Goal: Transaction & Acquisition: Subscribe to service/newsletter

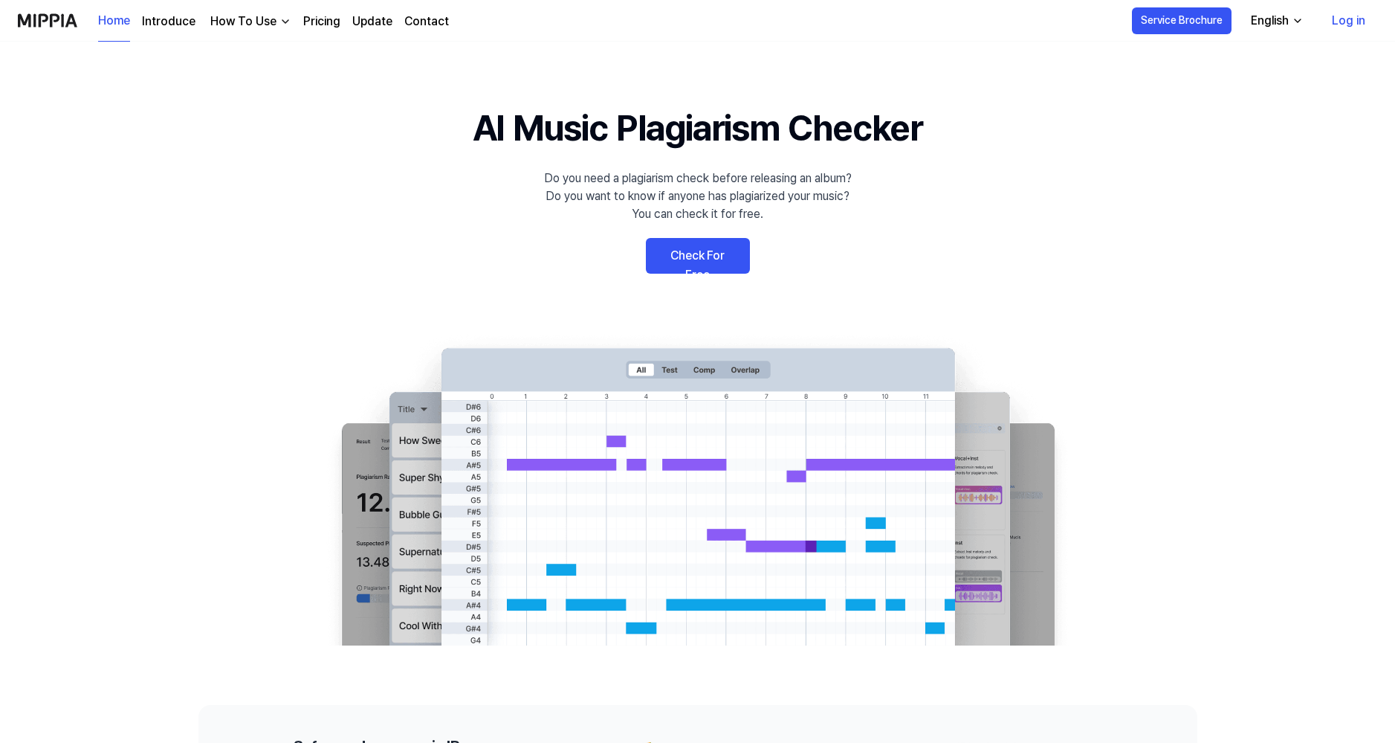
drag, startPoint x: 0, startPoint y: 0, endPoint x: 743, endPoint y: 133, distance: 754.5
click at [743, 133] on h1 "AI Music Plagiarism Checker" at bounding box center [698, 128] width 450 height 54
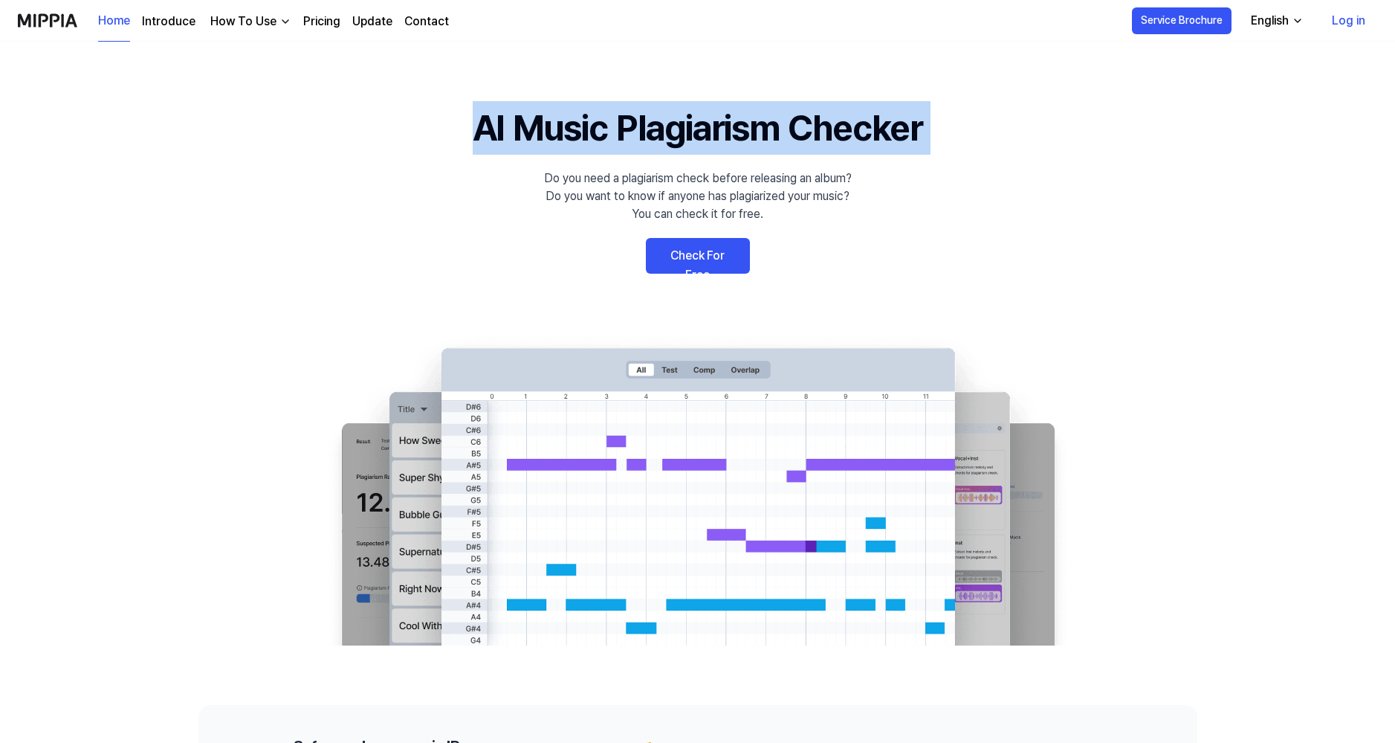
click at [743, 133] on h1 "AI Music Plagiarism Checker" at bounding box center [698, 128] width 450 height 54
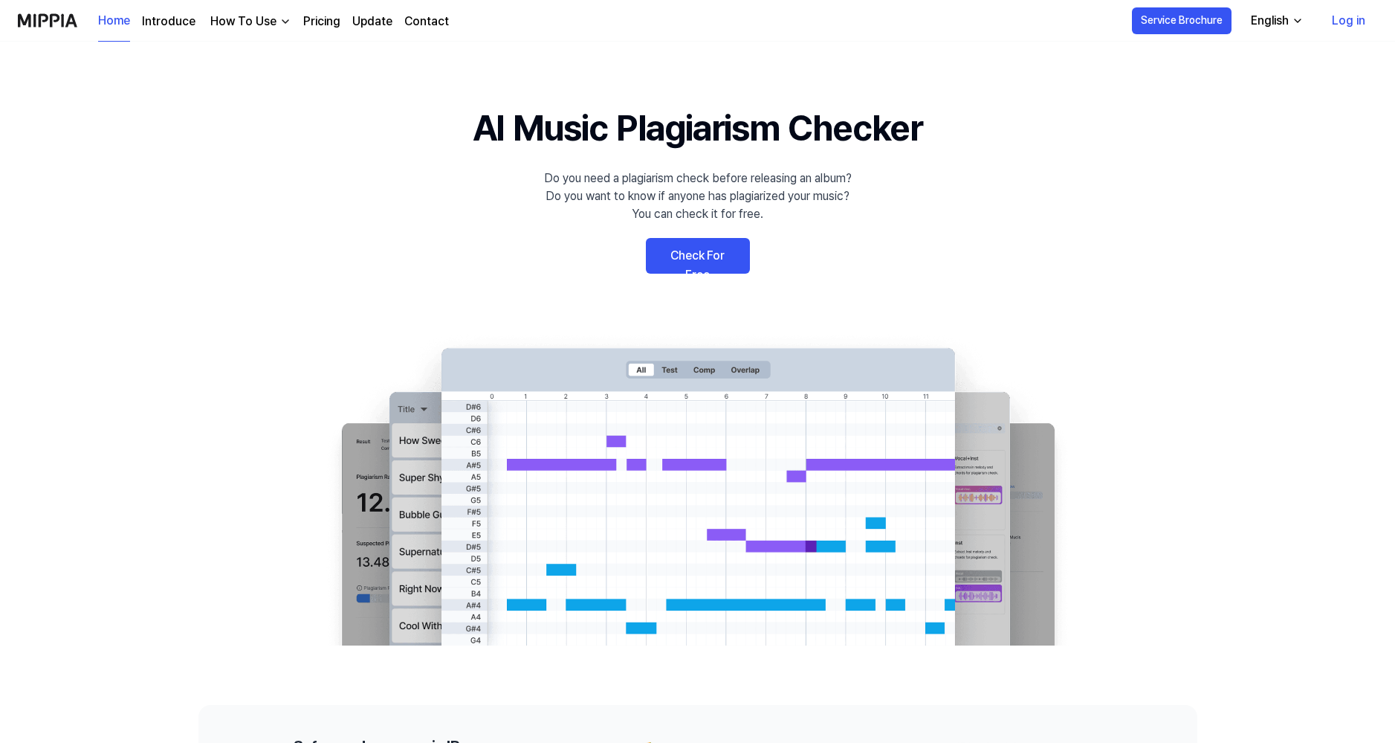
click at [1152, 187] on 배너 "AI Music Plagiarism Checker Do you need a plagiarism check before releasing an …" at bounding box center [698, 373] width 1071 height 544
click at [717, 242] on link "Check For Free" at bounding box center [698, 256] width 104 height 36
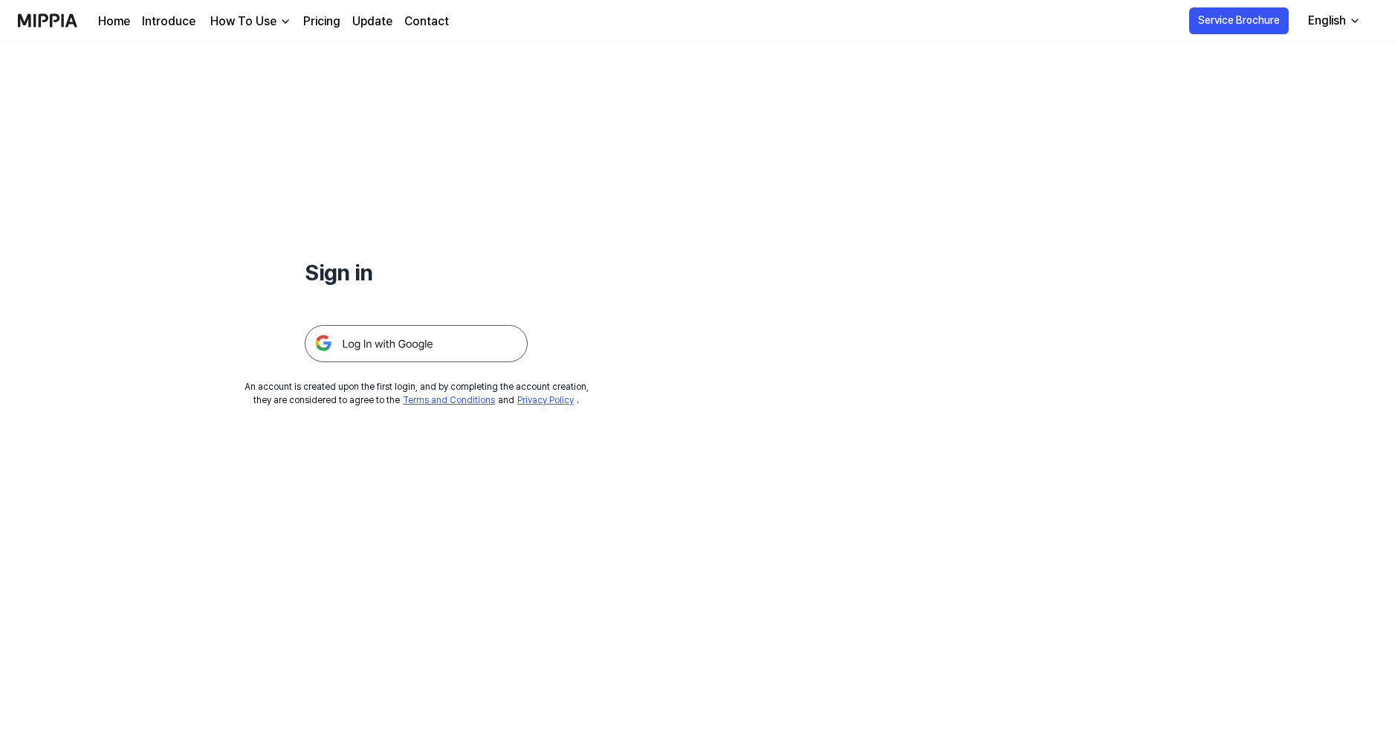
click at [410, 352] on img at bounding box center [416, 343] width 223 height 37
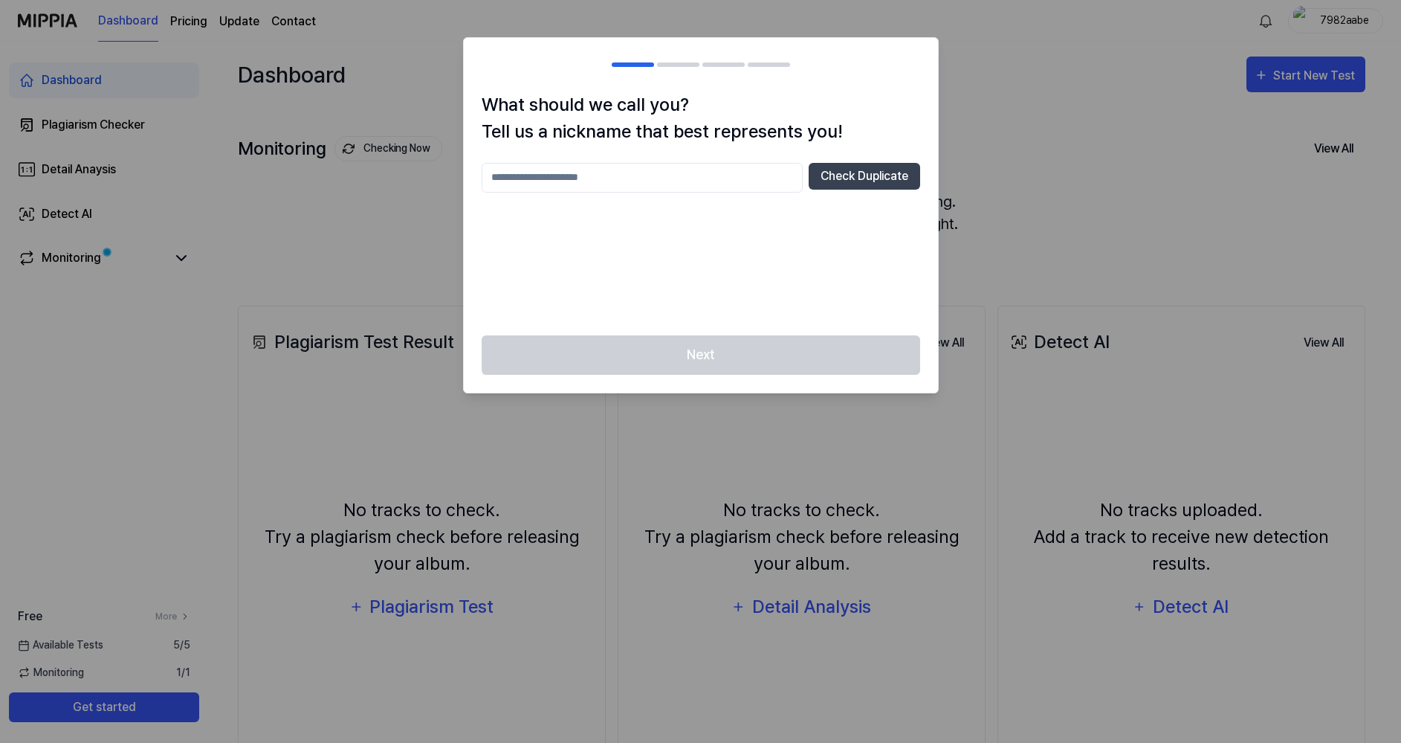
click at [632, 184] on input "text" at bounding box center [642, 178] width 321 height 30
type input "********"
click at [887, 176] on button "Check Duplicate" at bounding box center [865, 176] width 112 height 27
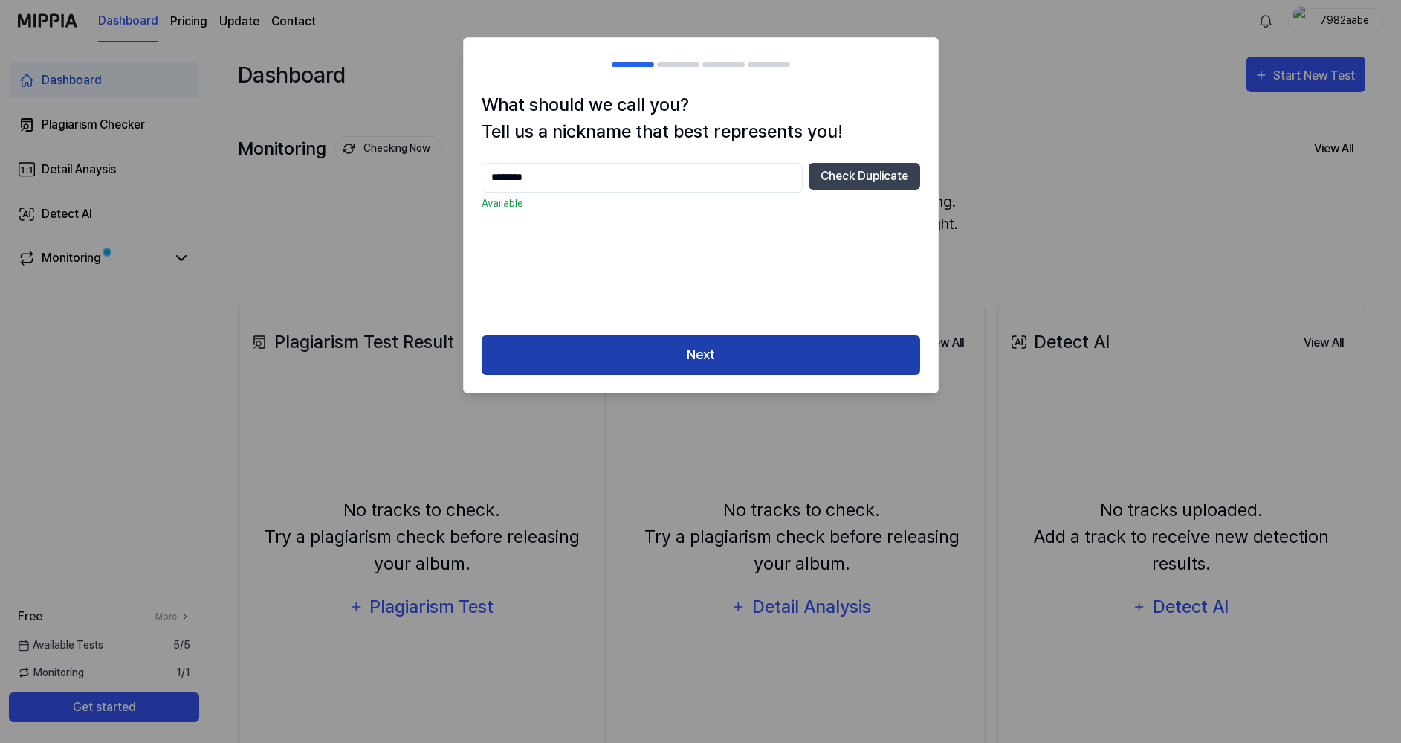
click at [761, 358] on button "Next" at bounding box center [701, 354] width 439 height 39
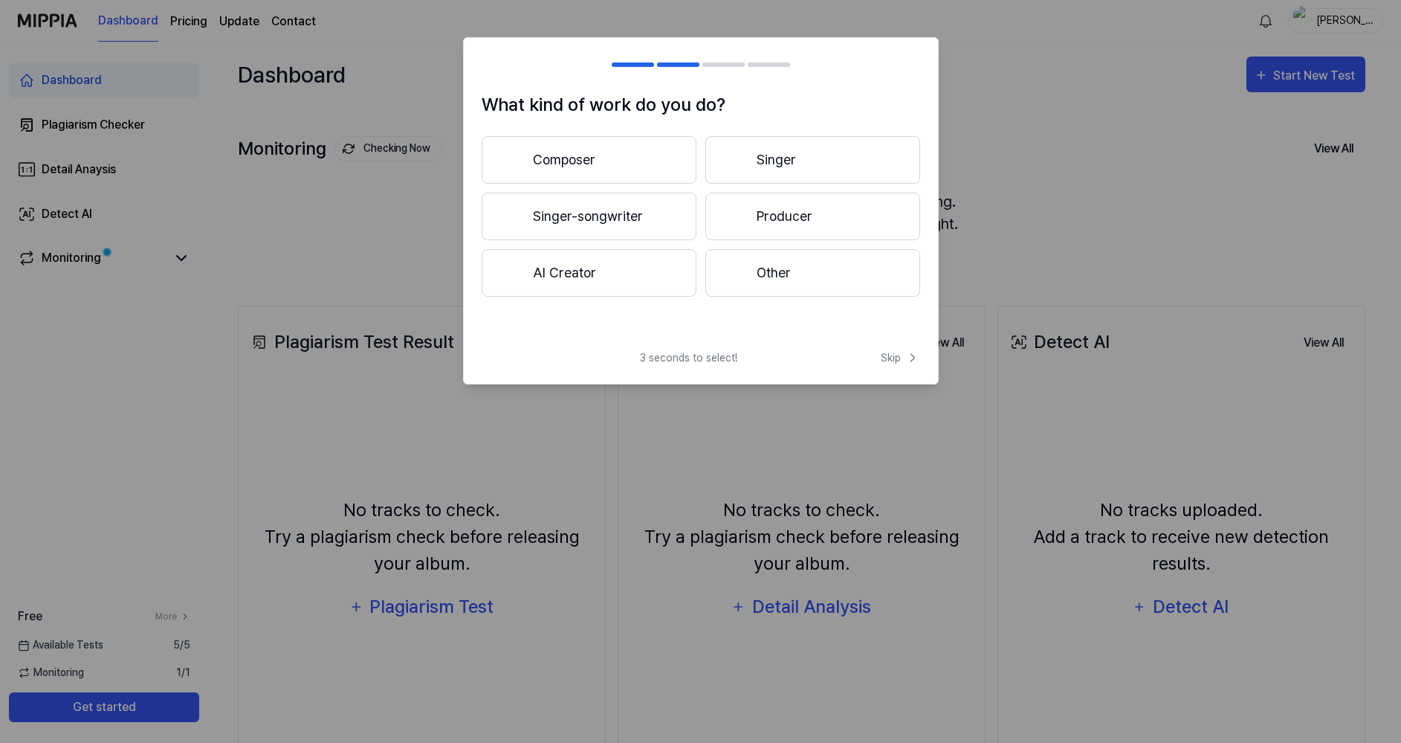
click at [844, 230] on button "Producer" at bounding box center [813, 217] width 215 height 48
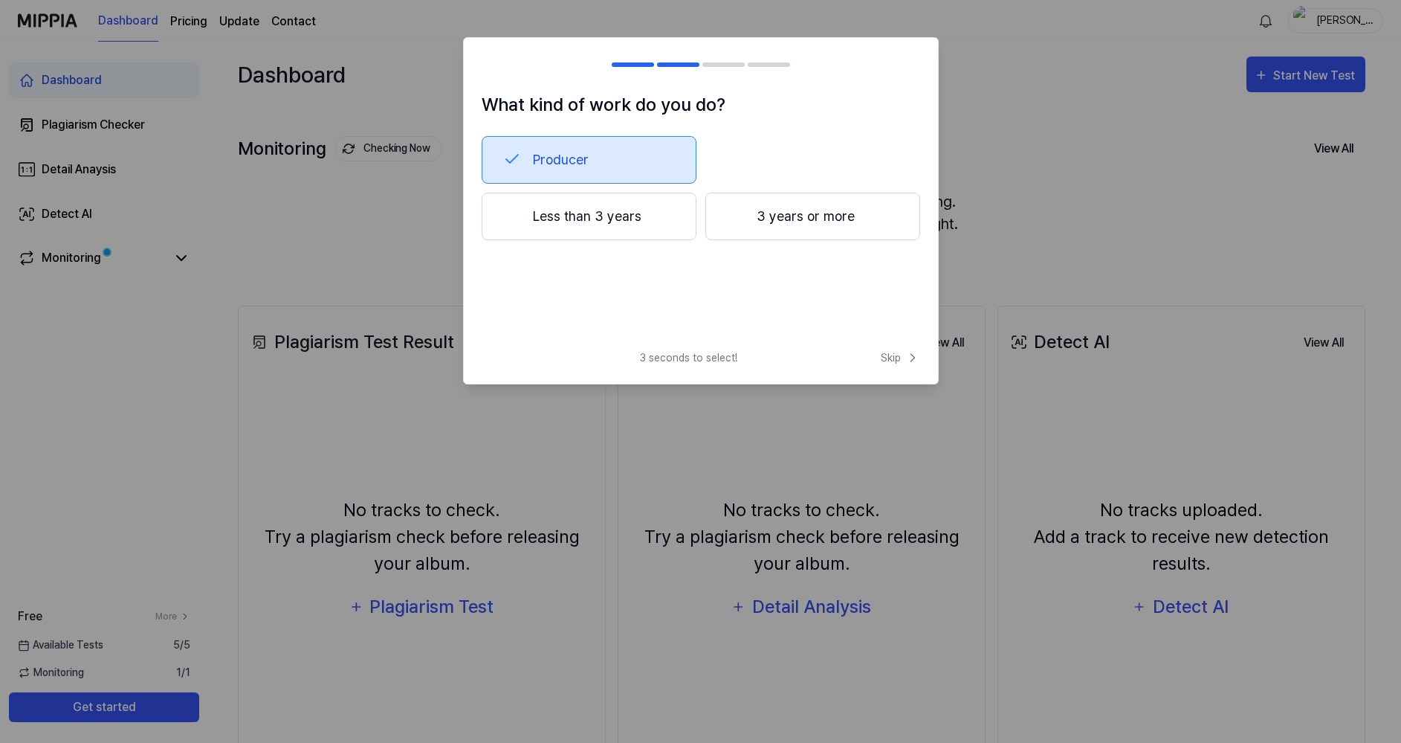
click at [572, 221] on button "Less than 3 years" at bounding box center [589, 217] width 215 height 48
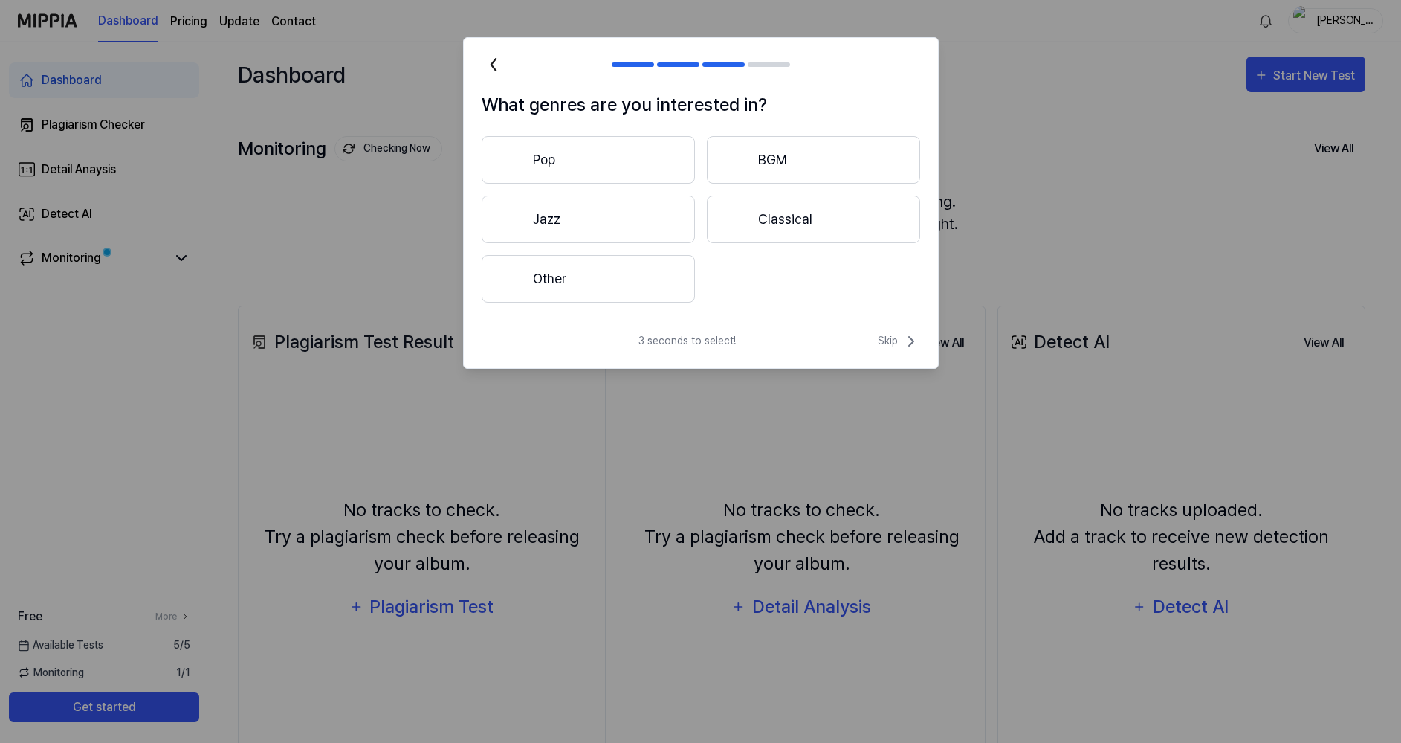
click at [600, 175] on button "Pop" at bounding box center [588, 160] width 213 height 48
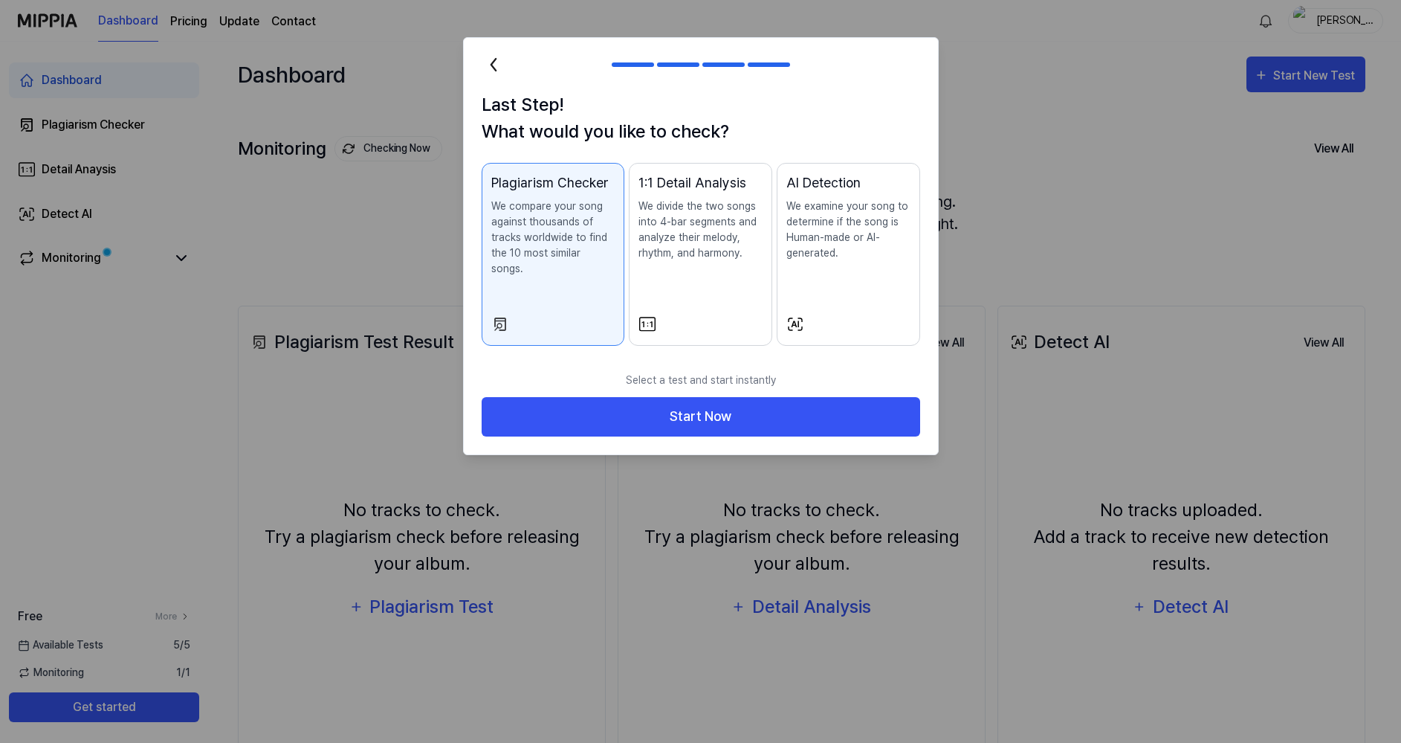
click at [696, 259] on p "We divide the two songs into 4-bar segments and analyze their melody, rhythm, a…" at bounding box center [701, 230] width 124 height 62
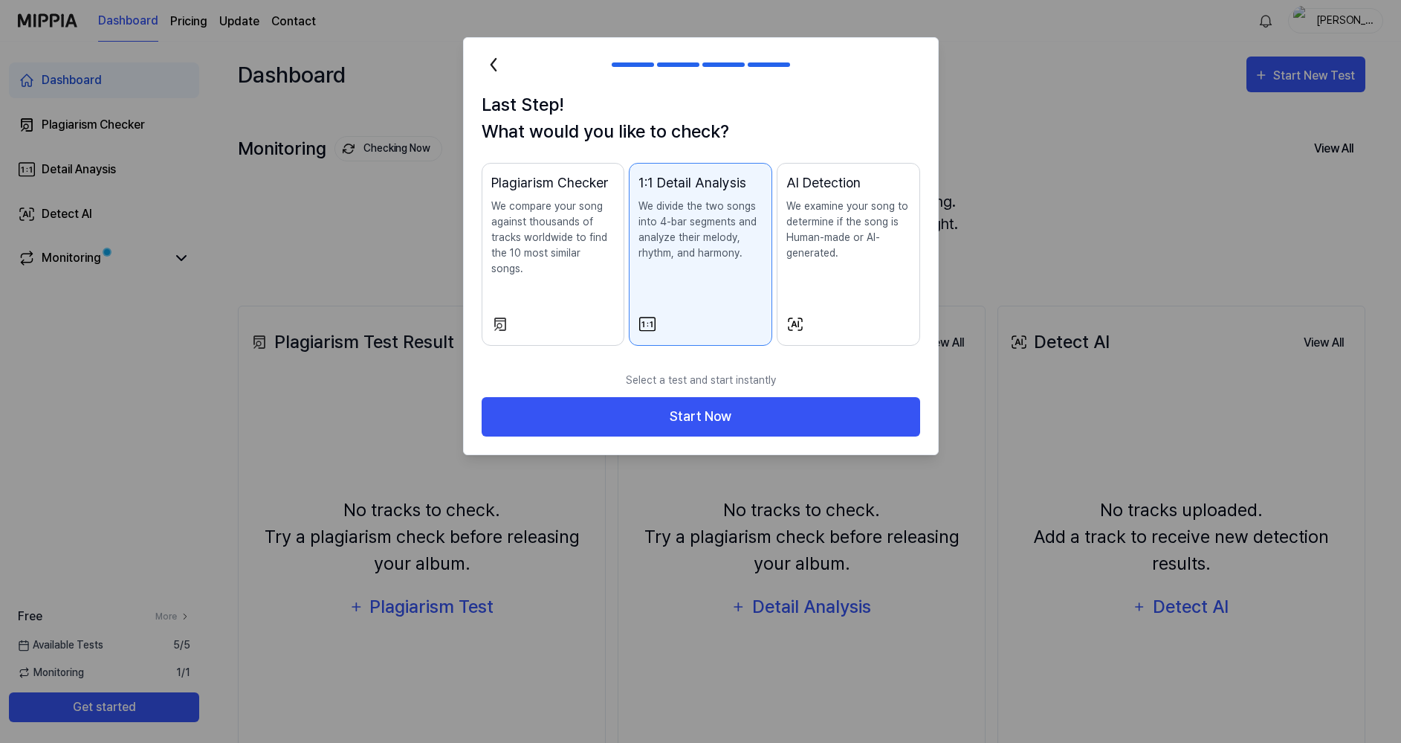
click at [828, 239] on p "We examine your song to determine if the song is Human-made or AI-generated." at bounding box center [849, 230] width 124 height 62
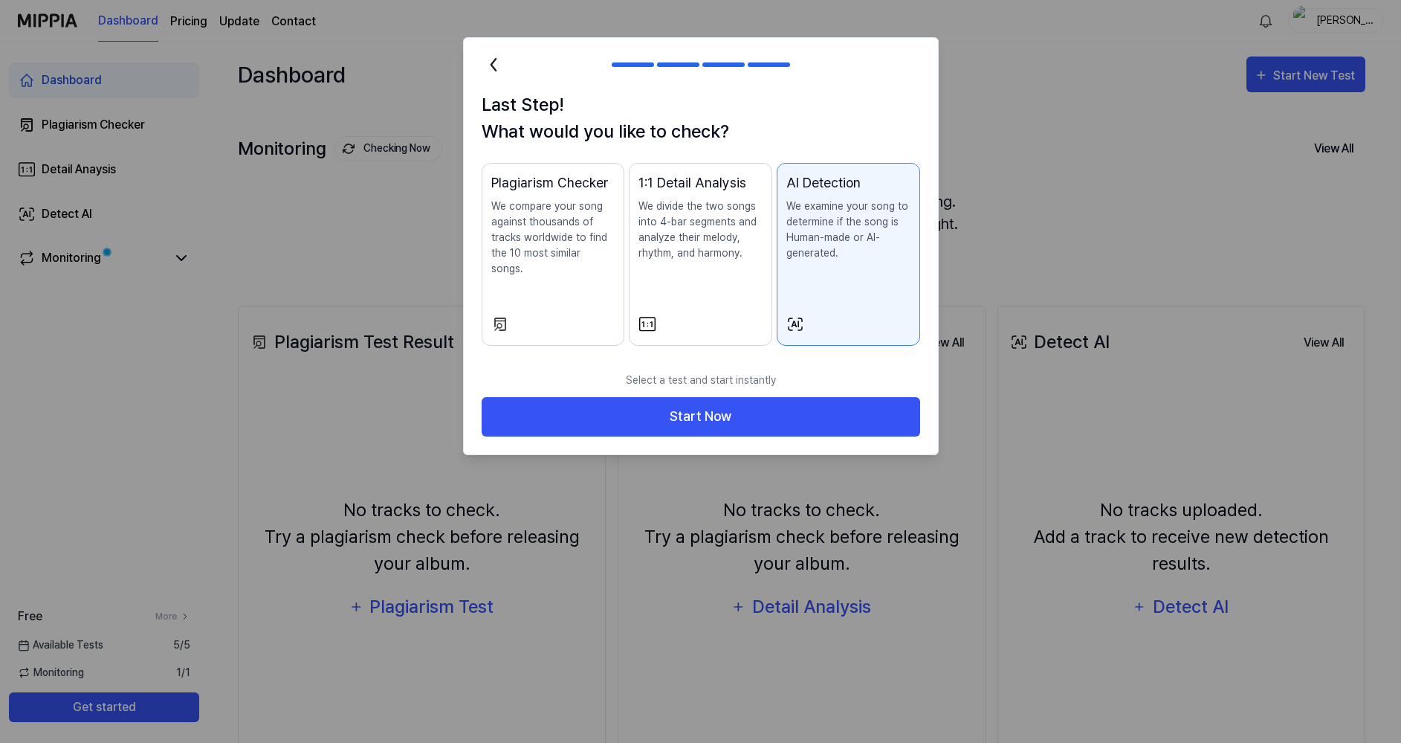
click at [542, 235] on p "We compare your song against thousands of tracks worldwide to find the 10 most …" at bounding box center [553, 238] width 124 height 78
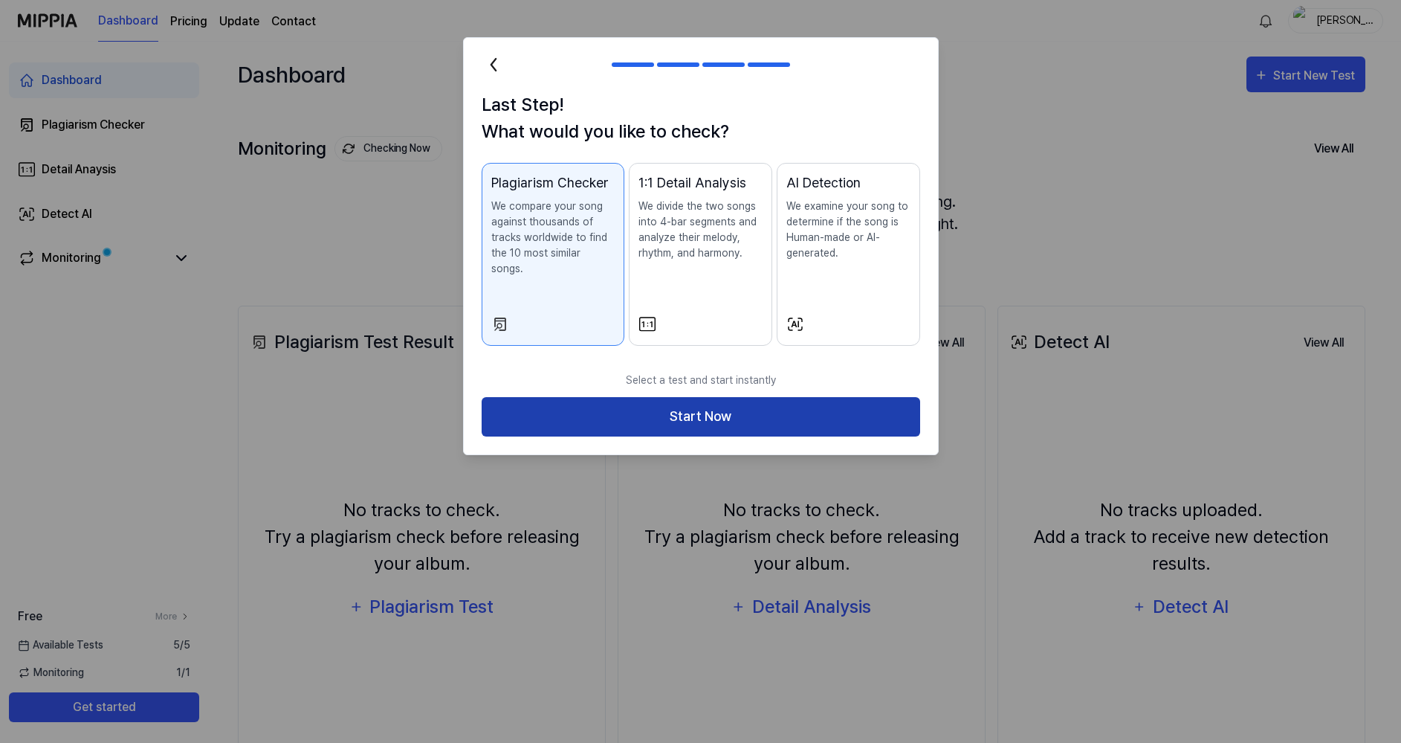
click at [680, 398] on button "Start Now" at bounding box center [701, 416] width 439 height 39
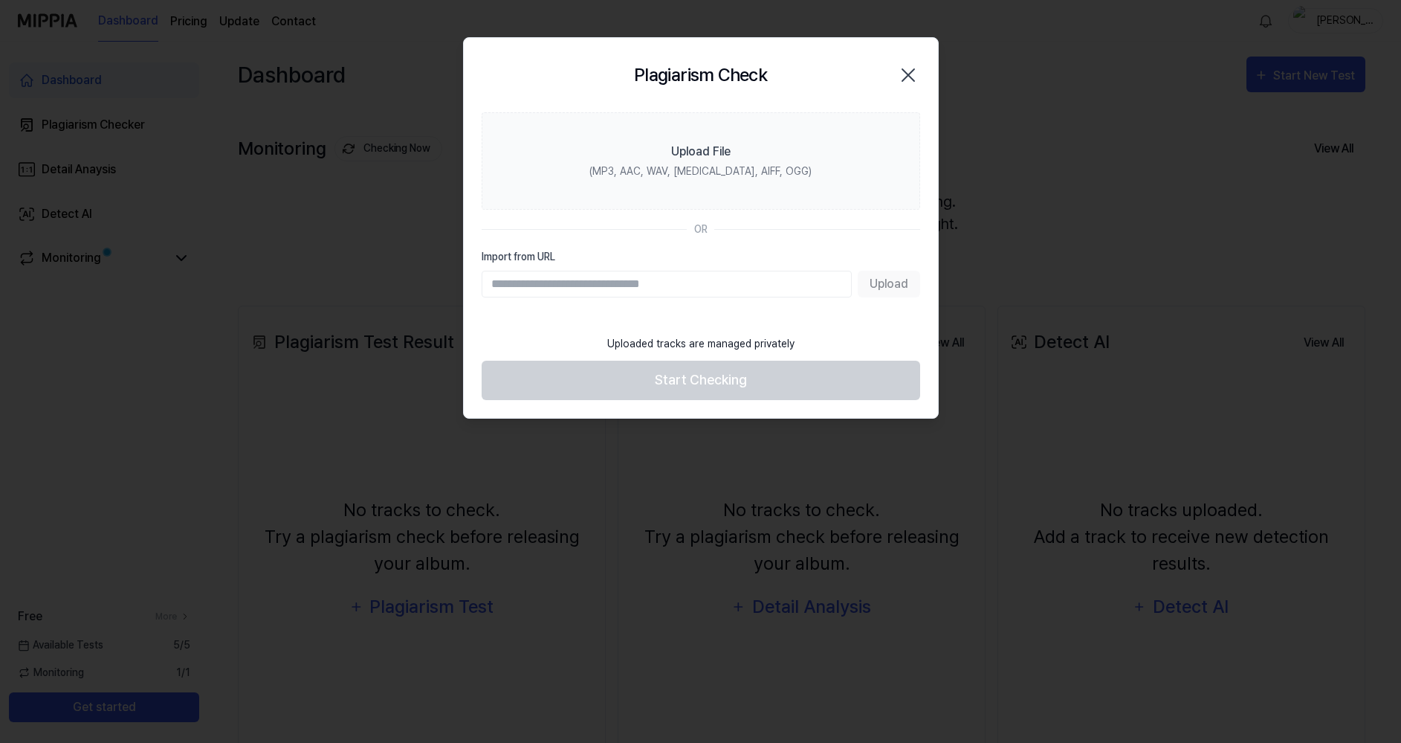
paste input "**********"
type input "**********"
click at [885, 281] on button "Upload" at bounding box center [889, 284] width 62 height 27
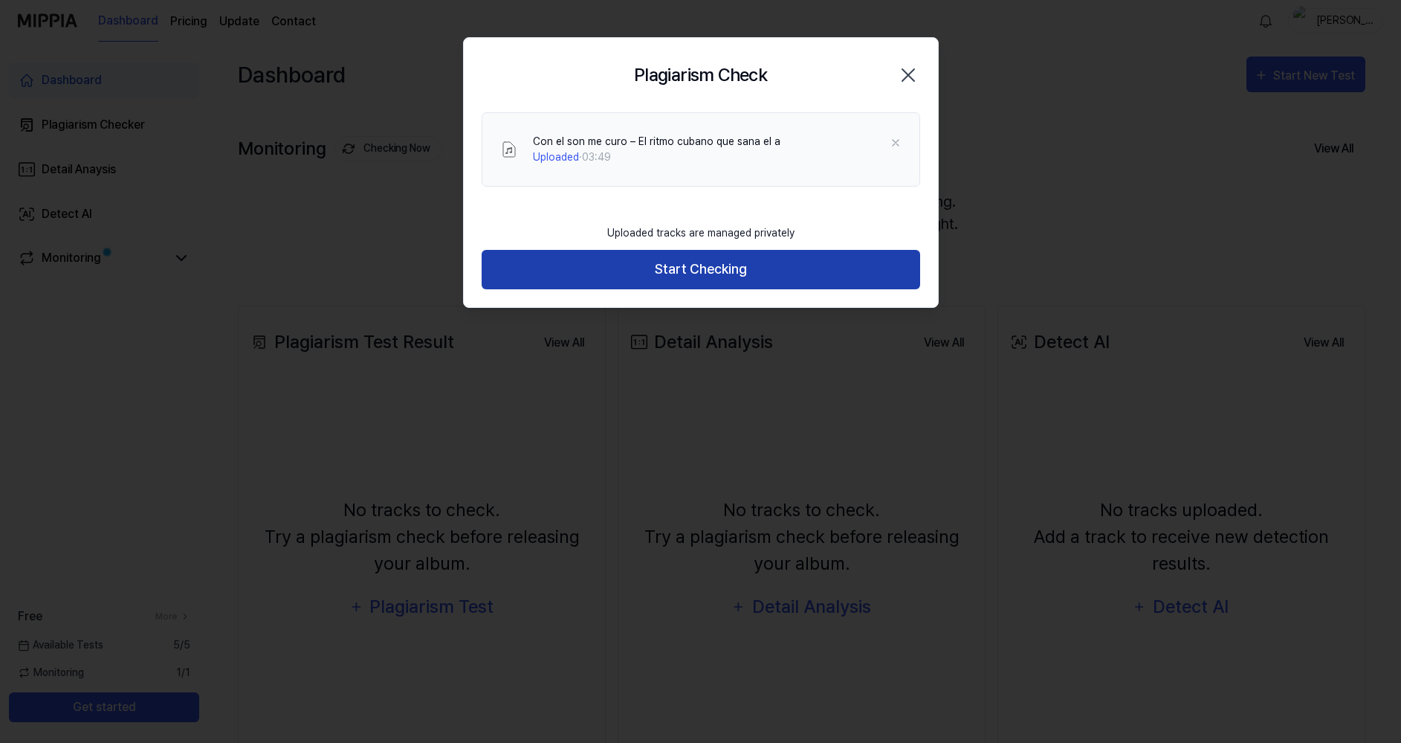
click at [809, 274] on button "Start Checking" at bounding box center [701, 269] width 439 height 39
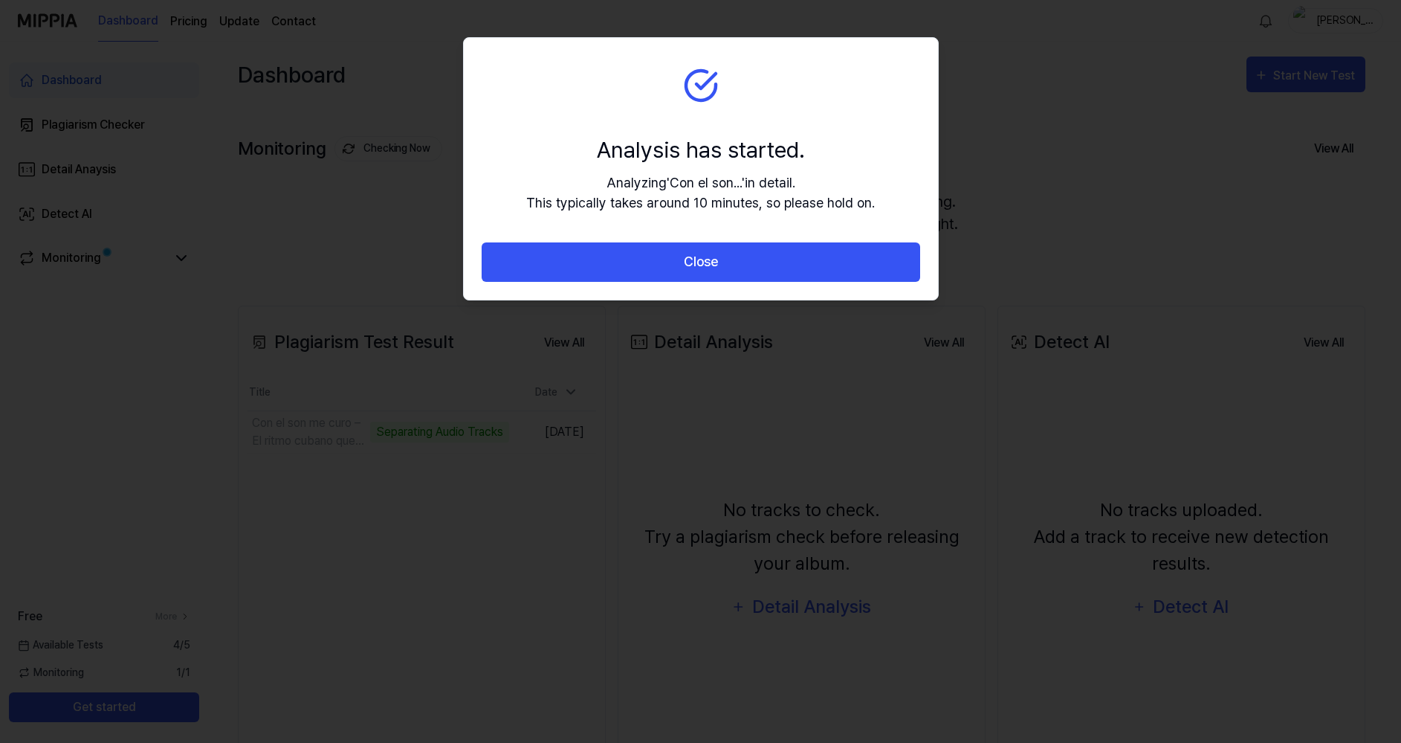
click at [809, 274] on button "Close" at bounding box center [701, 261] width 439 height 39
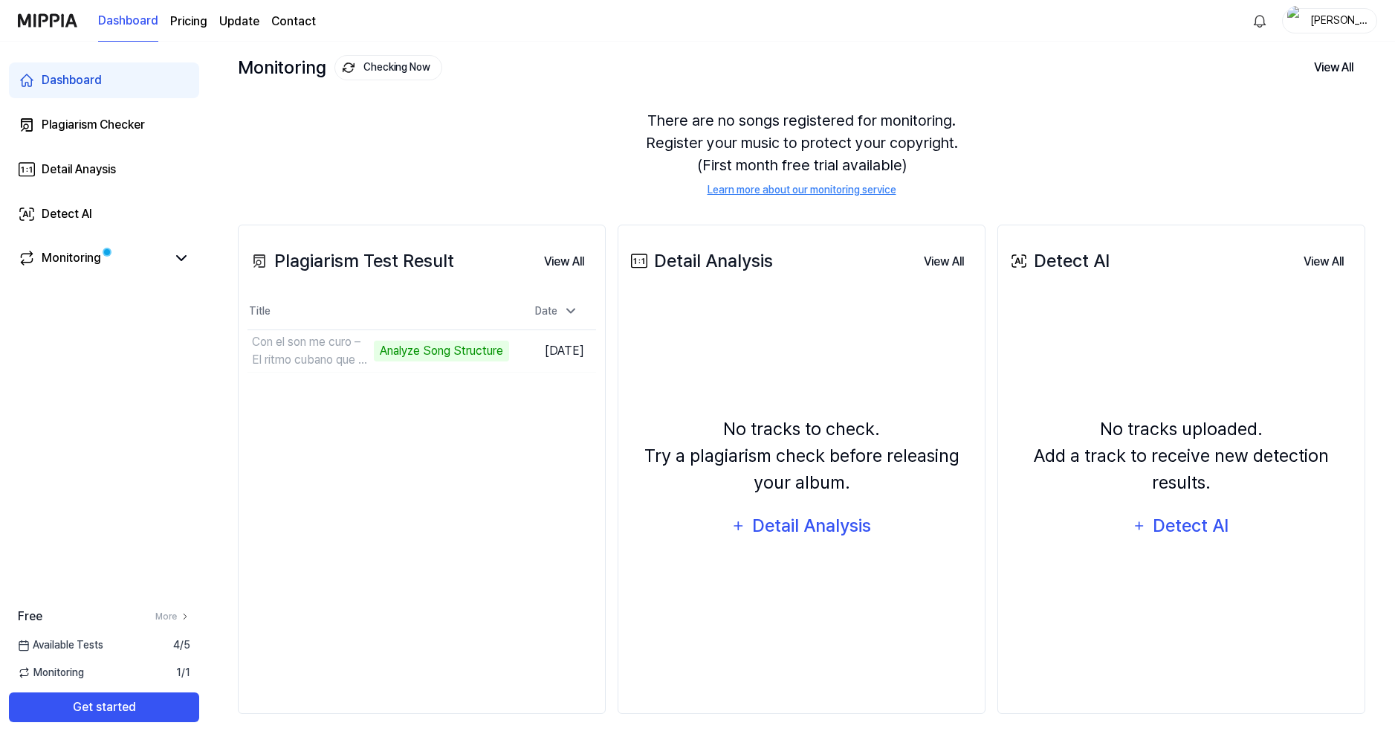
scroll to position [82, 0]
click at [91, 164] on div "Detail Anaysis" at bounding box center [79, 170] width 74 height 18
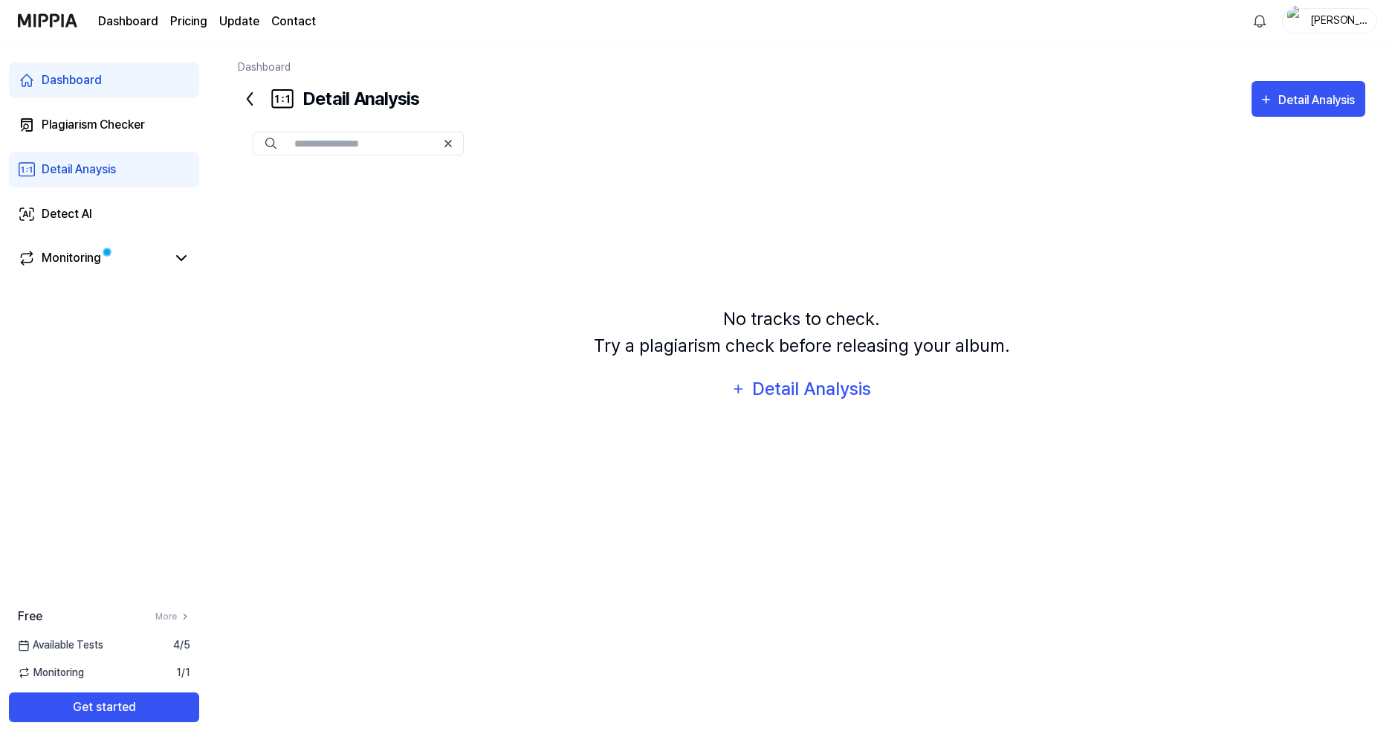
scroll to position [0, 0]
click at [88, 120] on div "Plagiarism Checker" at bounding box center [93, 125] width 103 height 18
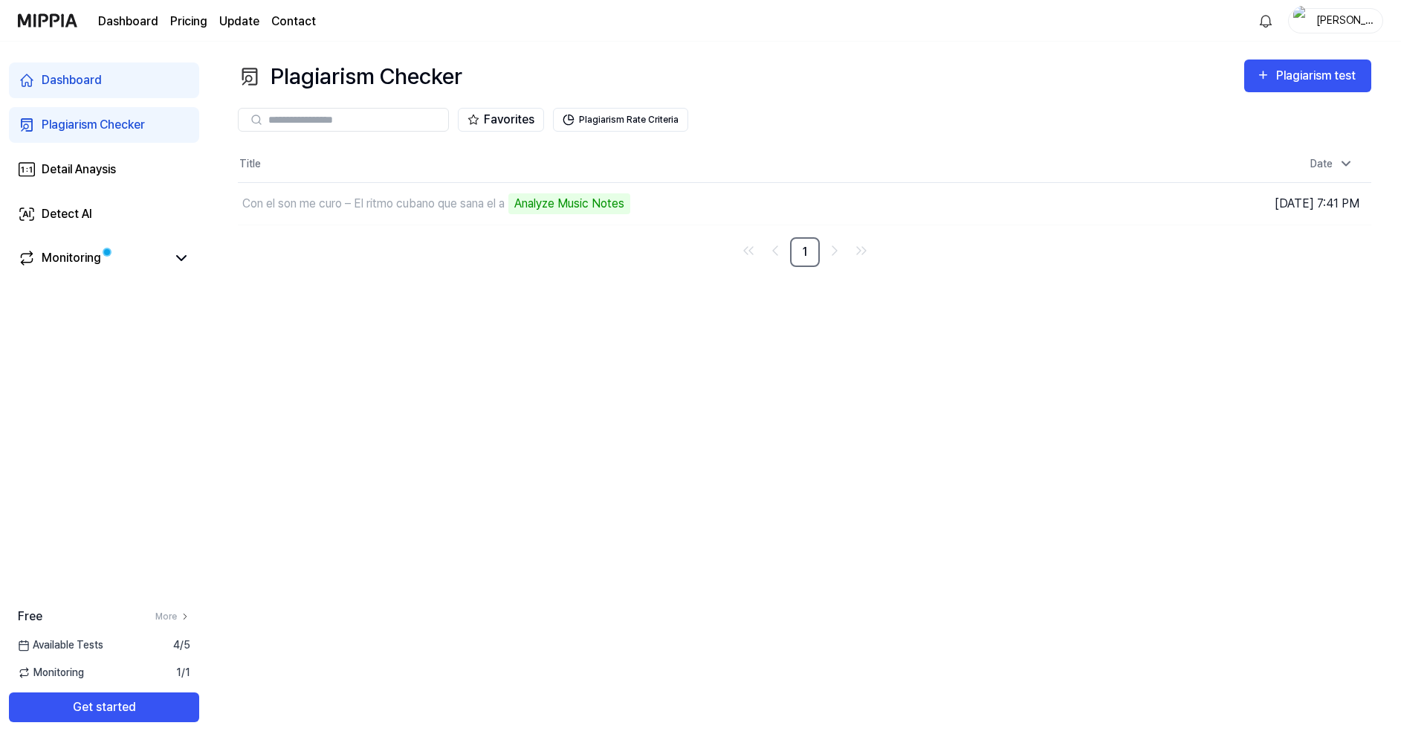
click at [77, 83] on div "Dashboard" at bounding box center [72, 80] width 60 height 18
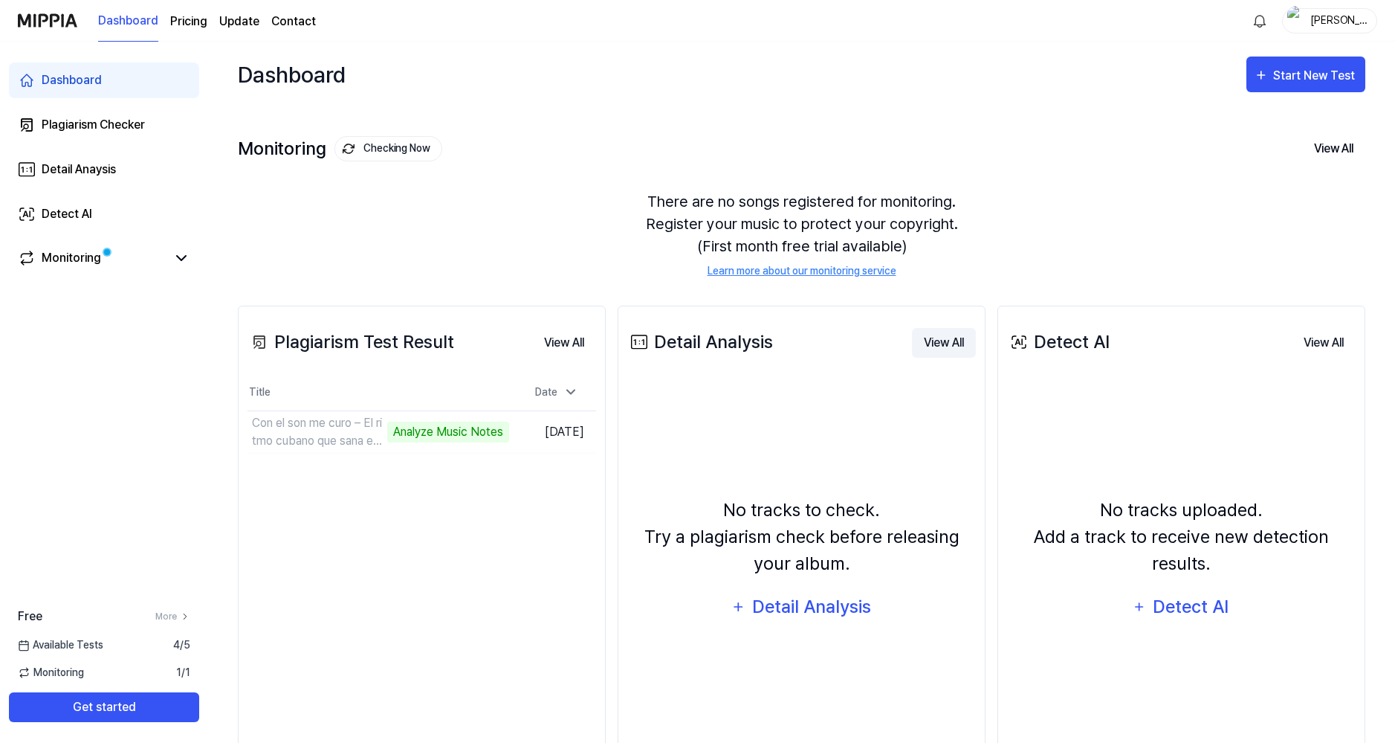
click at [961, 341] on button "View All" at bounding box center [944, 343] width 64 height 30
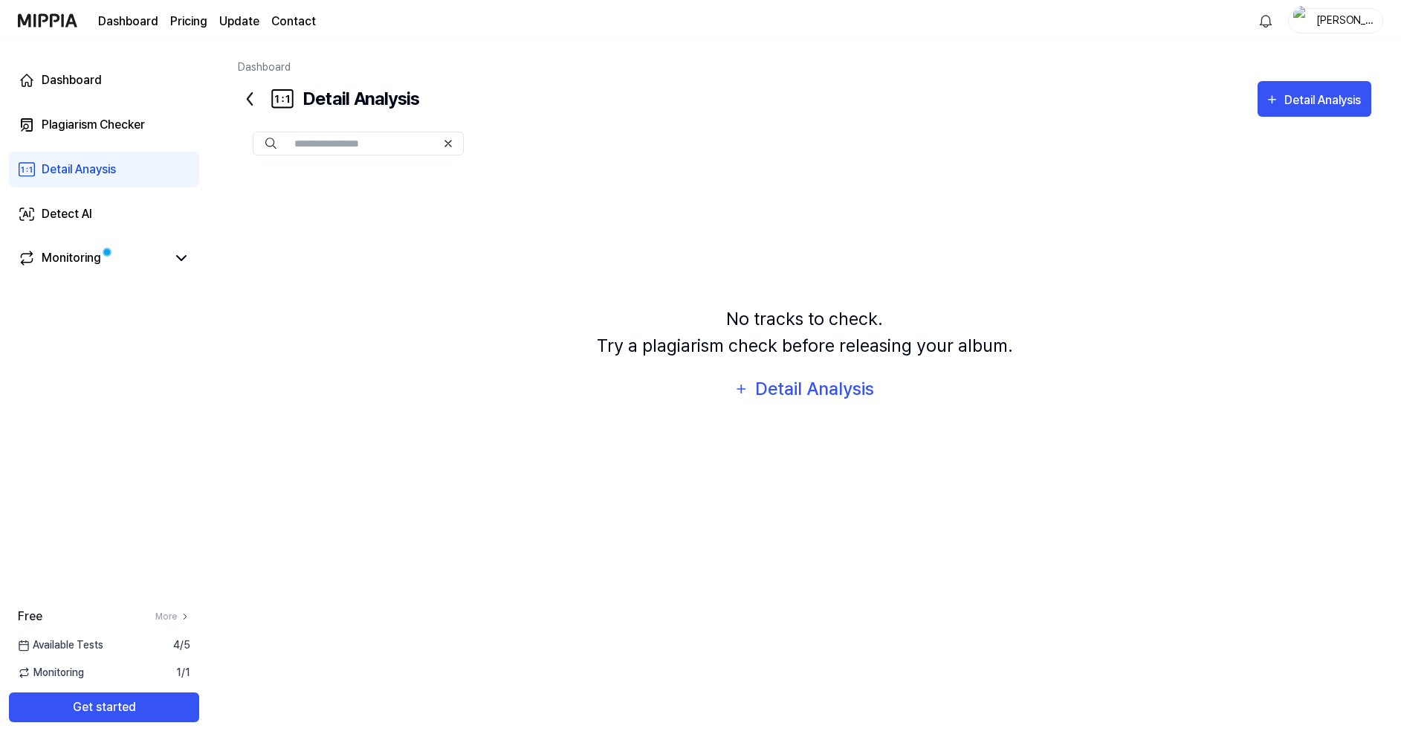
click at [233, 105] on div "Dashboard Detail Analysis Detail Analysis Plagiarism Checker Detail Analysis De…" at bounding box center [804, 392] width 1193 height 701
click at [254, 102] on icon at bounding box center [250, 99] width 24 height 24
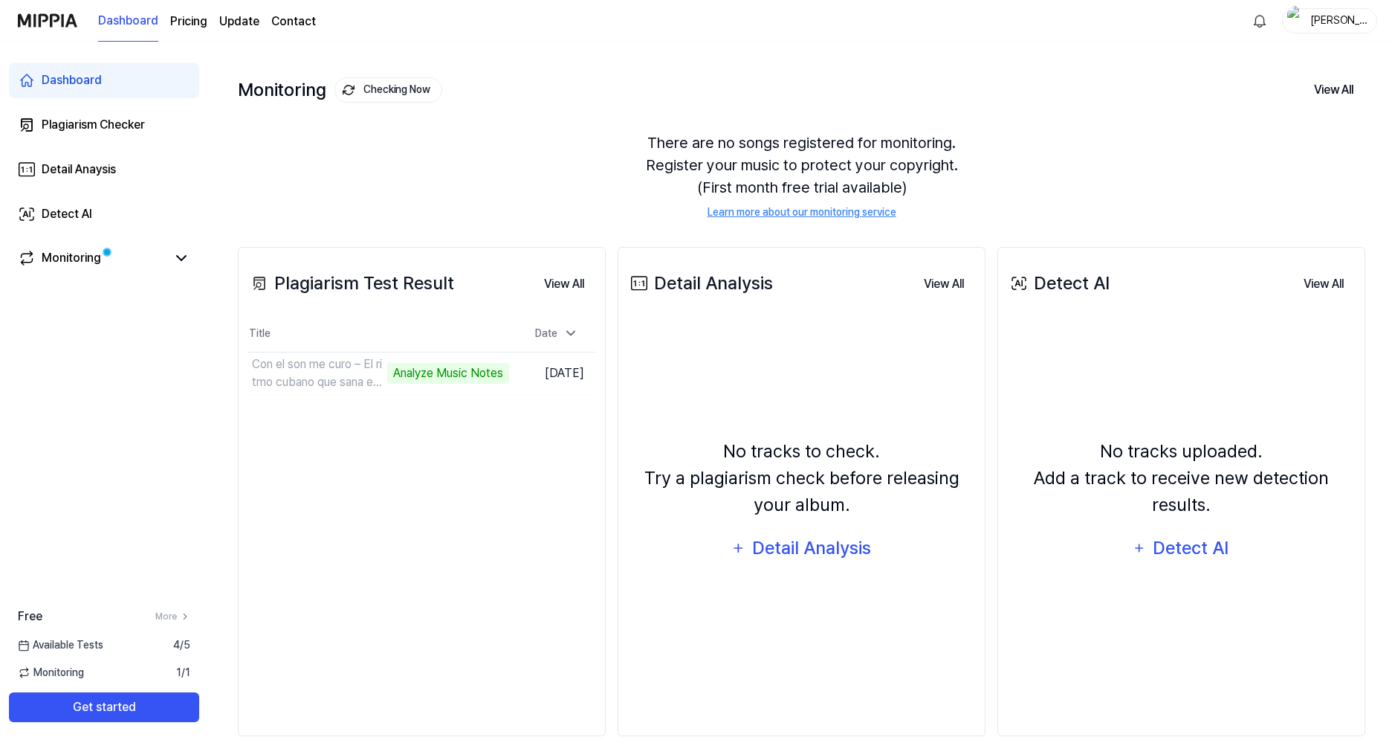
scroll to position [82, 0]
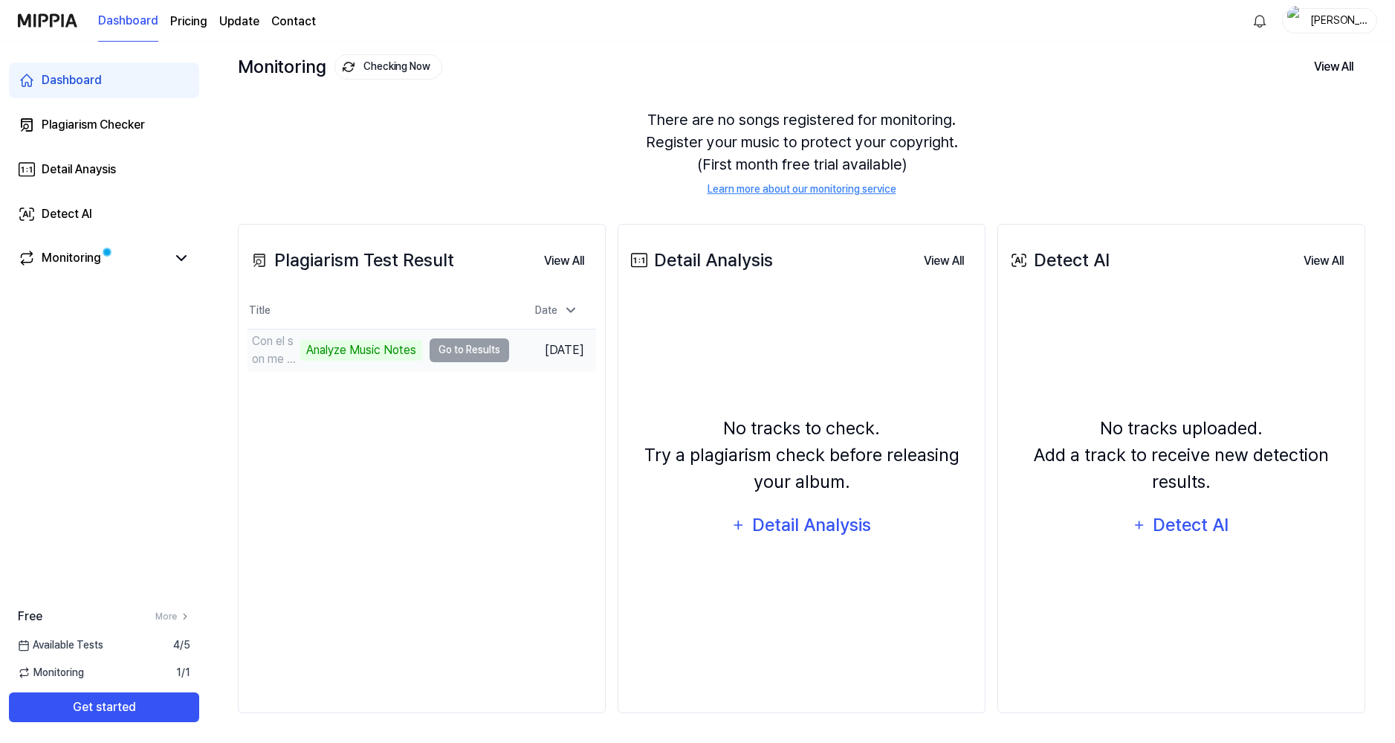
click at [459, 352] on td "Con el son me curo – El ritmo cubano que sana el a Analyze Music Notes Go to Re…" at bounding box center [379, 350] width 262 height 42
click at [481, 350] on td "Con el son me curo – El ritmo cubano que sana el a Analyze Music Notes Go to Re…" at bounding box center [379, 350] width 262 height 42
click at [369, 351] on div "Analyze Music Notes" at bounding box center [361, 350] width 122 height 21
click at [76, 259] on div "Monitoring" at bounding box center [71, 258] width 59 height 18
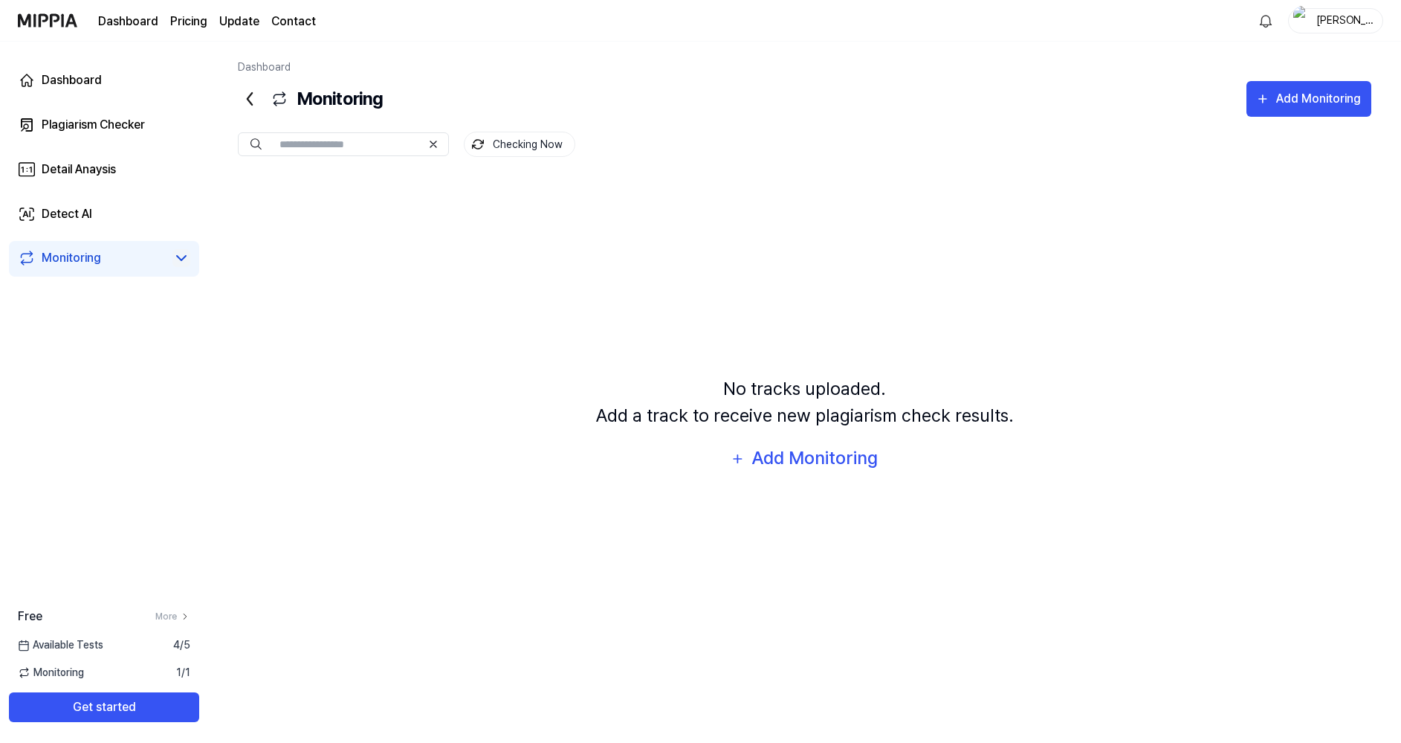
click at [181, 257] on icon at bounding box center [181, 258] width 18 height 18
click at [57, 259] on div "Monitoring" at bounding box center [71, 258] width 59 height 18
click at [99, 117] on div "Plagiarism Checker" at bounding box center [93, 125] width 103 height 18
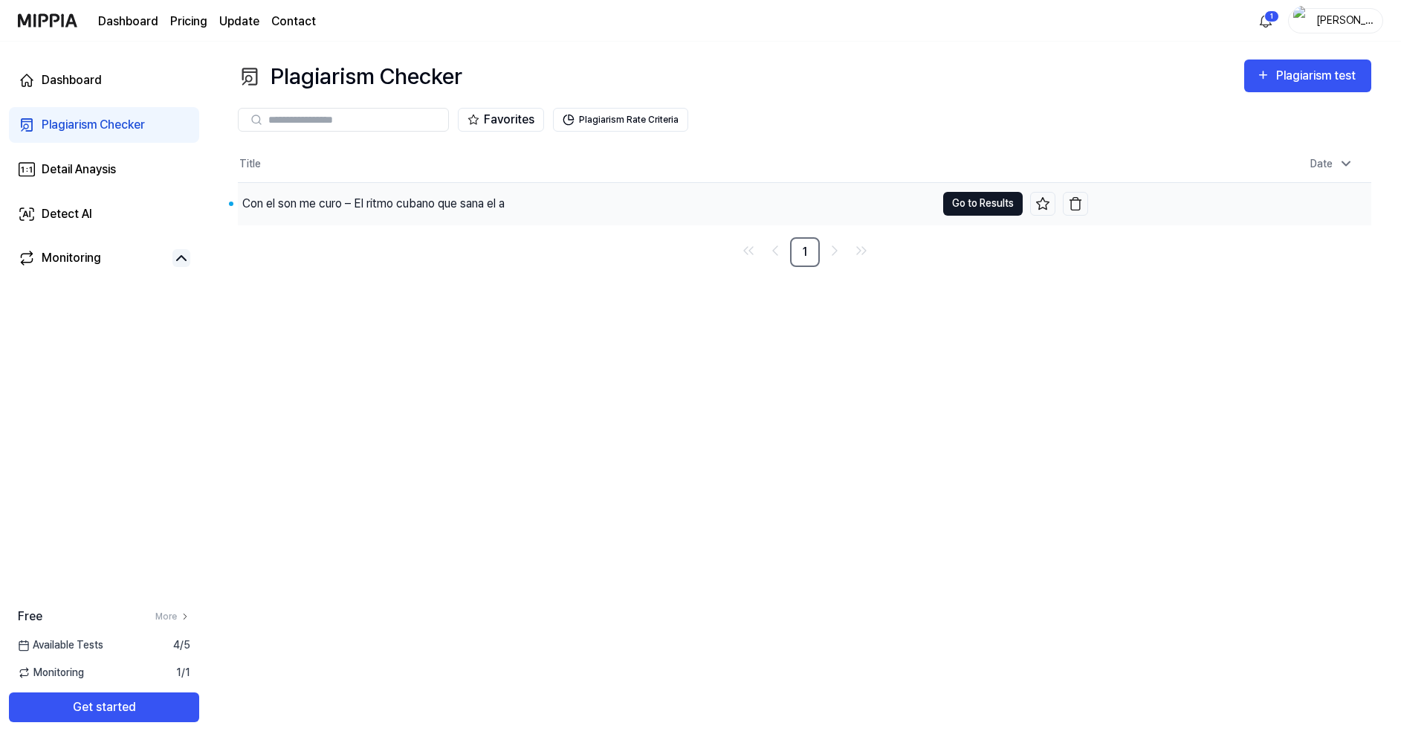
click at [957, 201] on button "Go to Results" at bounding box center [983, 204] width 80 height 24
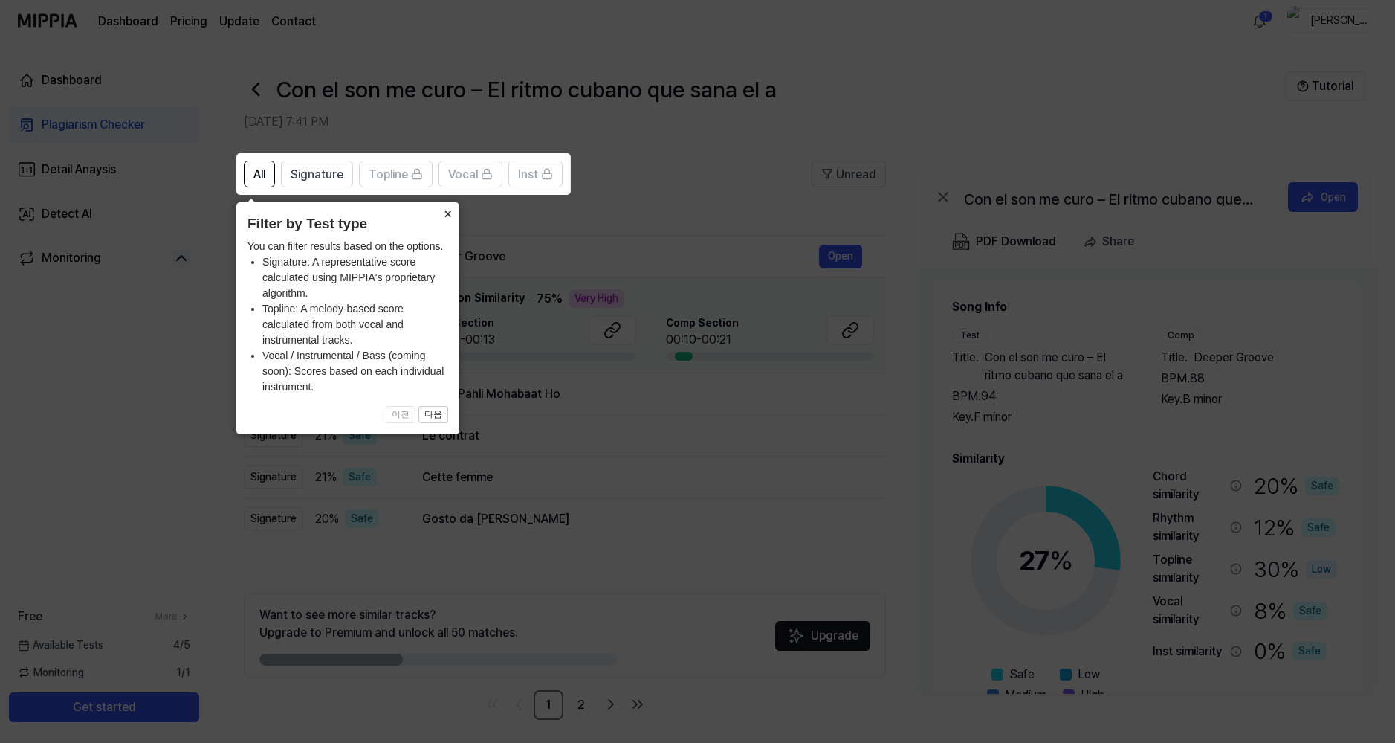
click at [449, 214] on button "×" at bounding box center [448, 212] width 24 height 21
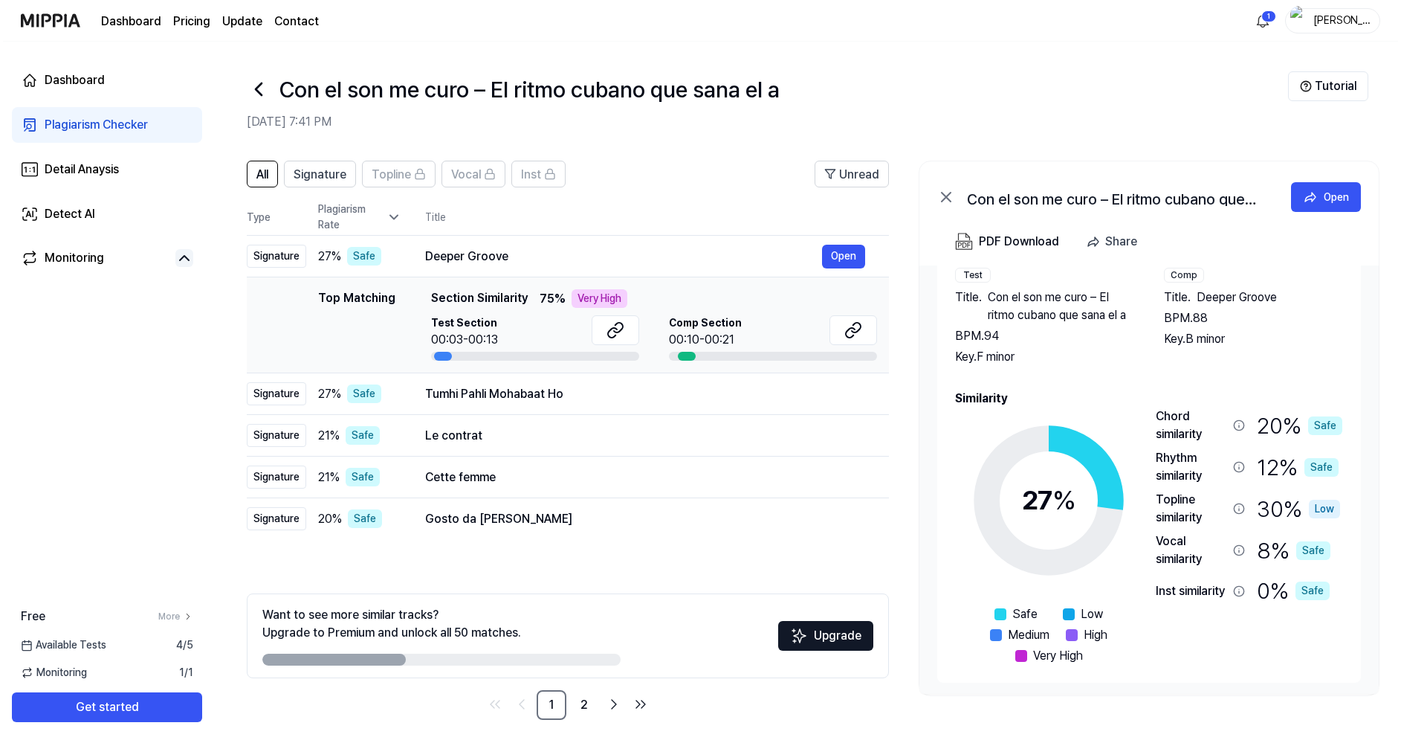
scroll to position [64, 0]
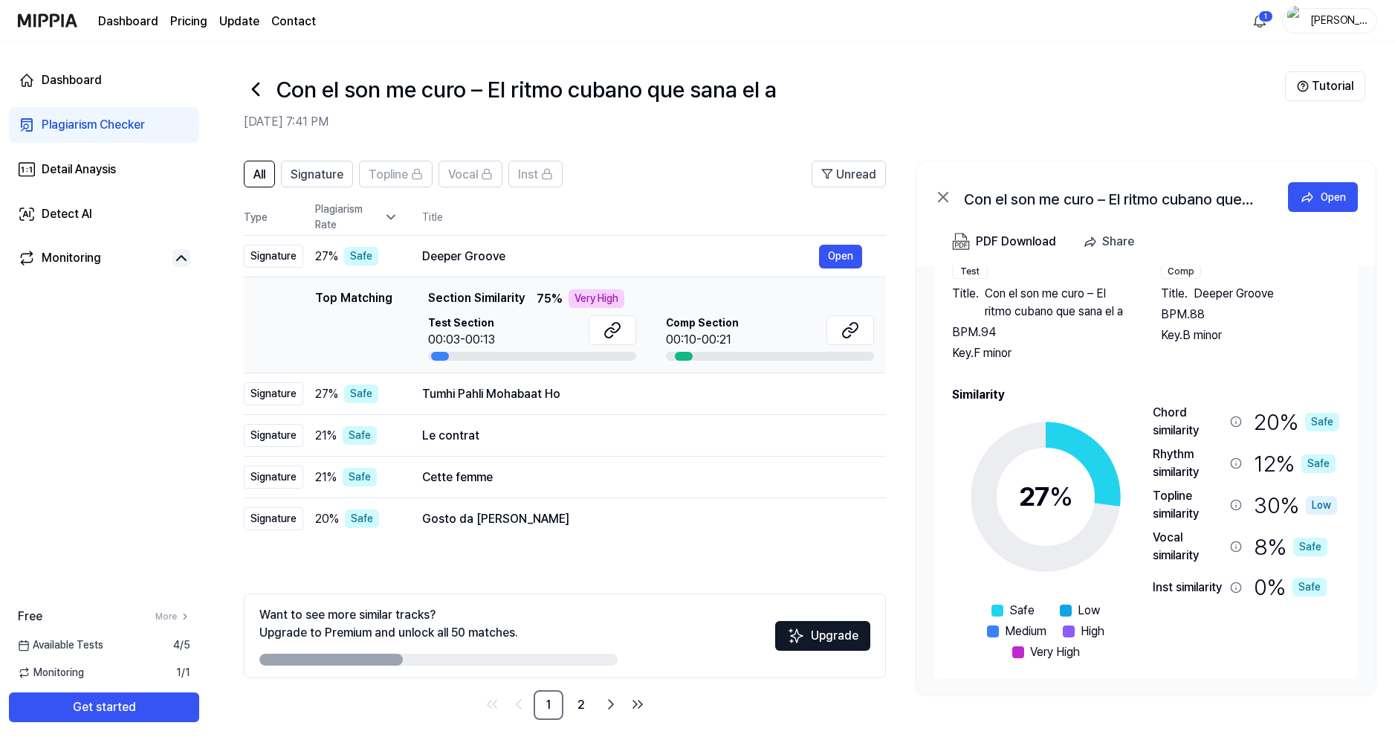
click at [255, 91] on icon at bounding box center [256, 89] width 6 height 12
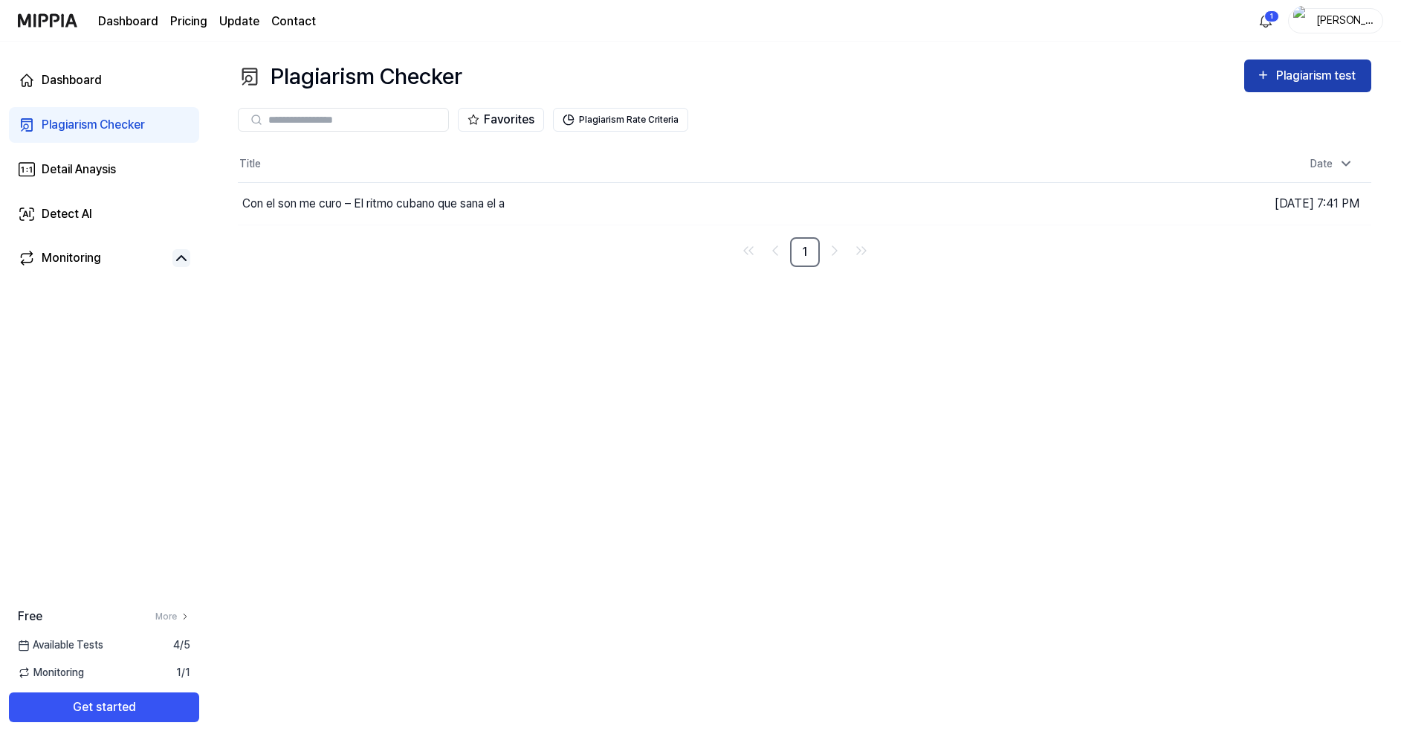
click at [1352, 82] on div "Plagiarism test" at bounding box center [1318, 75] width 83 height 19
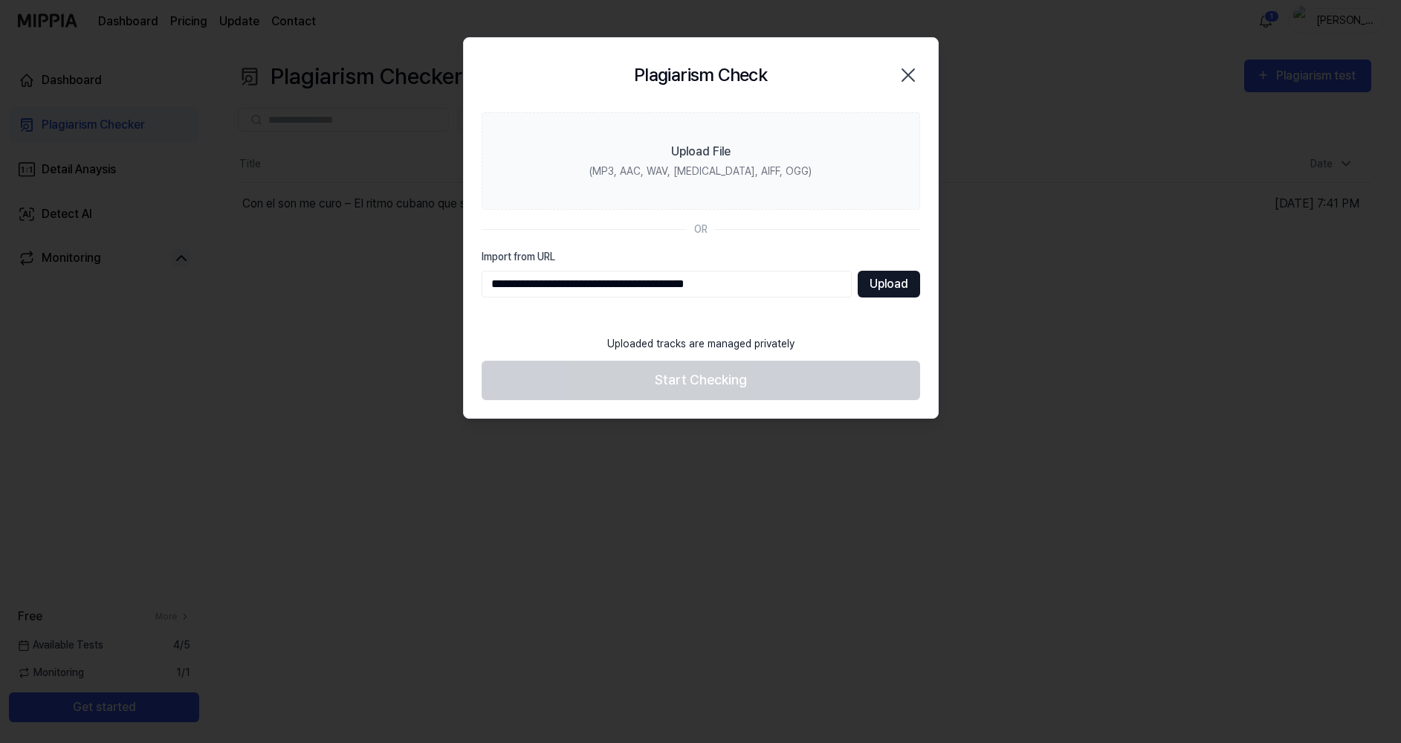
type input "**********"
click at [888, 288] on button "Upload" at bounding box center [889, 284] width 62 height 27
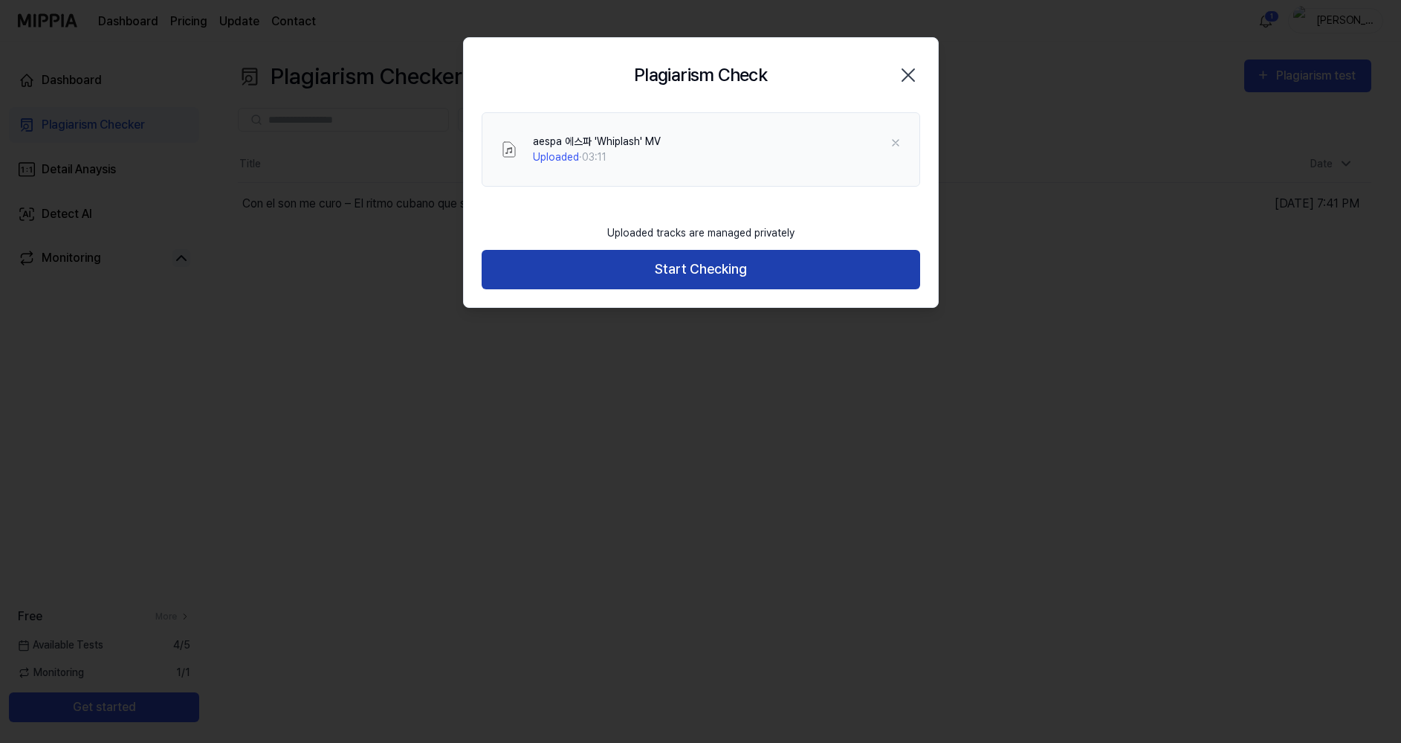
click at [714, 275] on button "Start Checking" at bounding box center [701, 269] width 439 height 39
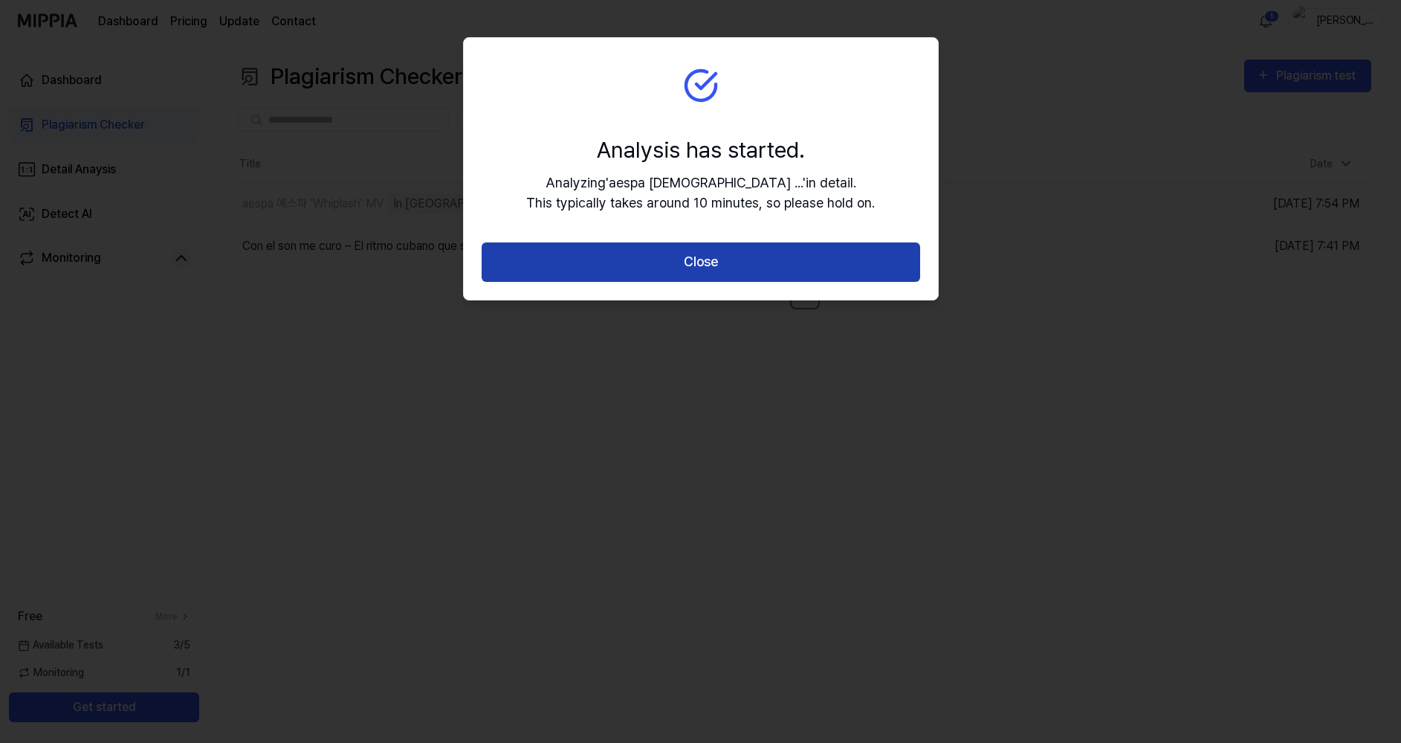
click at [722, 262] on button "Close" at bounding box center [701, 261] width 439 height 39
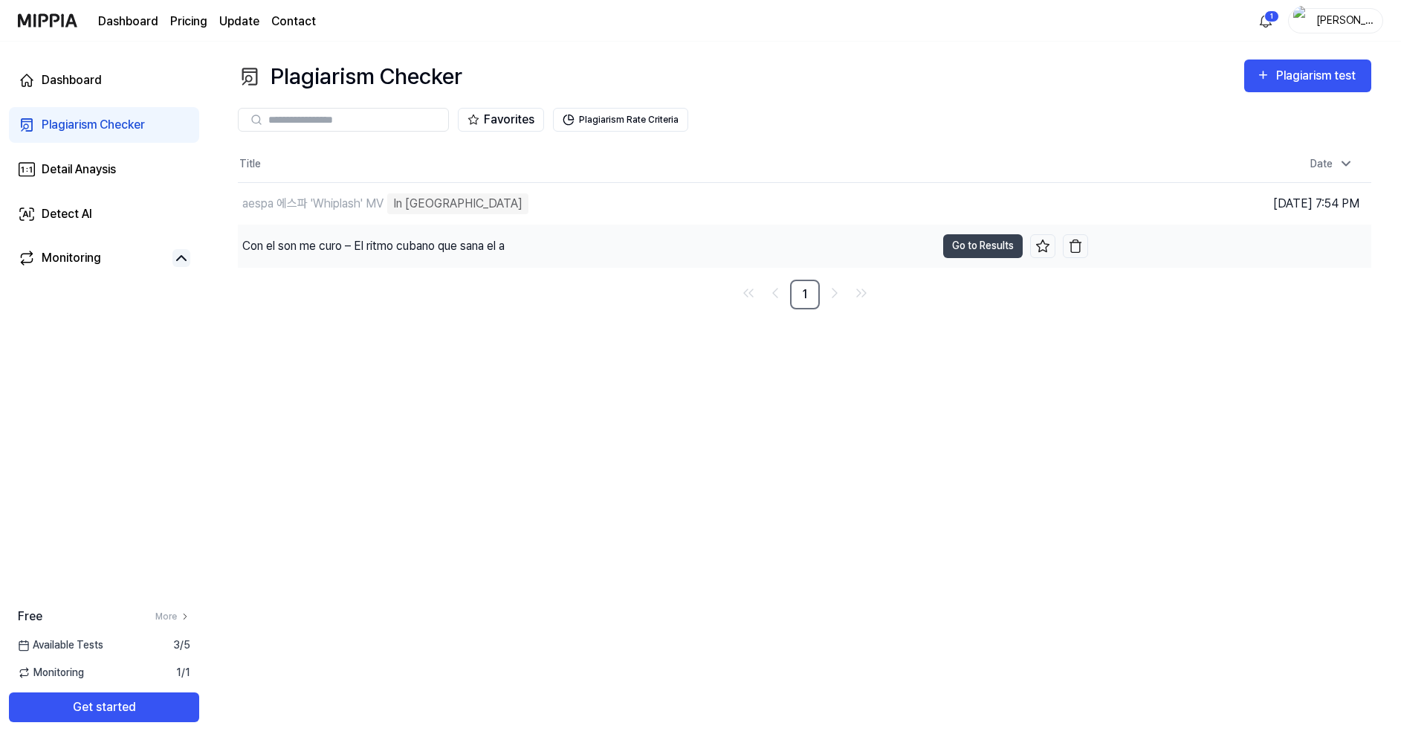
click at [430, 251] on div "Con el son me curo – El ritmo cubano que sana el a" at bounding box center [373, 246] width 262 height 18
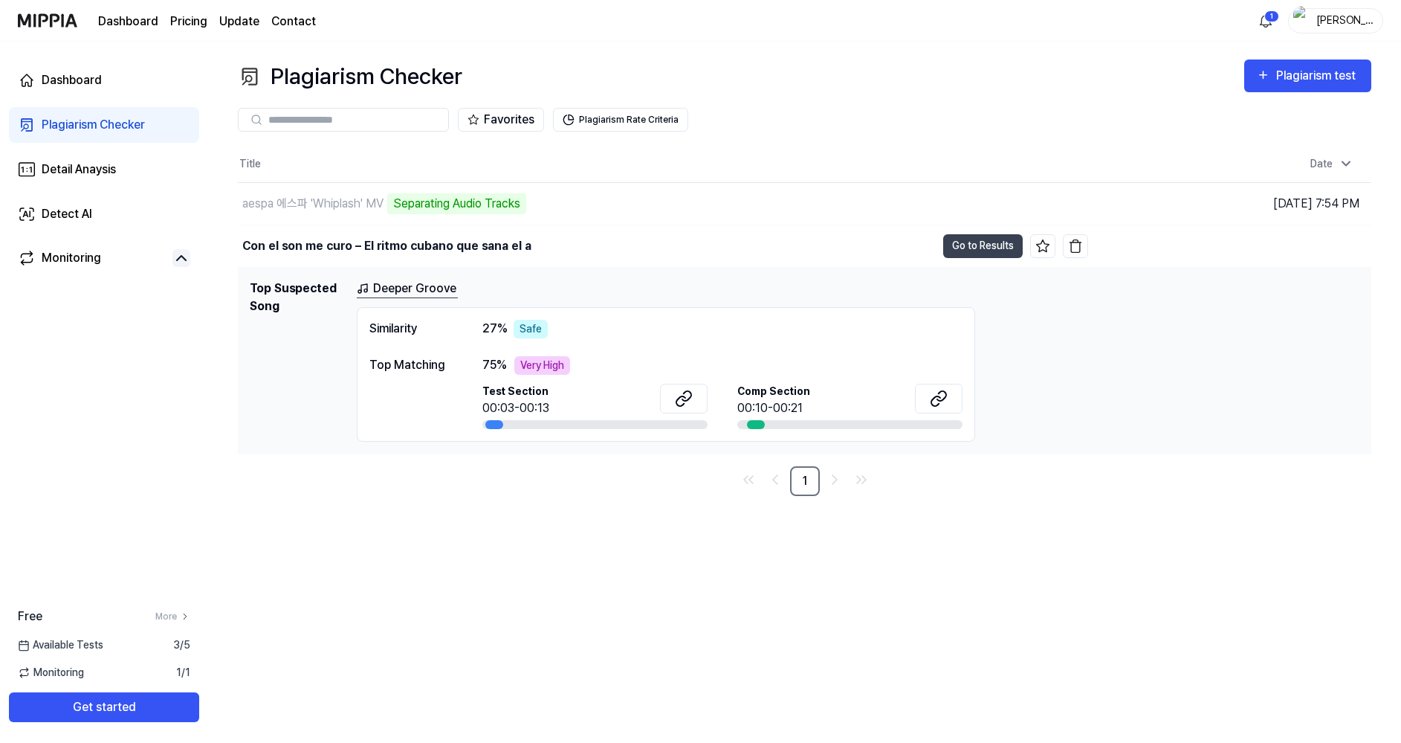
click at [385, 287] on link "Deeper Groove" at bounding box center [407, 289] width 101 height 19
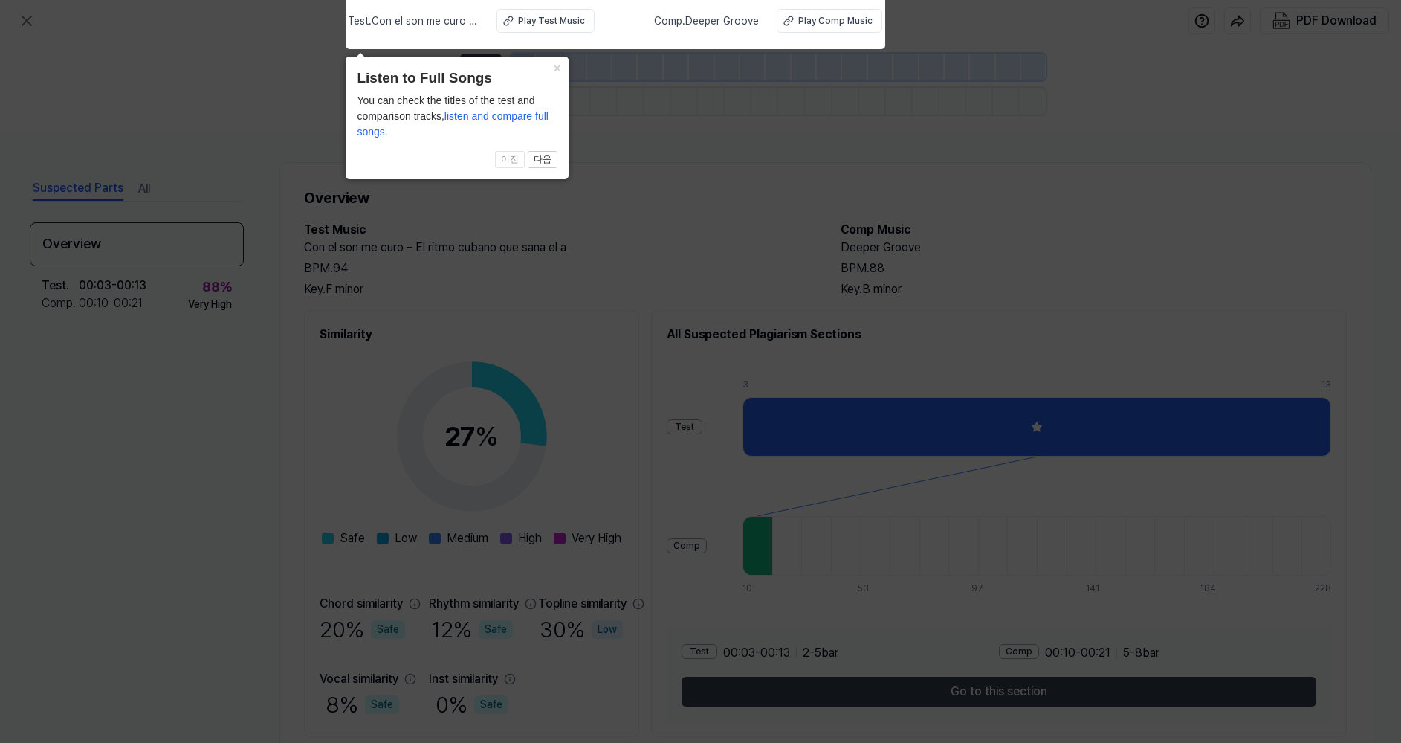
click at [208, 457] on icon at bounding box center [700, 368] width 1401 height 750
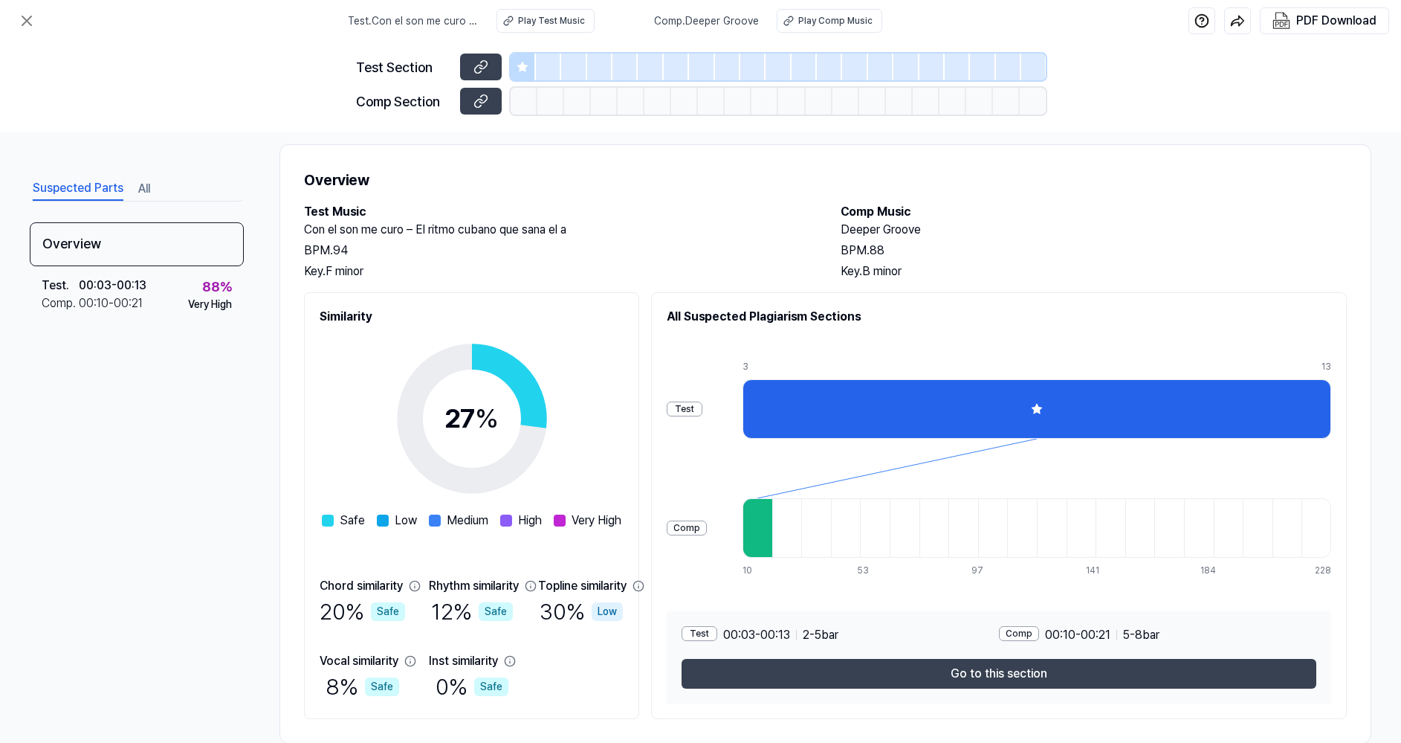
scroll to position [48, 0]
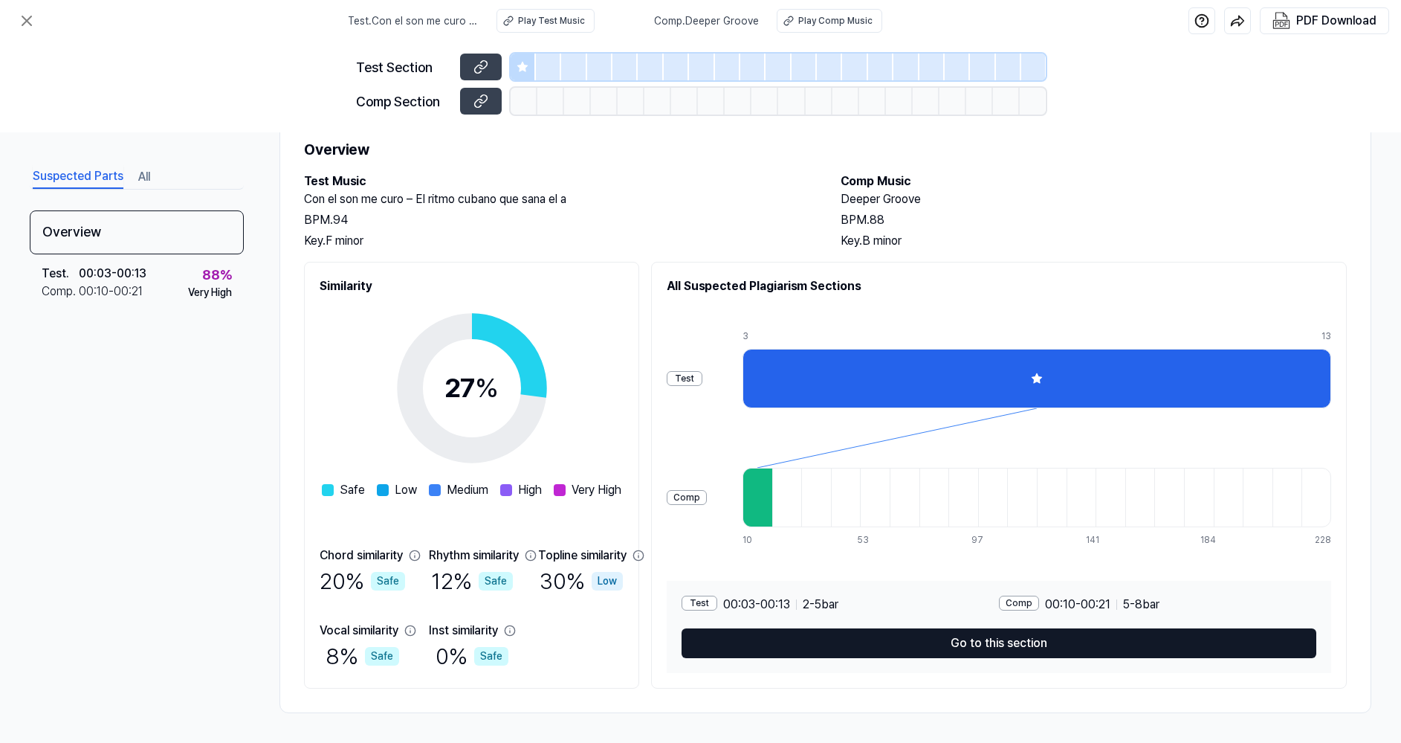
click at [938, 637] on button "Go to this section" at bounding box center [999, 643] width 635 height 30
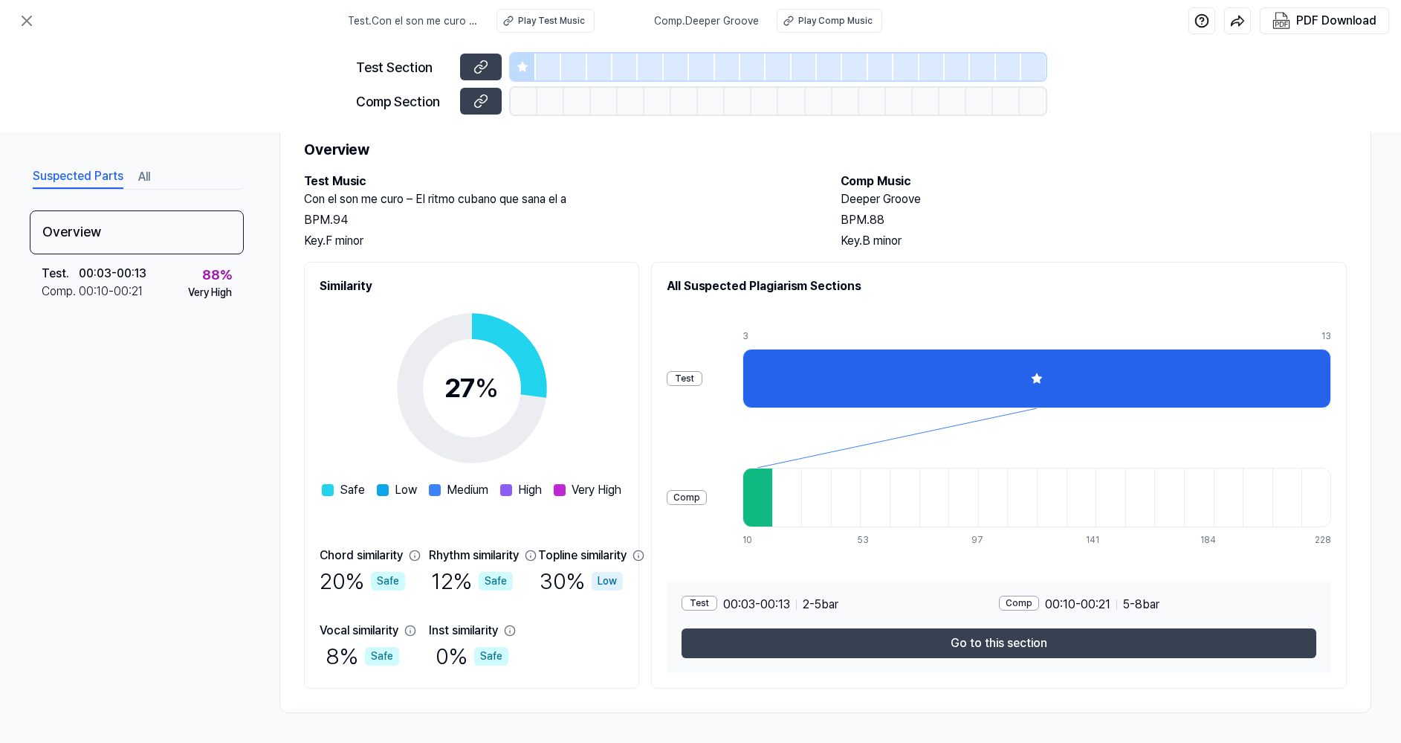
scroll to position [22, 0]
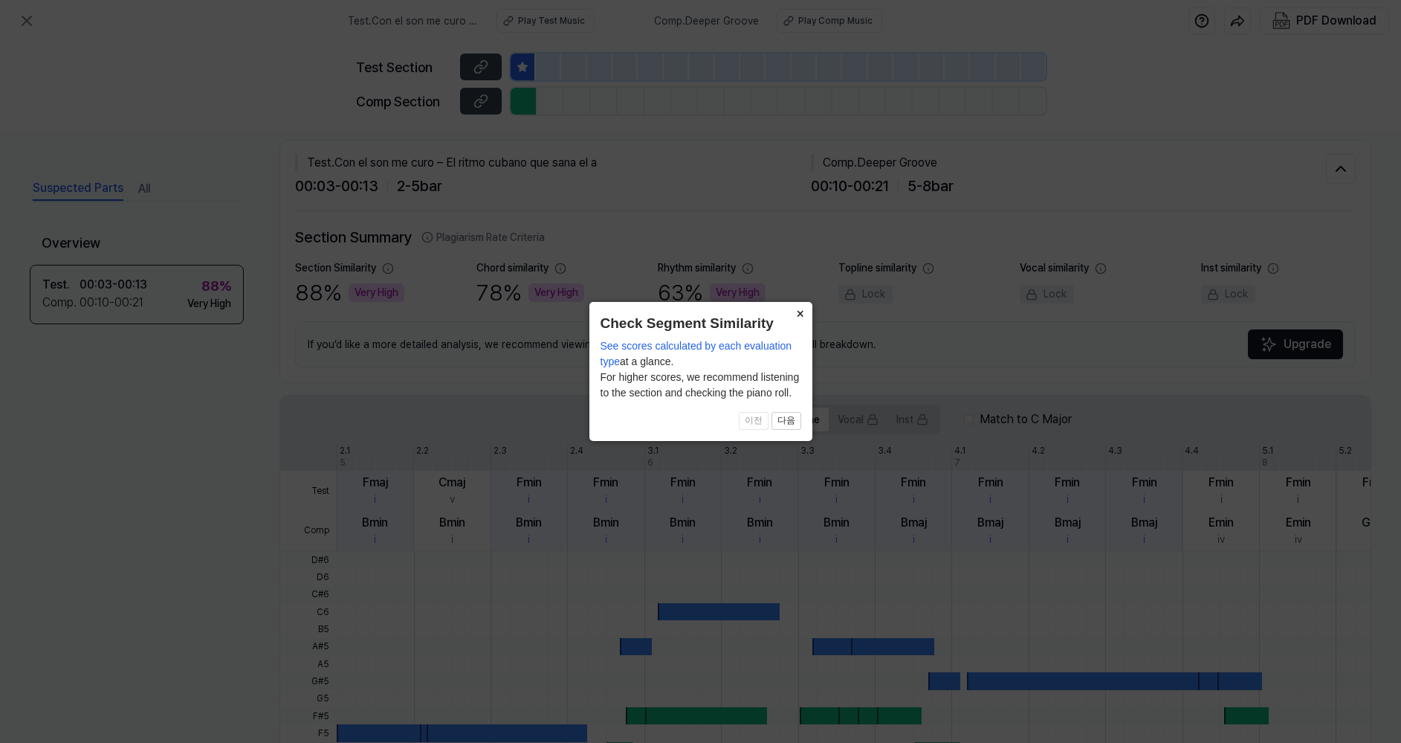
click at [801, 314] on button "×" at bounding box center [801, 312] width 24 height 21
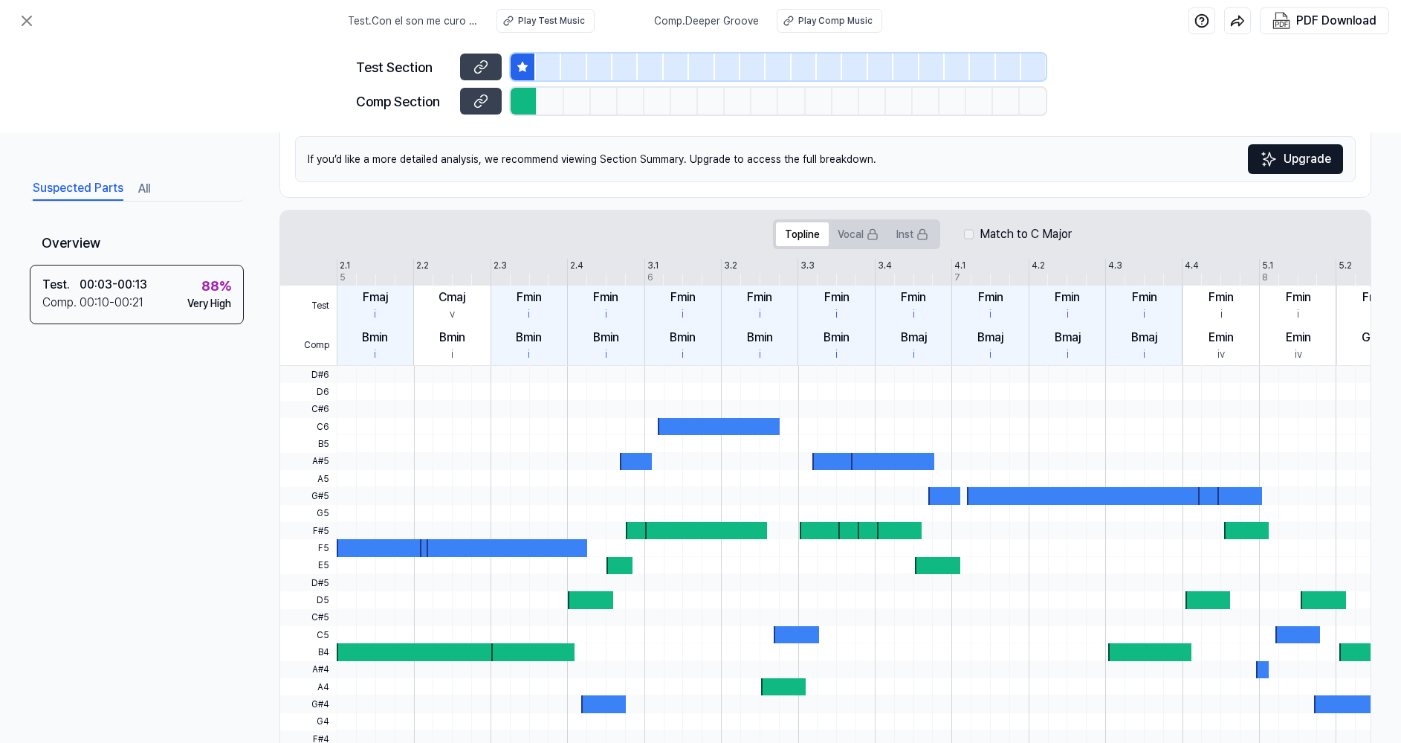
scroll to position [277, 0]
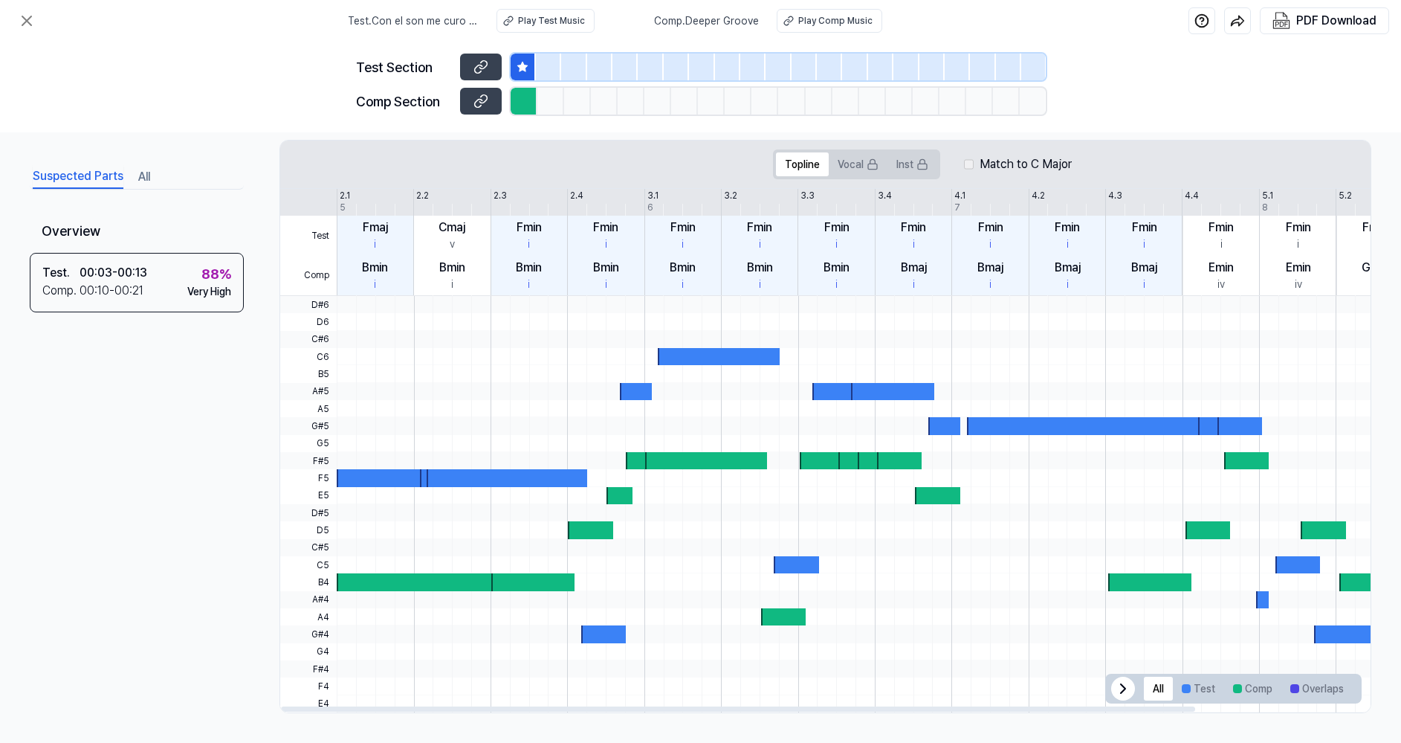
click at [374, 309] on div at bounding box center [951, 304] width 1228 height 17
click at [379, 188] on div "Test Comp 2.1 2.2 2.3 2.4 3.1 3.2 3.3 3.4 4.1 4.2 4.3 4.4 5.1 5.2 5.3 5.4 6.1 5…" at bounding box center [922, 450] width 1285 height 524
click at [384, 208] on div "Test Comp 2.1 2.2 2.3 2.4 3.1 3.2 3.3 3.4 4.1 4.2 4.3 4.4 5.1 5.2 5.3 5.4 6.1 5…" at bounding box center [922, 242] width 1285 height 107
click at [865, 166] on button "Vocal" at bounding box center [858, 164] width 59 height 24
click at [910, 167] on button "Inst" at bounding box center [913, 164] width 50 height 24
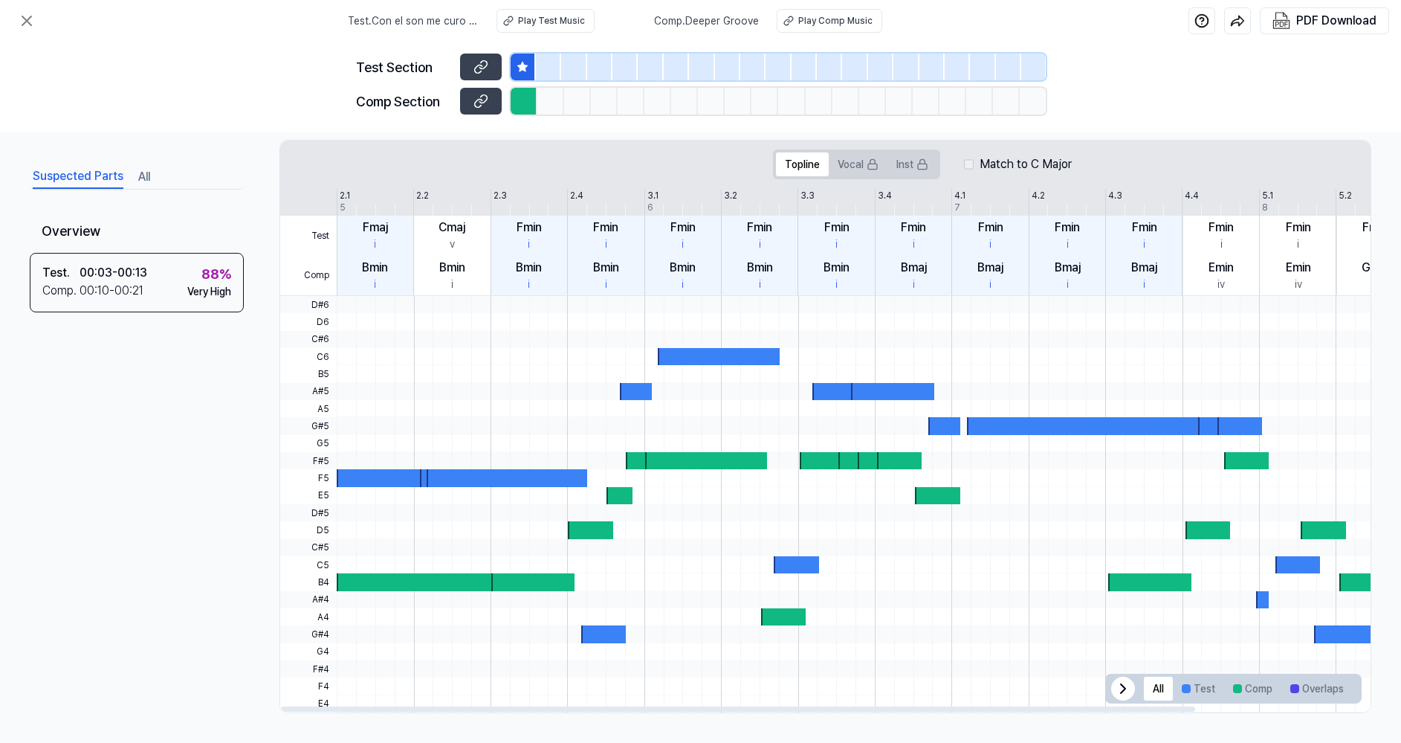
click at [1005, 162] on label "Match to C Major" at bounding box center [1026, 164] width 92 height 18
click at [558, 109] on div at bounding box center [551, 101] width 27 height 27
click at [485, 101] on icon at bounding box center [483, 99] width 7 height 8
click at [485, 58] on button at bounding box center [481, 67] width 42 height 27
click at [463, 103] on button at bounding box center [481, 101] width 42 height 27
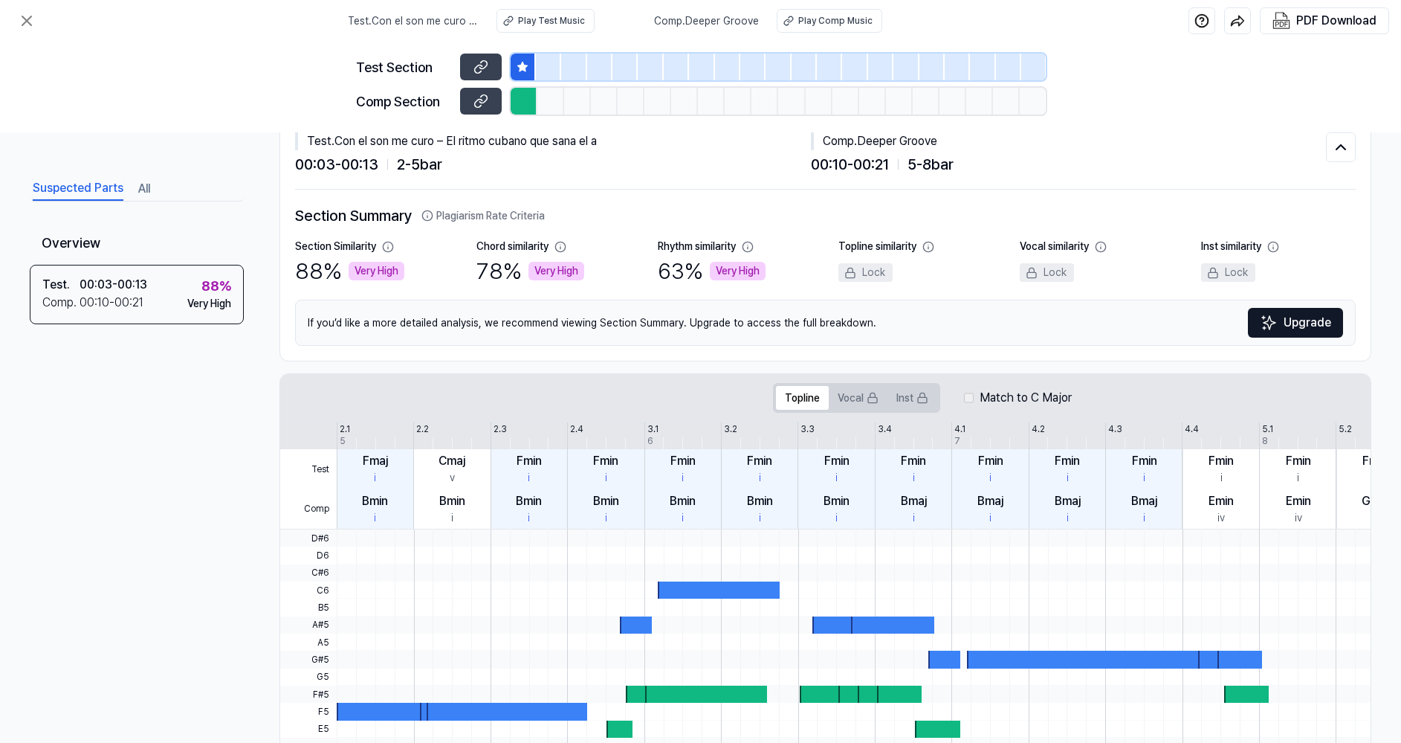
scroll to position [0, 0]
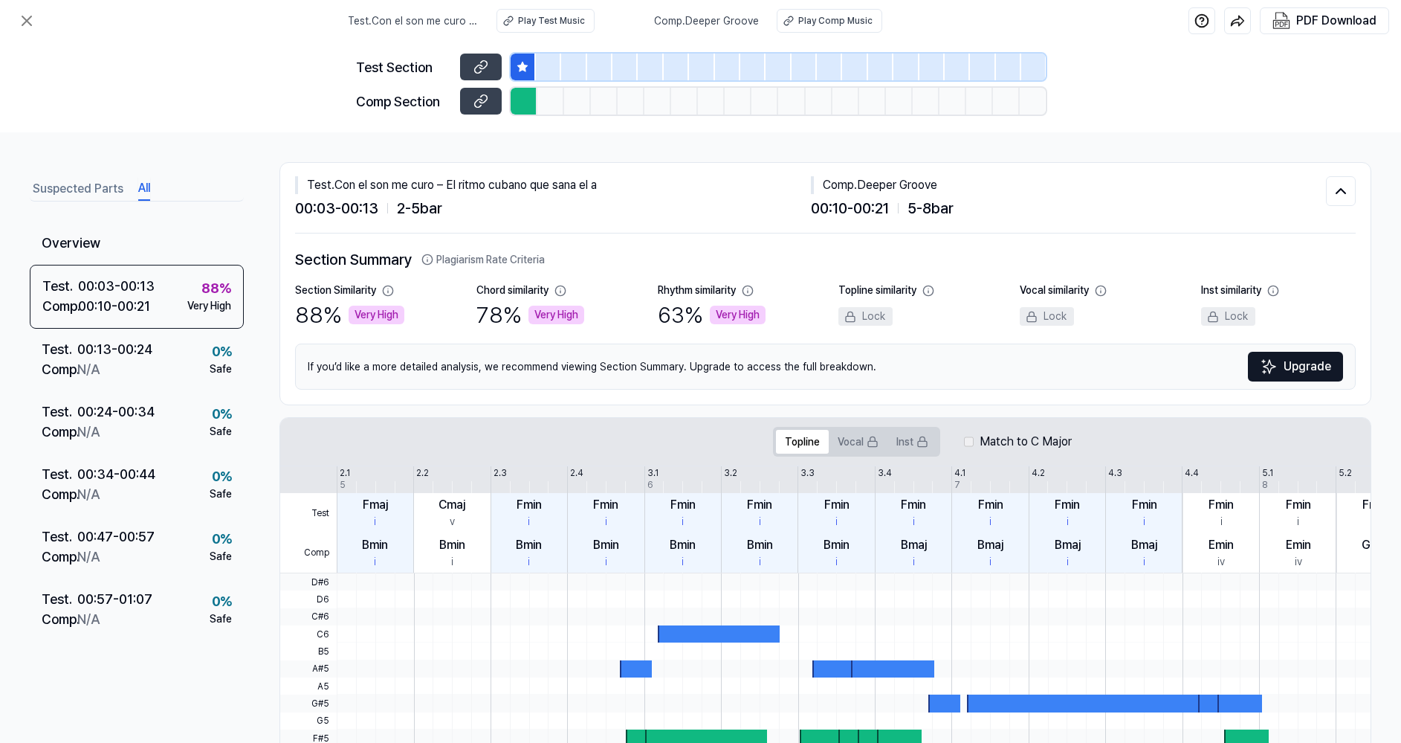
drag, startPoint x: 142, startPoint y: 181, endPoint x: 149, endPoint y: 185, distance: 8.0
click at [141, 181] on button "All" at bounding box center [144, 189] width 12 height 24
click at [133, 357] on div "00:13 - 00:24" at bounding box center [114, 349] width 75 height 20
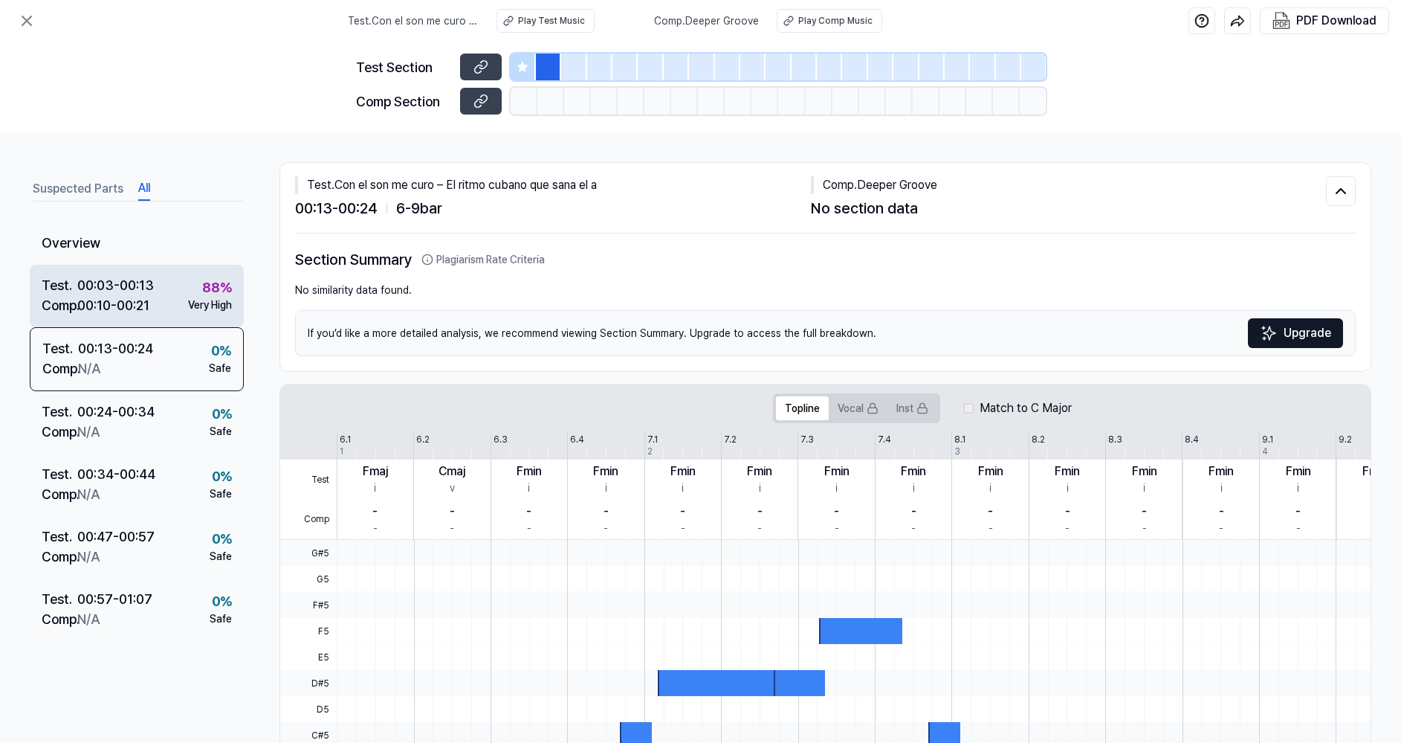
click at [151, 289] on div "00:03 - 00:13" at bounding box center [115, 285] width 77 height 20
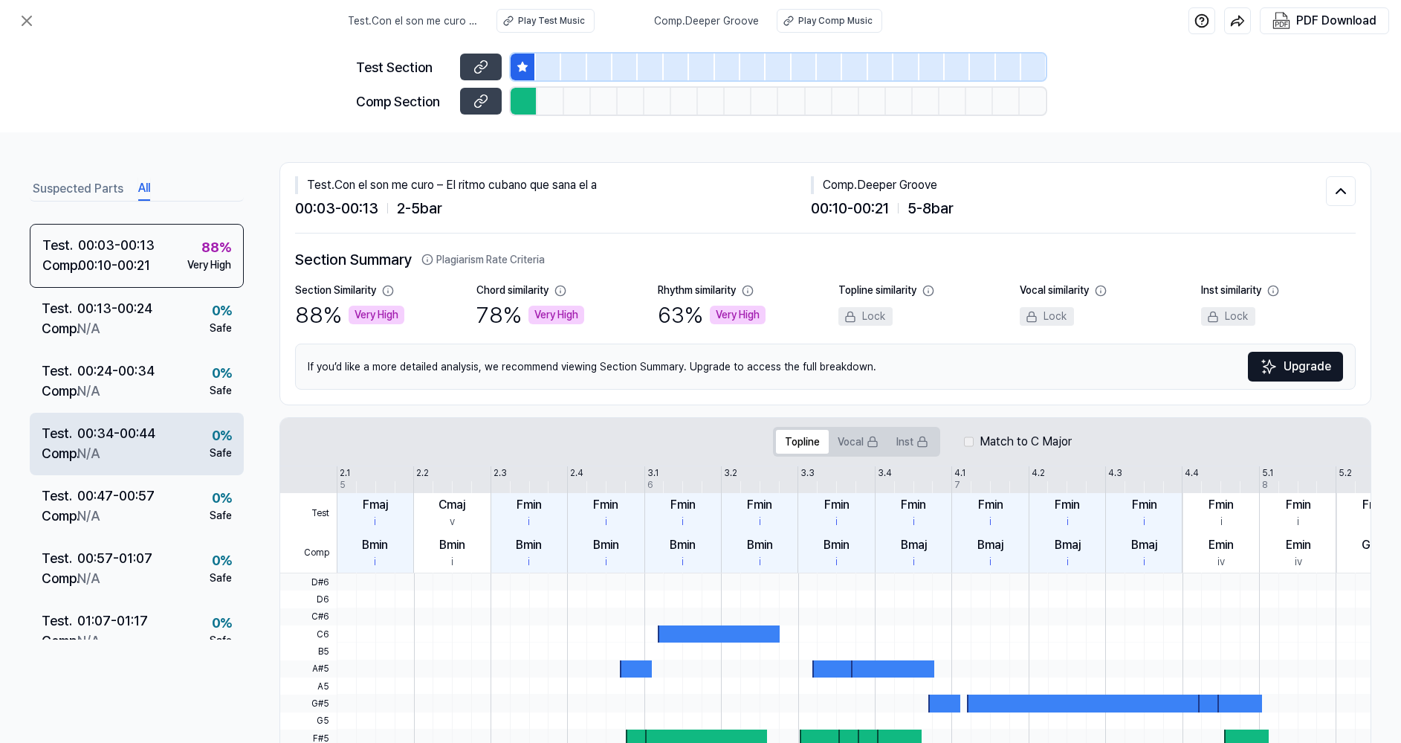
scroll to position [223, 0]
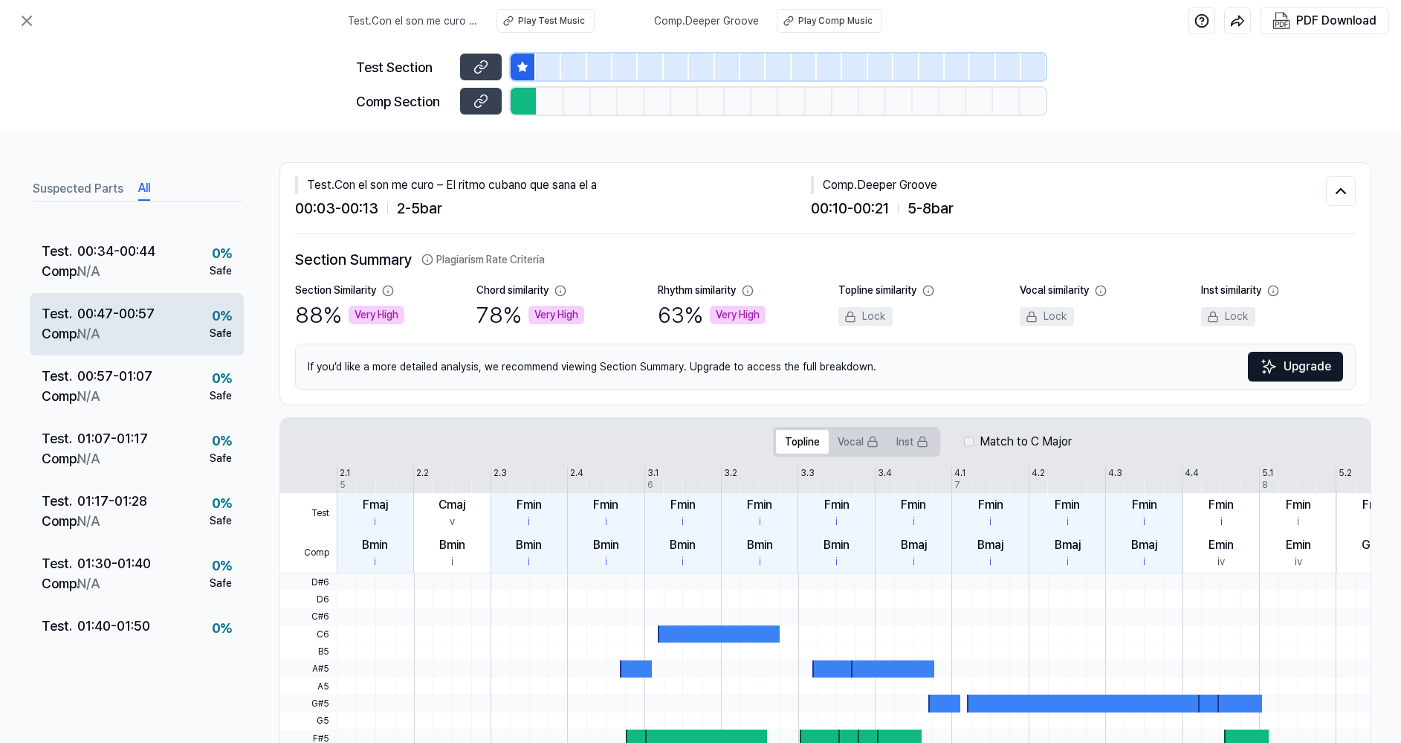
click at [126, 335] on div "Comp . N/A" at bounding box center [98, 333] width 113 height 20
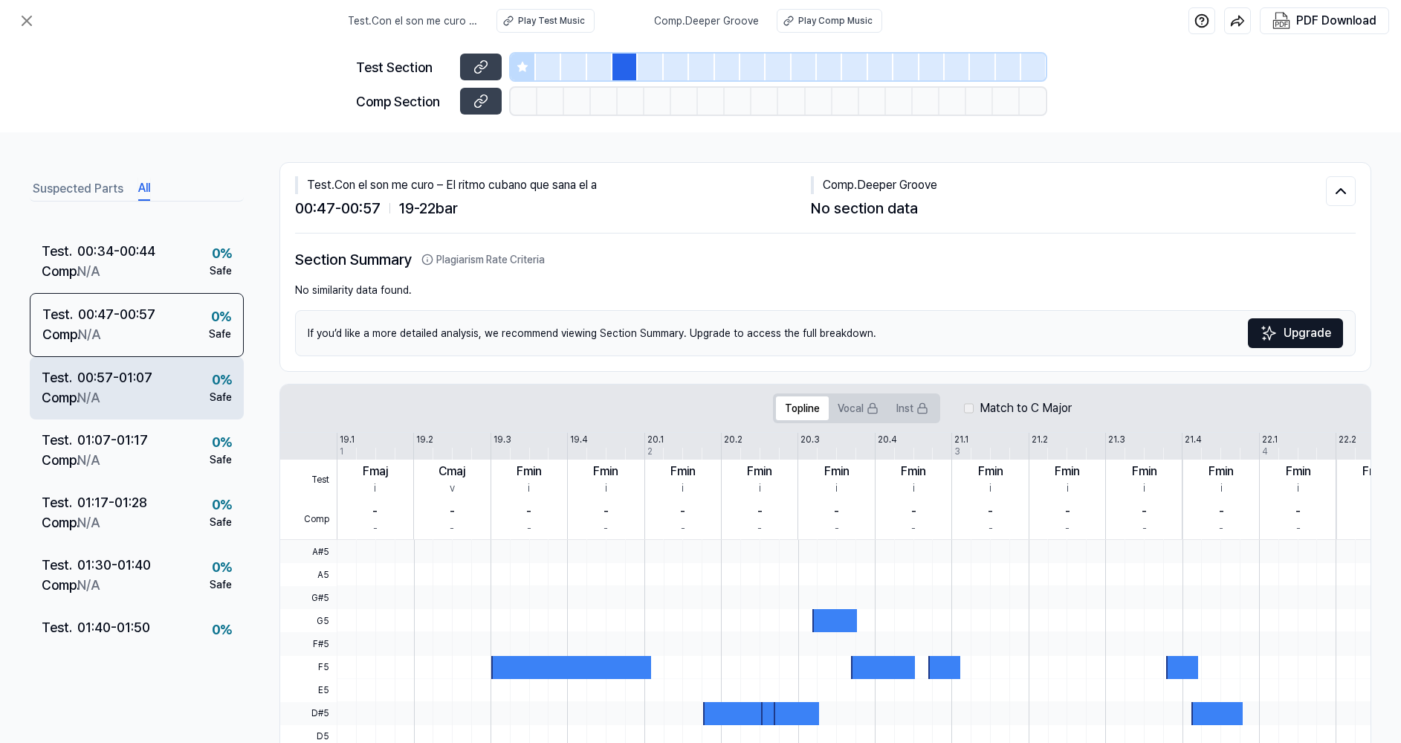
click at [125, 418] on div "Test . 00:57 - 01:07 Comp . N/A 0 % Safe" at bounding box center [137, 388] width 214 height 62
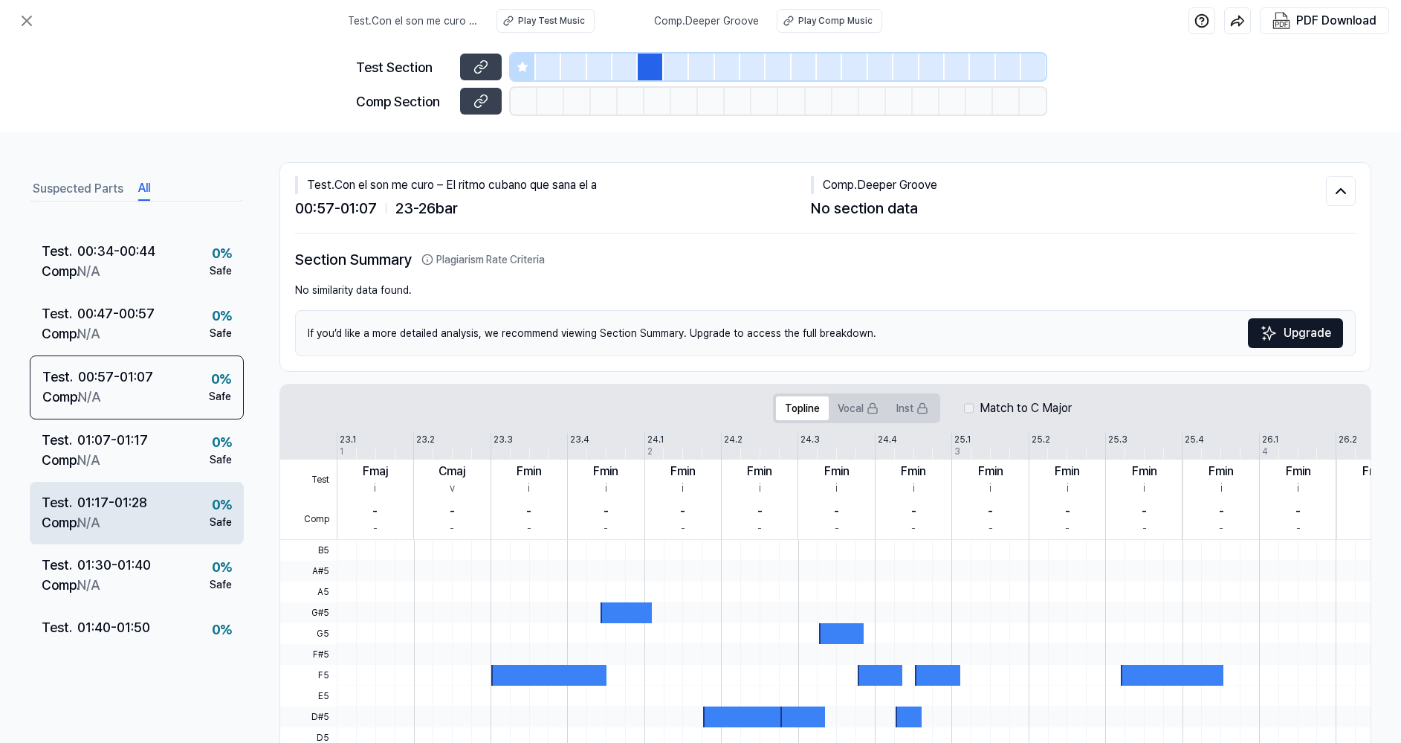
click at [124, 532] on div "Test . 01:17 - 01:28 Comp . N/A 0 % Safe" at bounding box center [137, 513] width 214 height 62
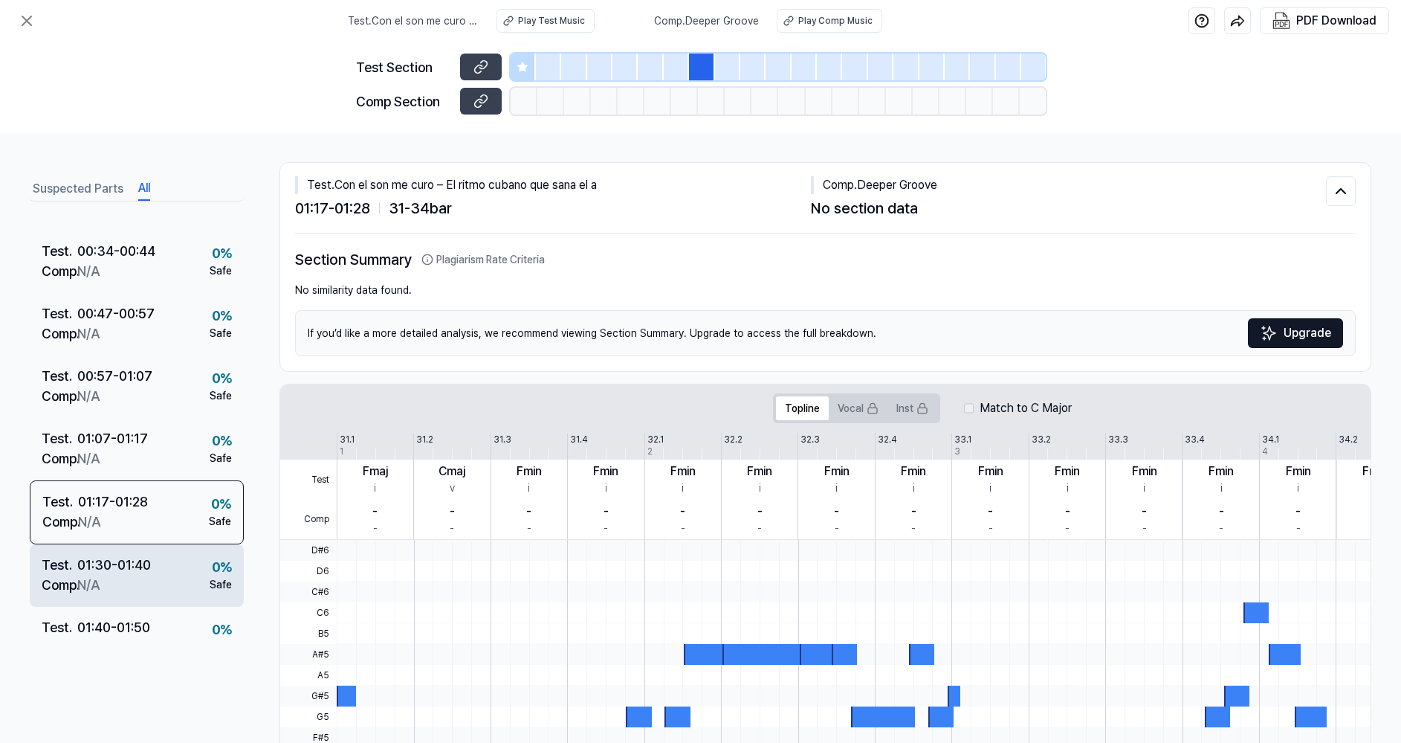
click at [136, 569] on div "01:30 - 01:40" at bounding box center [114, 565] width 74 height 20
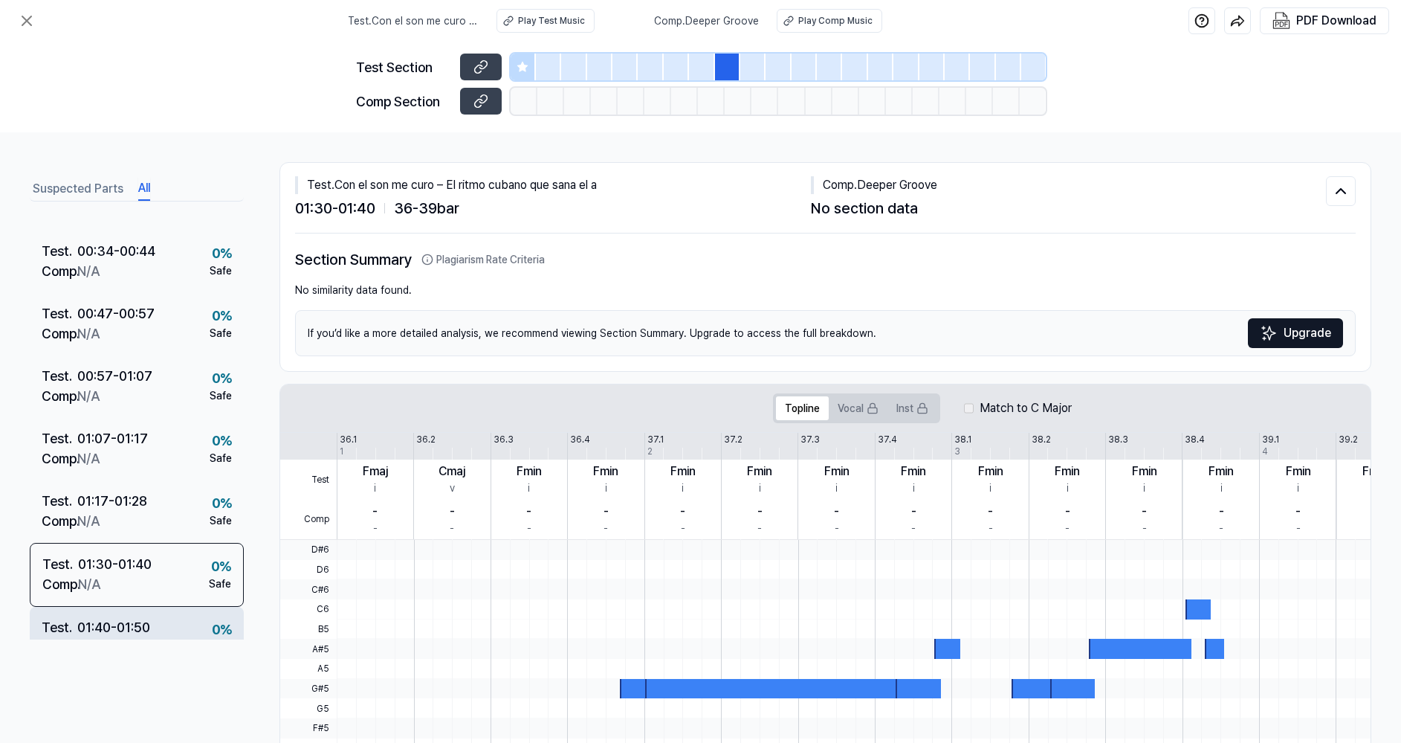
click at [155, 608] on div "Test . 01:40 - 01:50 Comp . N/A 0 % Safe" at bounding box center [137, 638] width 214 height 62
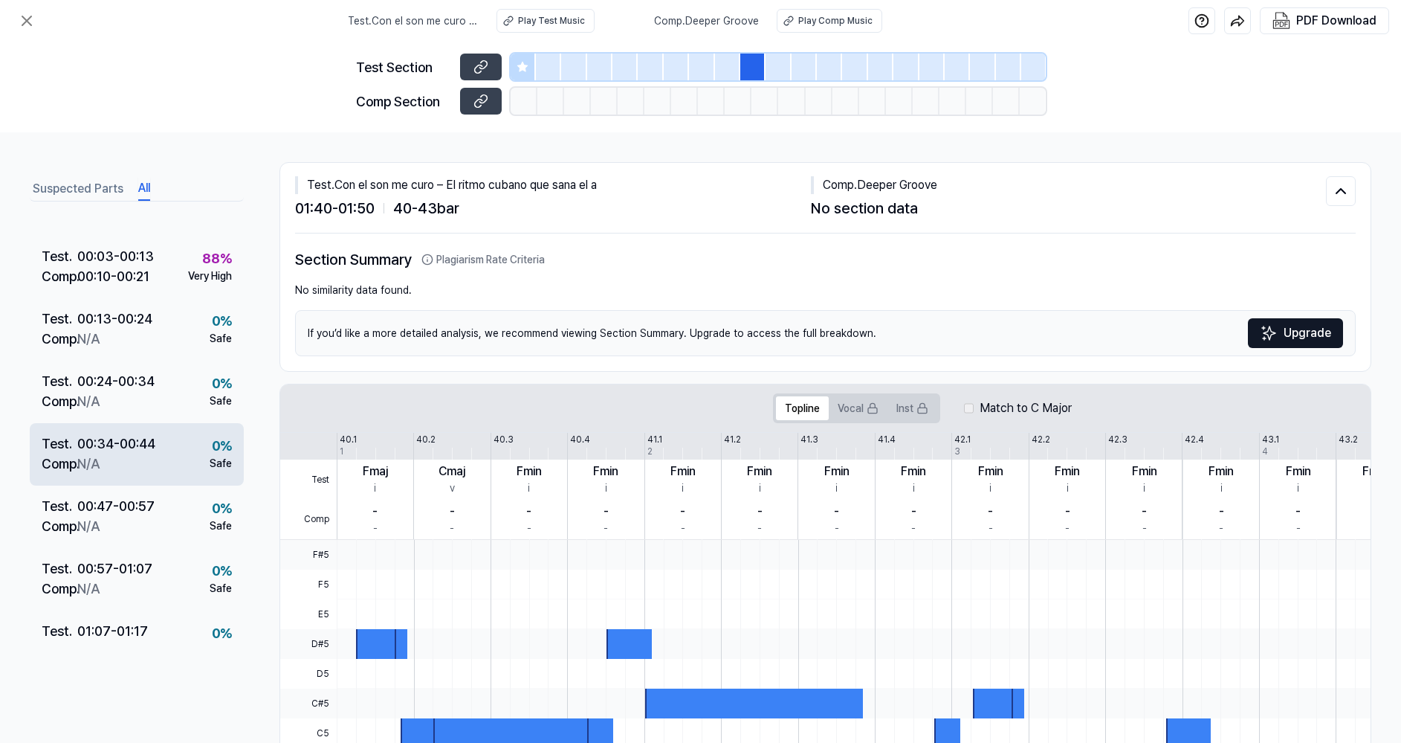
scroll to position [0, 0]
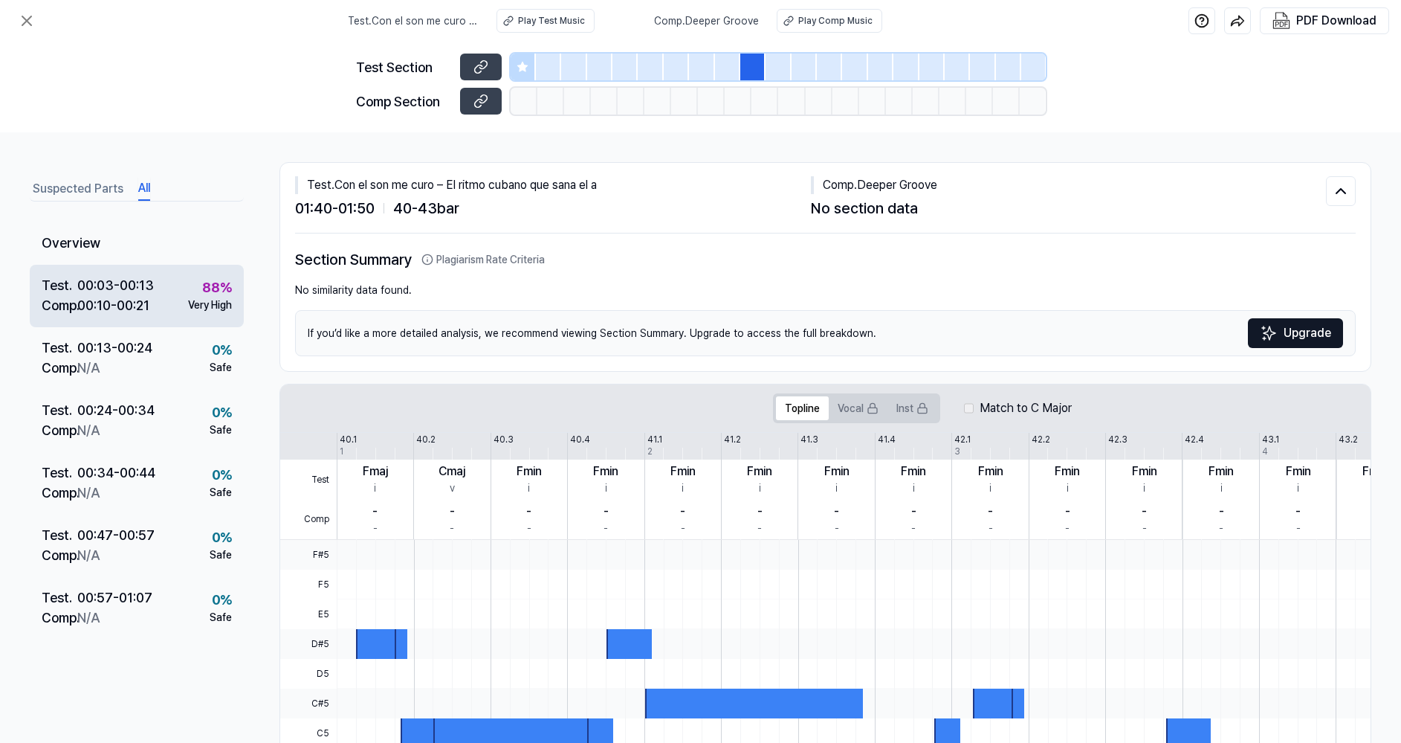
click at [111, 296] on div "00:10 - 00:21" at bounding box center [113, 305] width 72 height 20
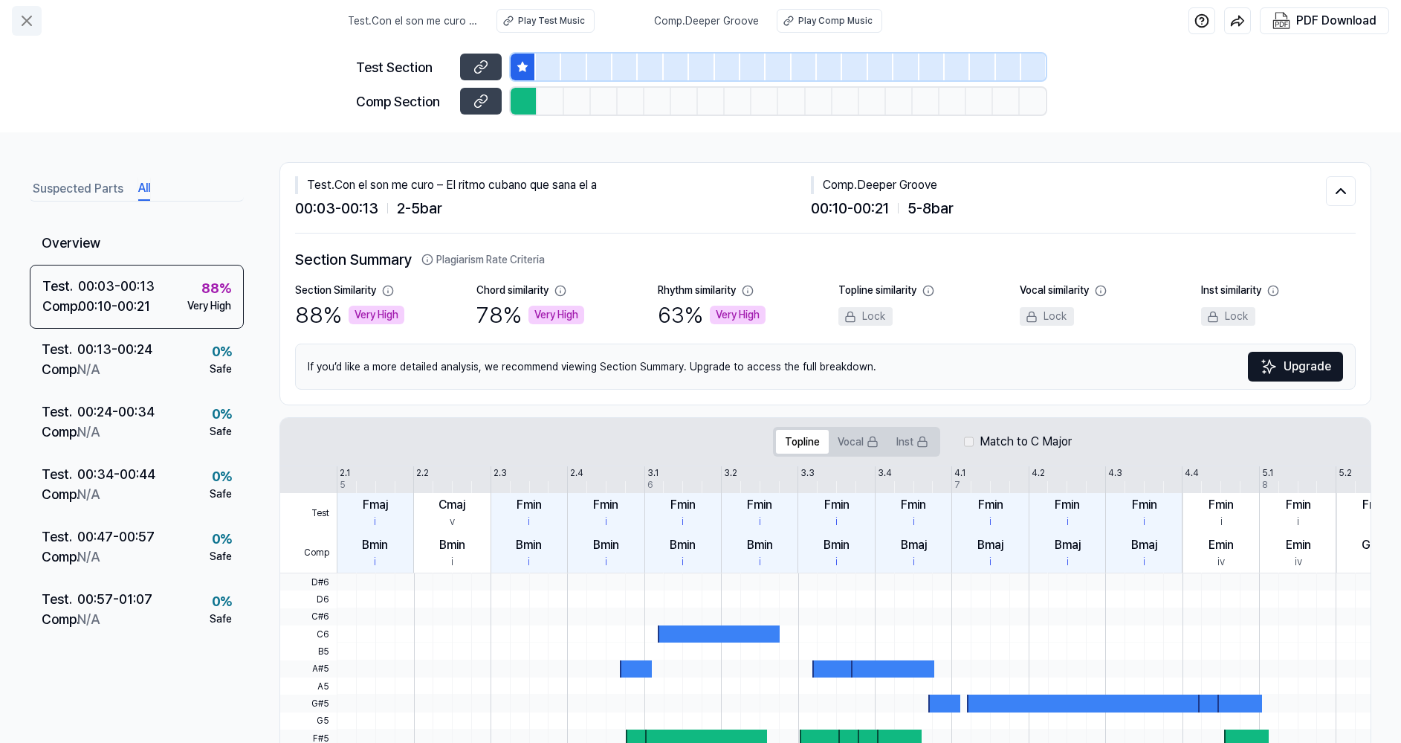
click at [27, 19] on icon at bounding box center [27, 21] width 18 height 18
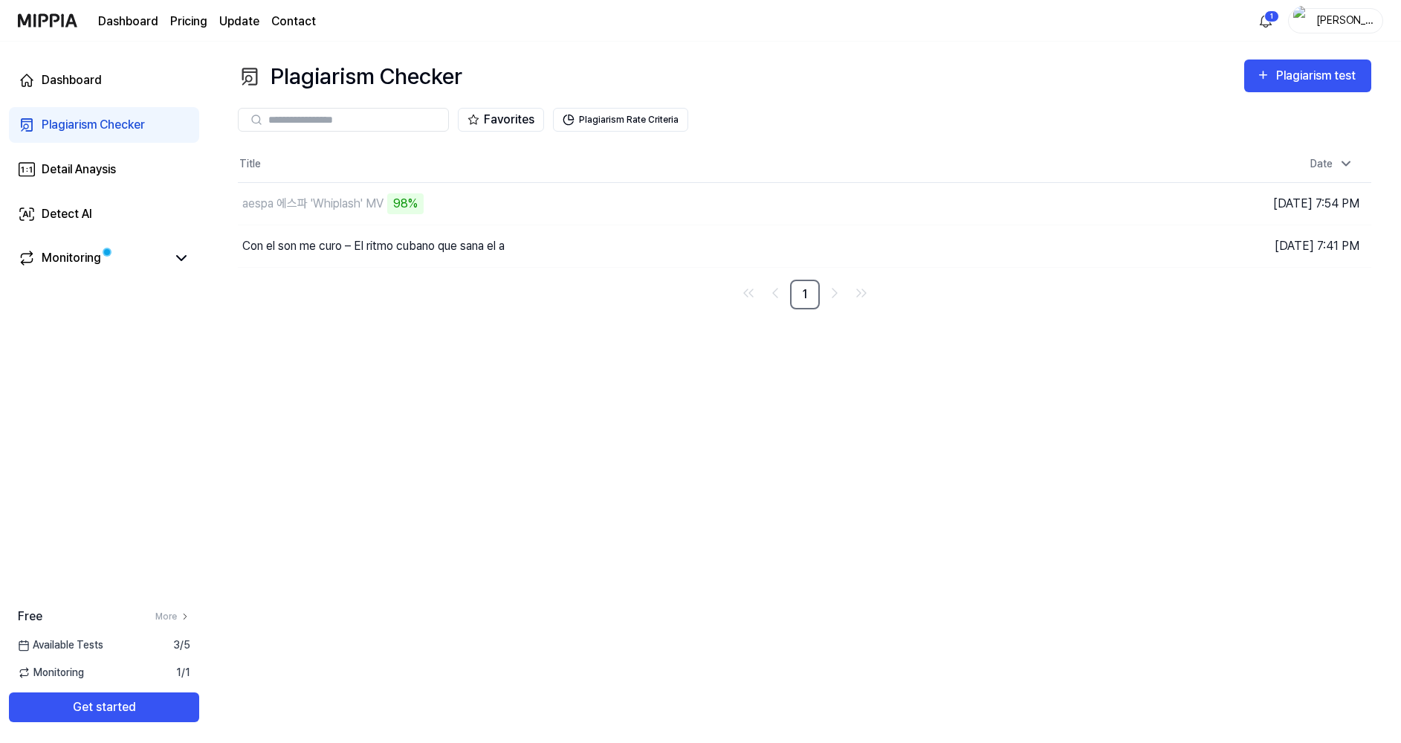
click at [558, 361] on div "Plagiarism Checker Plagiarism test Plagiarism Checker Detail Analysis Detect AI…" at bounding box center [804, 392] width 1193 height 701
click at [178, 260] on icon at bounding box center [181, 258] width 18 height 18
click at [350, 207] on div "aespa 에스파 'Whiplash' MV" at bounding box center [312, 204] width 141 height 18
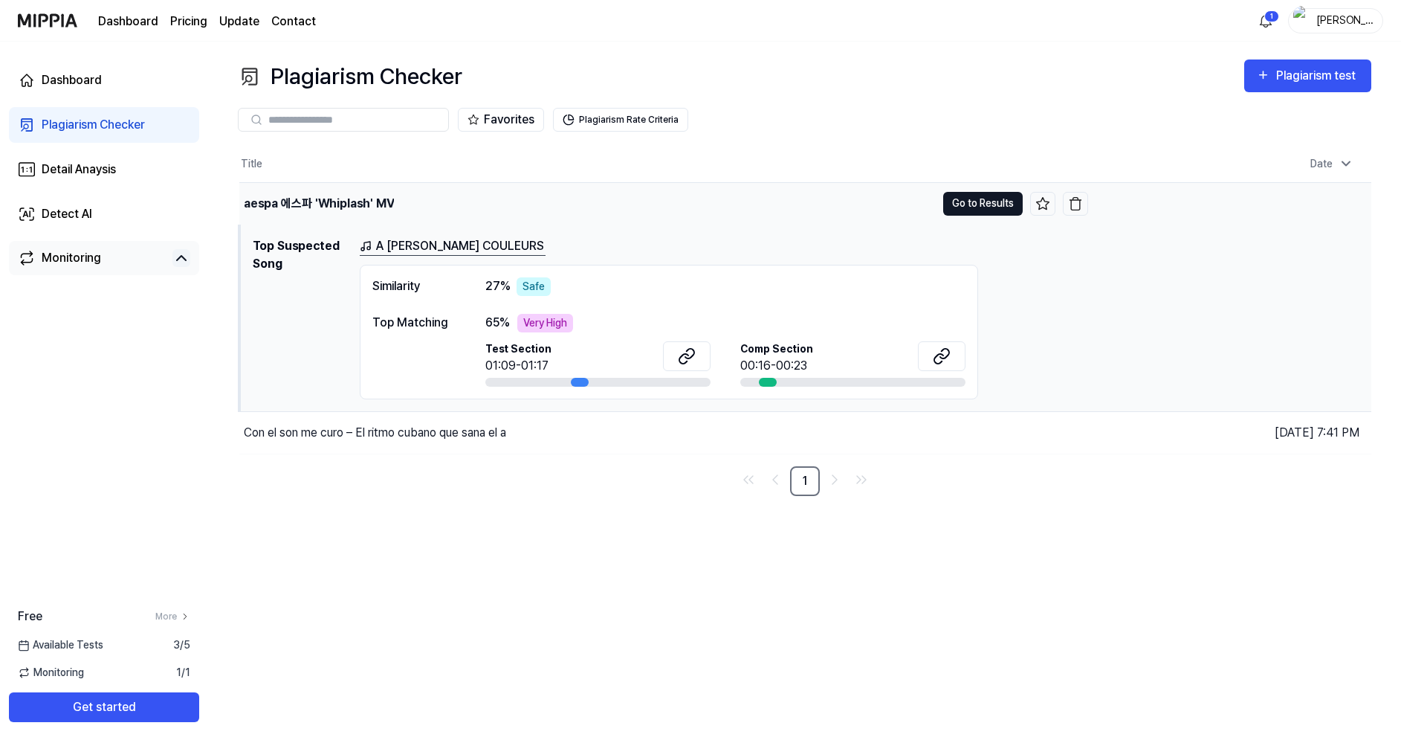
click at [983, 205] on button "Go to Results" at bounding box center [983, 204] width 80 height 24
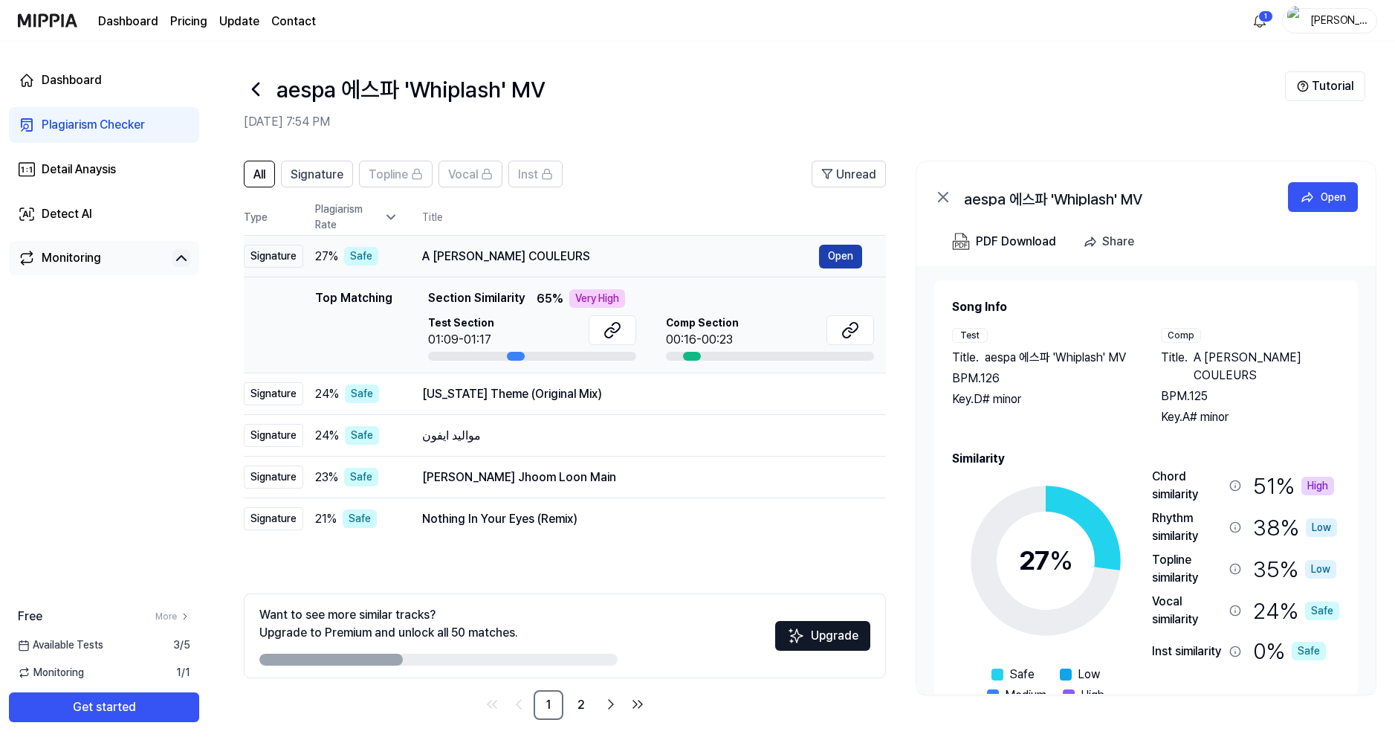
click at [857, 254] on button "Open" at bounding box center [840, 257] width 43 height 24
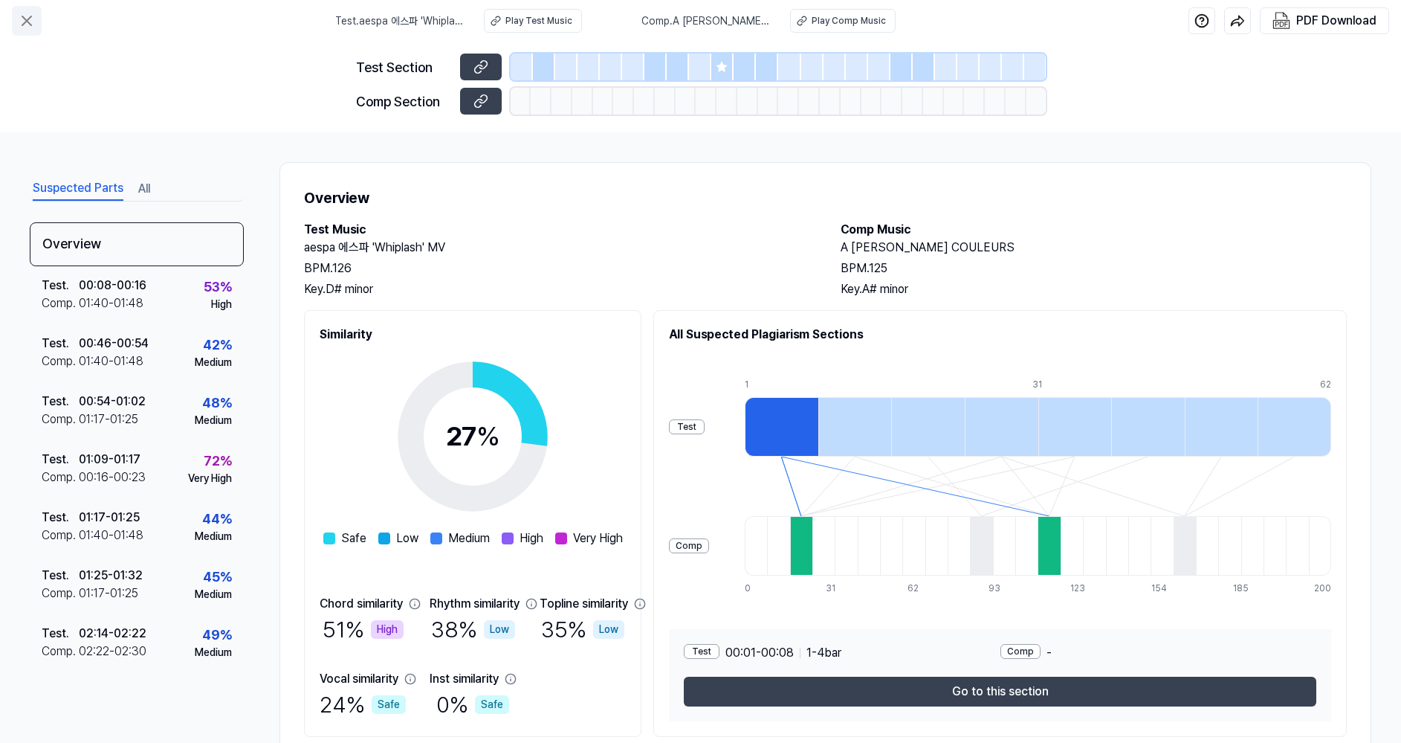
click at [29, 15] on icon at bounding box center [27, 21] width 18 height 18
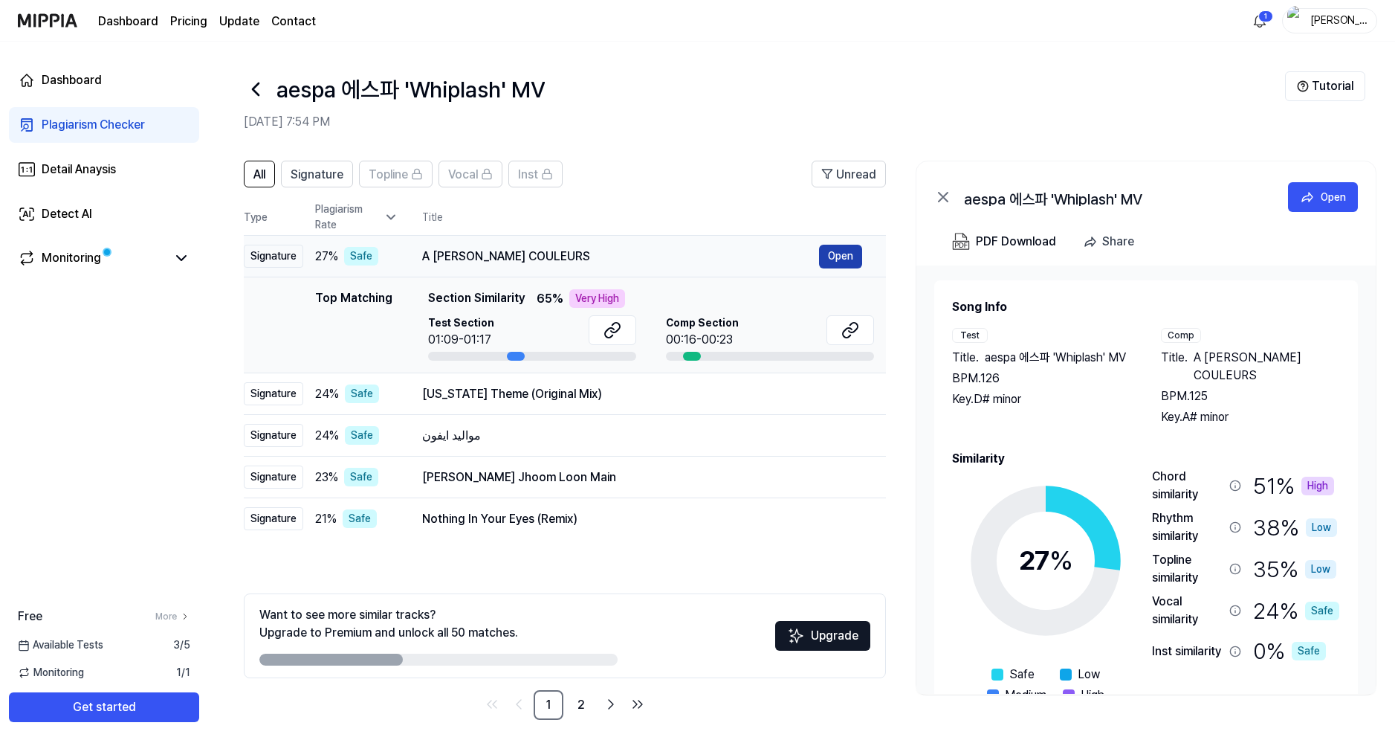
click at [844, 253] on button "Open" at bounding box center [840, 257] width 43 height 24
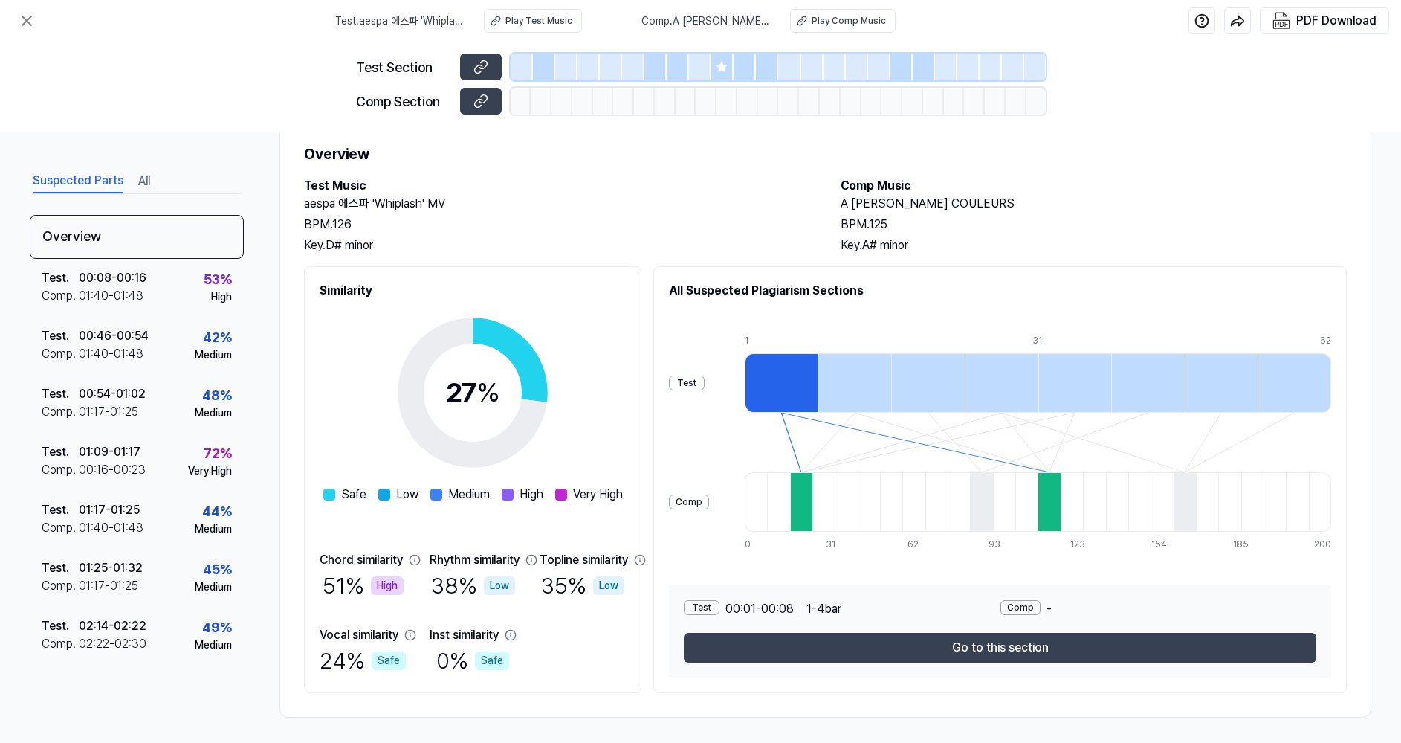
scroll to position [48, 0]
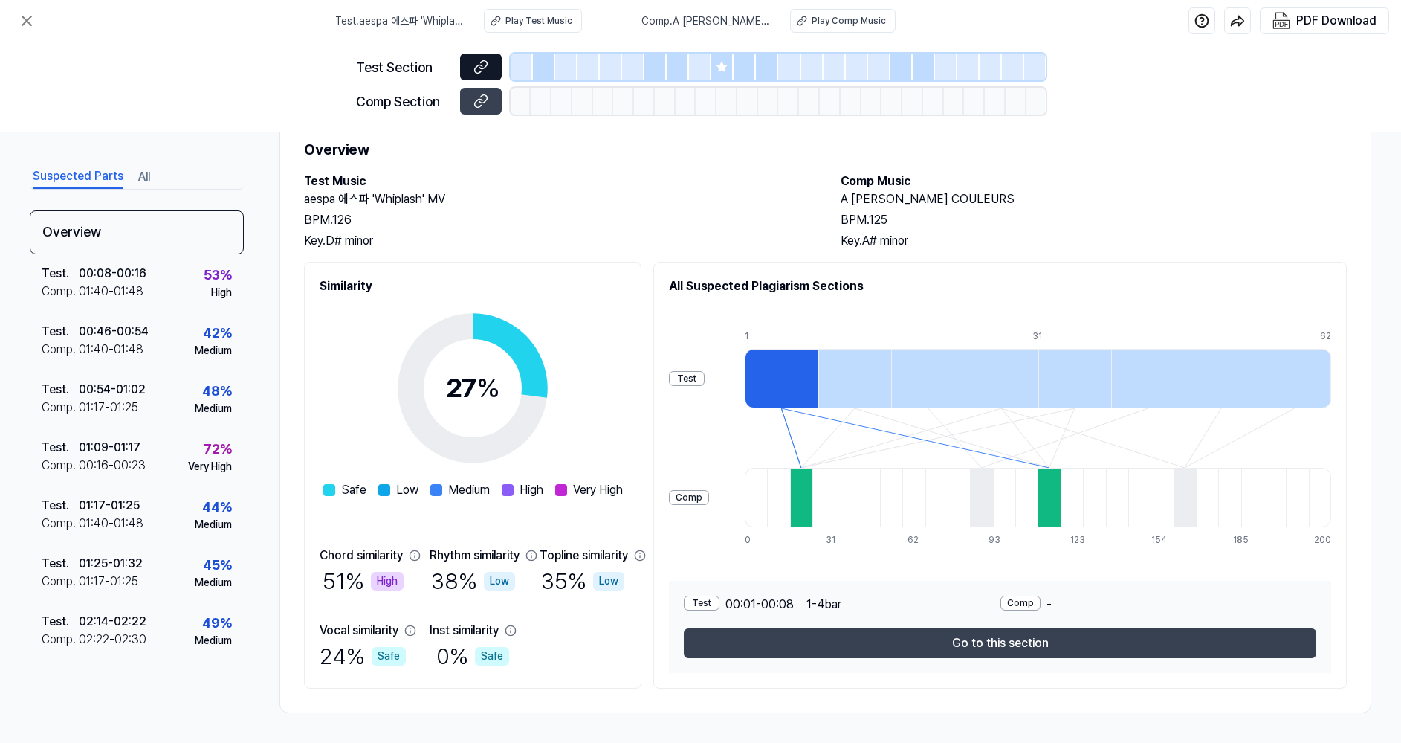
click at [477, 57] on button at bounding box center [481, 67] width 42 height 27
click at [484, 98] on icon at bounding box center [481, 101] width 15 height 15
click at [813, 491] on div at bounding box center [801, 497] width 22 height 59
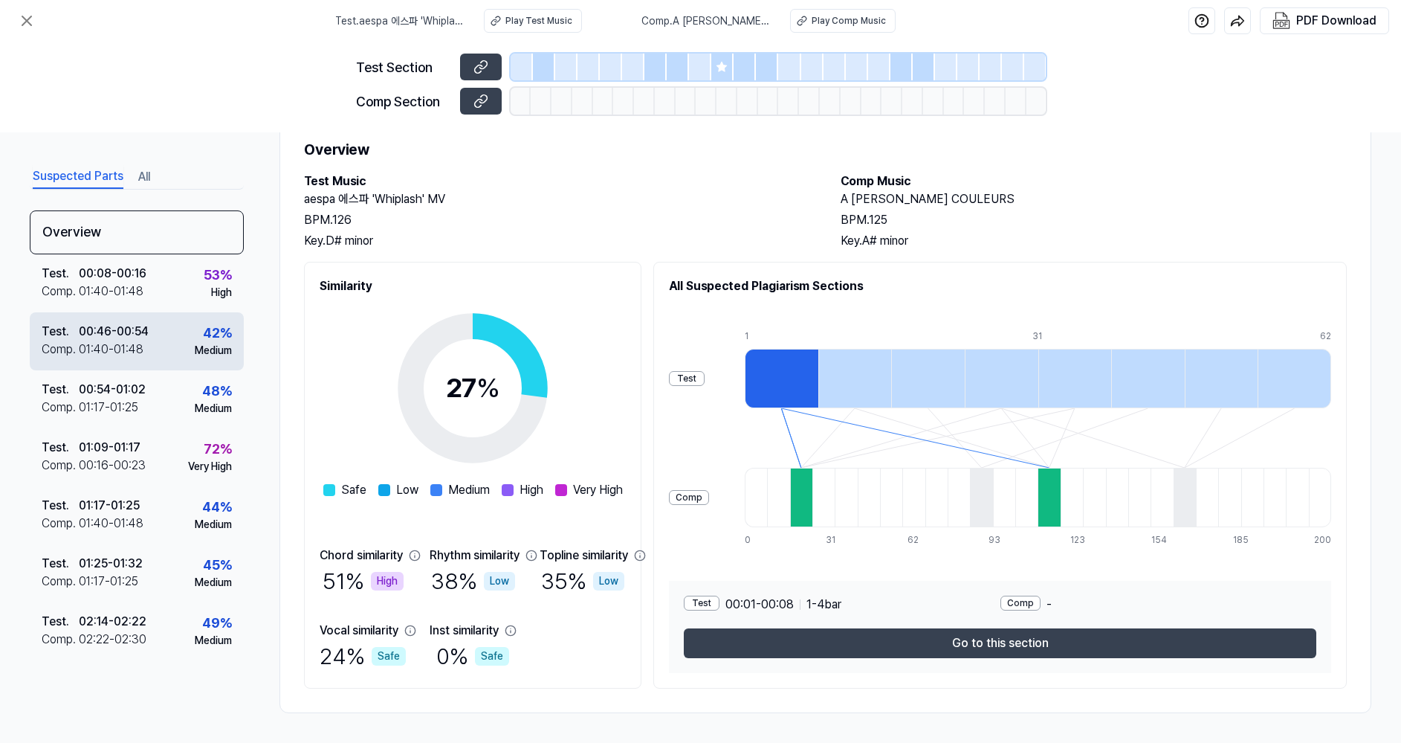
click at [112, 364] on div "Test . 00:46 - 00:54 Comp . 01:40 - 01:48 42 % Medium" at bounding box center [137, 341] width 214 height 58
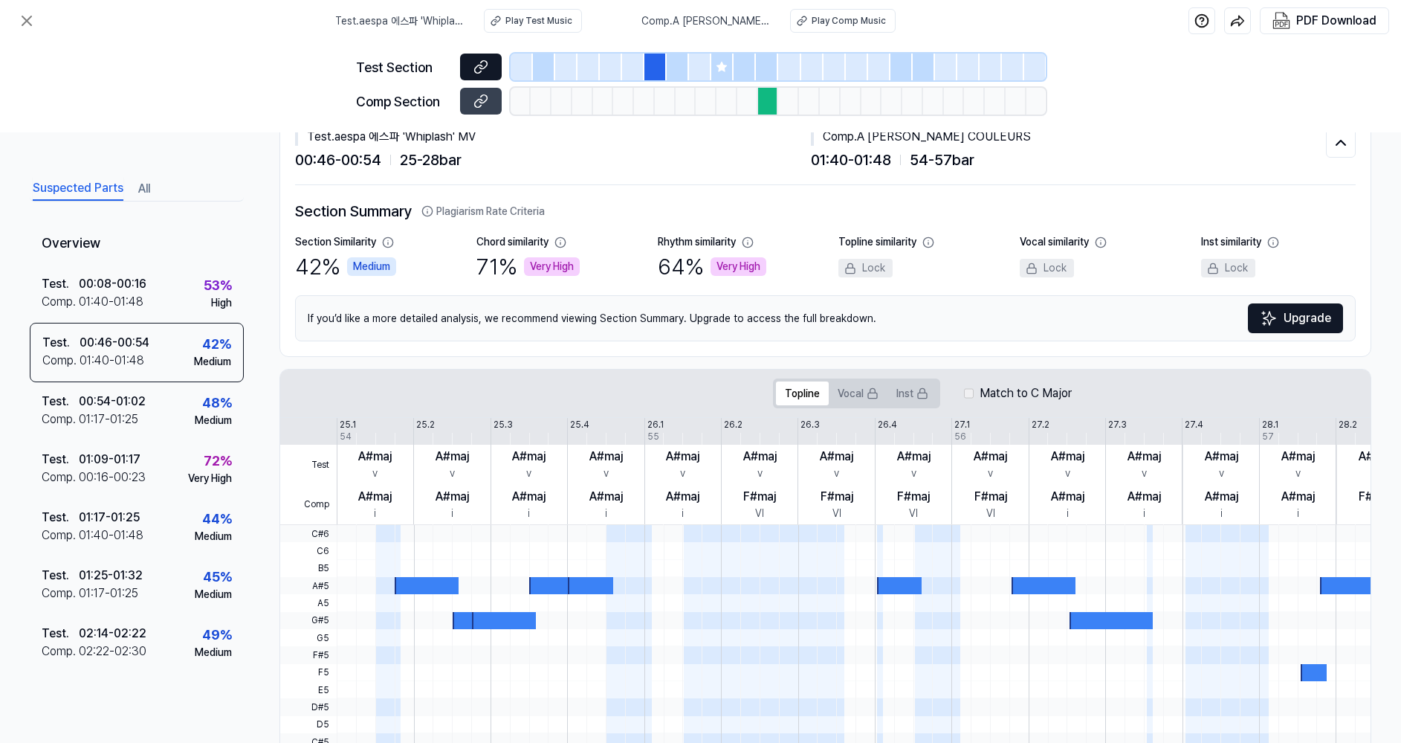
click at [480, 73] on icon at bounding box center [481, 66] width 15 height 15
click at [471, 105] on button at bounding box center [481, 101] width 42 height 27
click at [132, 403] on div "00:54 - 01:02" at bounding box center [112, 402] width 67 height 18
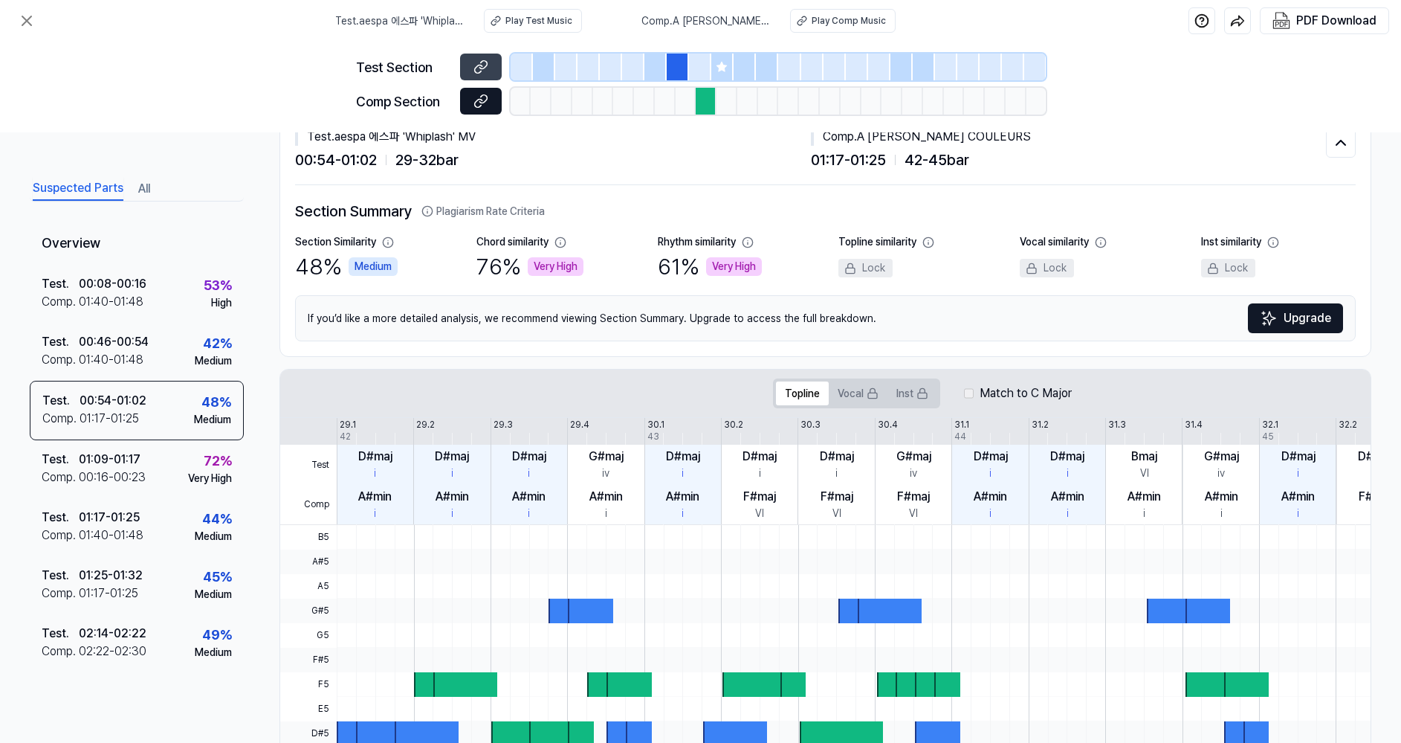
click at [478, 100] on icon at bounding box center [477, 103] width 7 height 8
click at [225, 472] on div "Very High" at bounding box center [210, 479] width 44 height 16
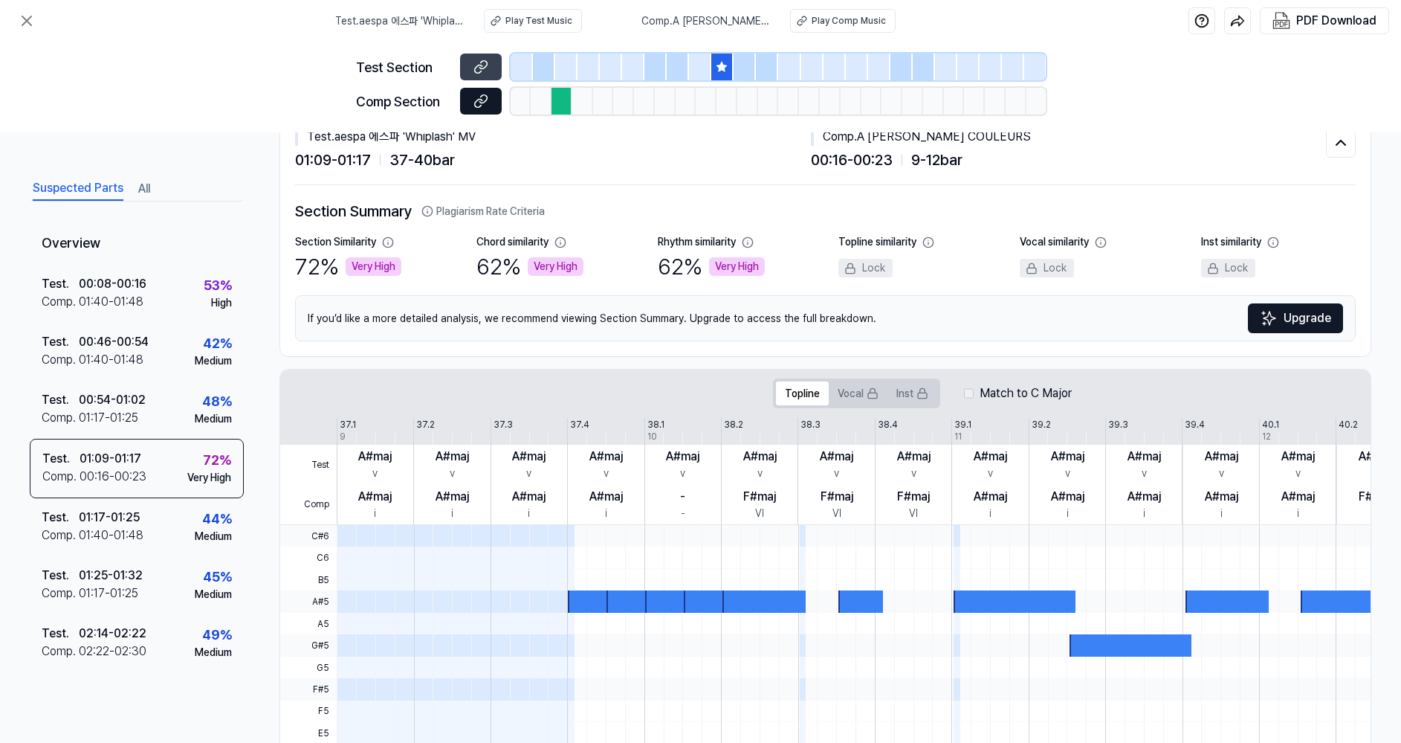
click at [485, 103] on icon at bounding box center [481, 101] width 15 height 15
click at [175, 529] on div "Test . 01:17 - 01:25 Comp . 01:40 - 01:48 44 % Medium" at bounding box center [137, 527] width 214 height 58
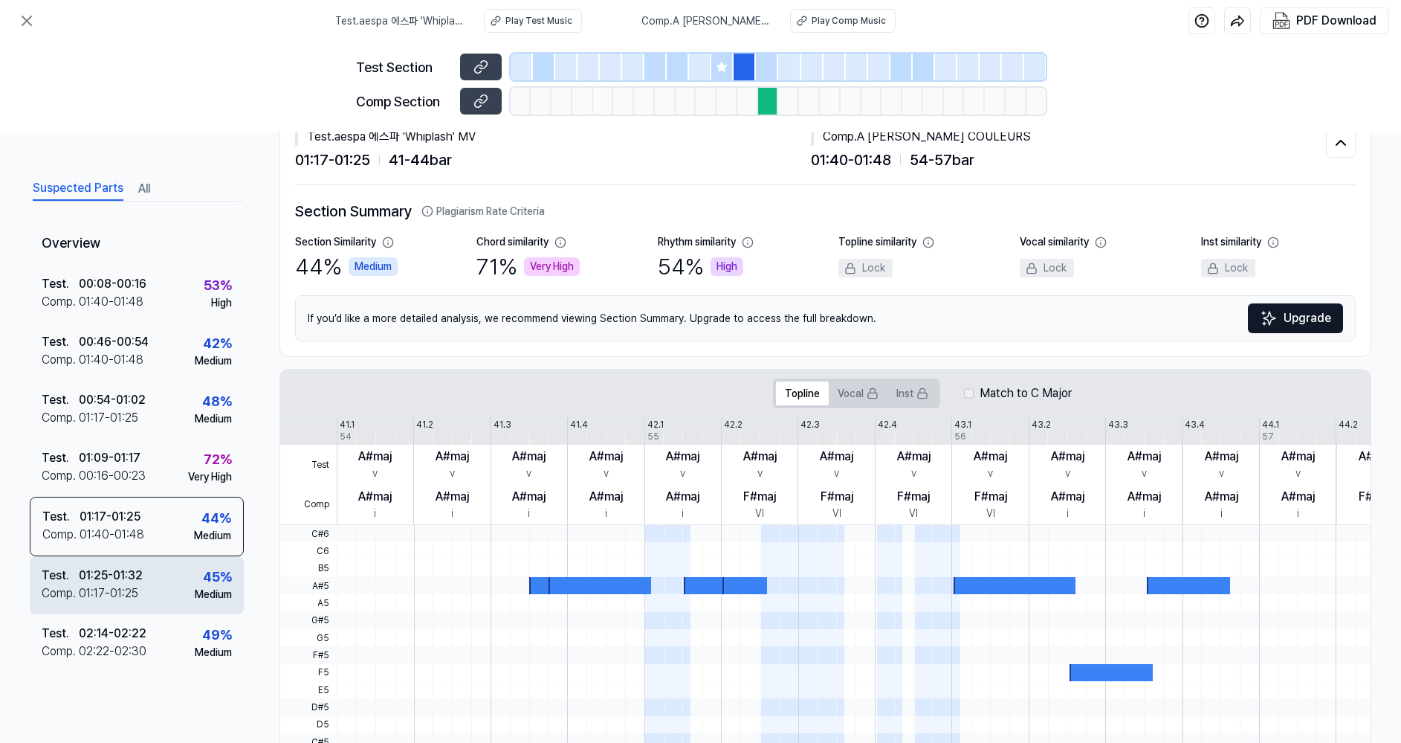
click at [174, 593] on div "Test . 01:25 - 01:32 Comp . 01:17 - 01:25 45 % Medium" at bounding box center [137, 585] width 214 height 58
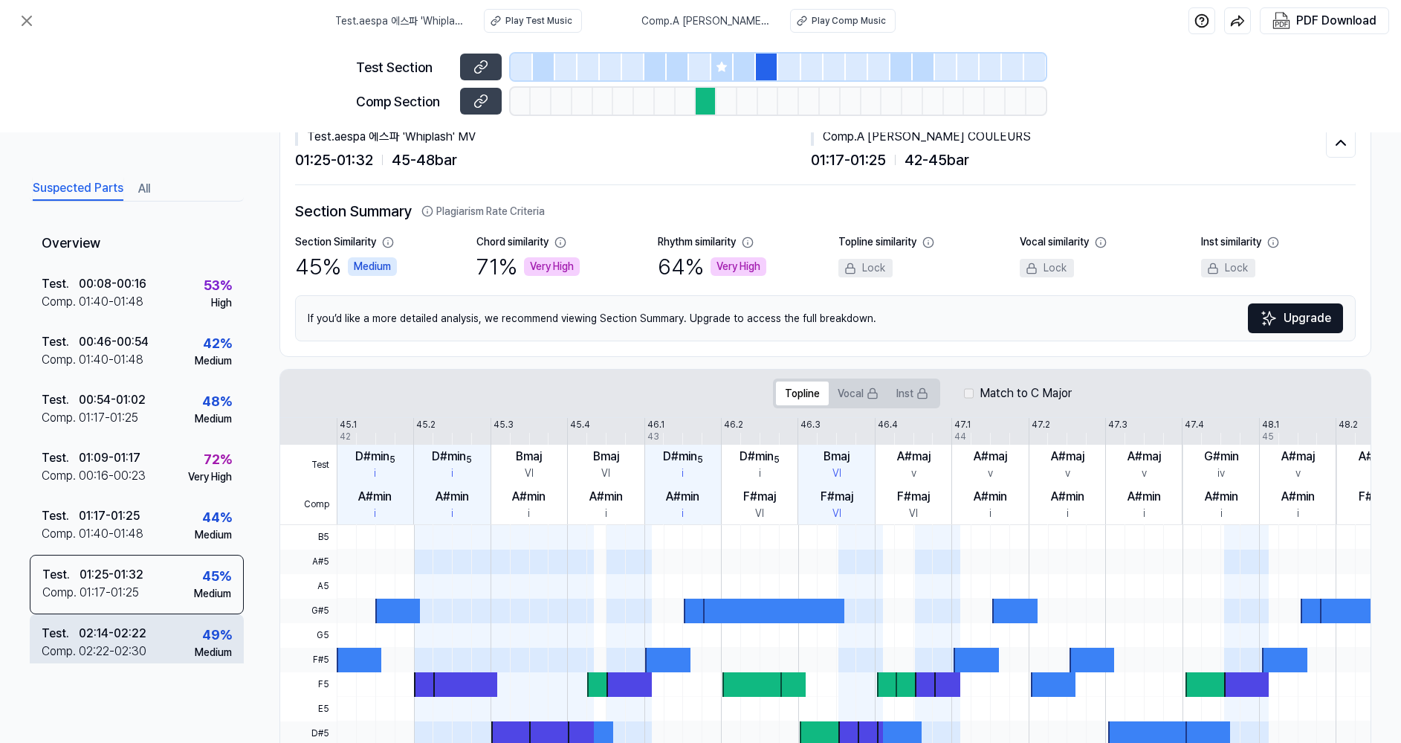
click at [152, 627] on div "Test . 02:14 - 02:22 Comp . 02:22 - 02:30 49 % Medium" at bounding box center [137, 643] width 214 height 58
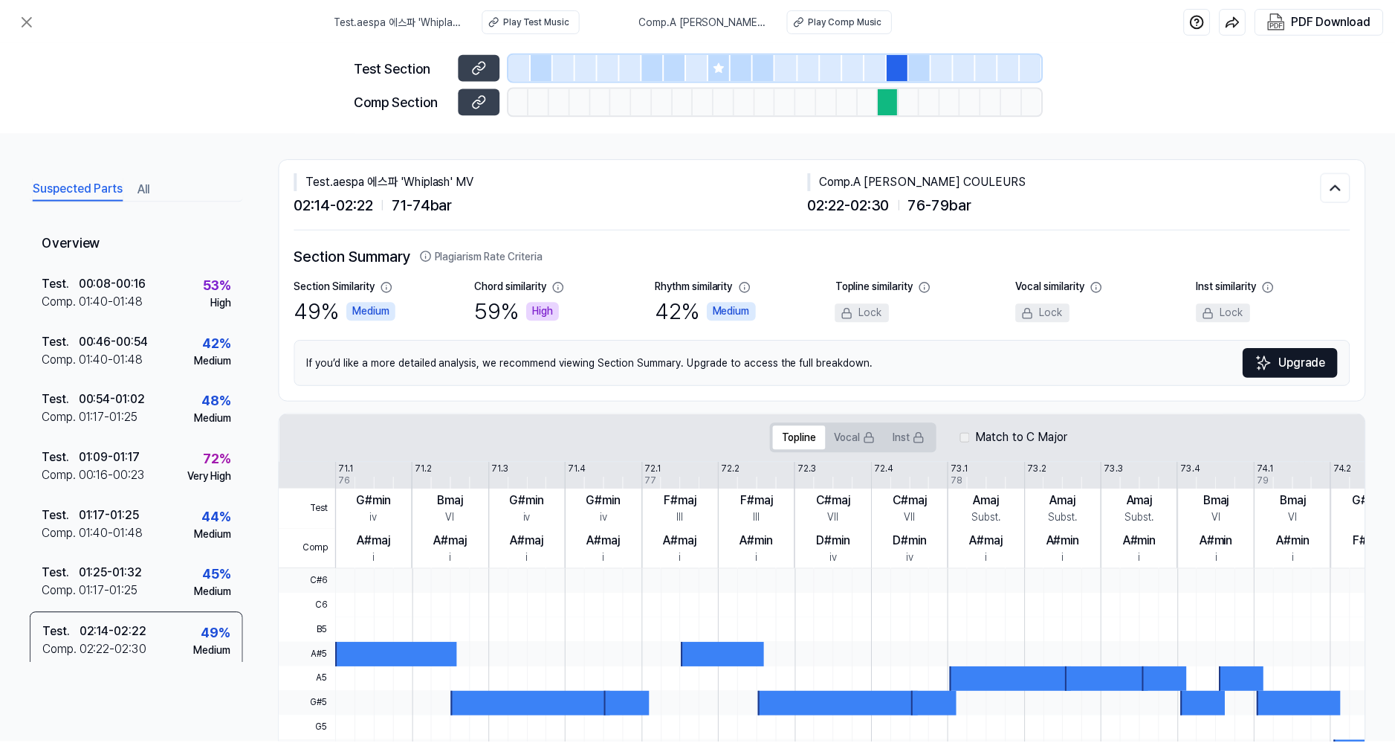
scroll to position [0, 0]
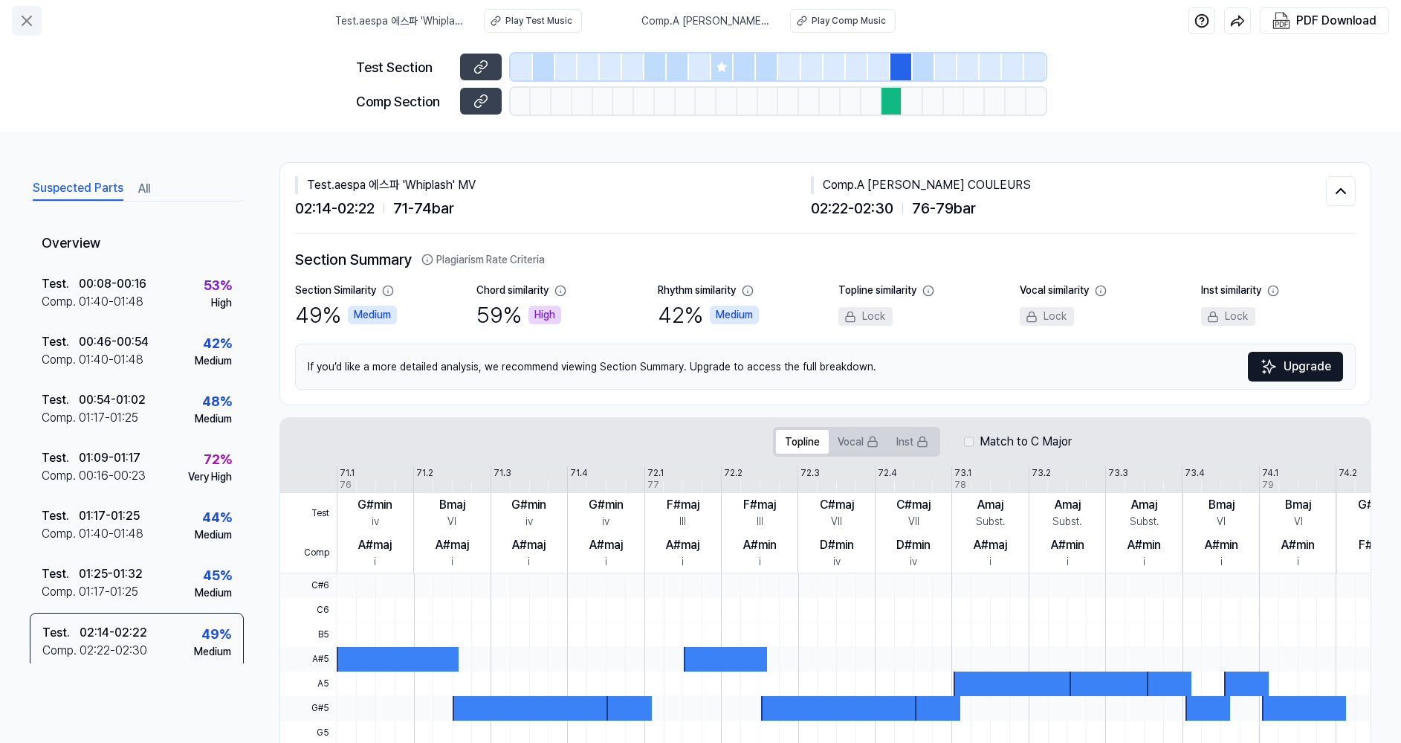
click at [30, 19] on icon at bounding box center [27, 21] width 18 height 18
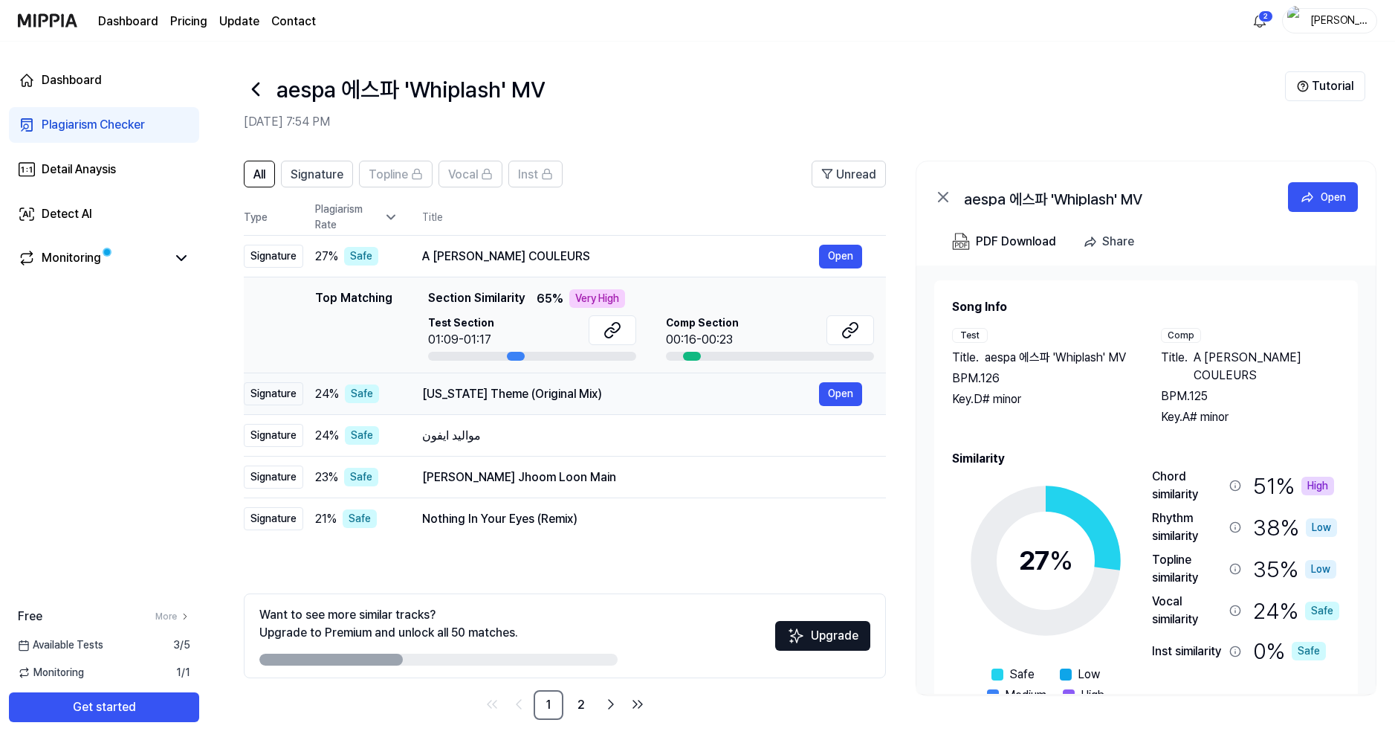
click at [629, 399] on div "[US_STATE] Theme (Original Mix)" at bounding box center [620, 394] width 397 height 18
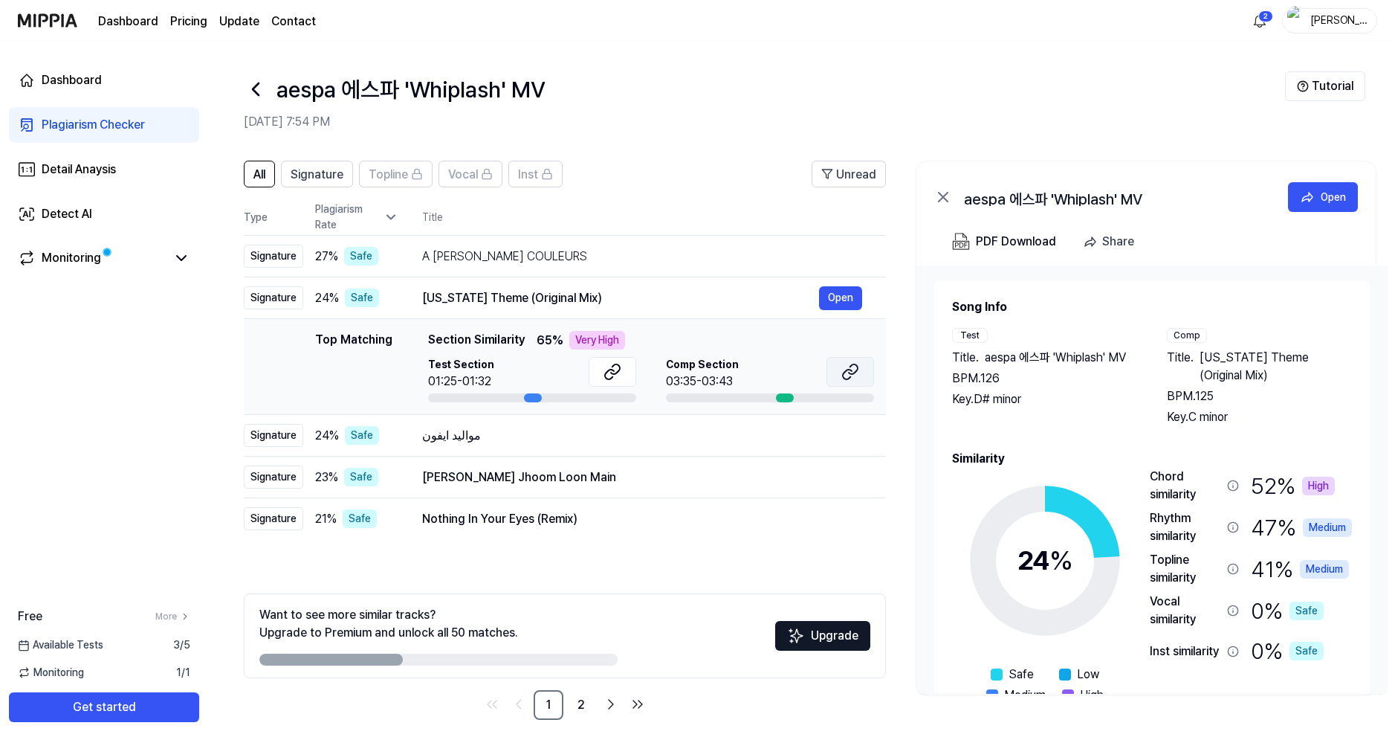
click at [851, 373] on icon at bounding box center [853, 369] width 9 height 10
click at [852, 441] on button "Open" at bounding box center [840, 436] width 43 height 24
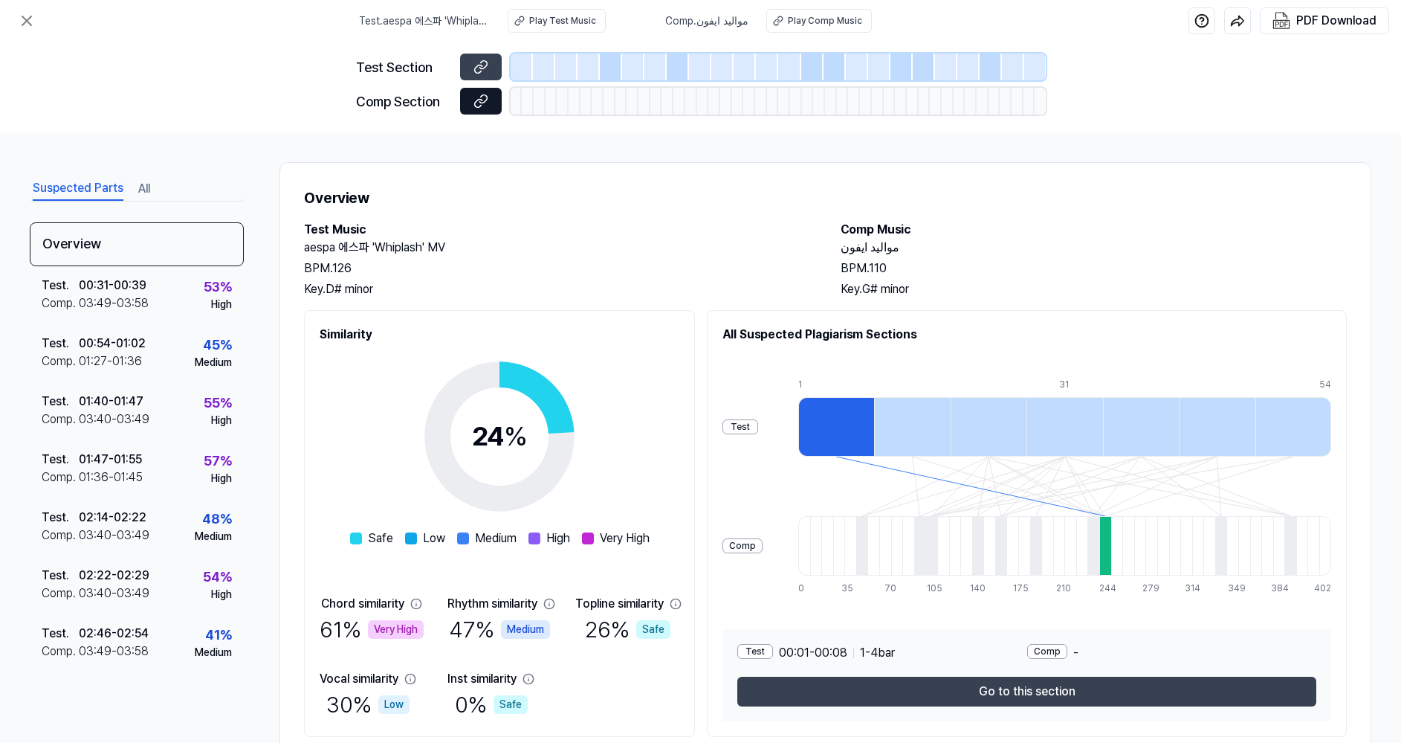
click at [474, 106] on icon at bounding box center [481, 101] width 15 height 15
click at [31, 21] on icon at bounding box center [27, 21] width 18 height 18
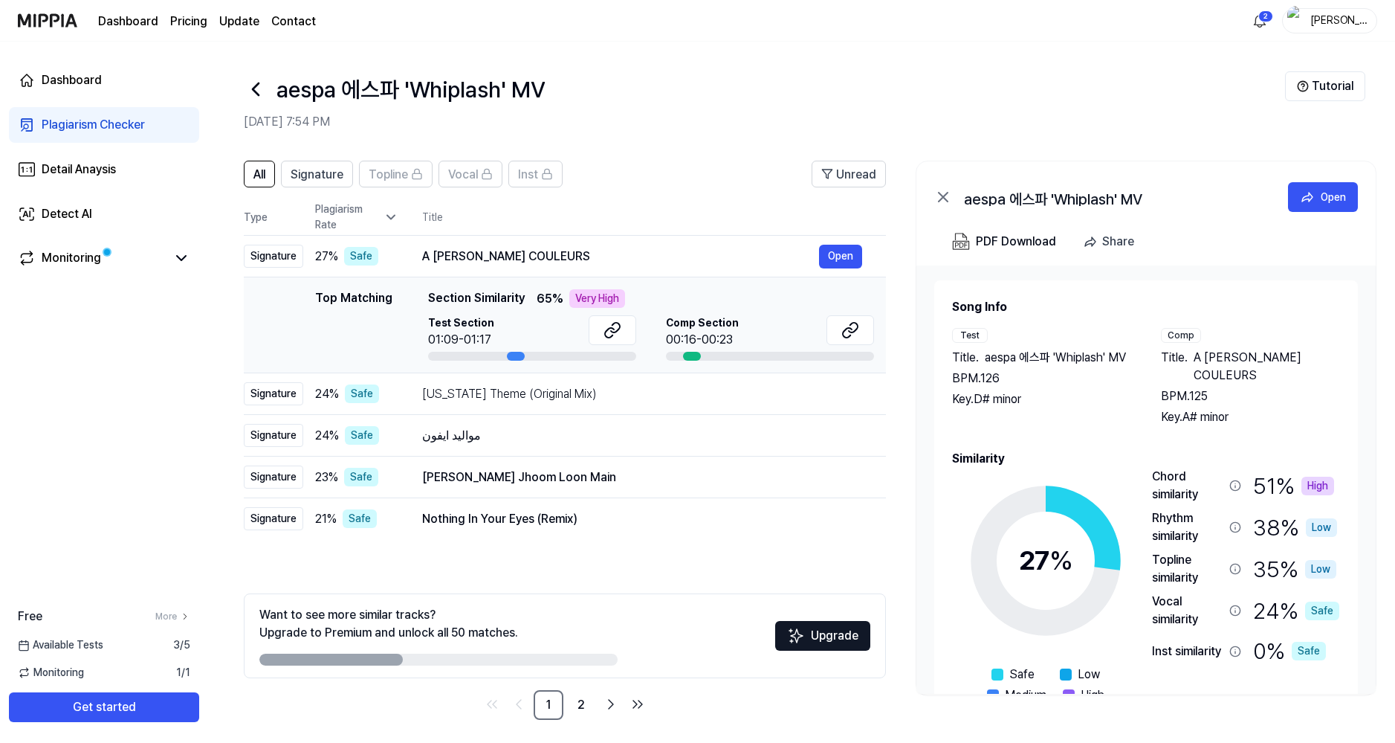
scroll to position [7, 0]
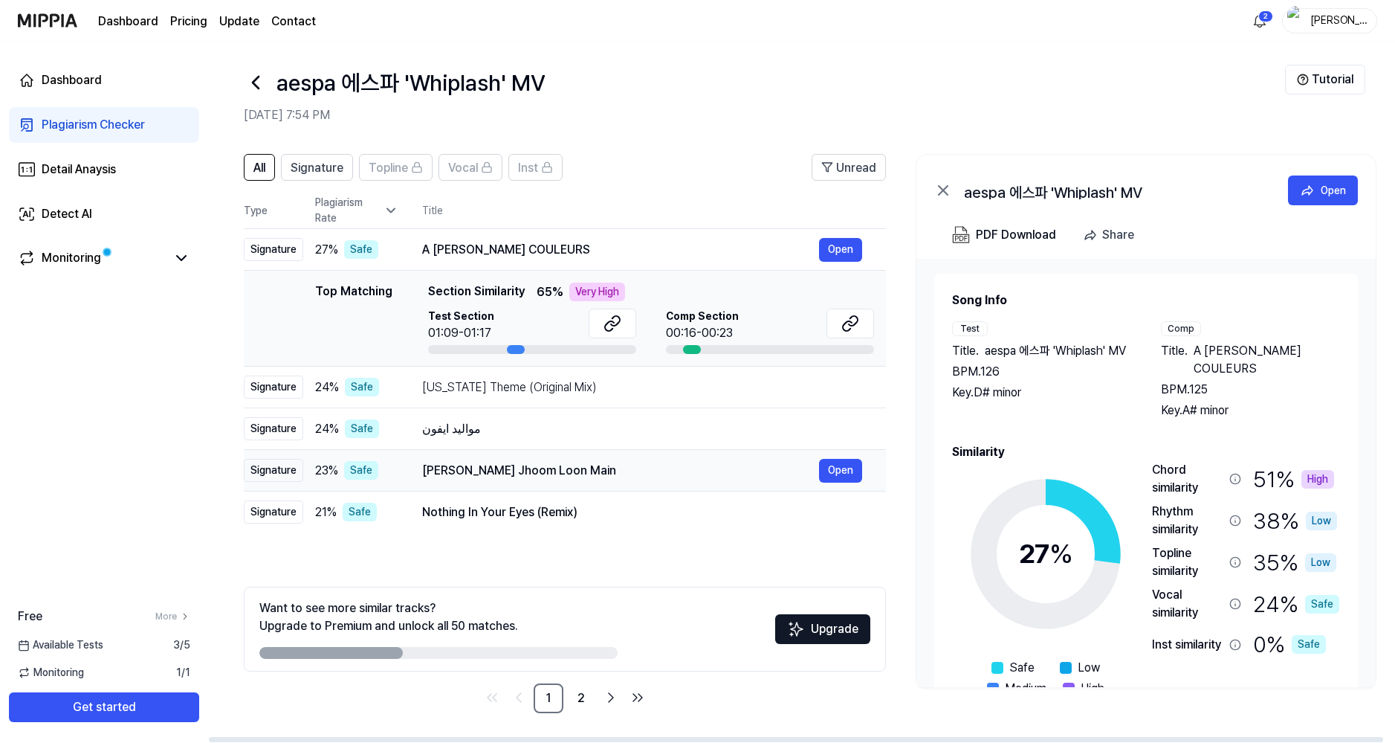
click at [668, 477] on div "[PERSON_NAME] Jhoom Loon Main" at bounding box center [620, 471] width 397 height 18
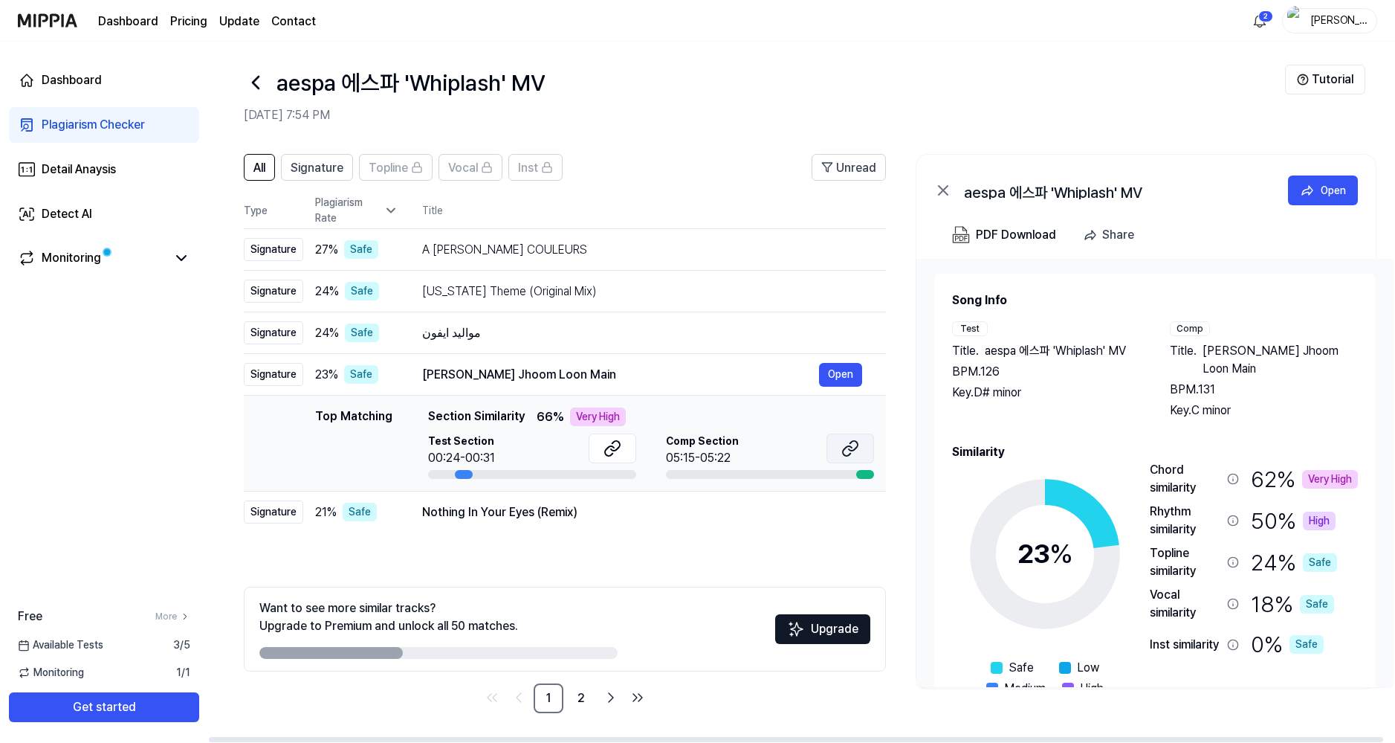
click at [851, 449] on icon at bounding box center [851, 448] width 18 height 18
click at [664, 520] on div "Nothing In Your Eyes (Remix)" at bounding box center [620, 512] width 397 height 18
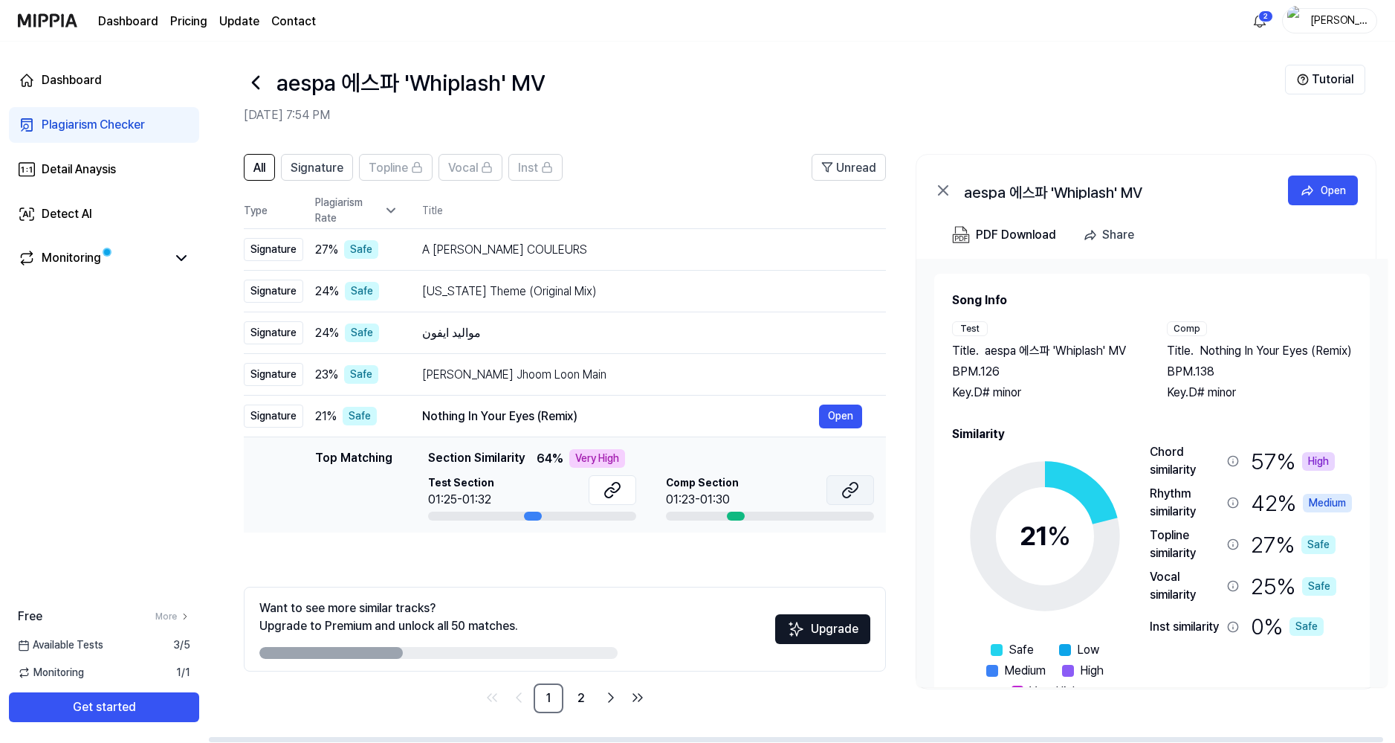
click at [849, 489] on icon at bounding box center [851, 490] width 18 height 18
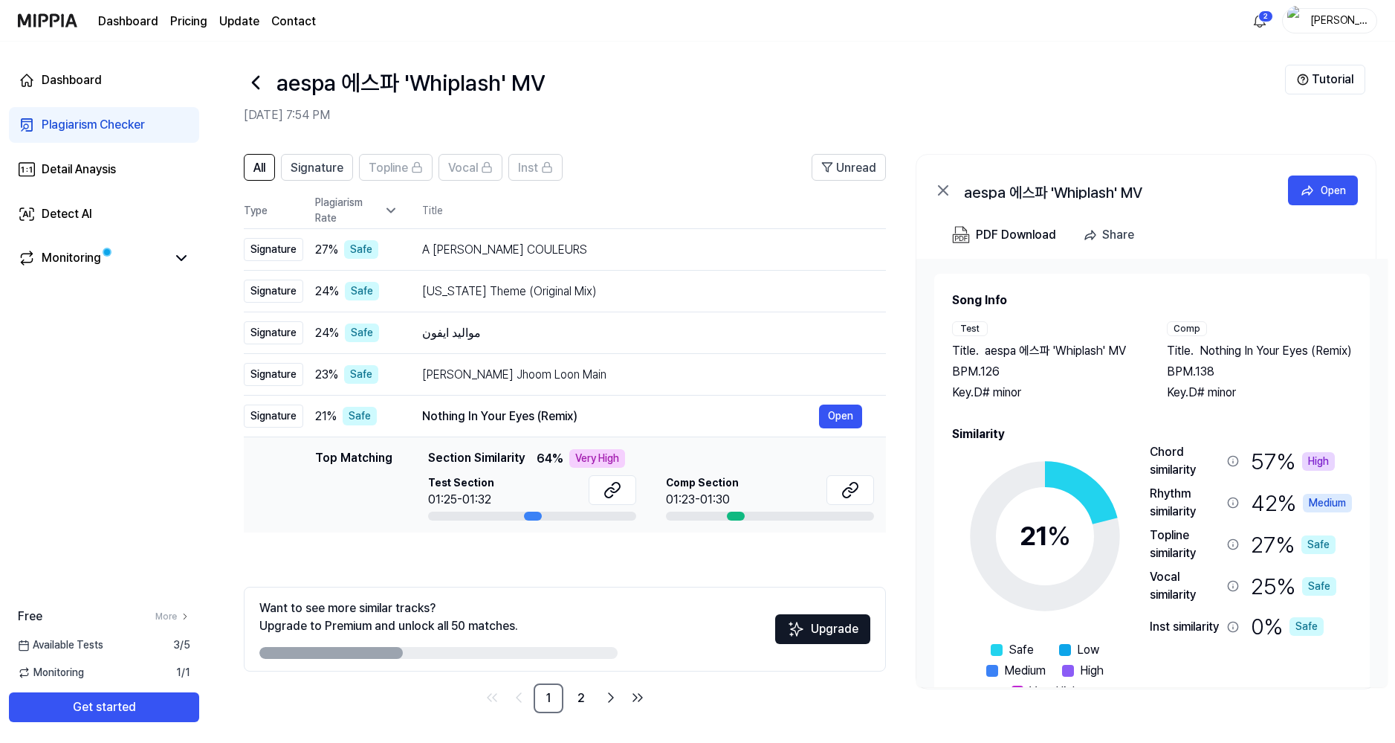
click at [256, 76] on icon at bounding box center [256, 83] width 24 height 24
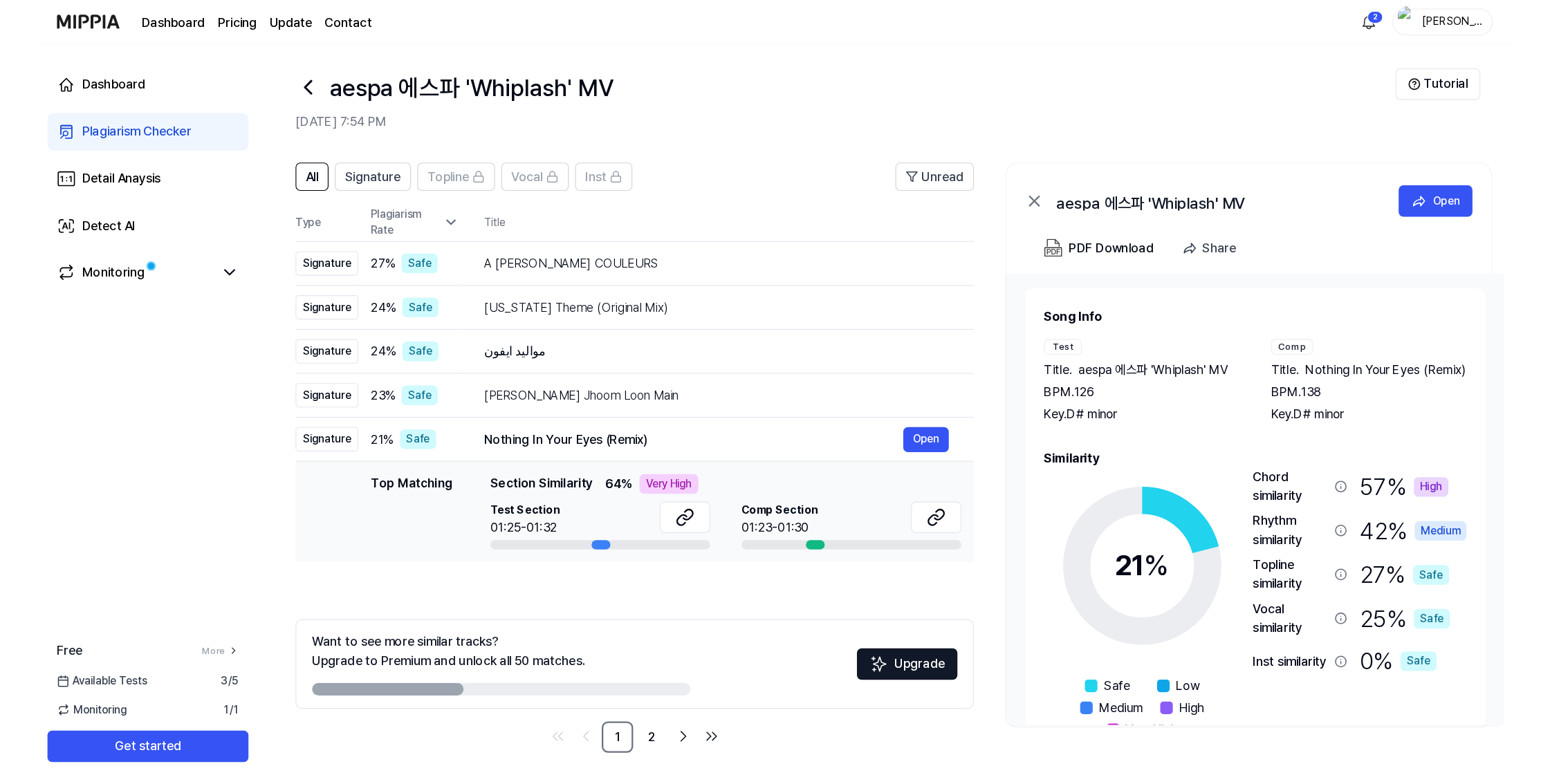
scroll to position [0, 0]
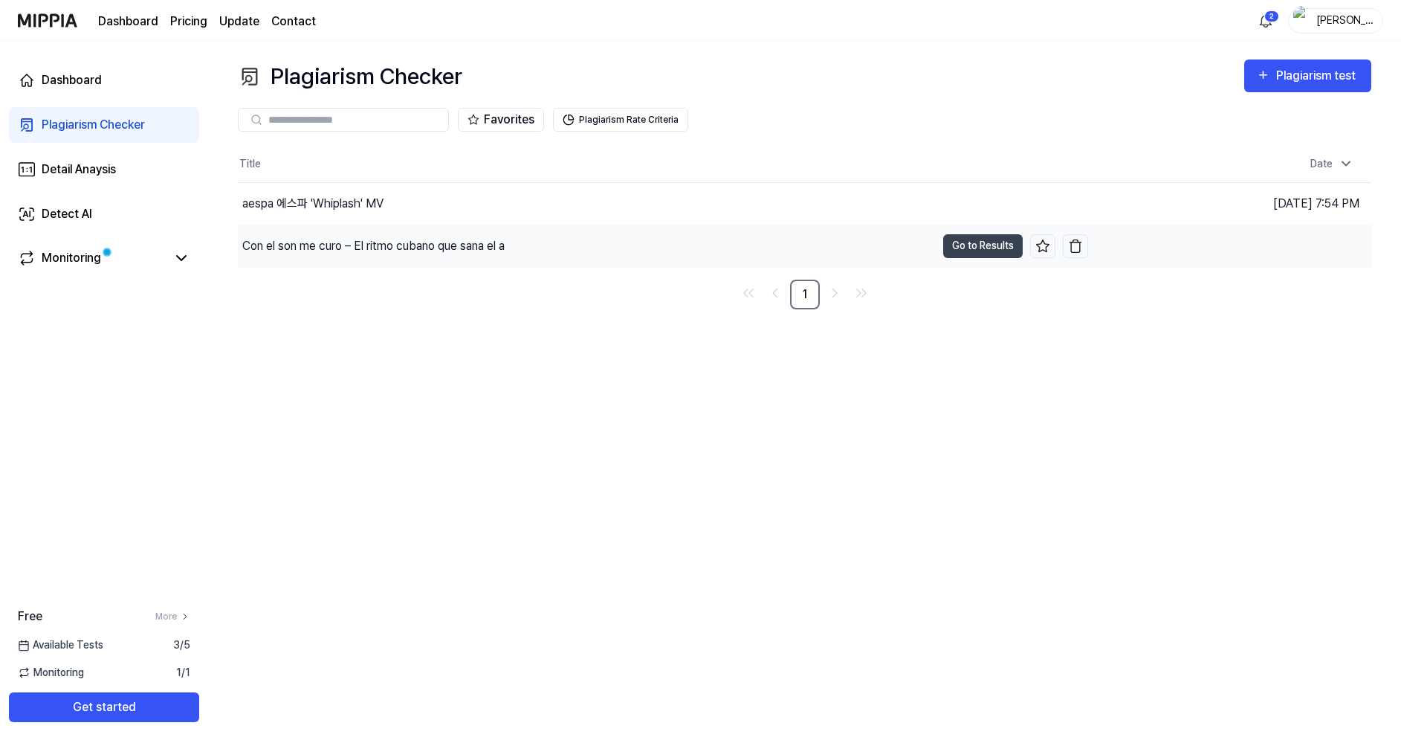
click at [369, 242] on div "Con el son me curo – El ritmo cubano que sana el a" at bounding box center [373, 246] width 262 height 18
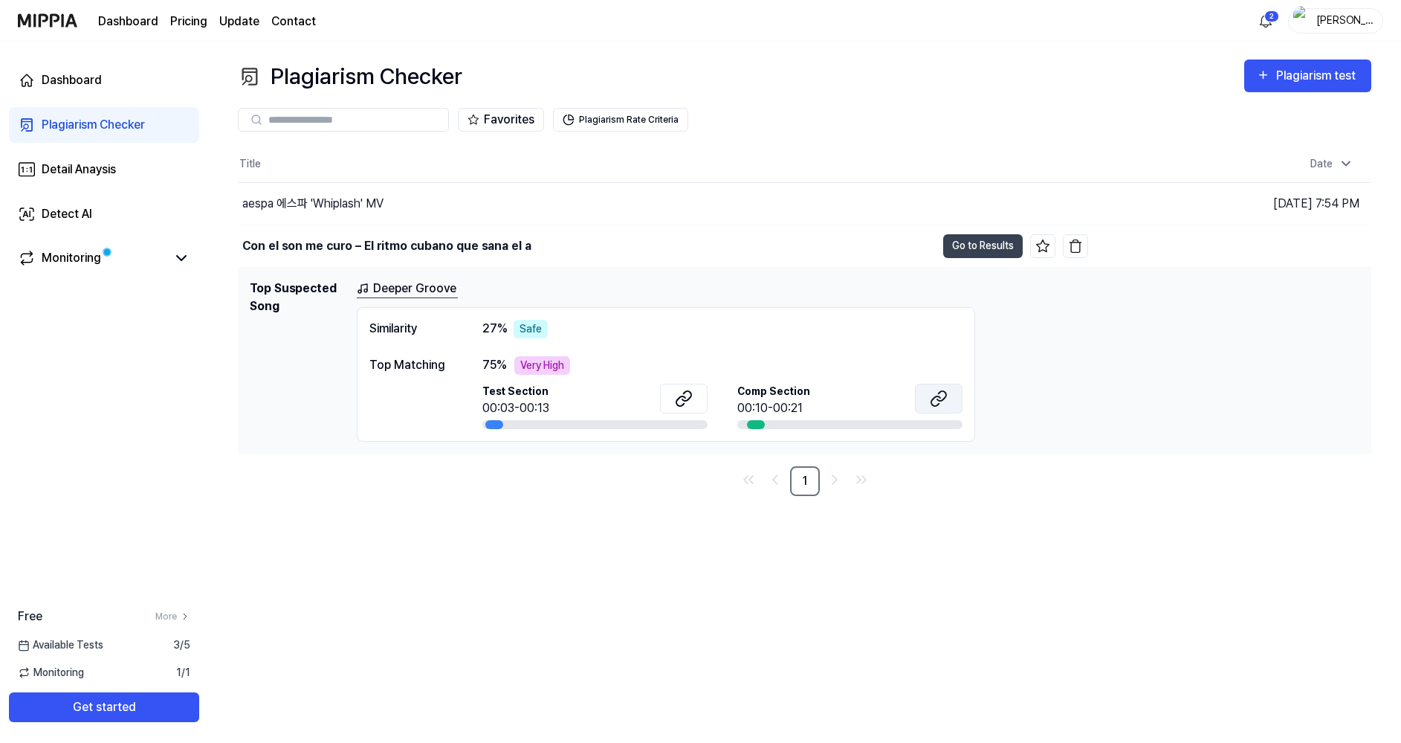
click at [944, 399] on icon at bounding box center [939, 399] width 18 height 18
click at [1270, 18] on html "Dashboard Pricing Update Contact 2 [PERSON_NAME] Dashboard Plagiarism Checker D…" at bounding box center [700, 371] width 1401 height 743
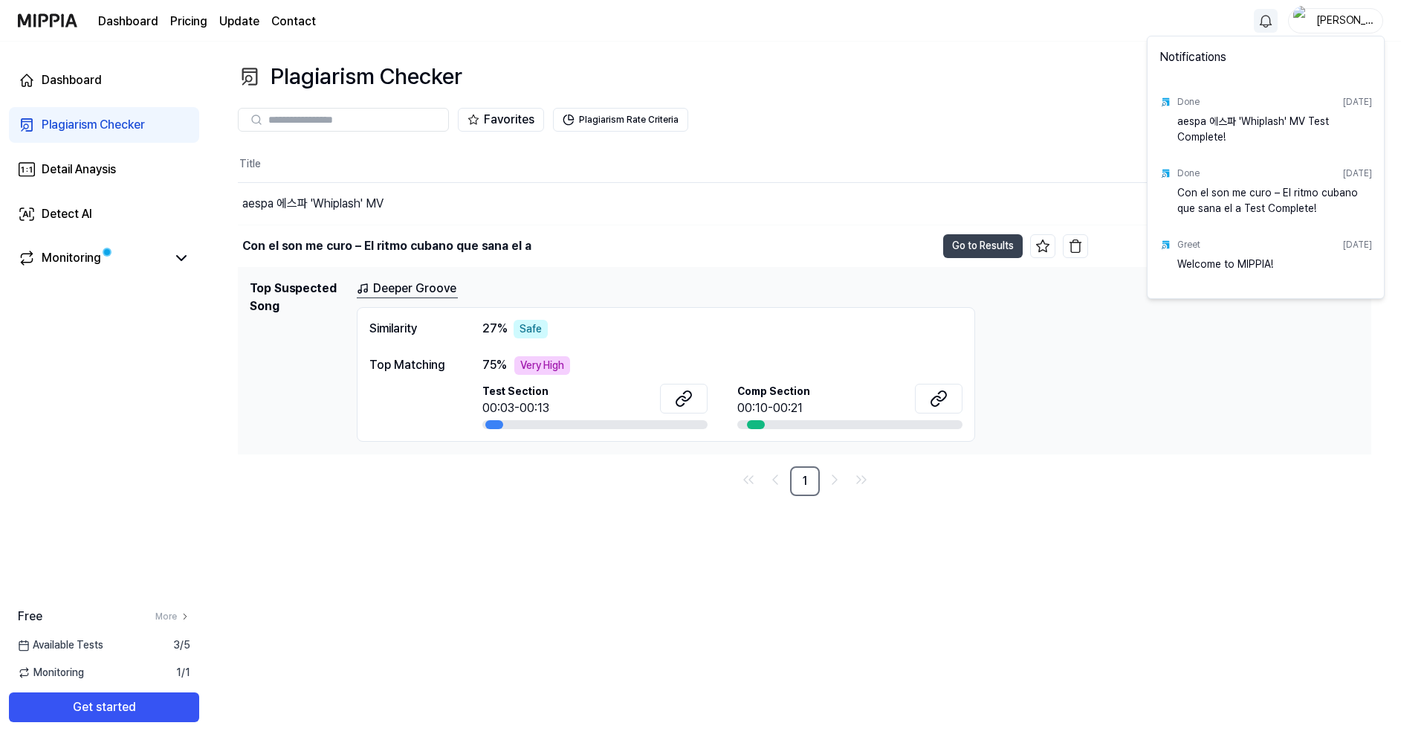
drag, startPoint x: 1246, startPoint y: 533, endPoint x: 1059, endPoint y: 485, distance: 192.8
click at [1247, 533] on html "Dashboard Pricing Update Contact [PERSON_NAME] Dashboard Plagiarism Checker Det…" at bounding box center [700, 371] width 1401 height 743
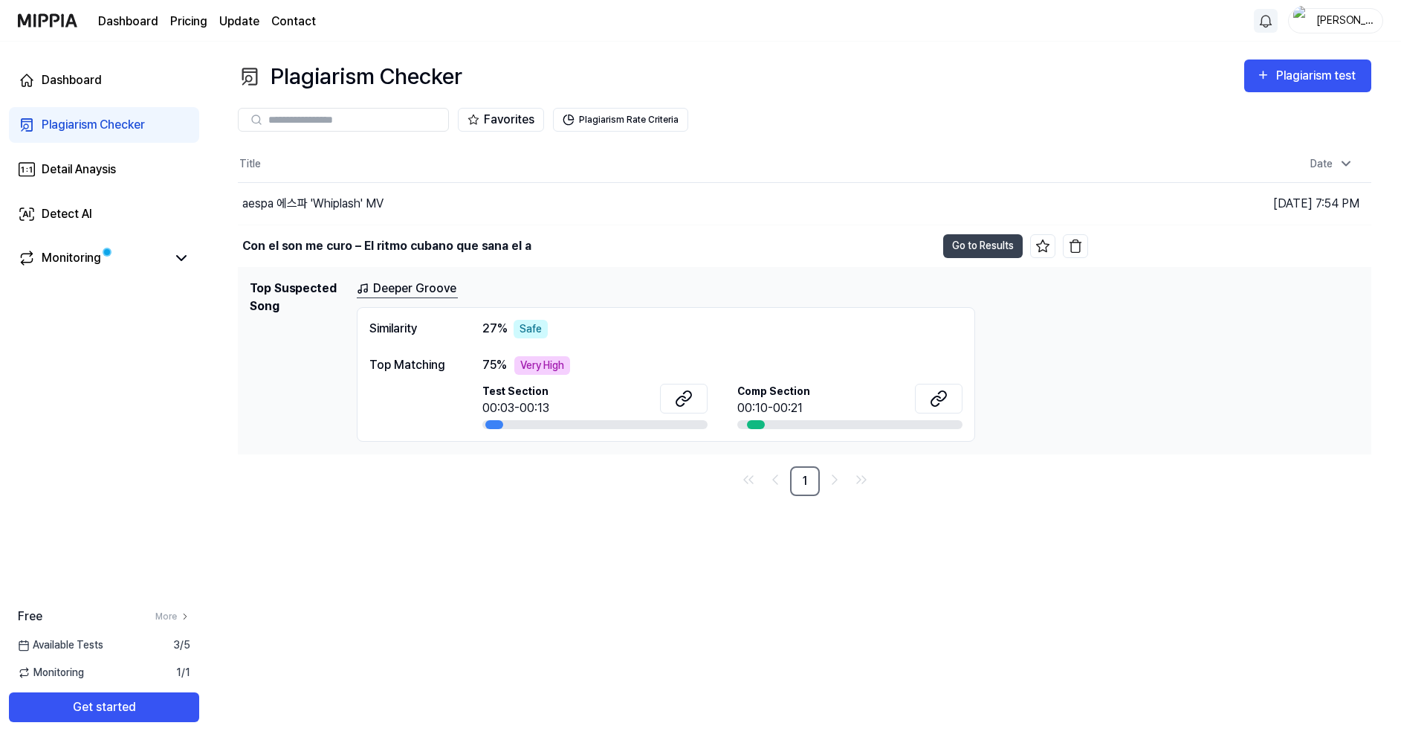
click at [95, 129] on div "Plagiarism Checker" at bounding box center [93, 125] width 103 height 18
click at [95, 121] on div "Plagiarism Checker" at bounding box center [93, 125] width 103 height 18
click at [1303, 85] on div "Plagiarism test" at bounding box center [1318, 75] width 83 height 19
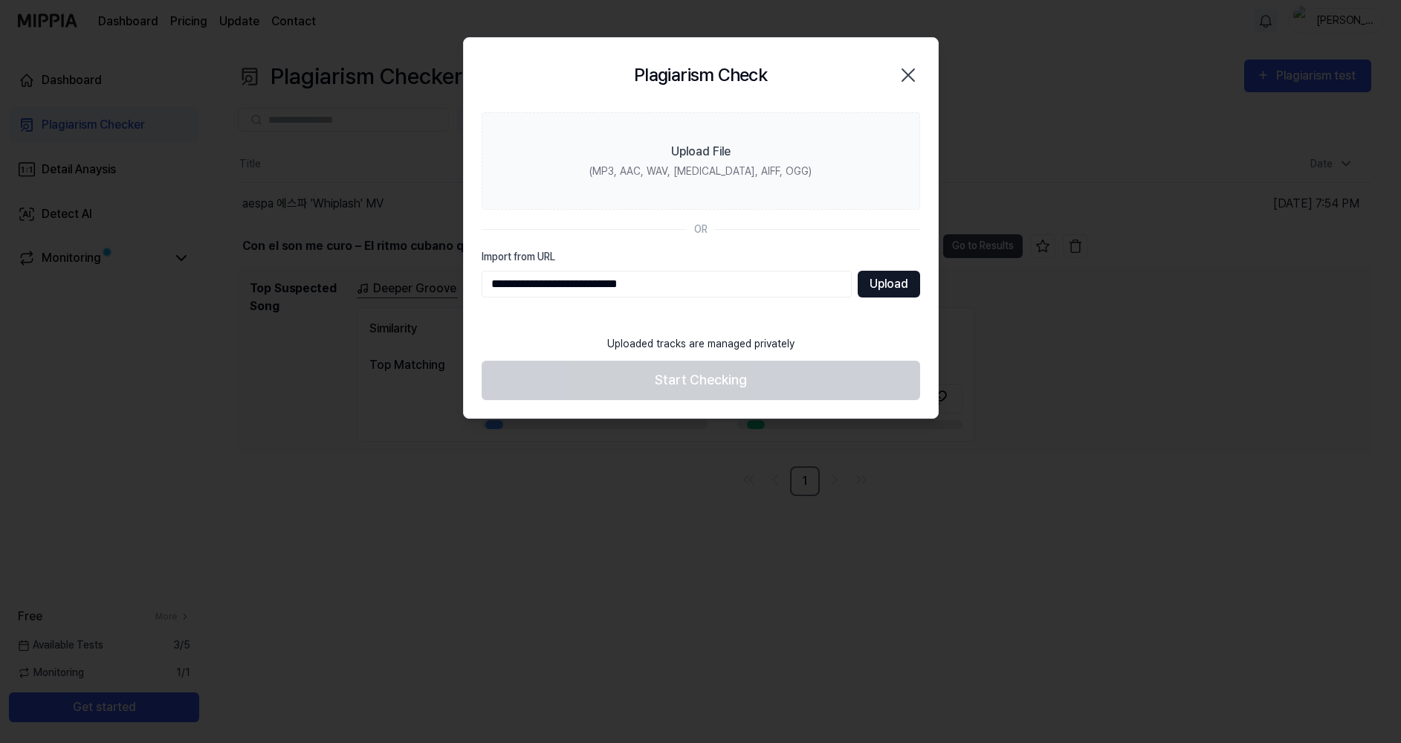
type input "**********"
click at [897, 291] on button "Upload" at bounding box center [889, 284] width 62 height 27
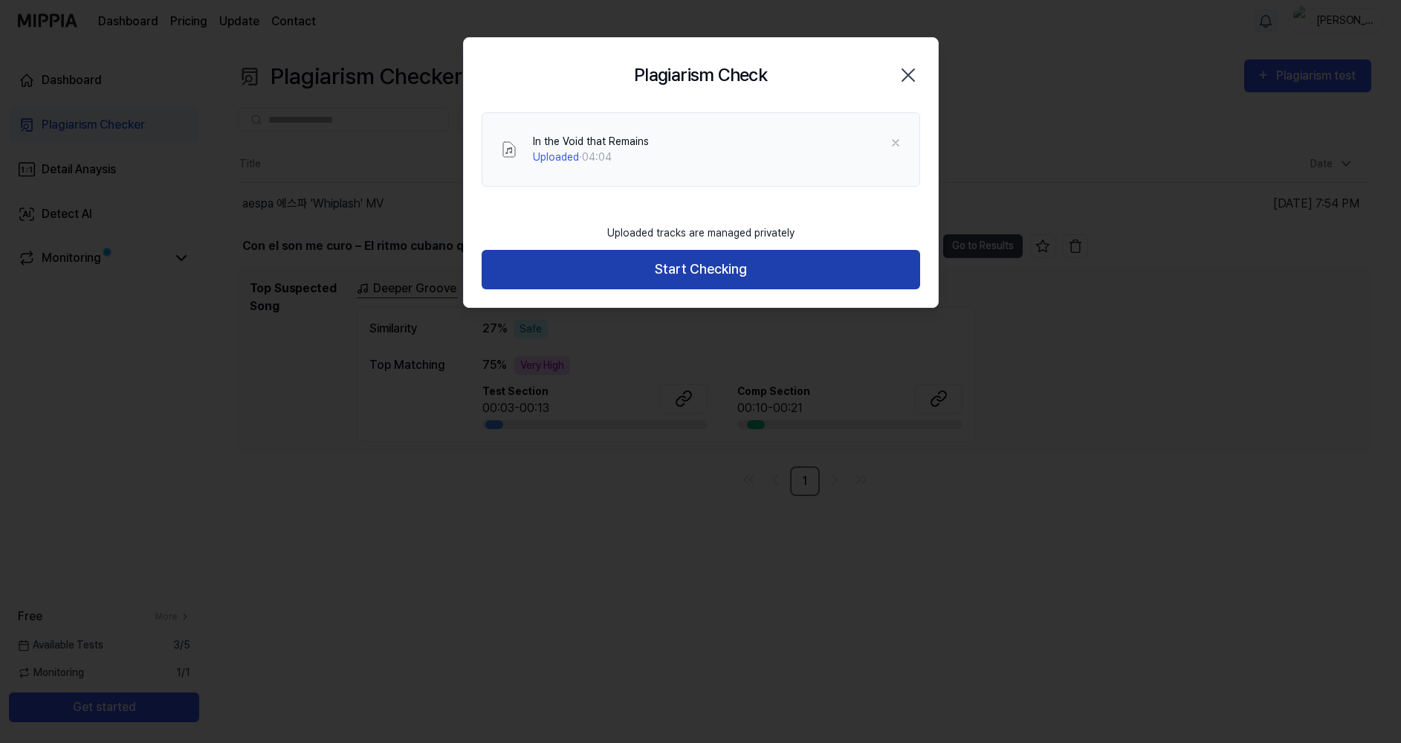
click at [879, 271] on button "Start Checking" at bounding box center [701, 269] width 439 height 39
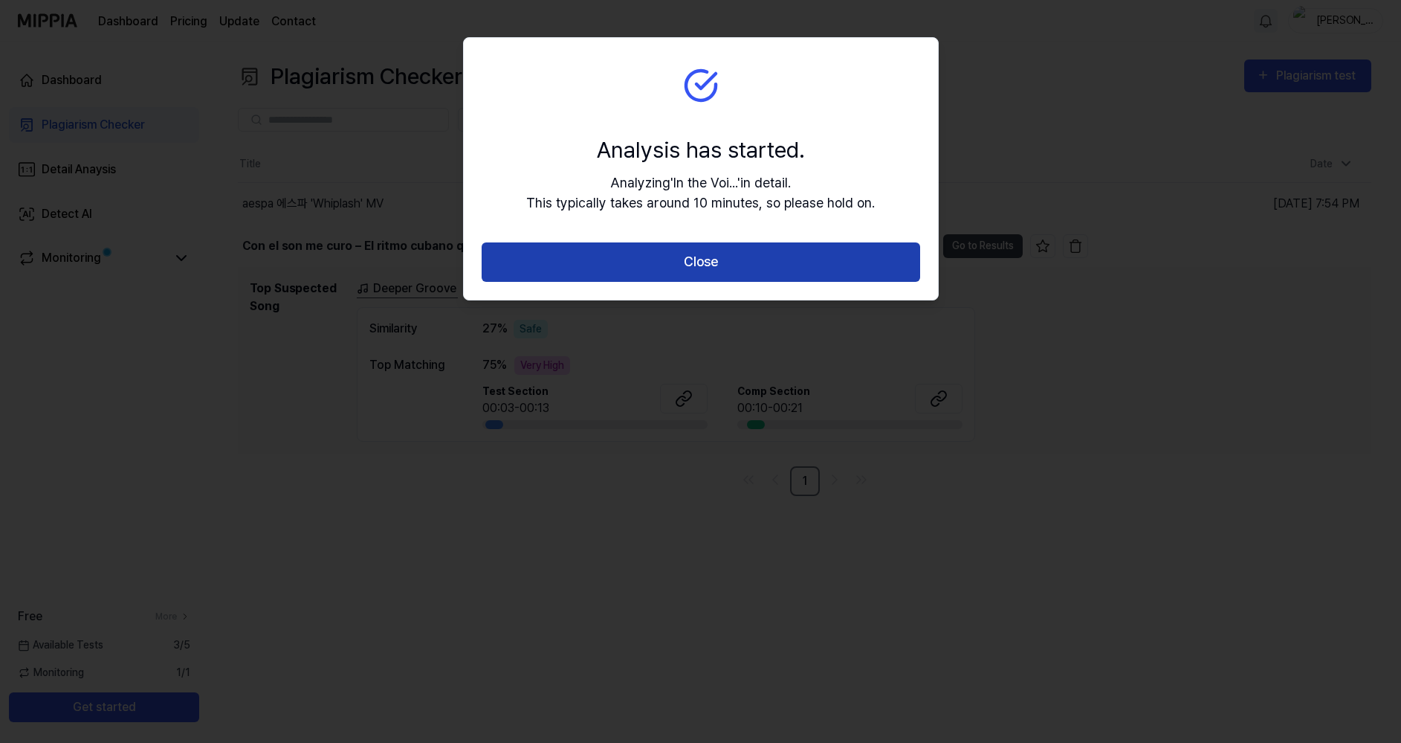
click at [880, 273] on button "Close" at bounding box center [701, 261] width 439 height 39
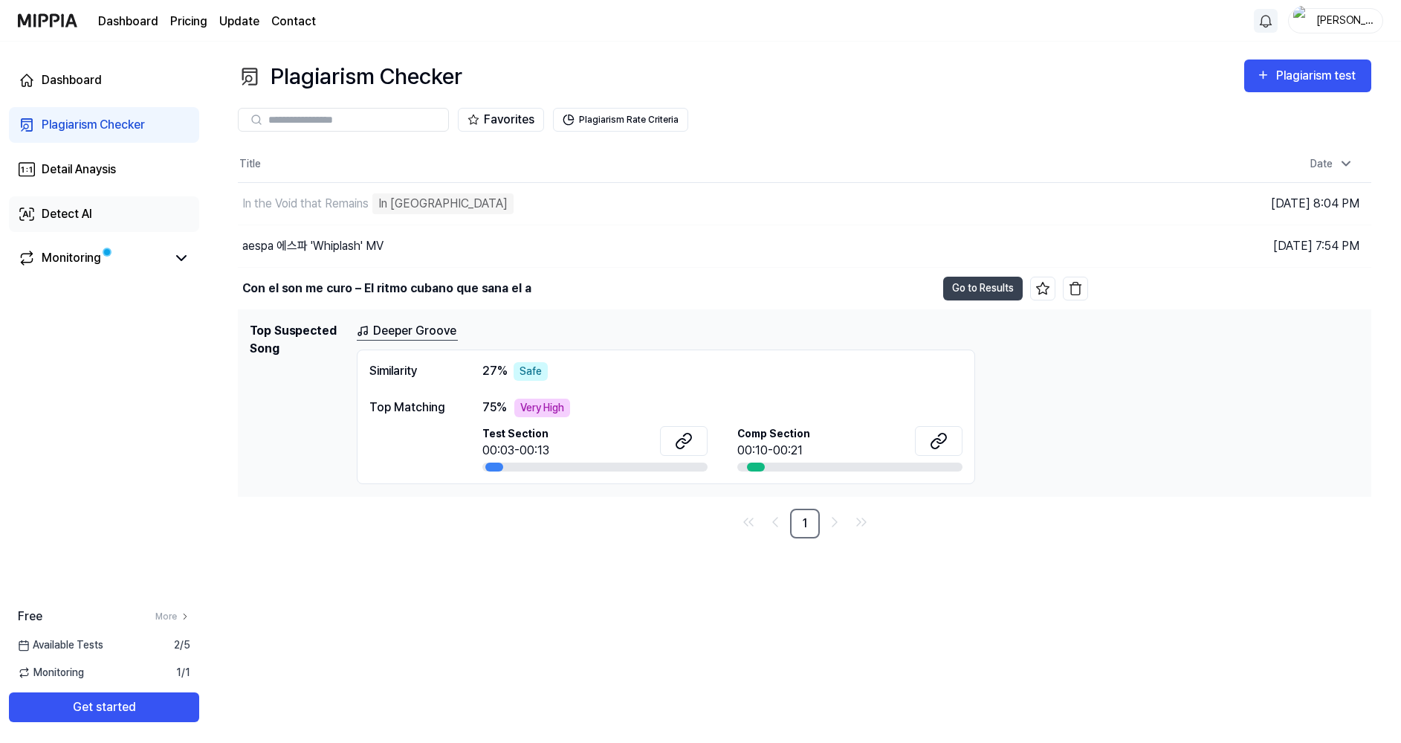
click at [80, 216] on div "Detect AI" at bounding box center [67, 214] width 51 height 18
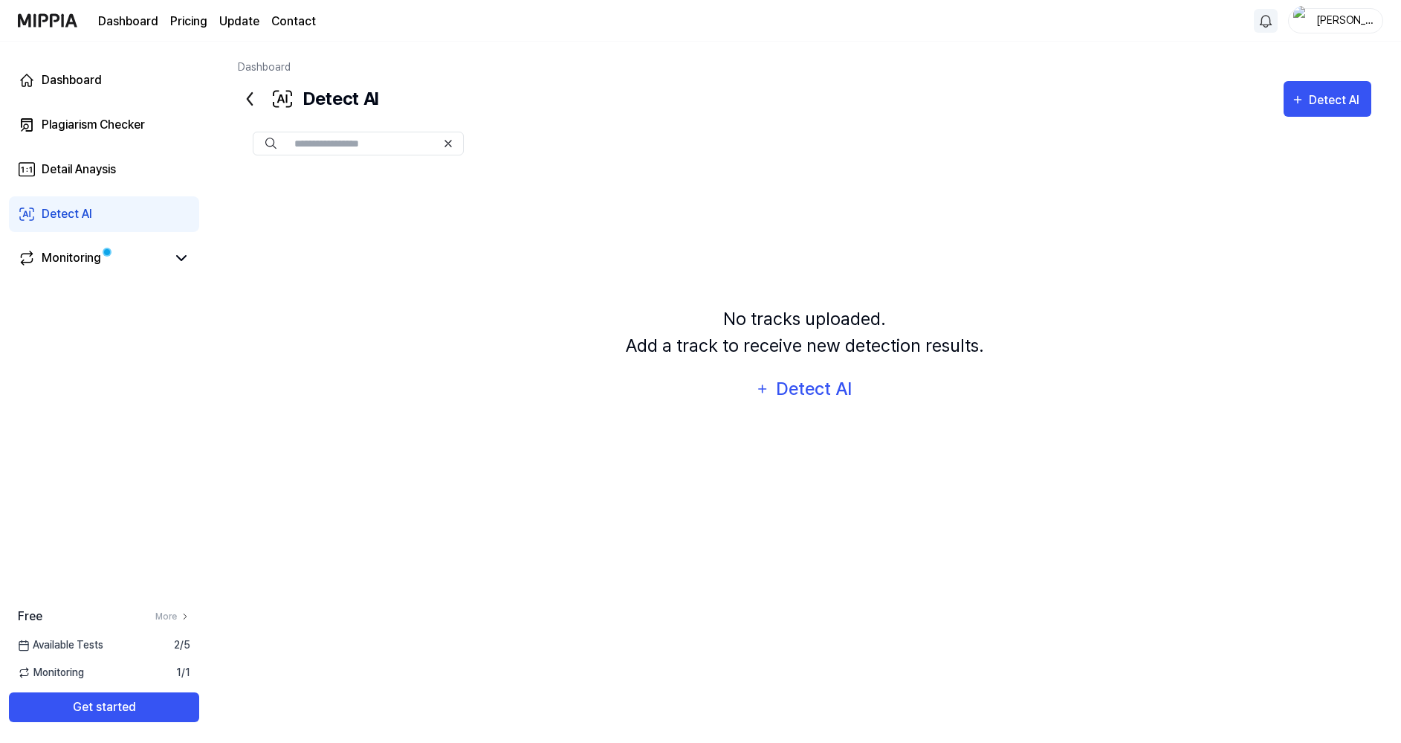
click at [372, 145] on input "text" at bounding box center [365, 143] width 142 height 13
click at [822, 397] on div "Detect AI" at bounding box center [815, 389] width 80 height 28
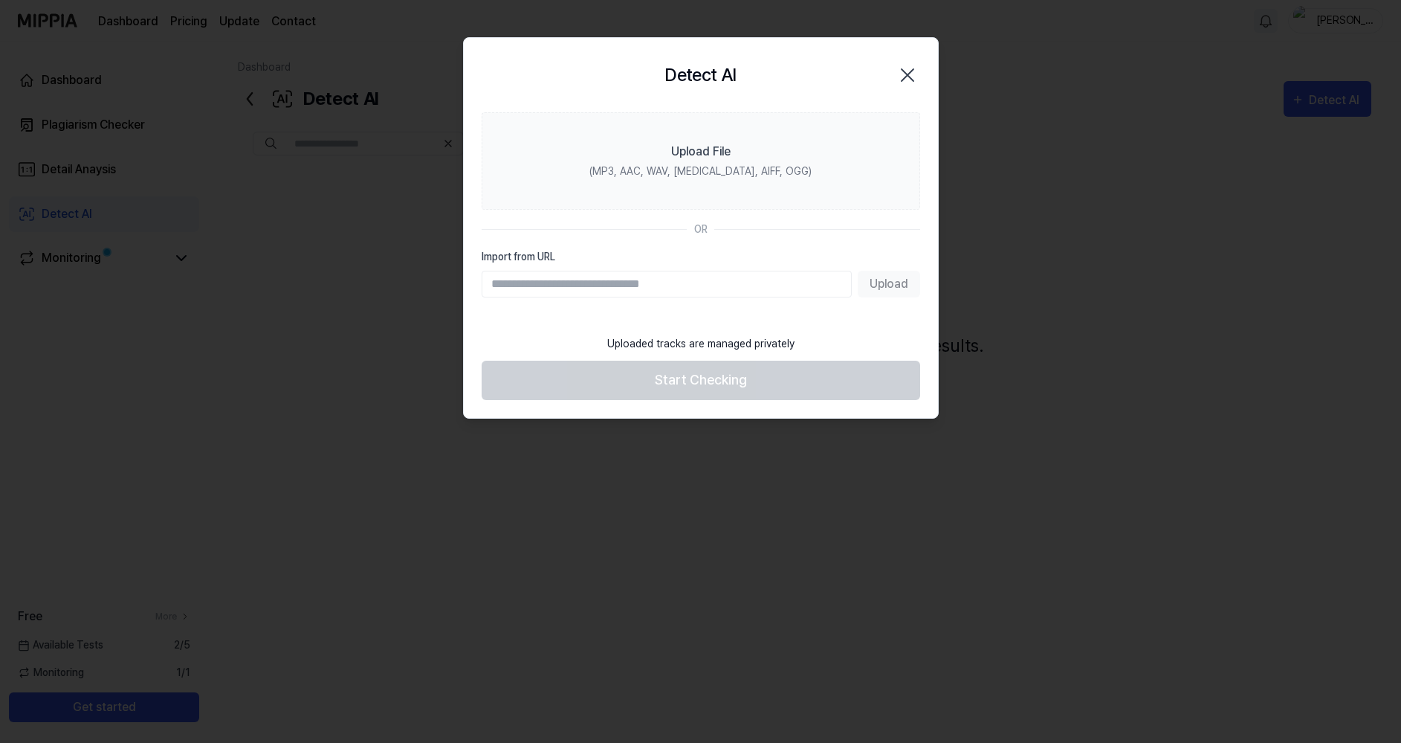
paste input "**********"
type input "**********"
click at [884, 285] on button "Upload" at bounding box center [889, 284] width 62 height 27
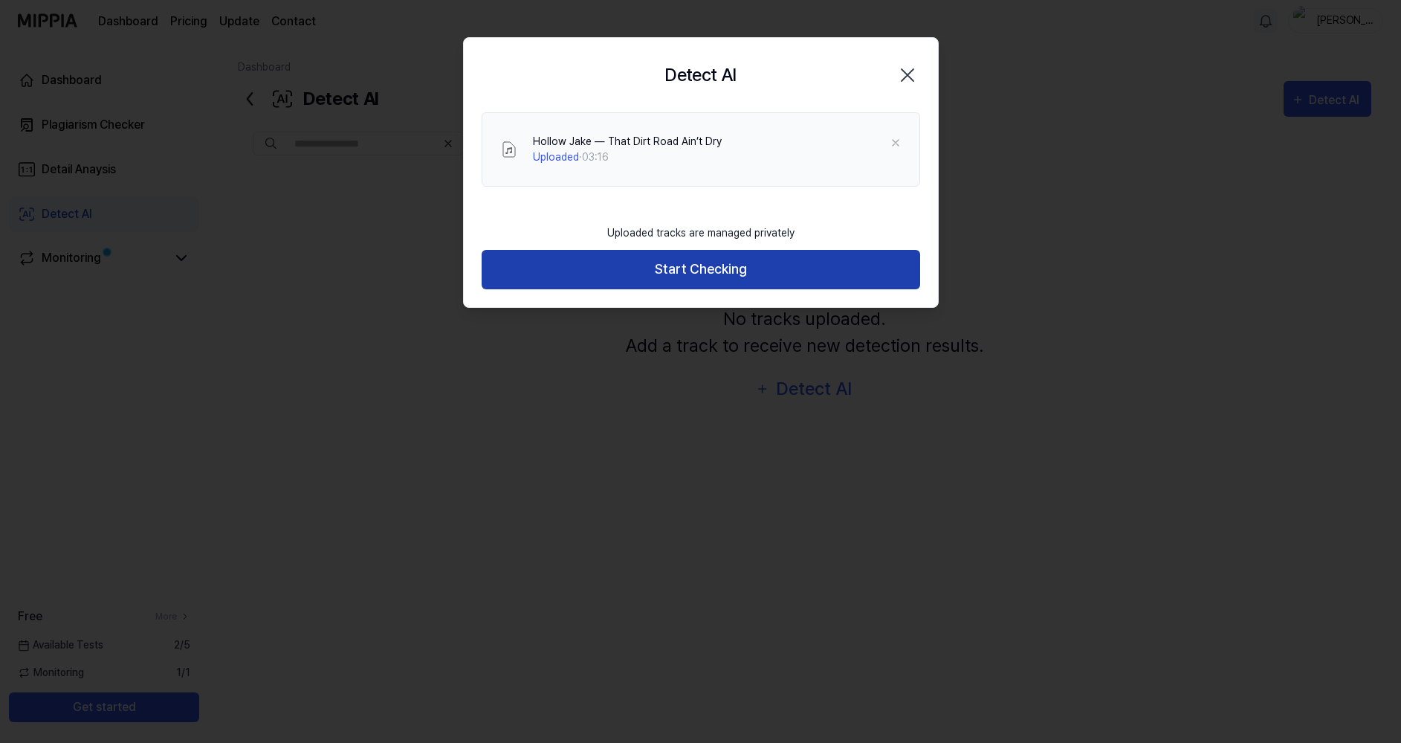
click at [758, 280] on button "Start Checking" at bounding box center [701, 269] width 439 height 39
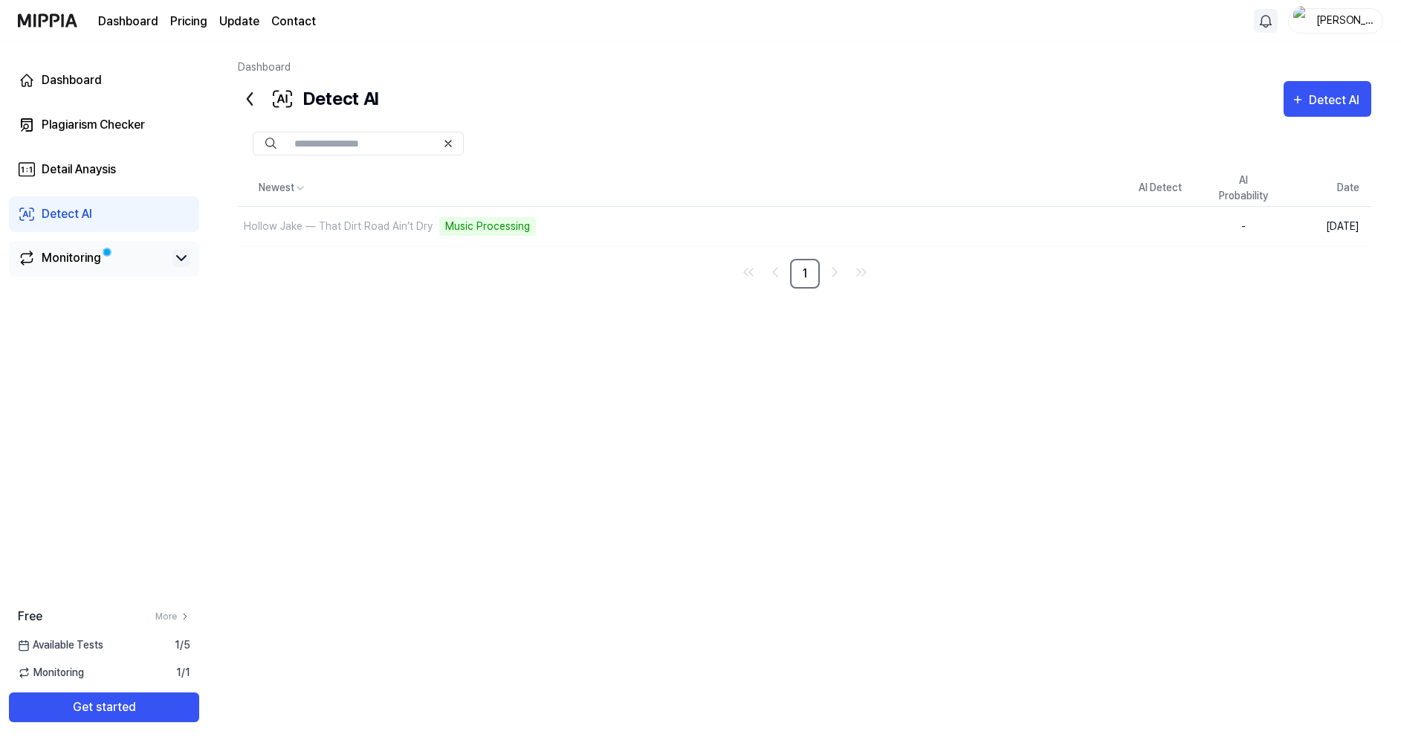
click at [179, 256] on icon at bounding box center [181, 258] width 18 height 18
click at [1169, 231] on div "Human" at bounding box center [1161, 228] width 42 height 18
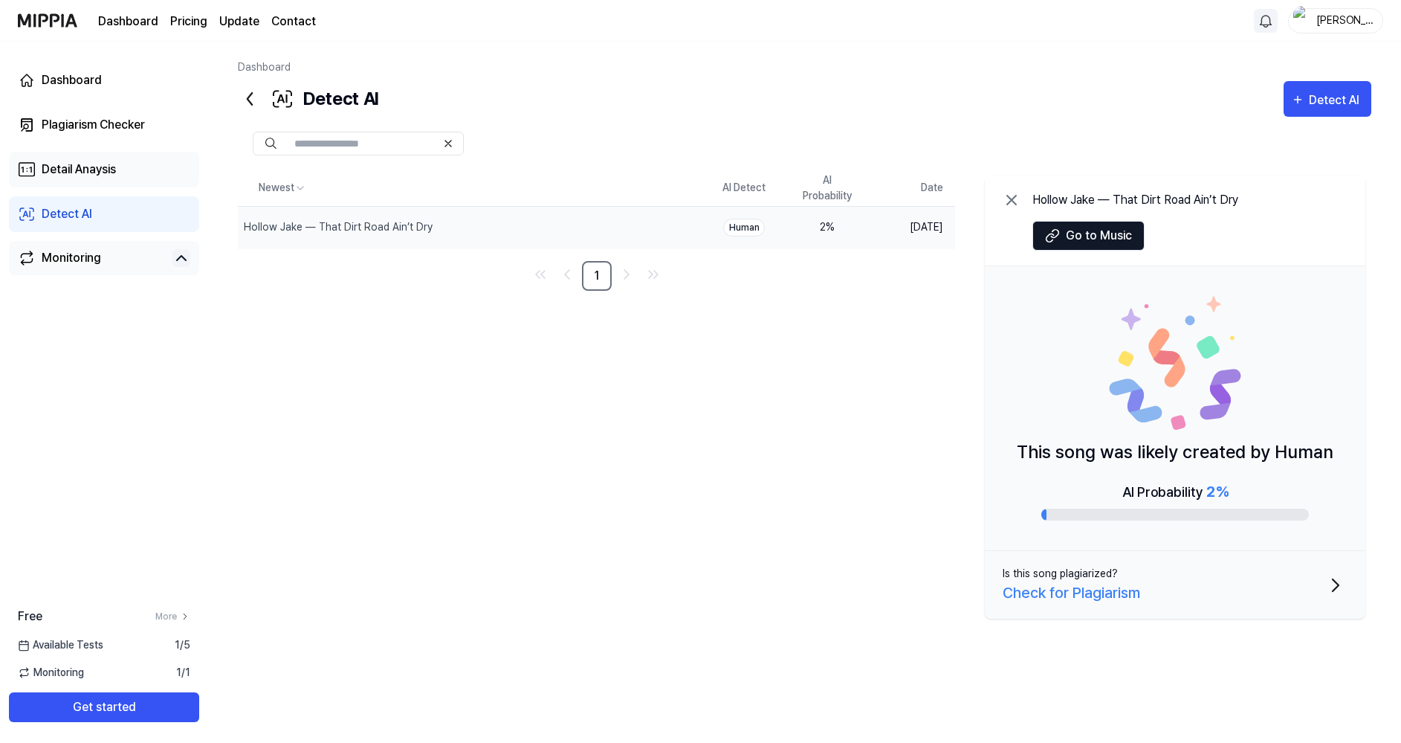
click at [101, 175] on div "Detail Anaysis" at bounding box center [79, 170] width 74 height 18
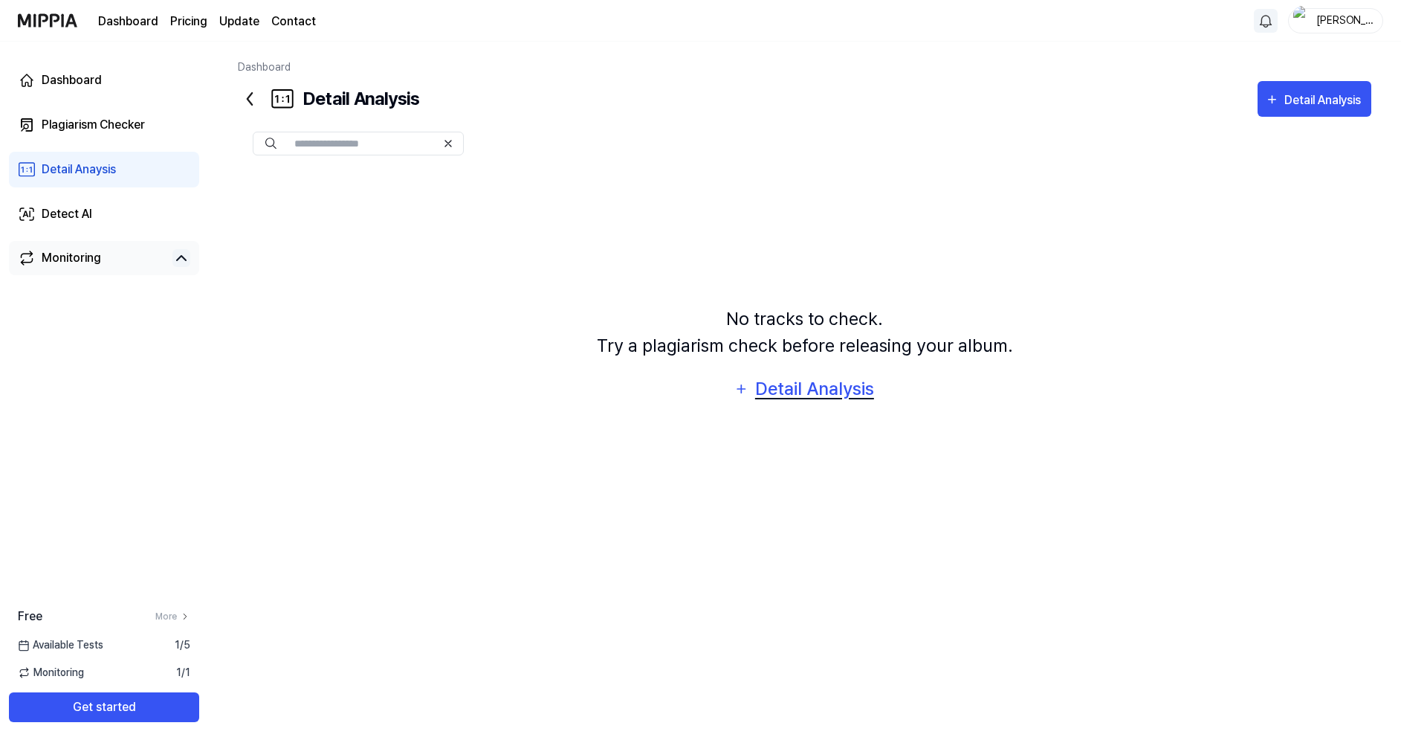
click at [835, 395] on div "Detail Analysis" at bounding box center [814, 389] width 121 height 28
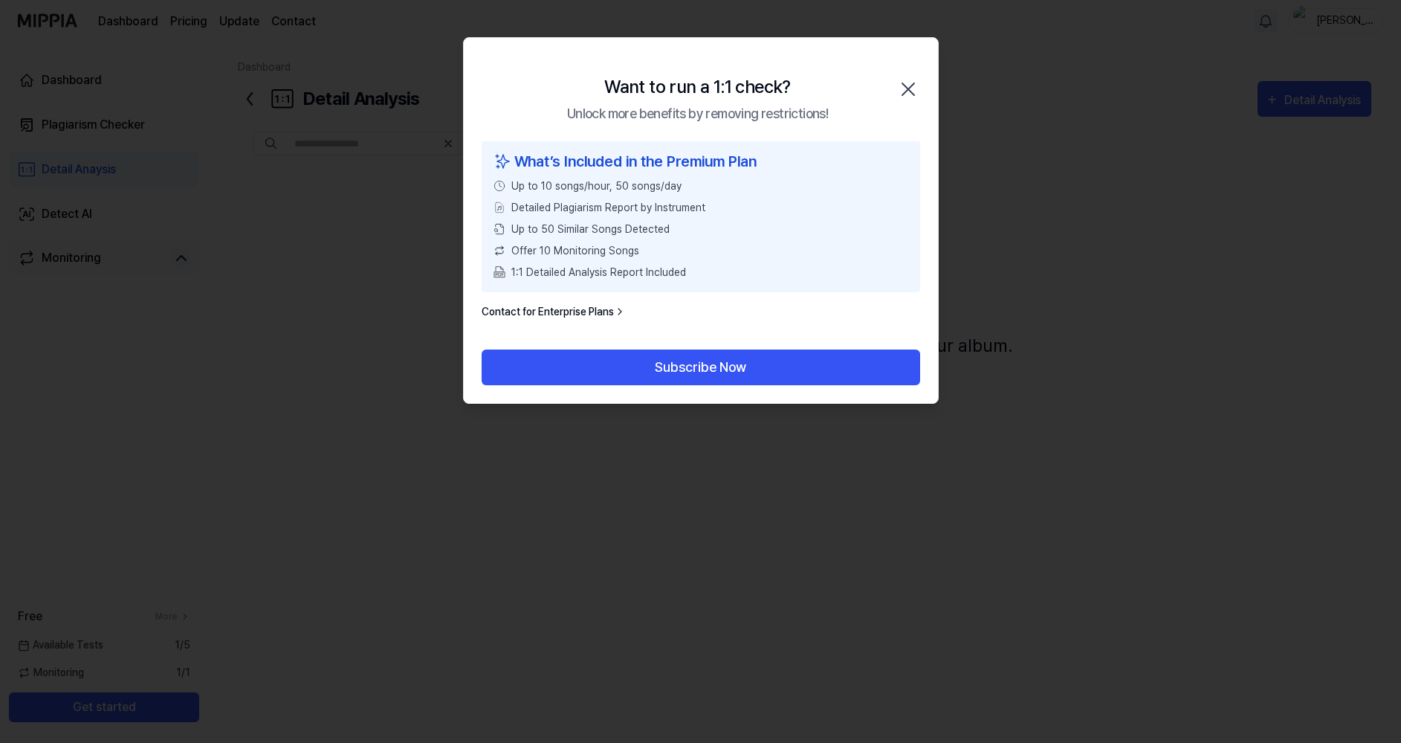
click at [920, 91] on div "Want to run a 1:1 check? Unlock more benefits by removing restrictions! Close" at bounding box center [701, 89] width 474 height 103
click at [915, 87] on icon "button" at bounding box center [909, 89] width 24 height 24
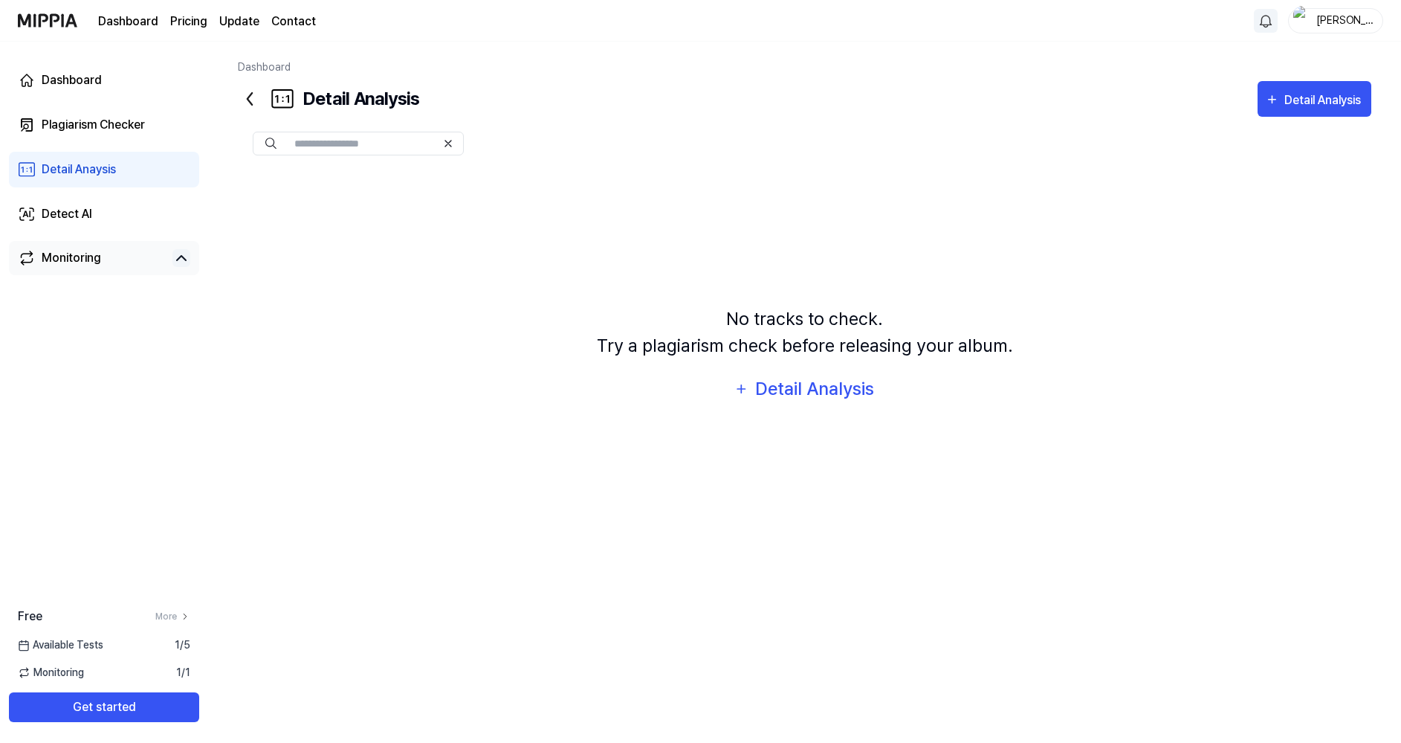
click at [91, 163] on div "Detail Anaysis" at bounding box center [79, 170] width 74 height 18
click at [100, 125] on div "Plagiarism Checker" at bounding box center [93, 125] width 103 height 18
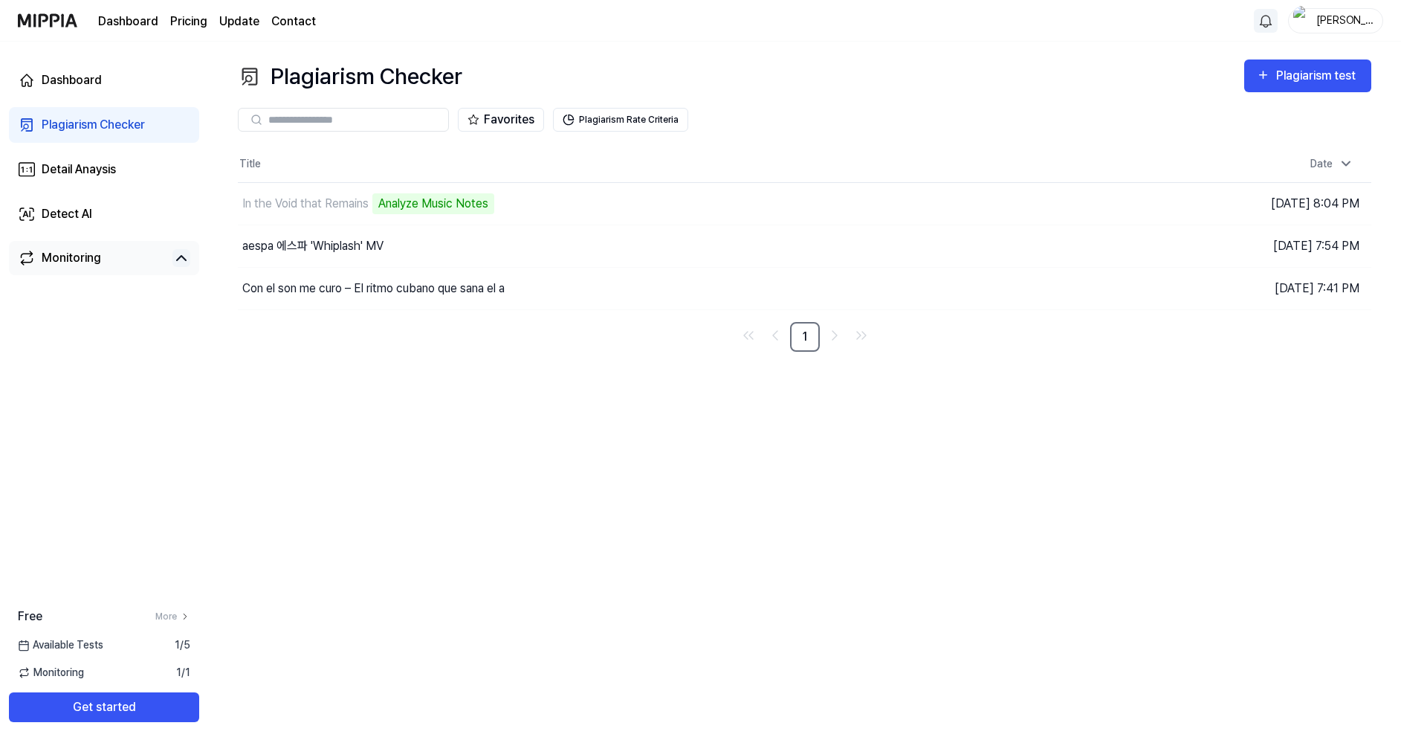
click at [433, 514] on div "Plagiarism Checker Plagiarism test Plagiarism Checker Detail Analysis Detect AI…" at bounding box center [804, 392] width 1193 height 701
drag, startPoint x: 656, startPoint y: 477, endPoint x: 351, endPoint y: 223, distance: 396.5
click at [656, 462] on div "Plagiarism Checker Plagiarism test Plagiarism Checker Detail Analysis Detect AI…" at bounding box center [804, 392] width 1193 height 701
click at [980, 204] on td "In the Void that Remains Analyze Music Notes Go to Results" at bounding box center [663, 204] width 851 height 42
click at [68, 253] on div "Monitoring" at bounding box center [71, 258] width 59 height 18
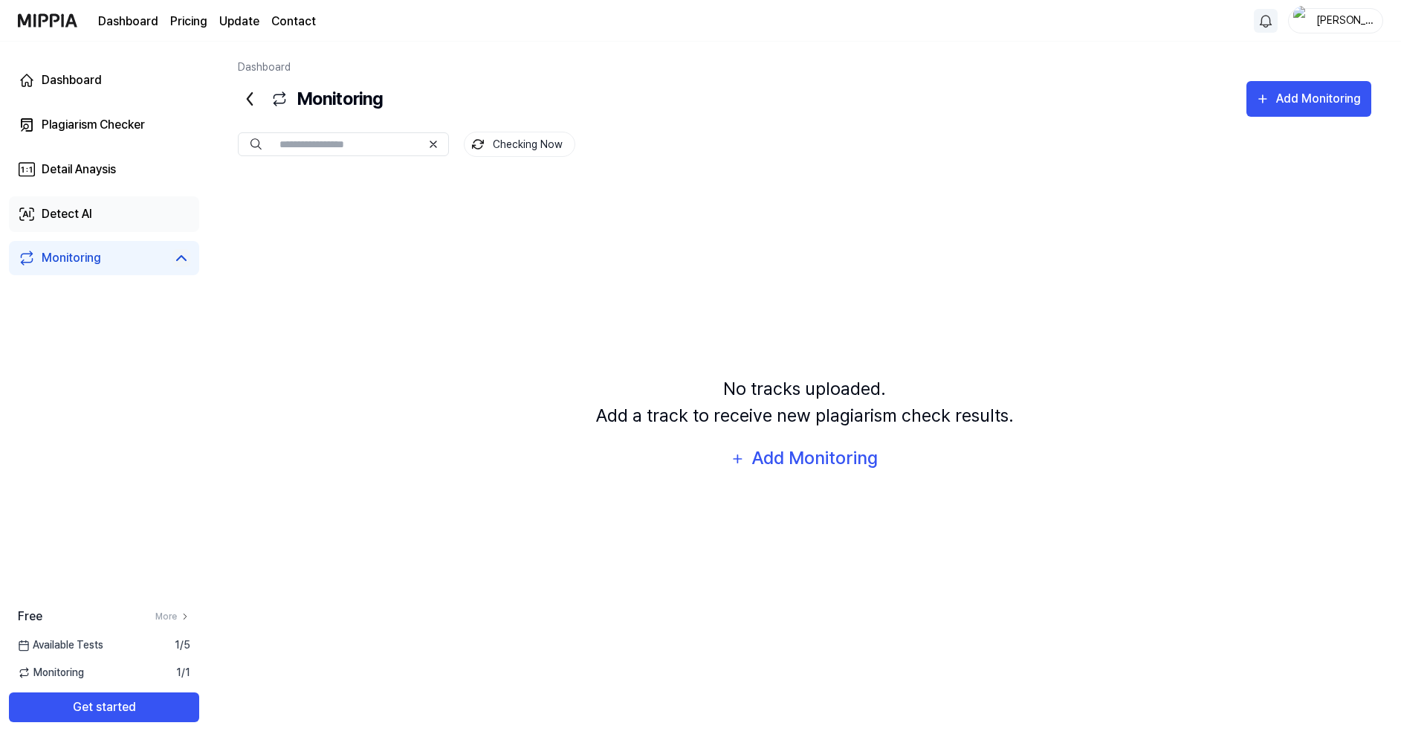
click at [67, 211] on div "Detect AI" at bounding box center [67, 214] width 51 height 18
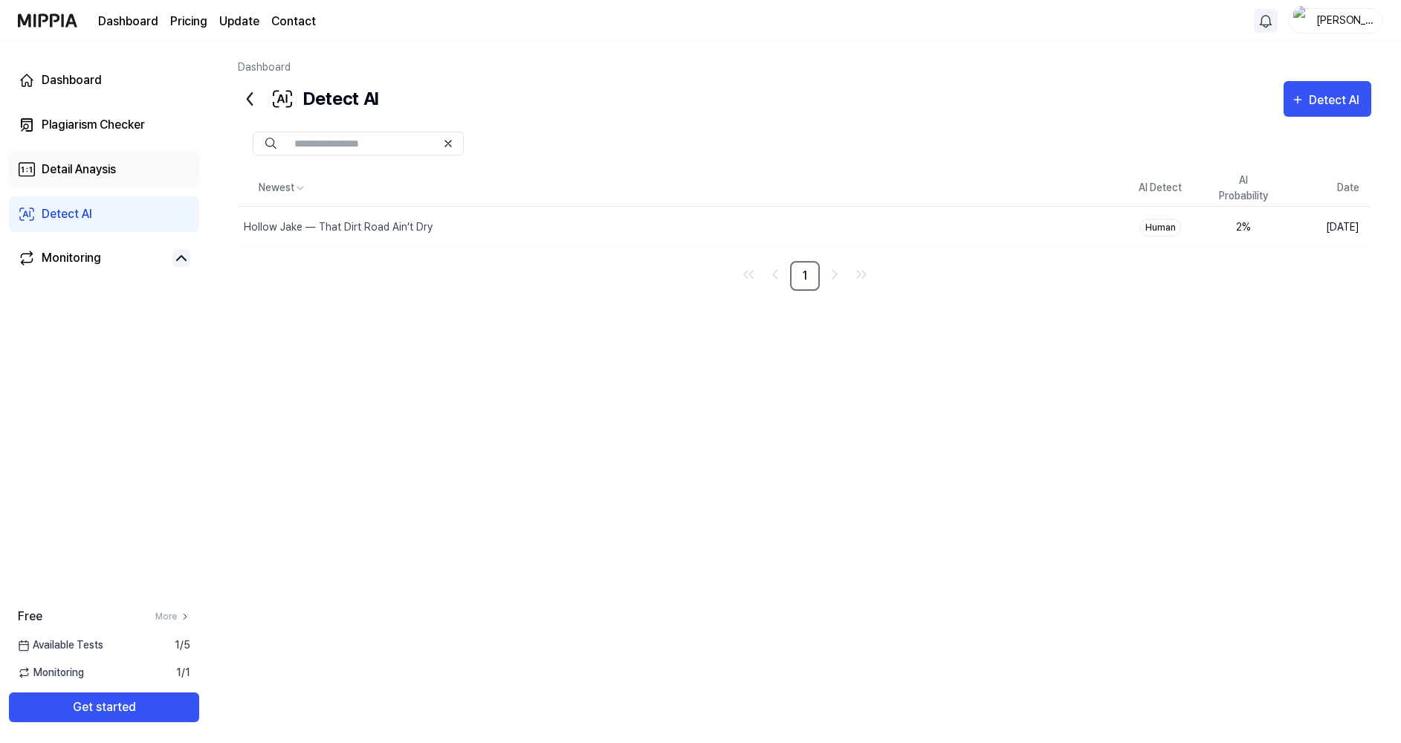
click at [71, 167] on div "Detail Anaysis" at bounding box center [79, 170] width 74 height 18
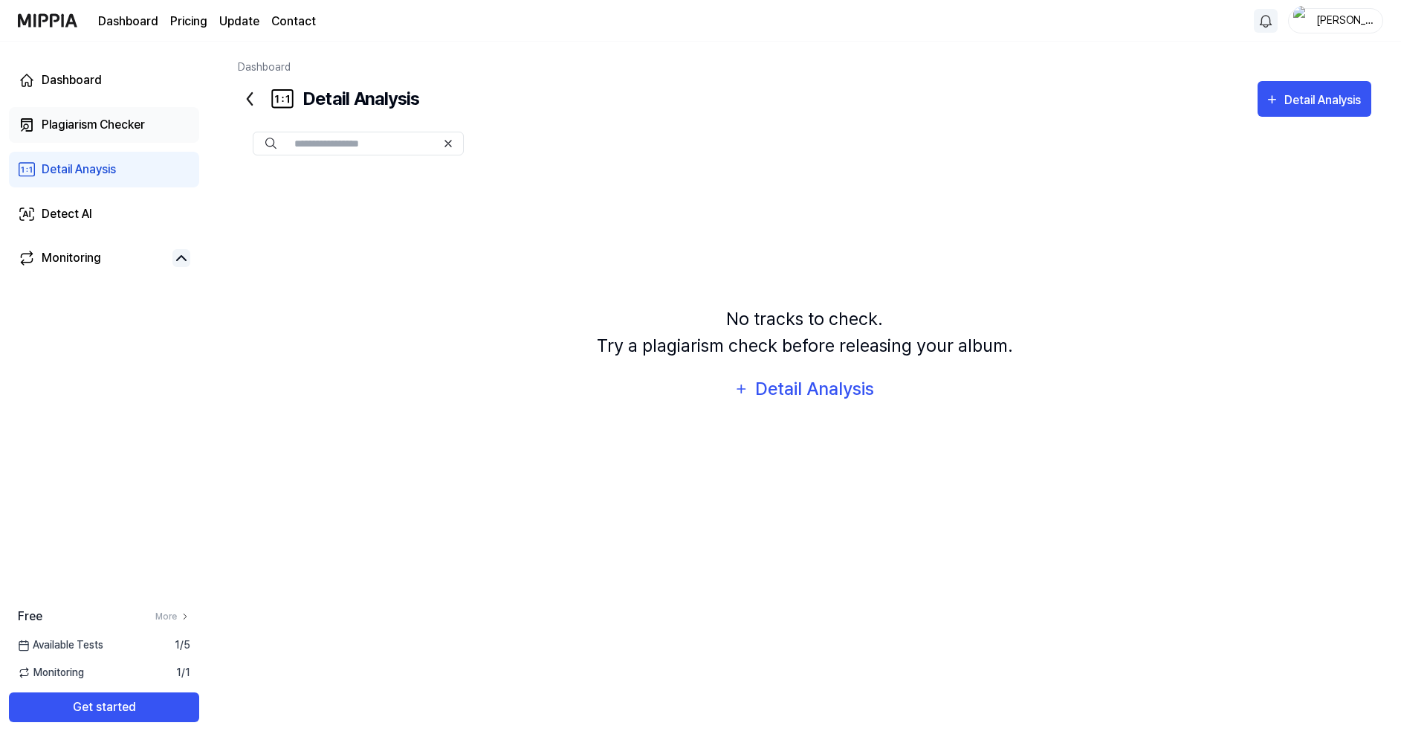
click at [108, 123] on div "Plagiarism Checker" at bounding box center [93, 125] width 103 height 18
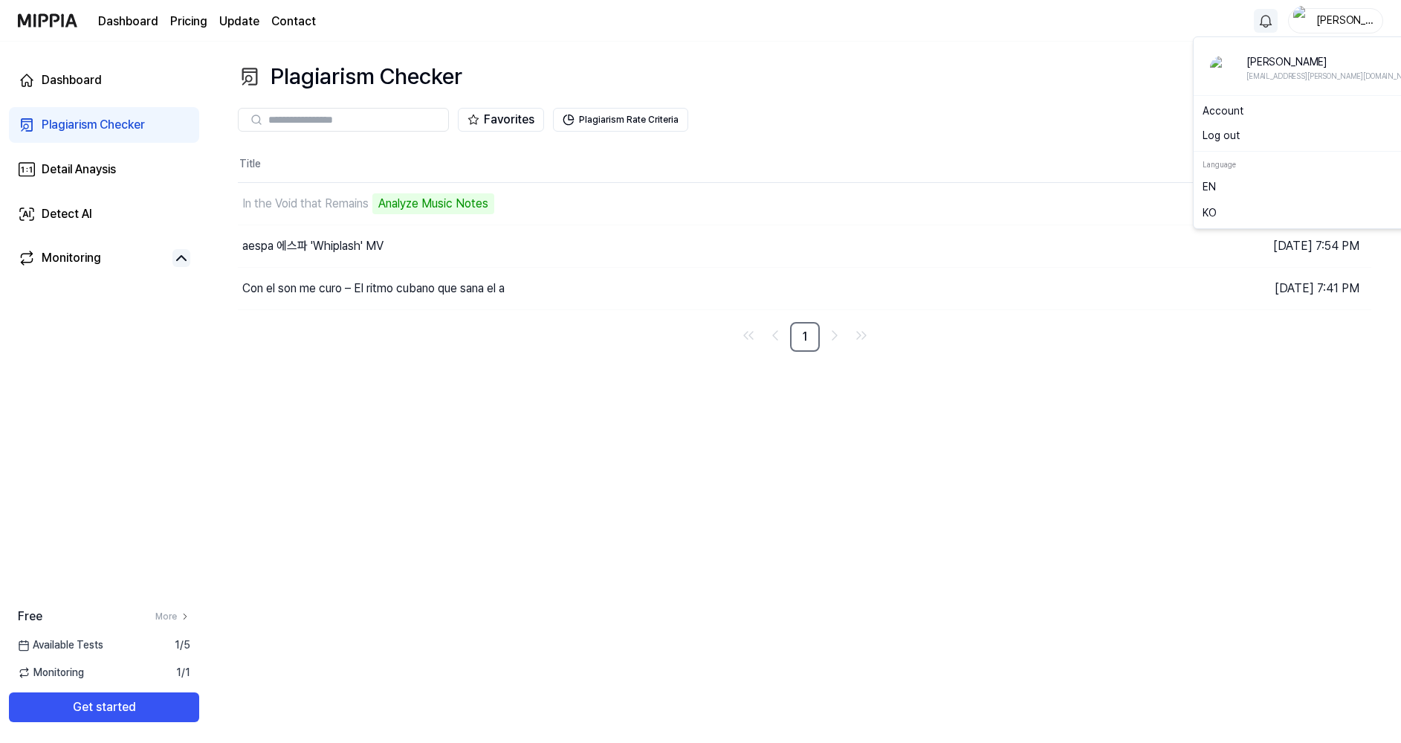
click at [1336, 16] on div "[PERSON_NAME]" at bounding box center [1345, 20] width 58 height 16
drag, startPoint x: 712, startPoint y: 559, endPoint x: 656, endPoint y: 475, distance: 101.2
click at [713, 558] on div "Plagiarism Checker Plagiarism test Plagiarism Checker Detail Analysis Detect AI…" at bounding box center [804, 392] width 1193 height 701
click at [193, 22] on page\) "Pricing" at bounding box center [188, 22] width 37 height 18
click at [460, 560] on div "Plagiarism Checker Plagiarism test Plagiarism Checker Detail Analysis Detect AI…" at bounding box center [804, 392] width 1193 height 701
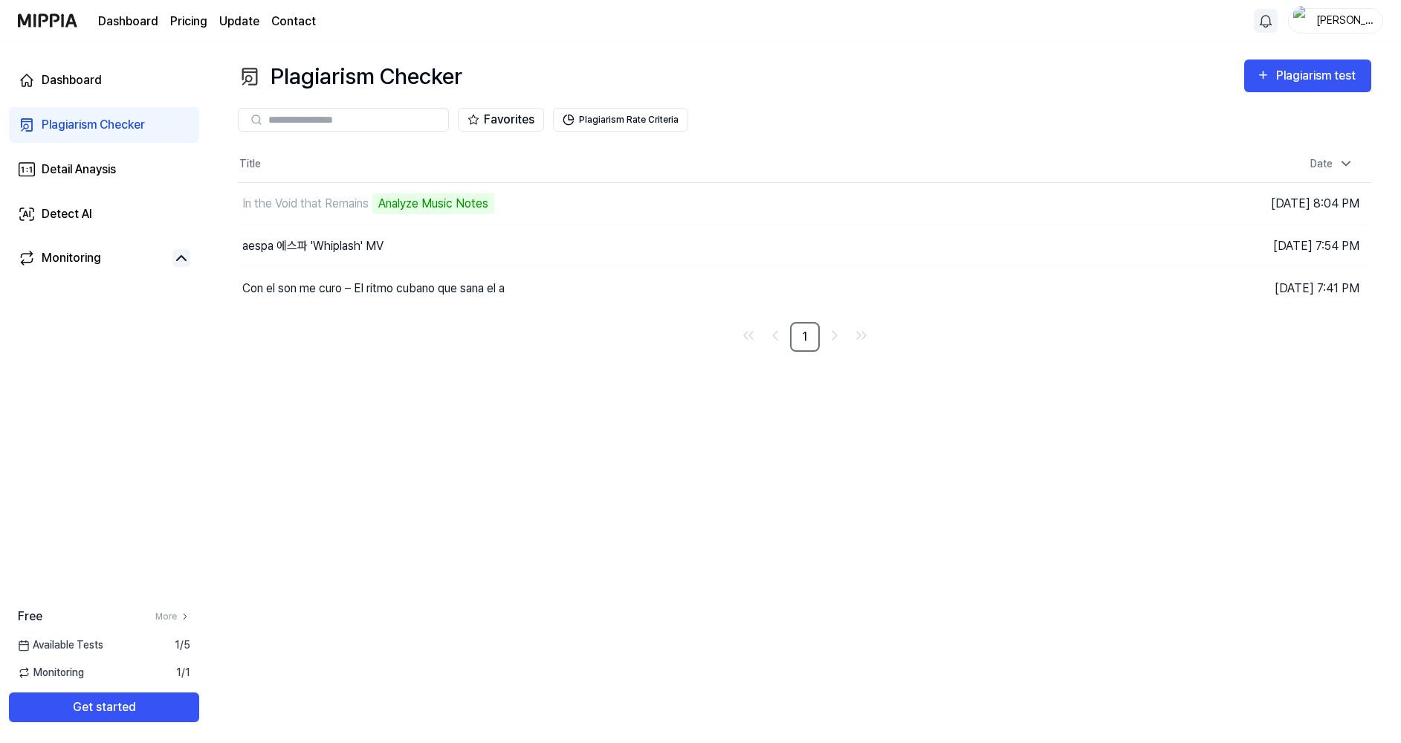
drag, startPoint x: 684, startPoint y: 432, endPoint x: 574, endPoint y: 322, distance: 155.6
click at [685, 432] on div "Plagiarism Checker Plagiarism test Plagiarism Checker Detail Analysis Detect AI…" at bounding box center [804, 392] width 1193 height 701
click at [75, 172] on div "Detail Anaysis" at bounding box center [79, 170] width 74 height 18
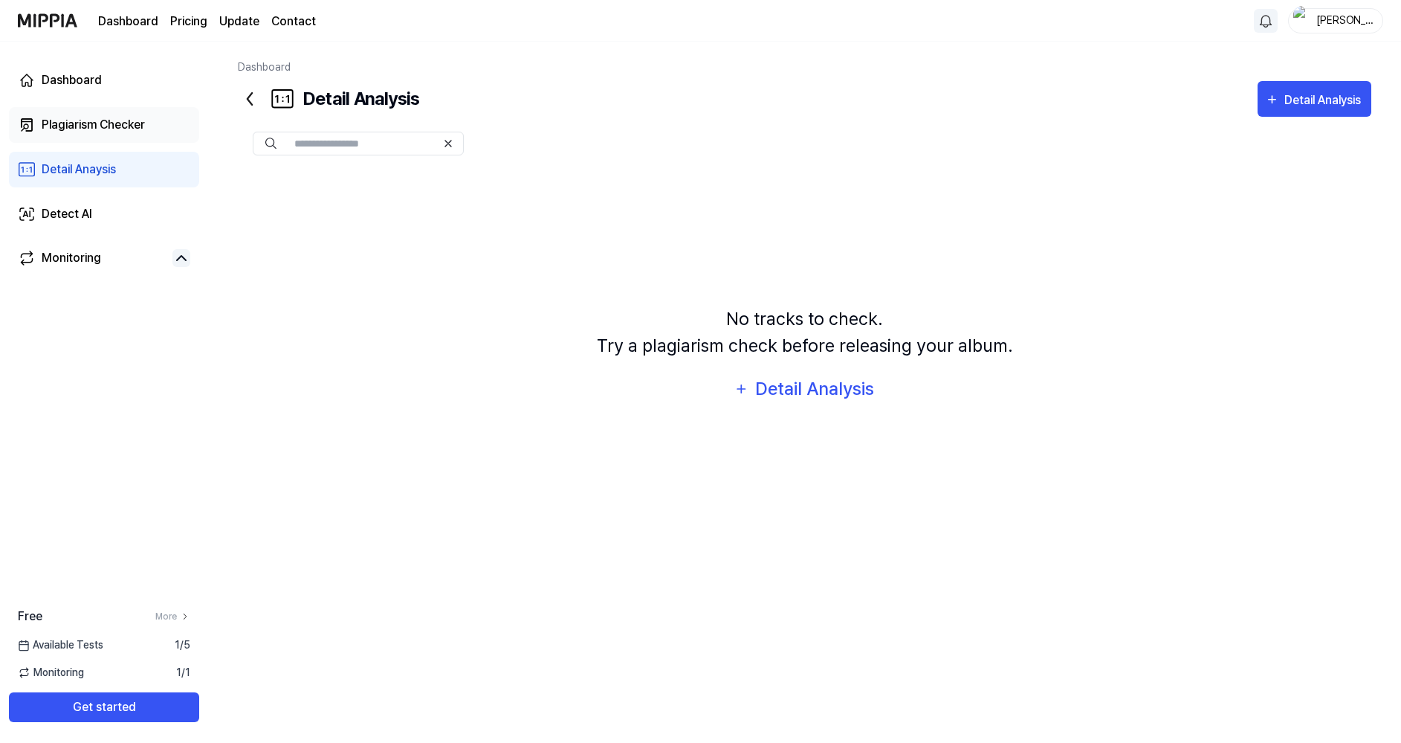
click at [89, 126] on div "Plagiarism Checker" at bounding box center [93, 125] width 103 height 18
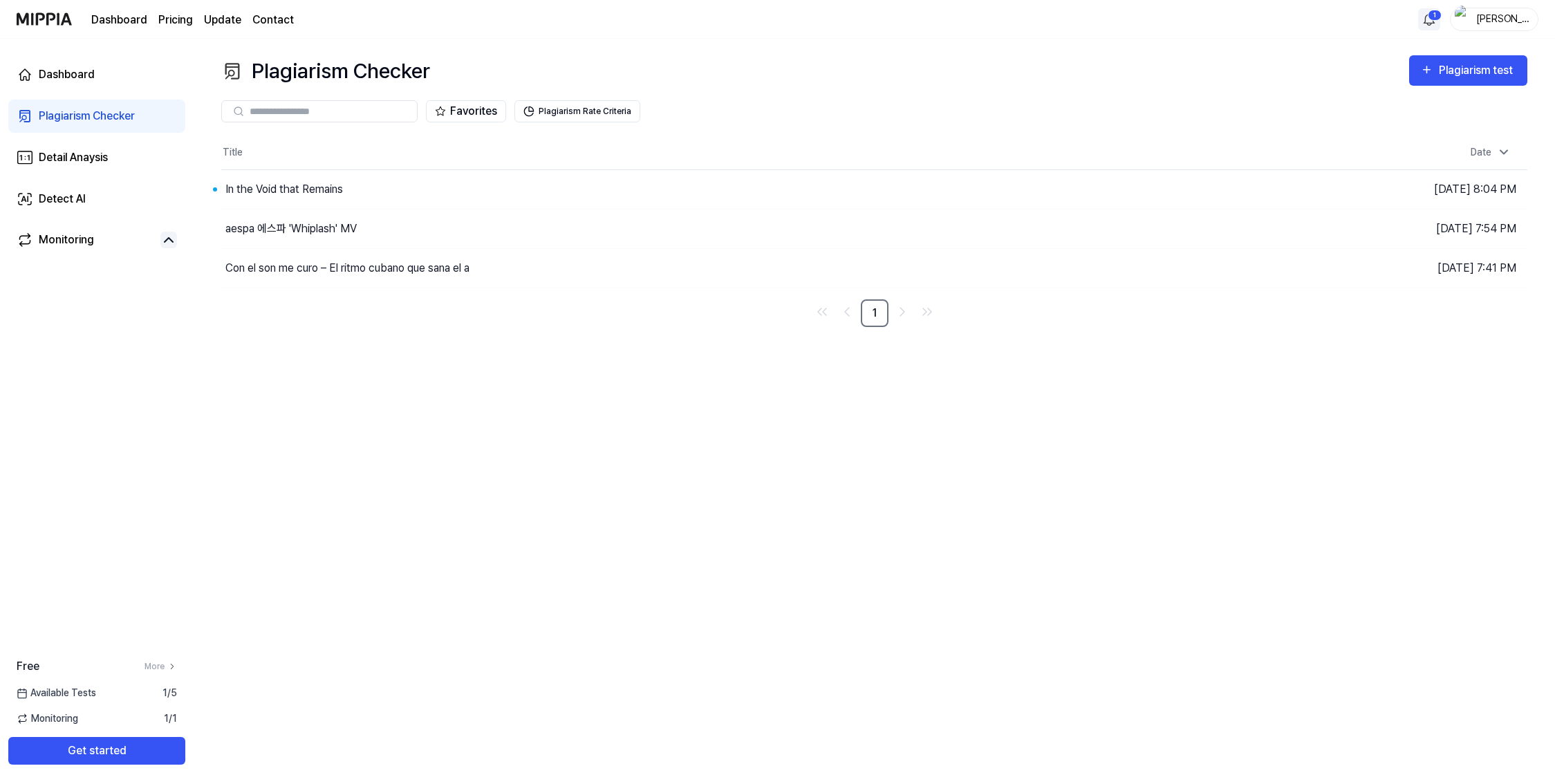
click at [478, 461] on div "Plagiarism Checker Plagiarism test Plagiarism Checker Detail Analysis Detect AI…" at bounding box center [874, 411] width 1362 height 745
click at [1093, 195] on button "Go to Results" at bounding box center [1103, 190] width 74 height 22
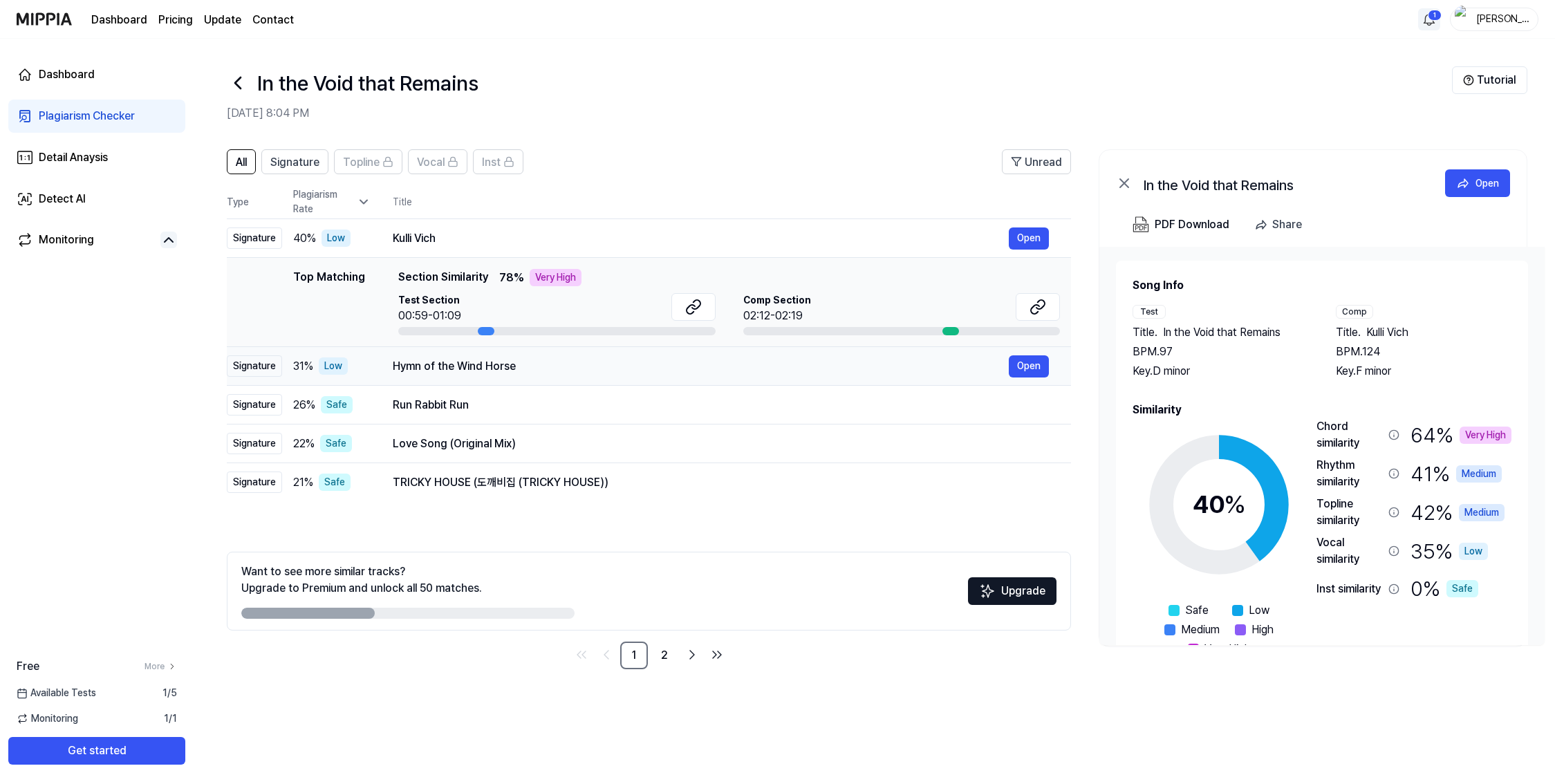
click at [550, 368] on div "Hymn of the Wind Horse" at bounding box center [700, 366] width 616 height 17
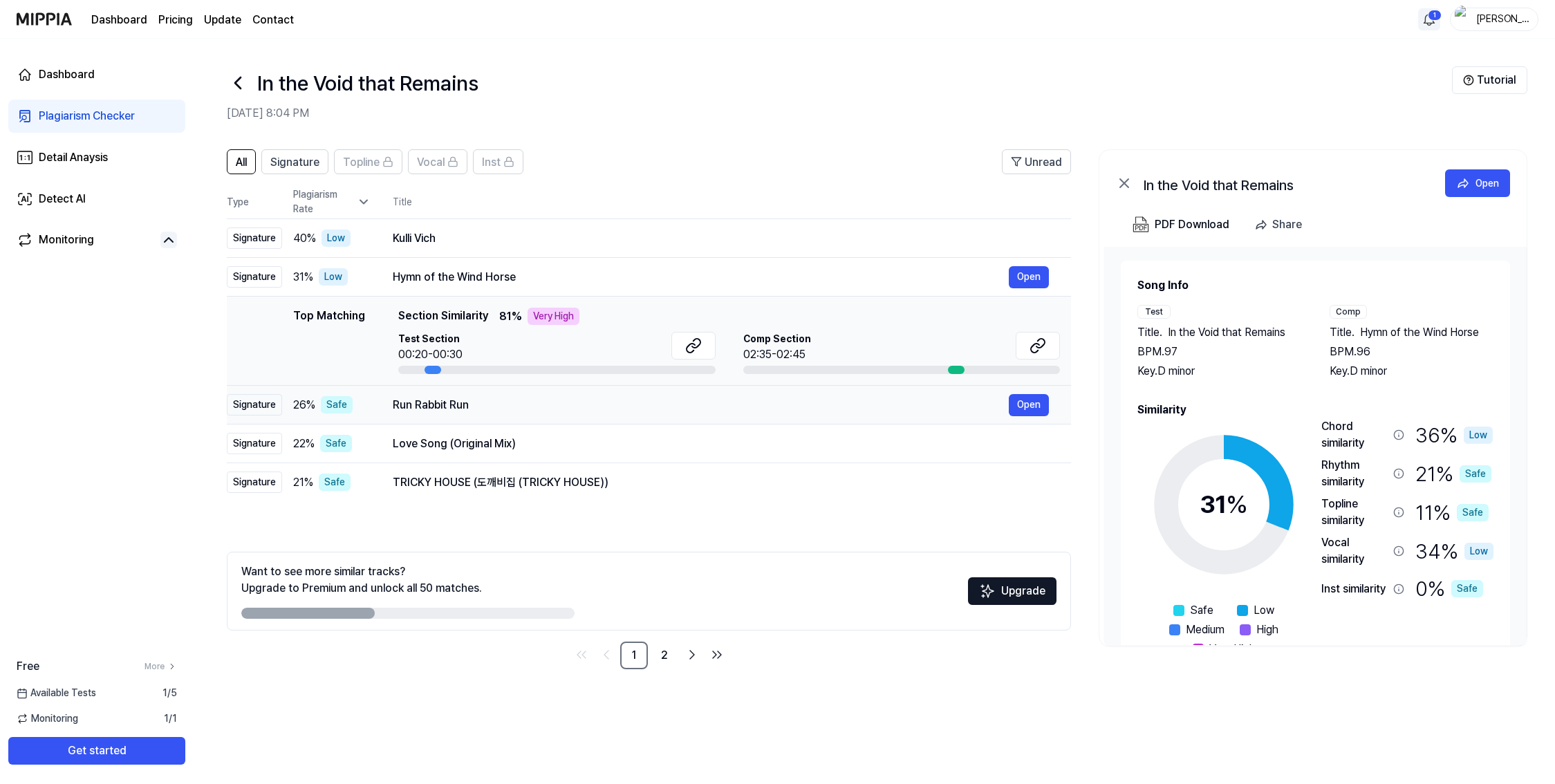
click at [556, 405] on div "Run Rabbit Run" at bounding box center [700, 405] width 616 height 17
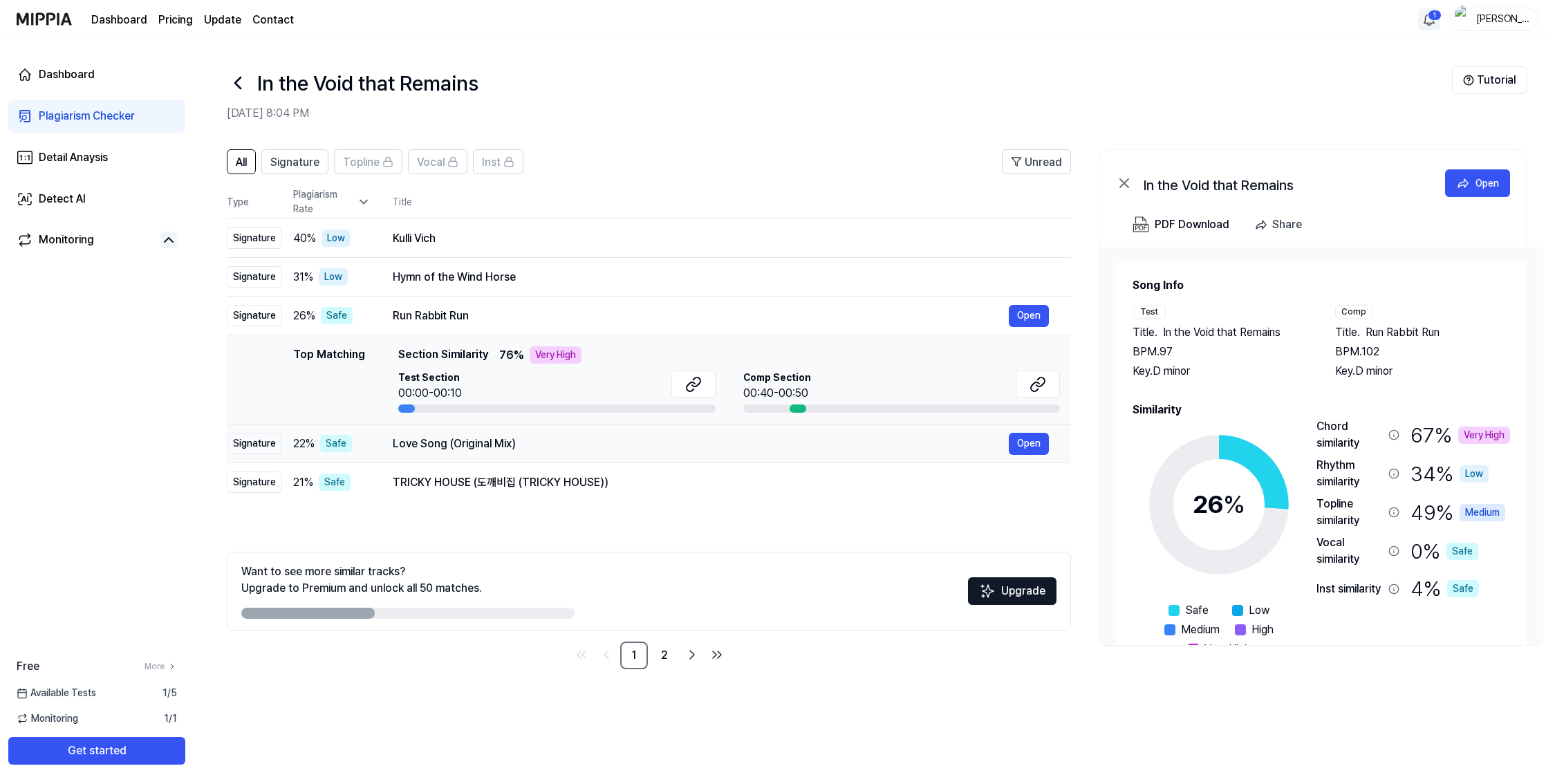
click at [603, 436] on div "Love Song (Original Mix)" at bounding box center [700, 444] width 616 height 17
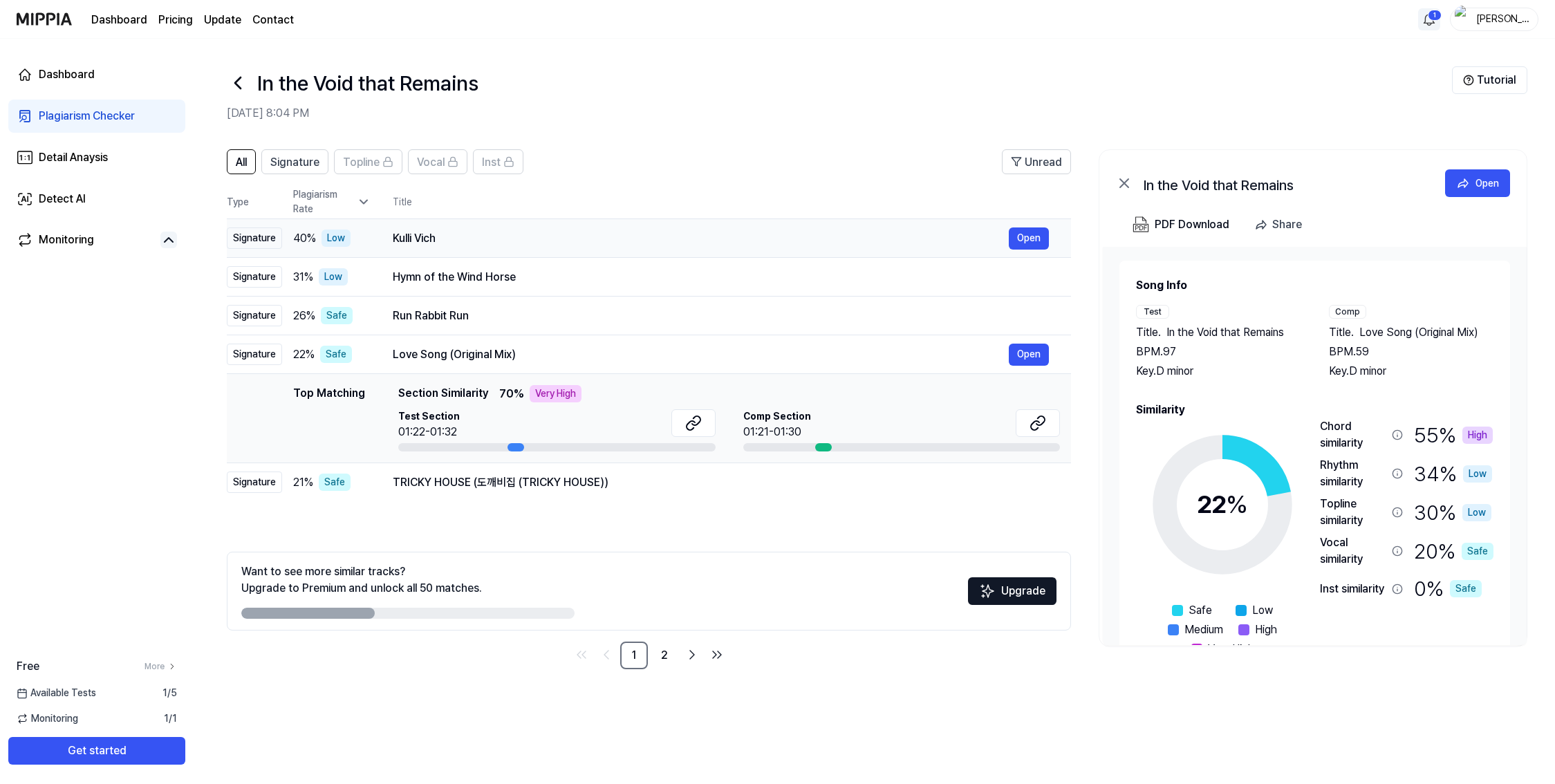
click at [508, 243] on div "Kulli Vich" at bounding box center [700, 239] width 616 height 17
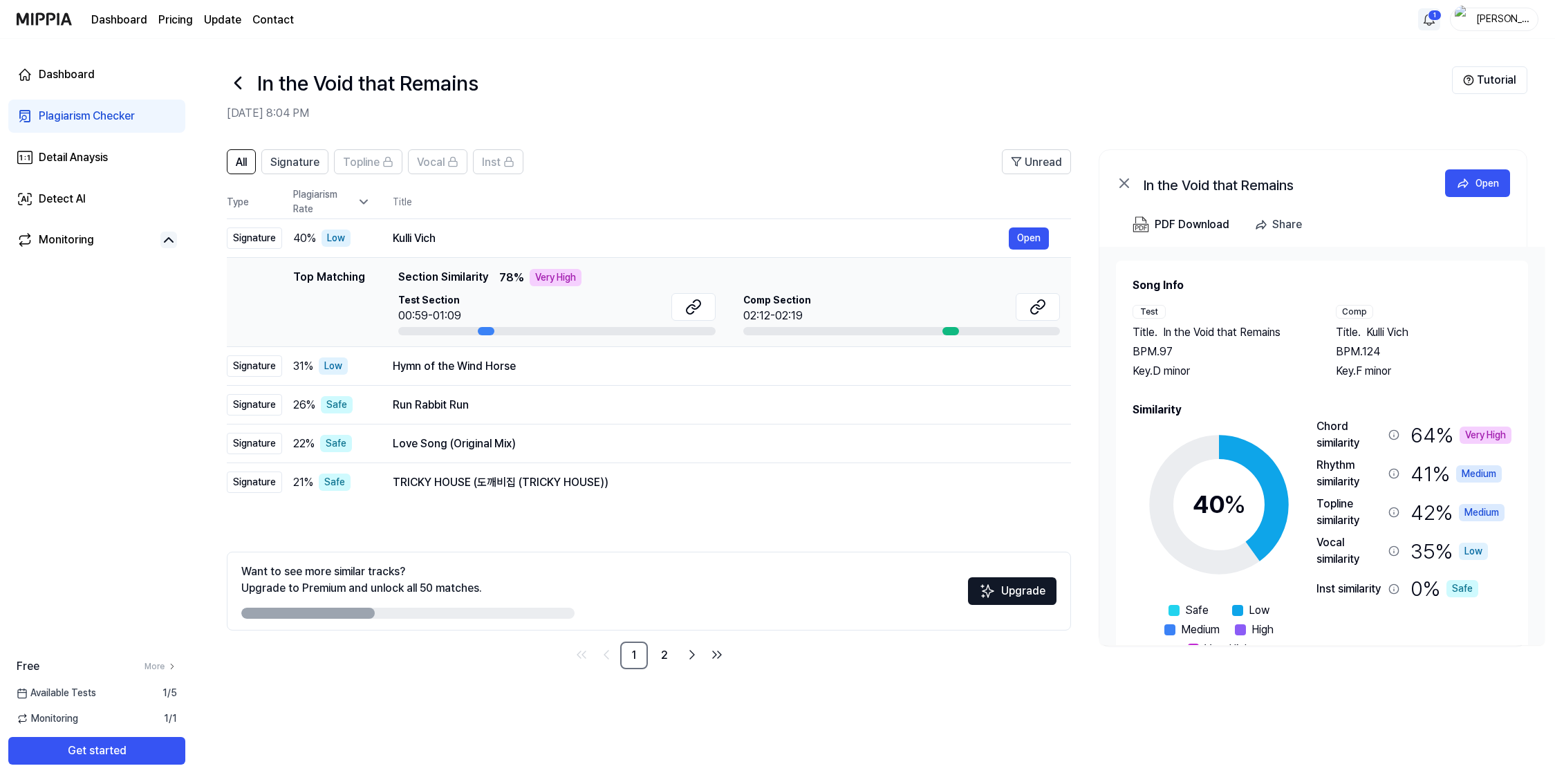
click at [363, 199] on icon at bounding box center [364, 202] width 14 height 14
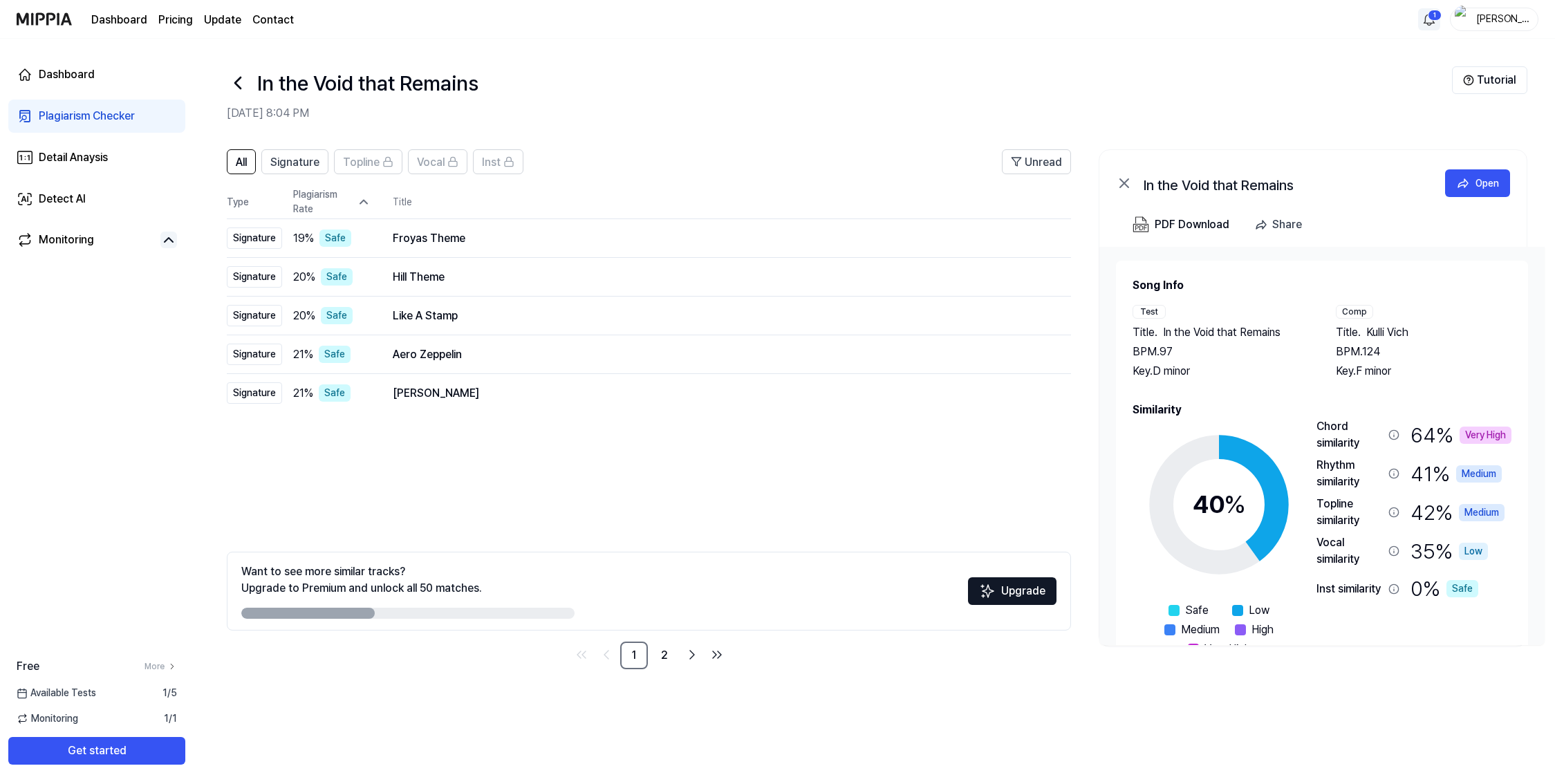
click at [305, 203] on div "Plagiarism Rate" at bounding box center [331, 201] width 77 height 29
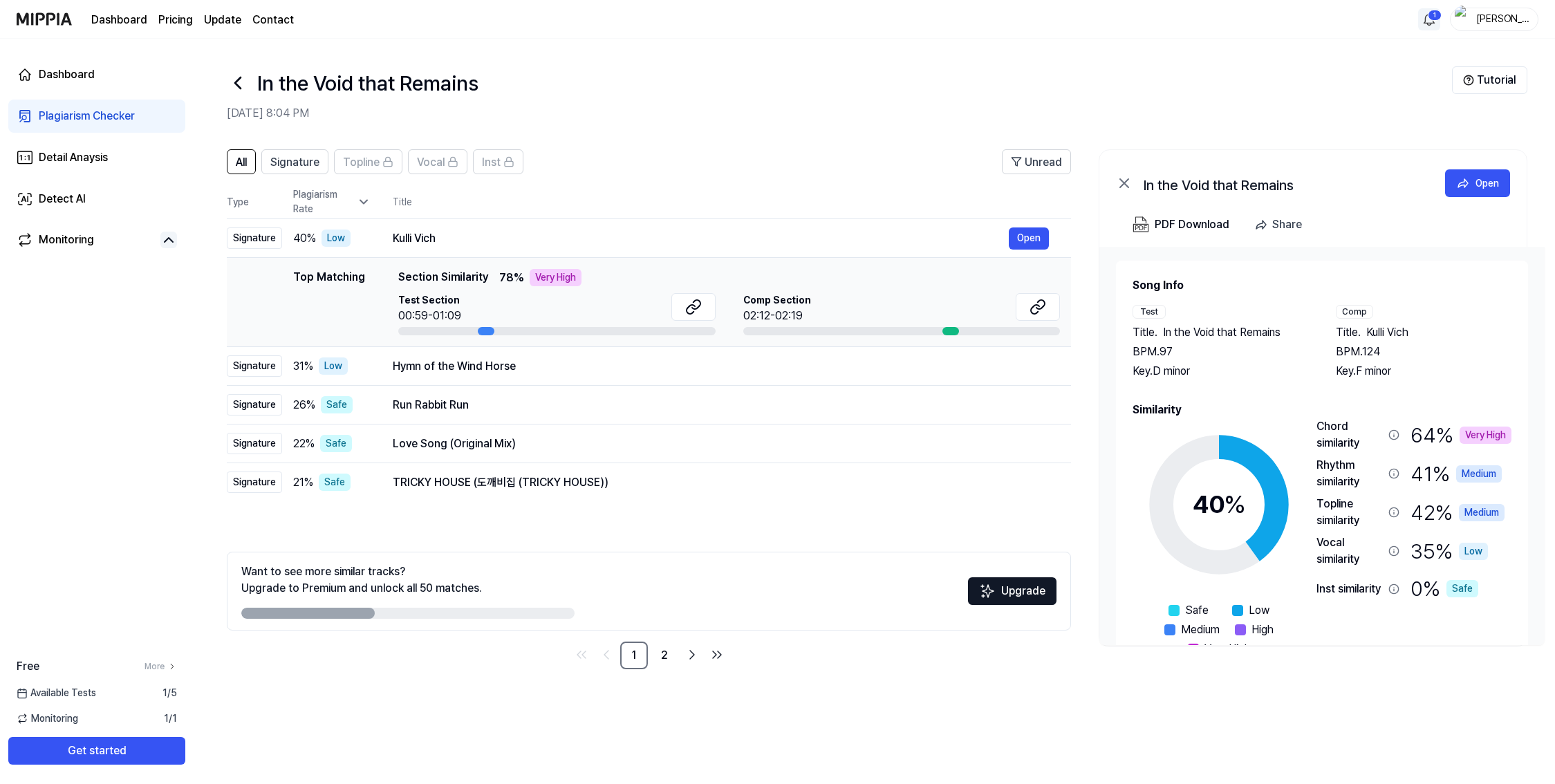
click at [305, 203] on div "Plagiarism Rate" at bounding box center [331, 201] width 77 height 29
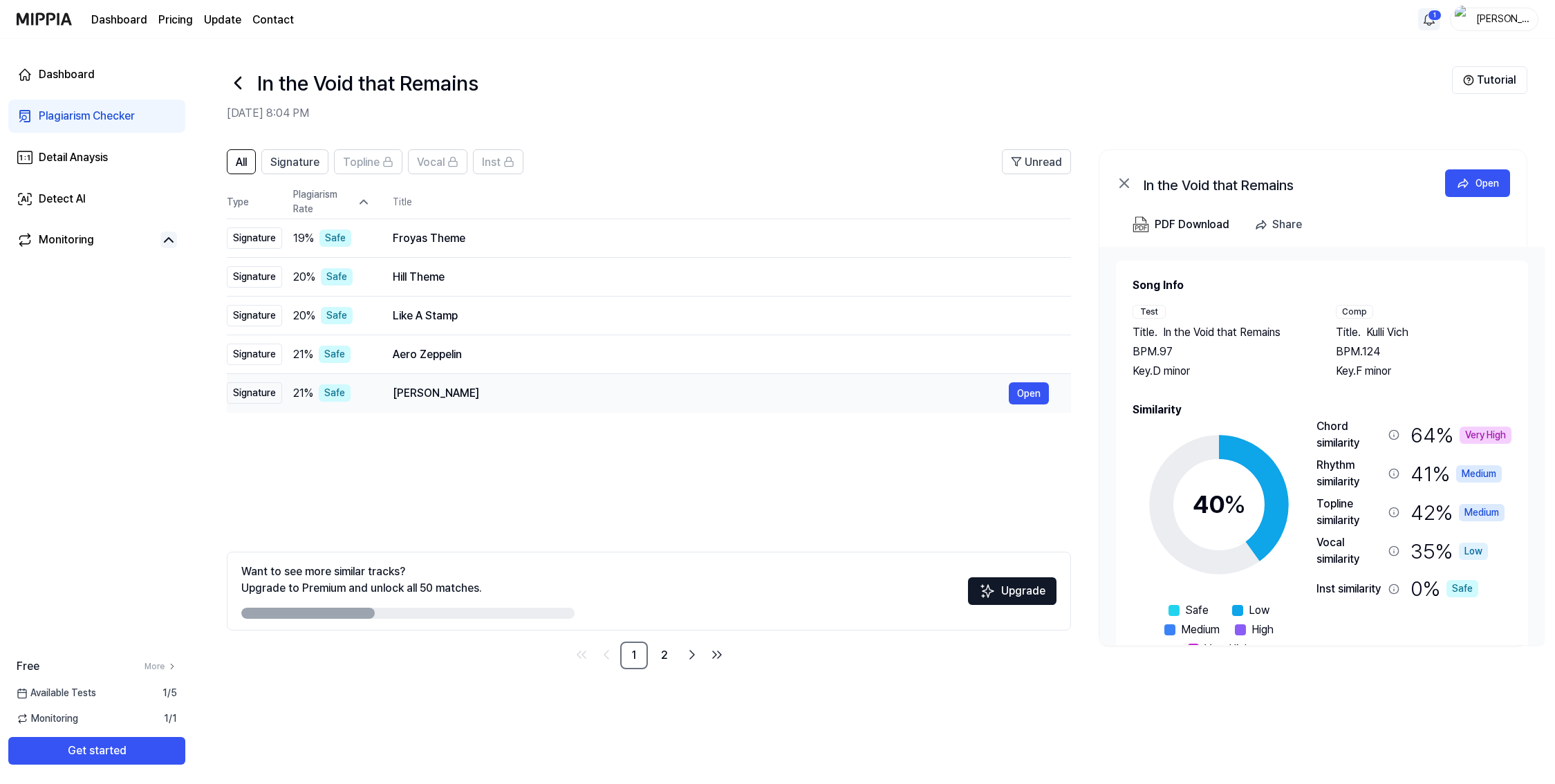
click at [445, 395] on div "[PERSON_NAME]" at bounding box center [700, 393] width 616 height 17
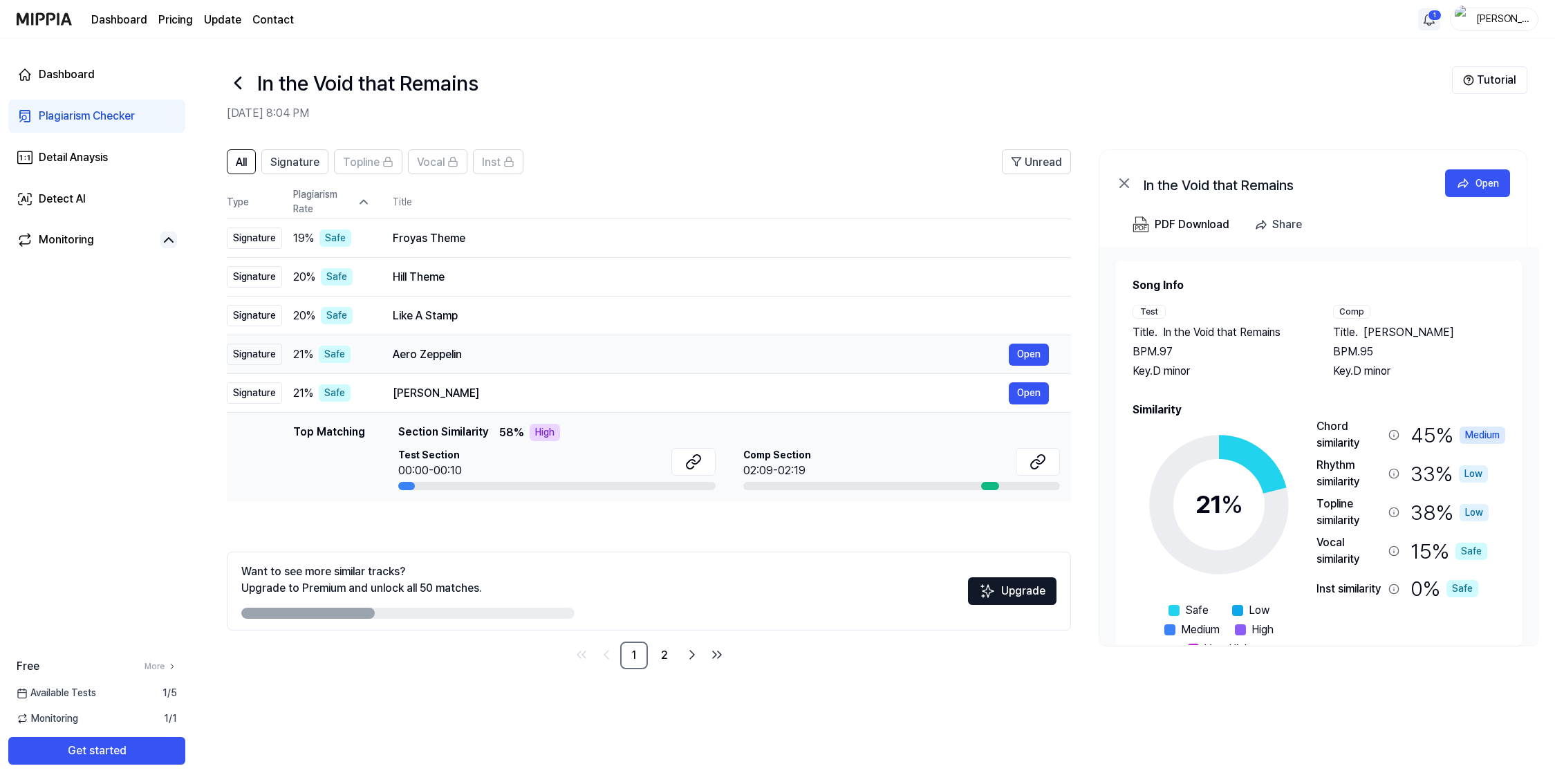
click at [442, 354] on div "Aero Zeppelin" at bounding box center [700, 354] width 616 height 17
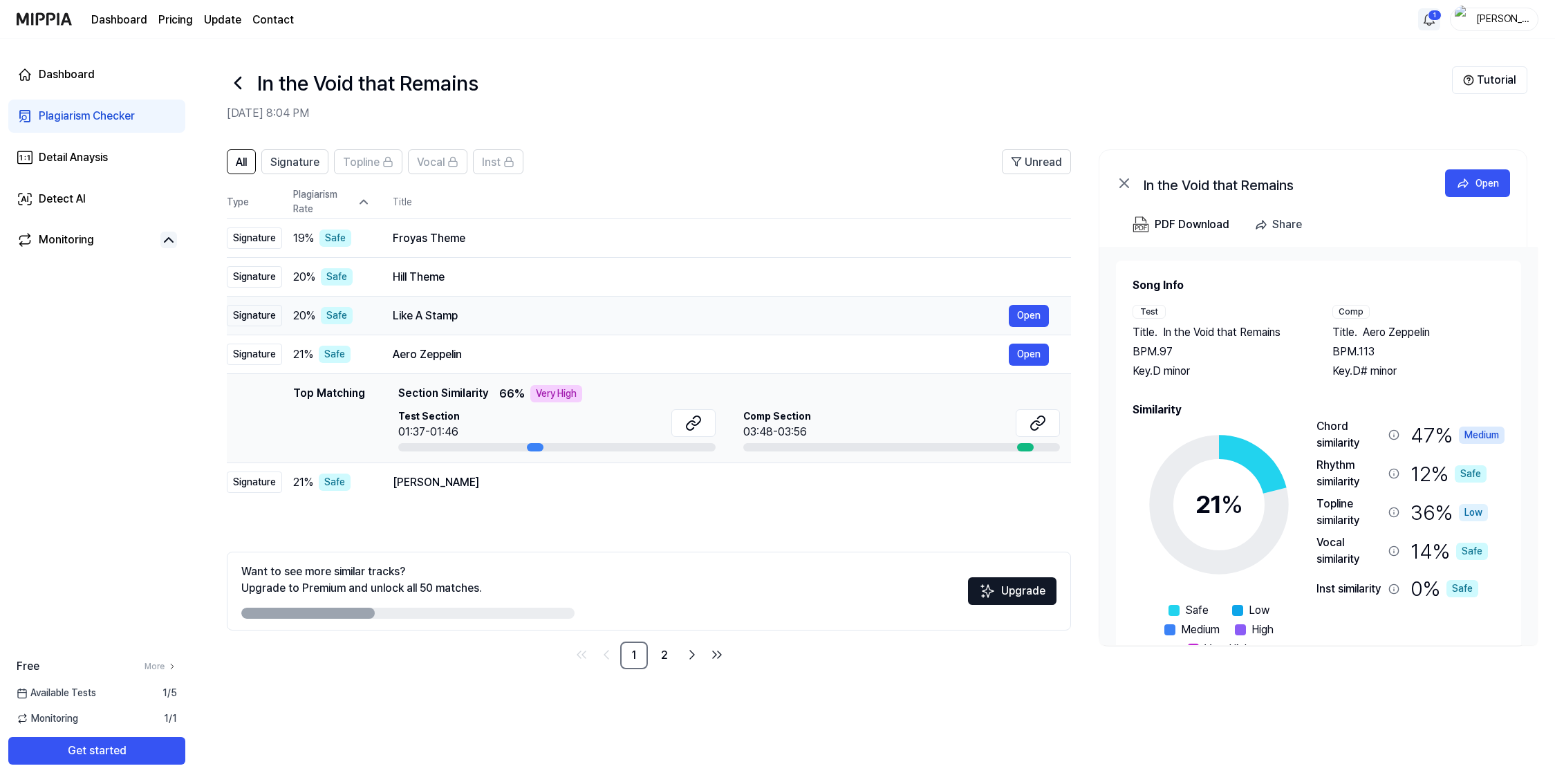
click at [447, 324] on div "Like A Stamp" at bounding box center [700, 316] width 616 height 17
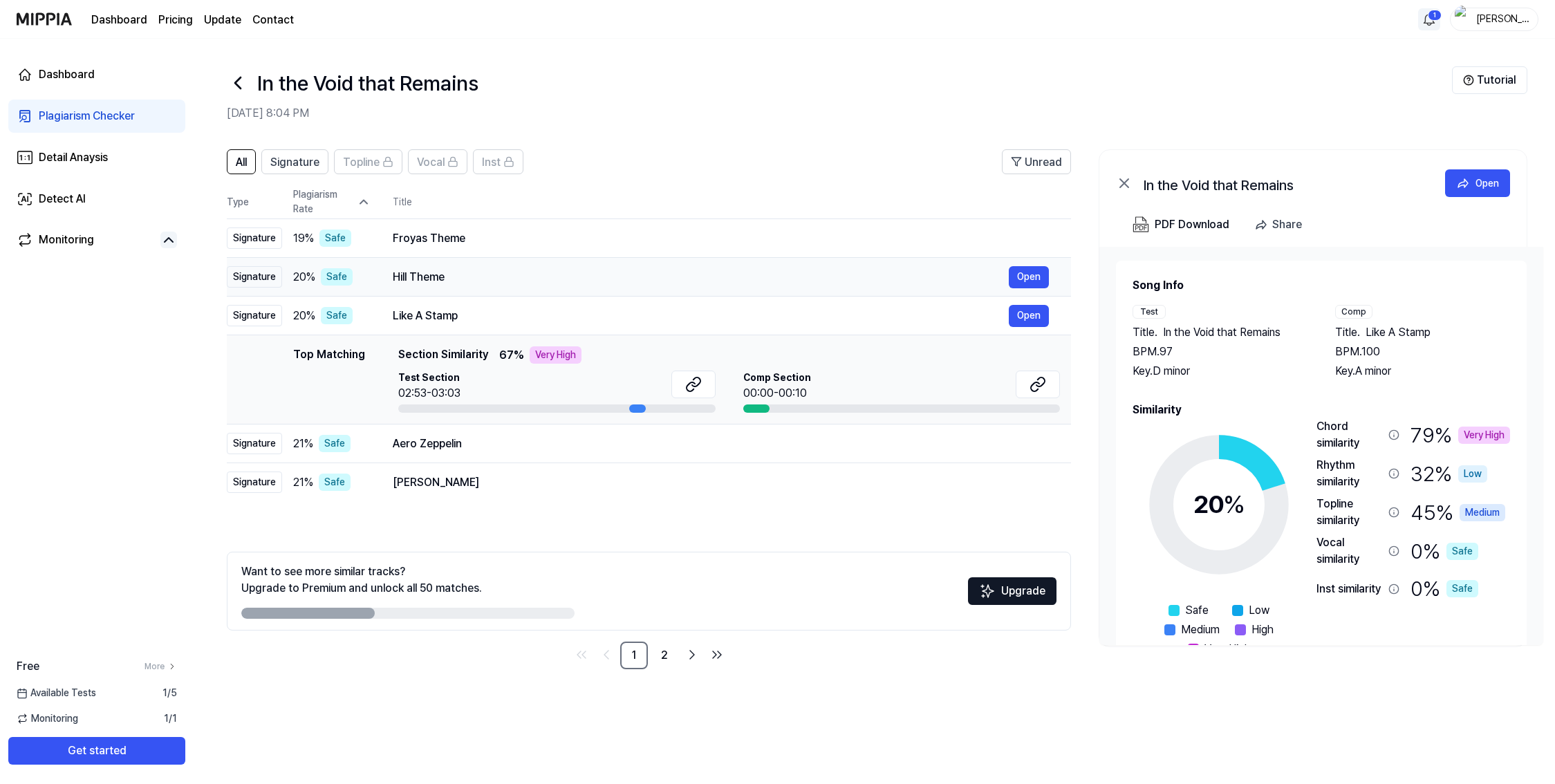
click at [446, 278] on div "Hill Theme" at bounding box center [700, 277] width 616 height 17
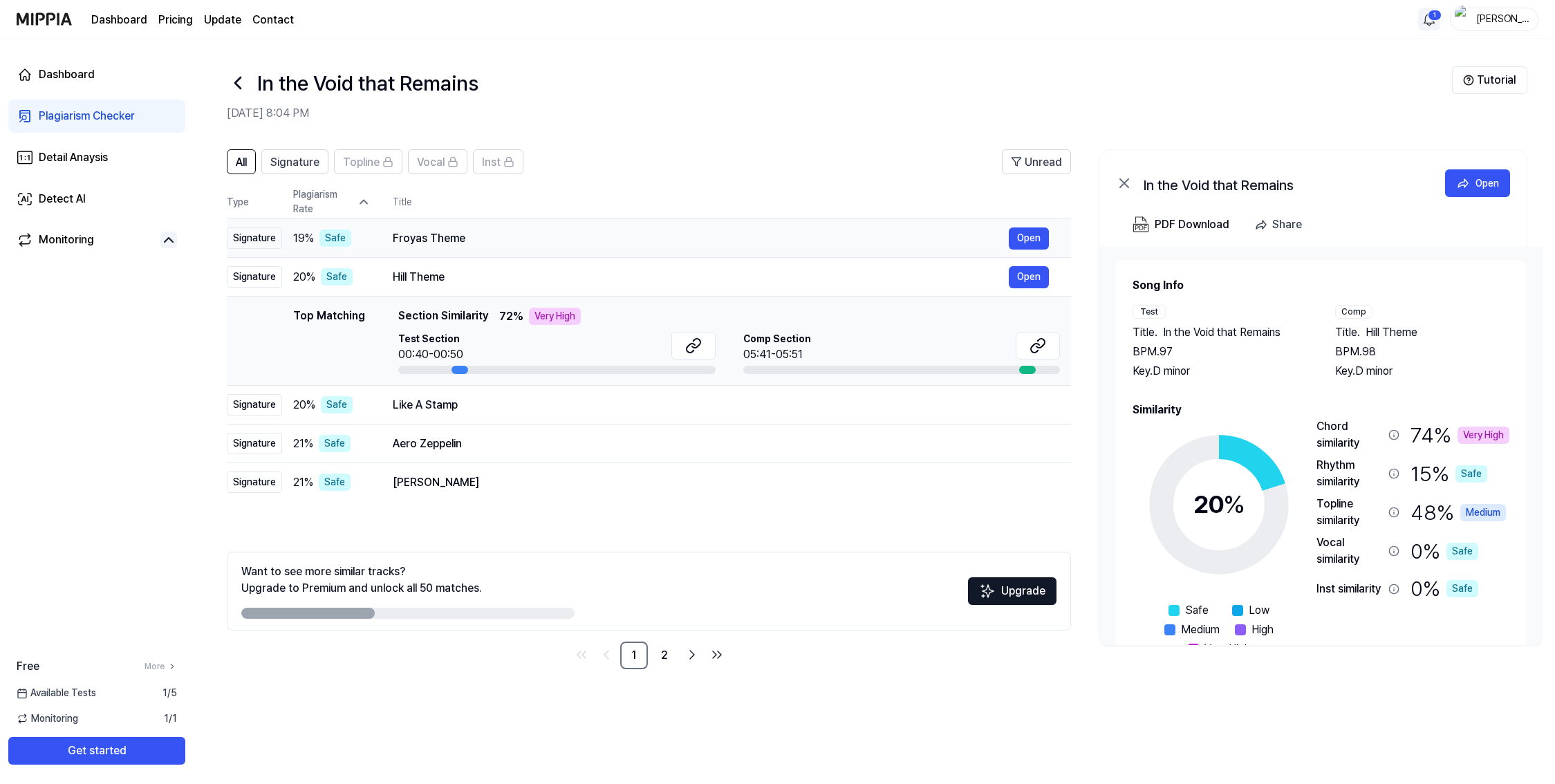
click at [454, 235] on div "Froyas Theme" at bounding box center [700, 239] width 616 height 17
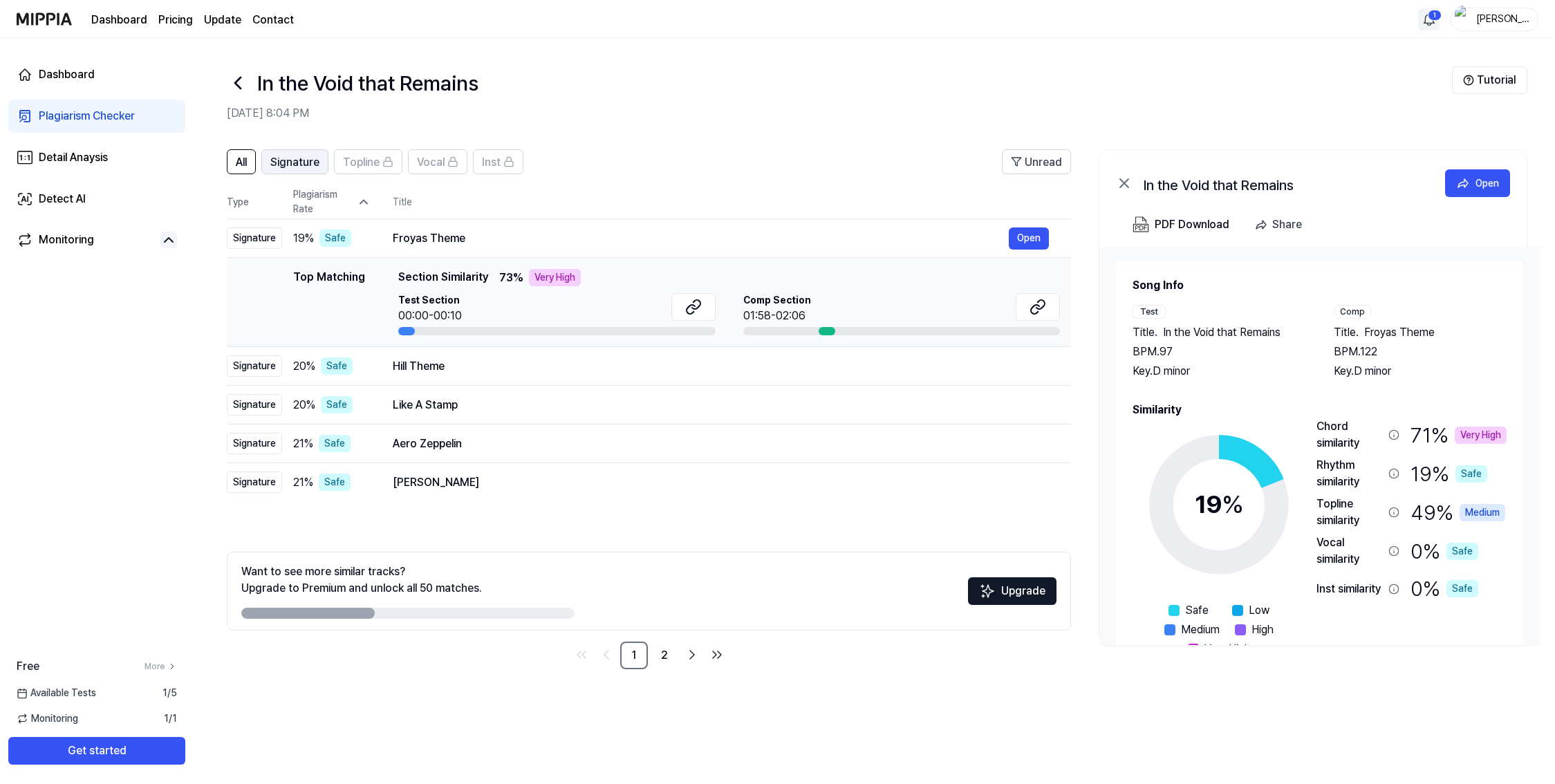
click at [300, 163] on span "Signature" at bounding box center [295, 163] width 49 height 17
click at [692, 656] on icon "Go to next page" at bounding box center [692, 655] width 17 height 17
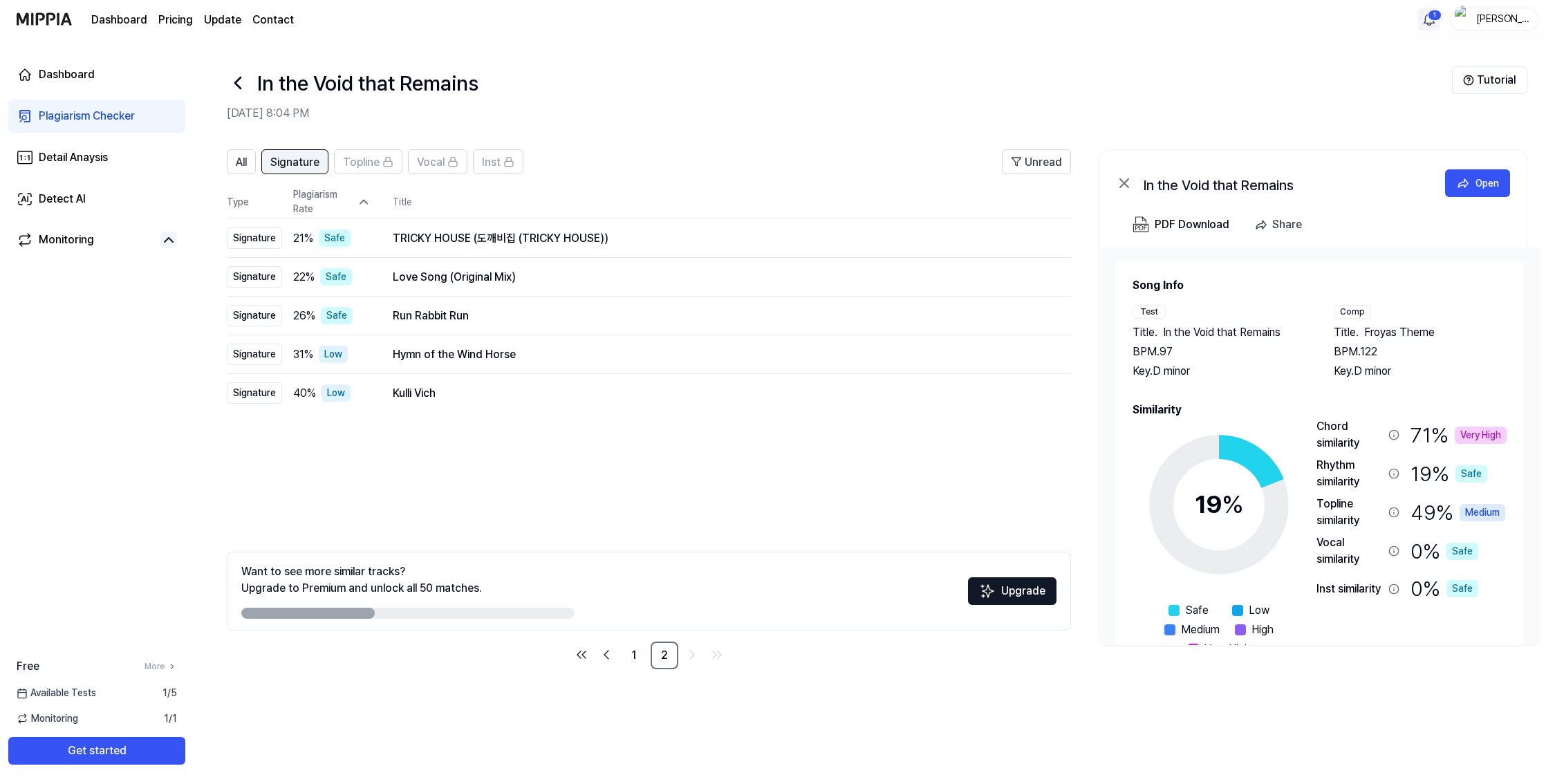
click at [296, 164] on span "Signature" at bounding box center [295, 163] width 49 height 17
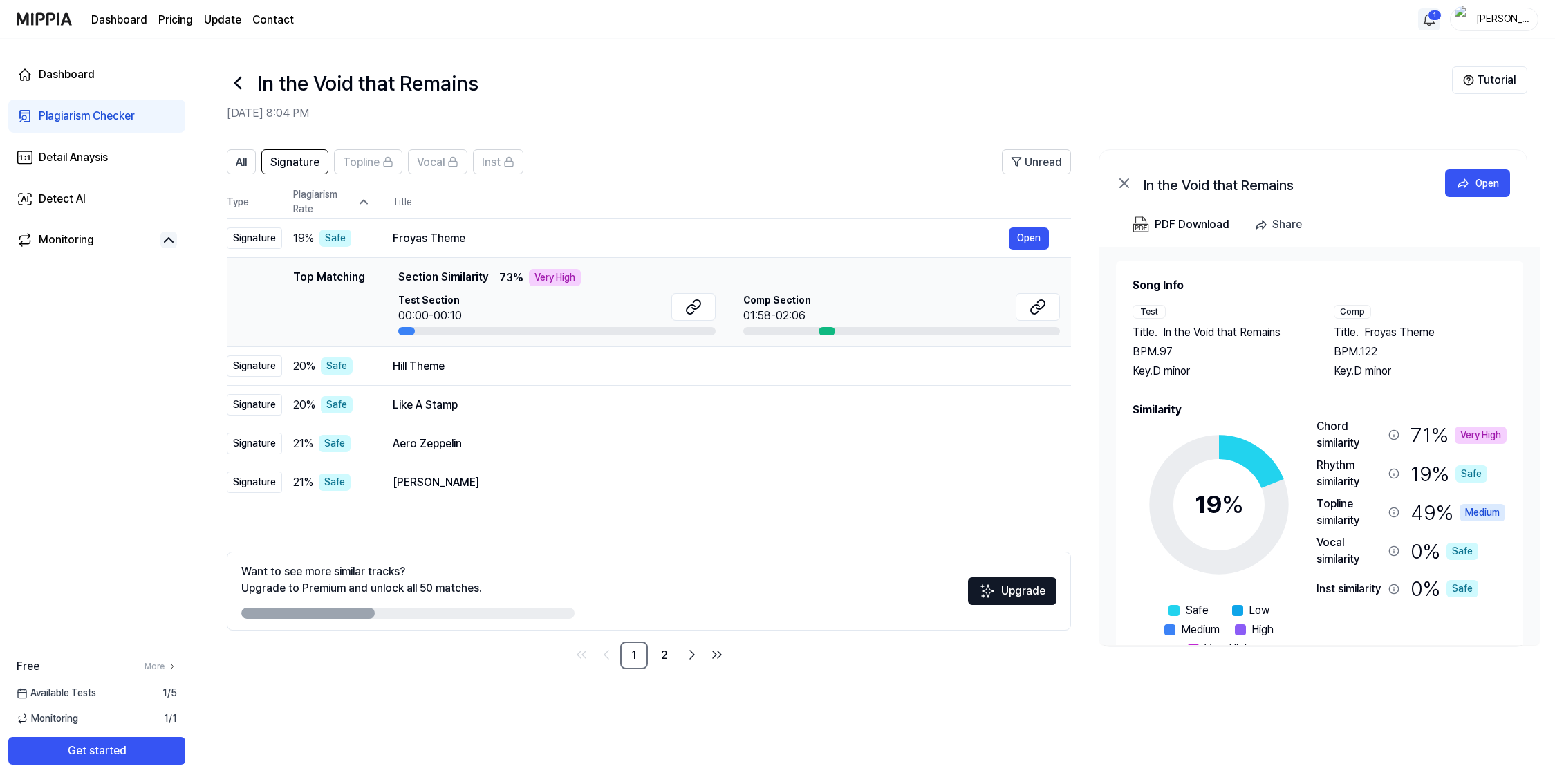
click at [363, 201] on icon at bounding box center [363, 203] width 7 height 4
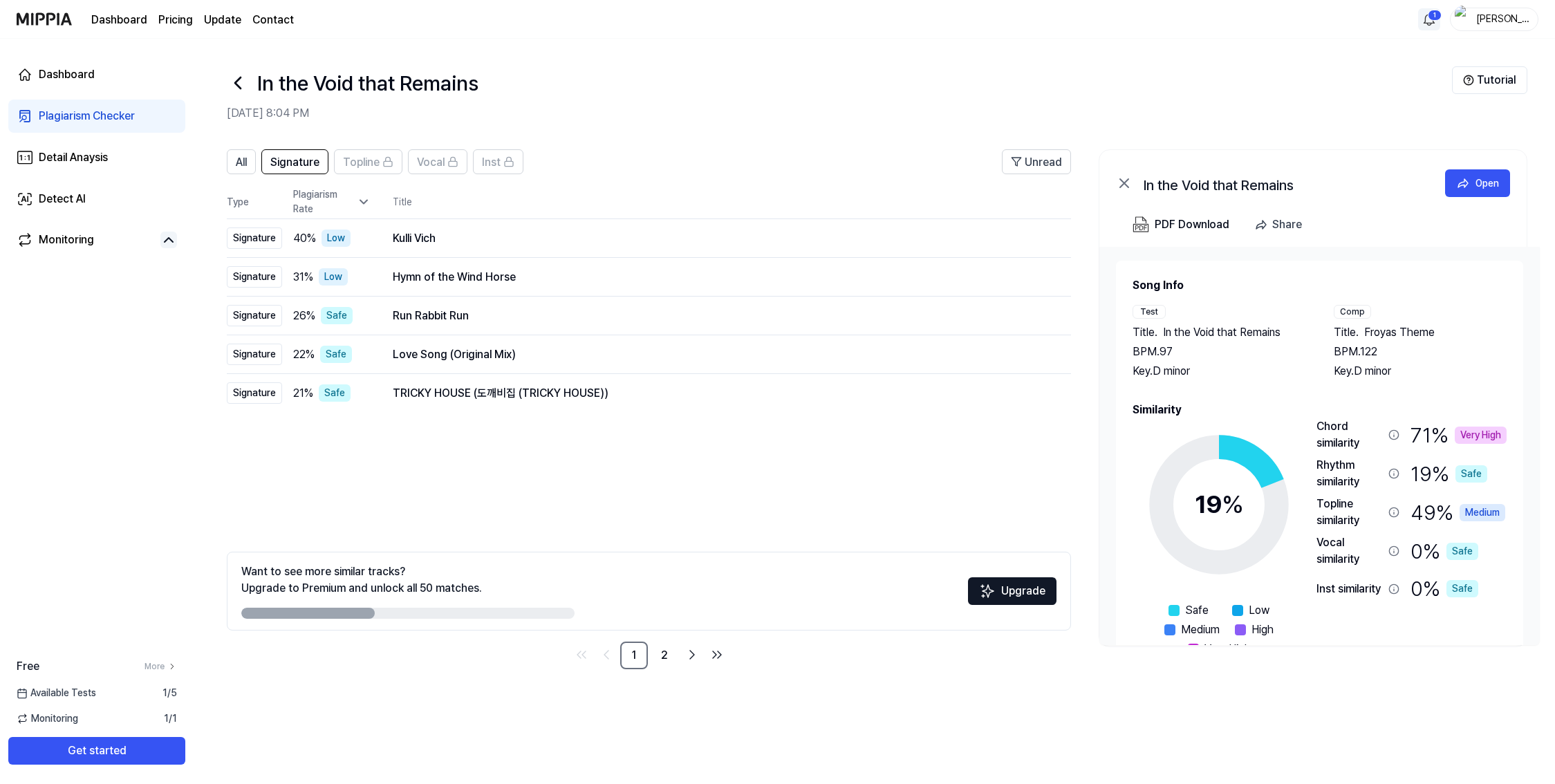
click at [365, 205] on icon at bounding box center [364, 202] width 14 height 14
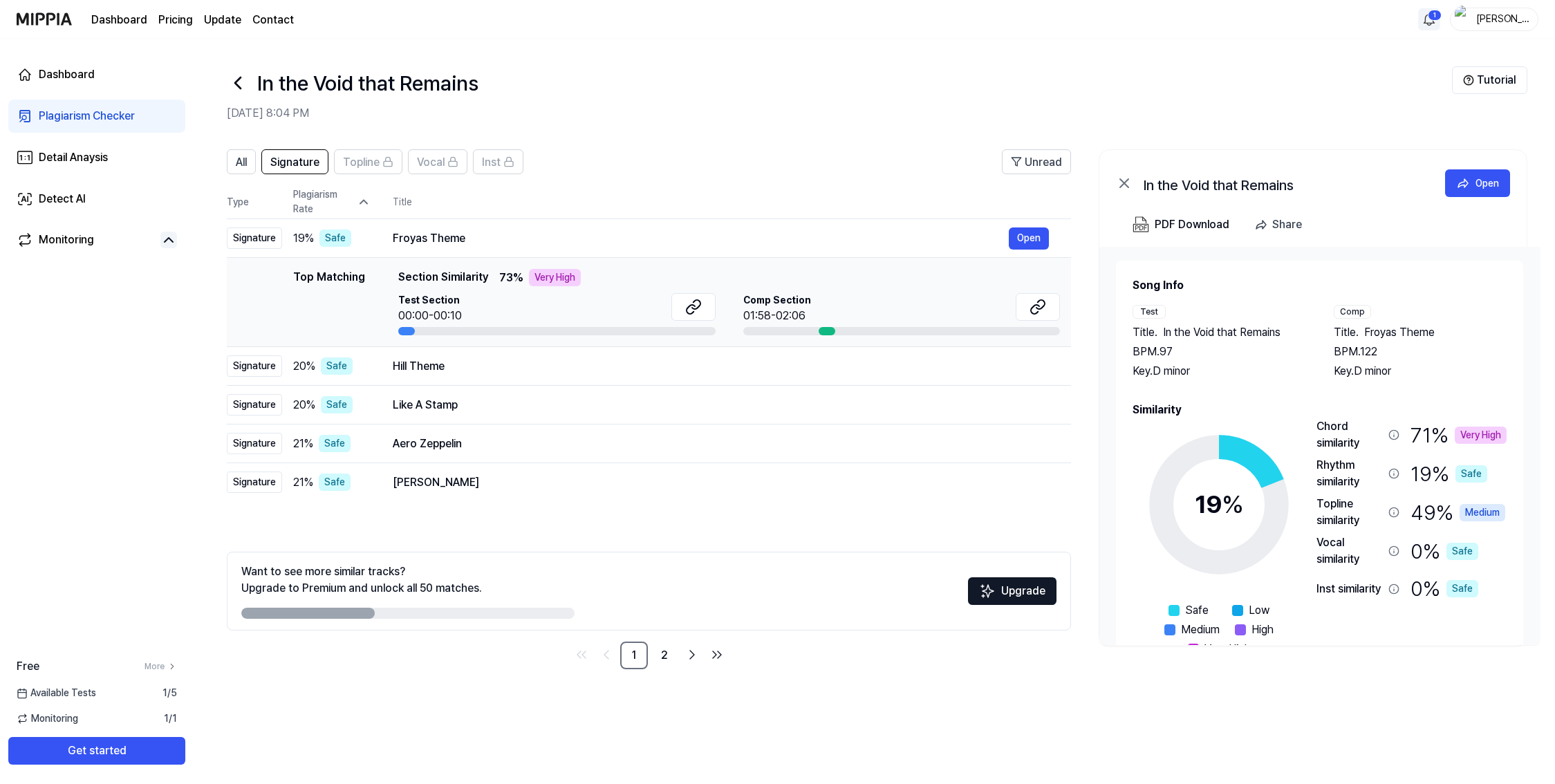
click at [365, 203] on icon at bounding box center [364, 202] width 14 height 14
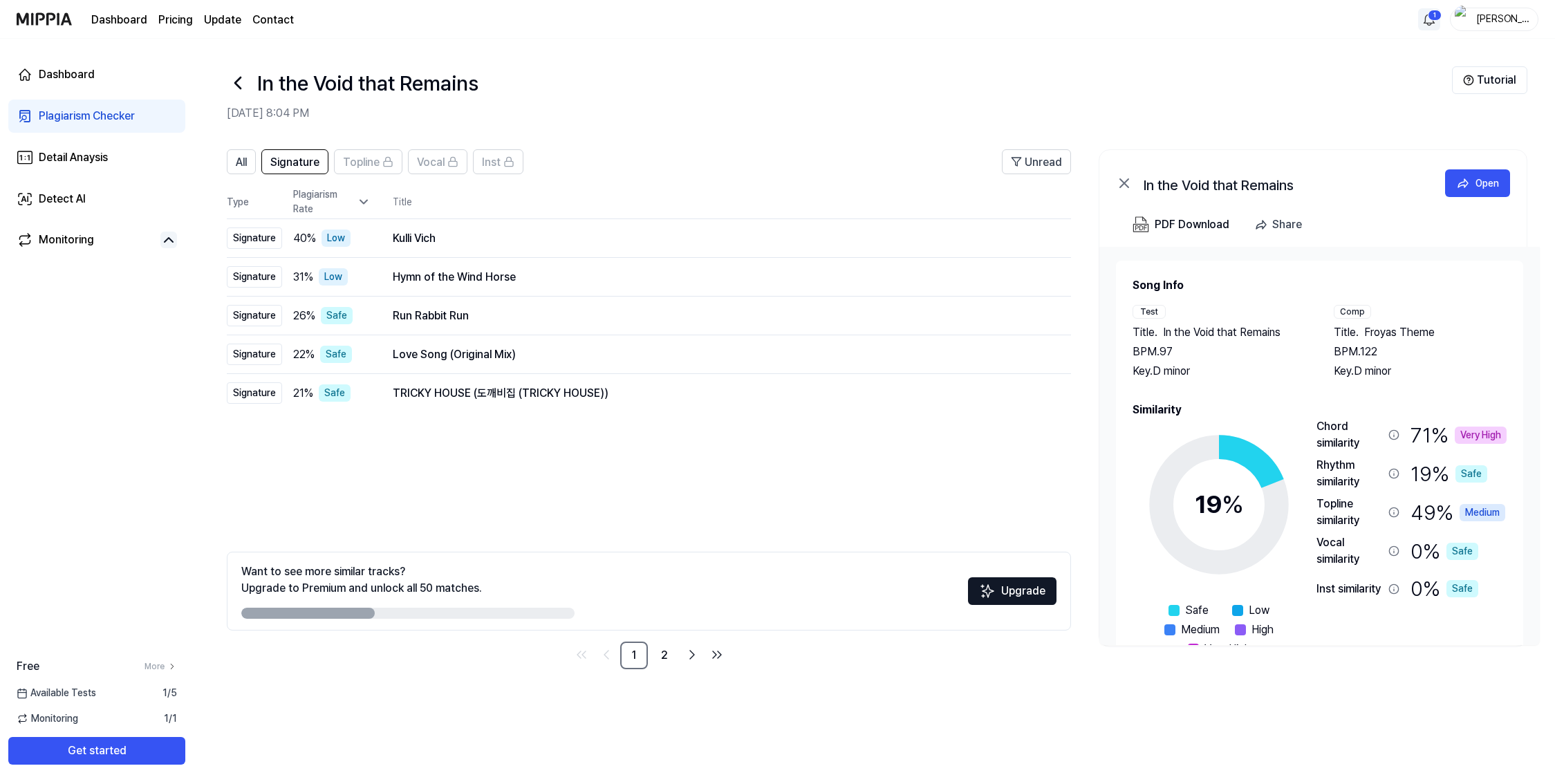
click at [365, 203] on icon at bounding box center [363, 203] width 7 height 4
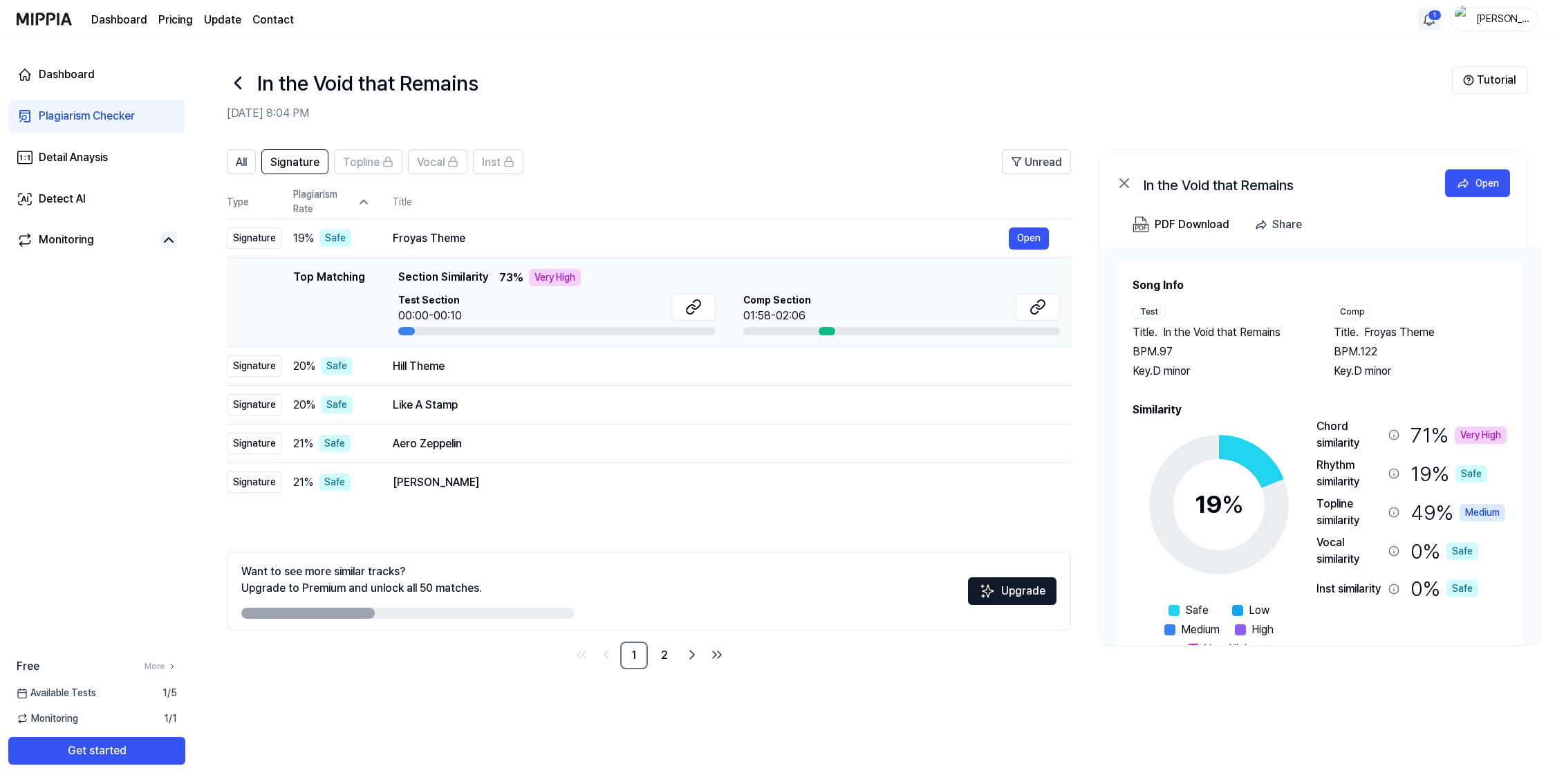
click at [365, 203] on icon at bounding box center [364, 202] width 14 height 14
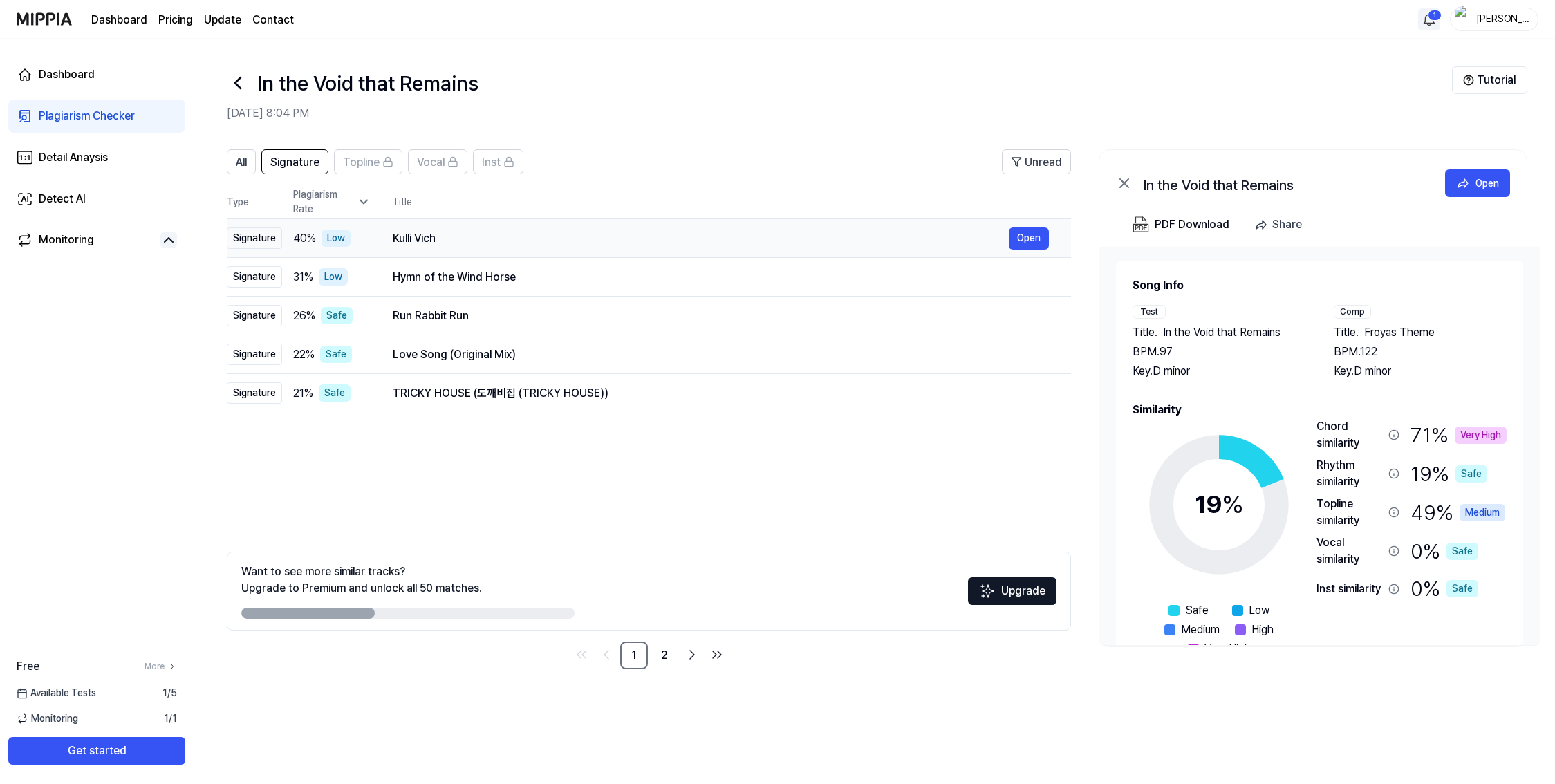
click at [462, 238] on div "Kulli Vich" at bounding box center [700, 239] width 616 height 17
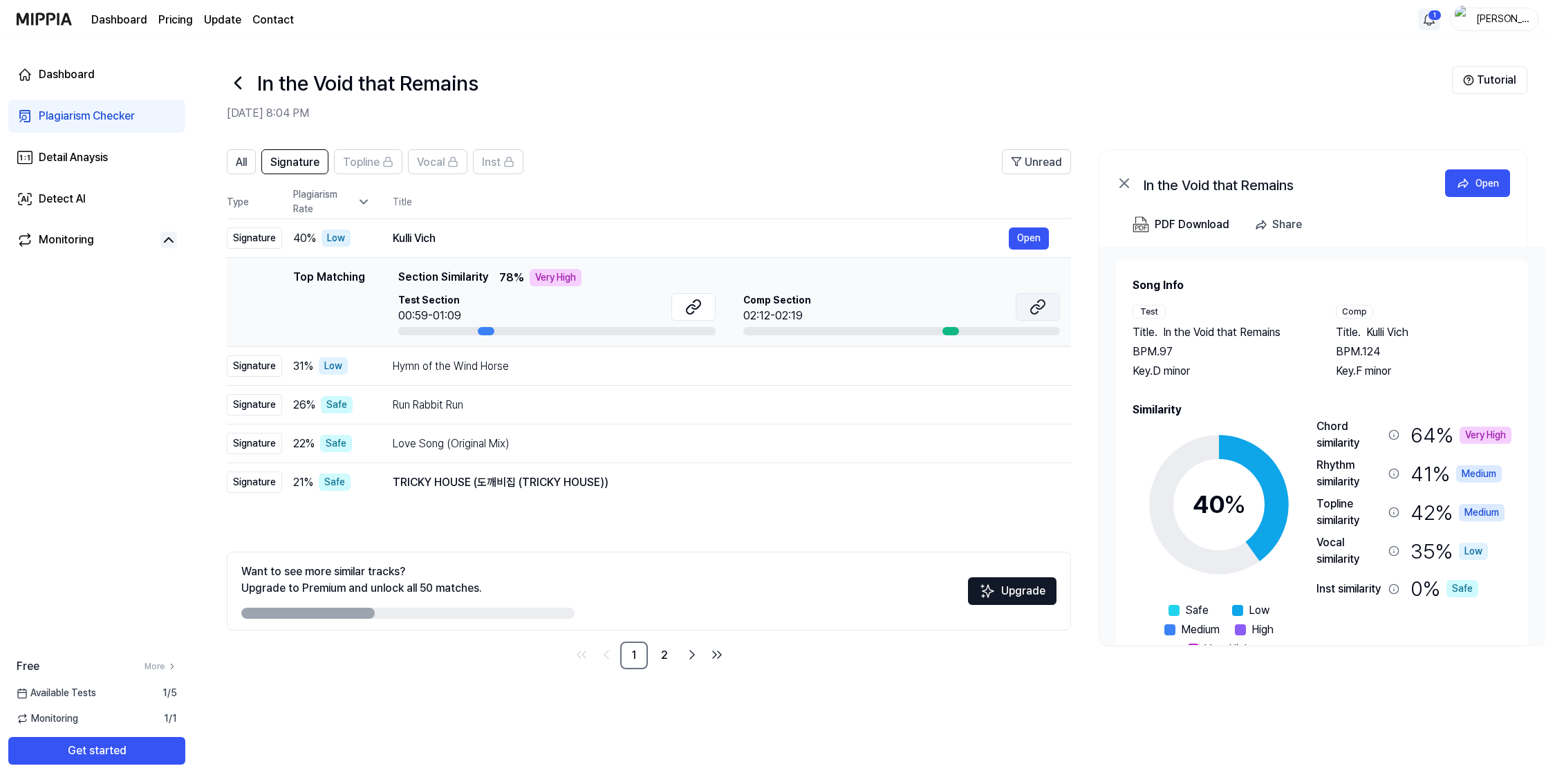
click at [1032, 305] on icon at bounding box center [1038, 307] width 17 height 17
click at [421, 372] on div "Hymn of the Wind Horse" at bounding box center [700, 366] width 616 height 17
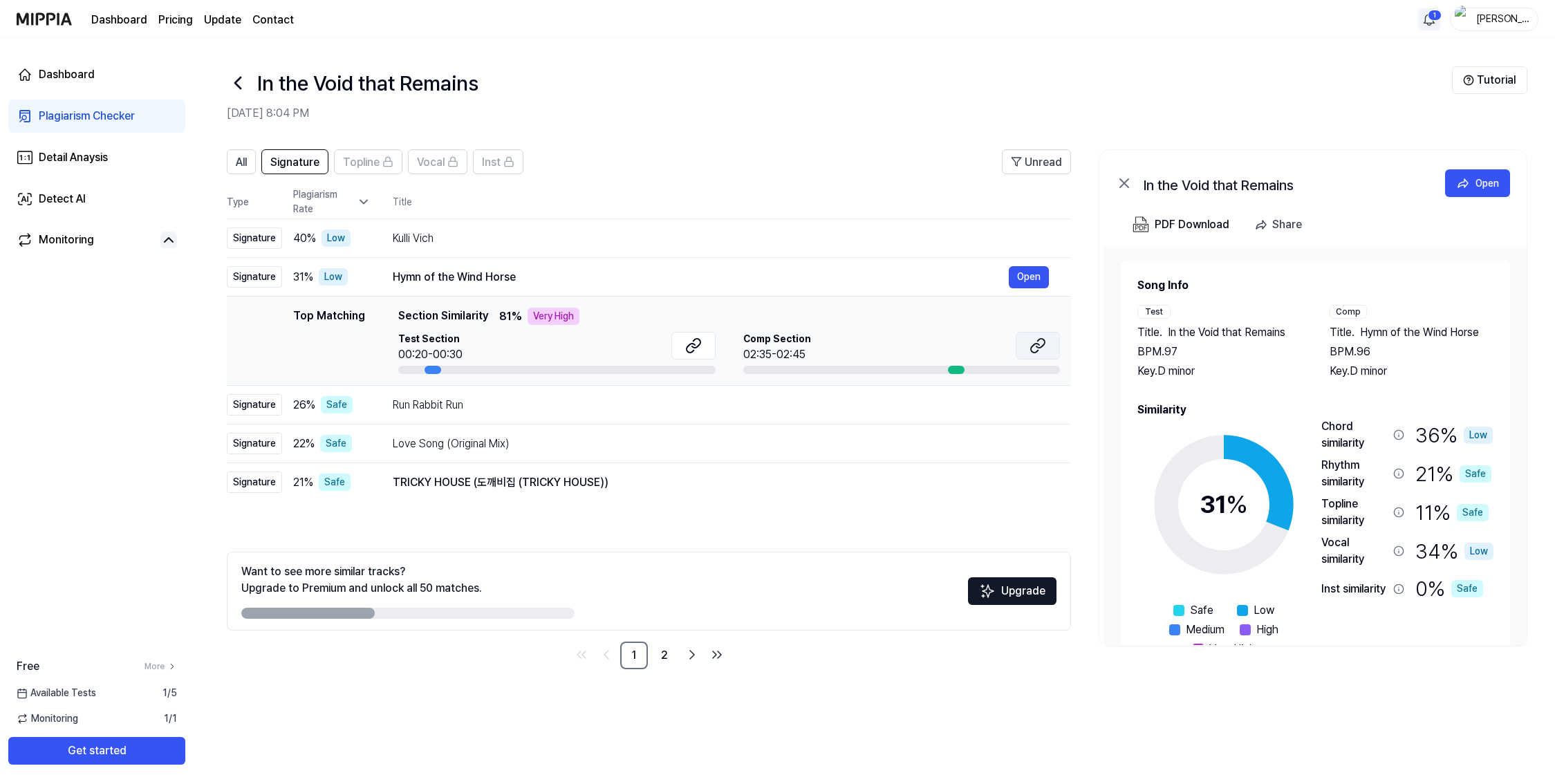
click at [1044, 337] on button at bounding box center [1038, 346] width 45 height 28
click at [566, 395] on div "Run Rabbit Run Open" at bounding box center [721, 405] width 657 height 22
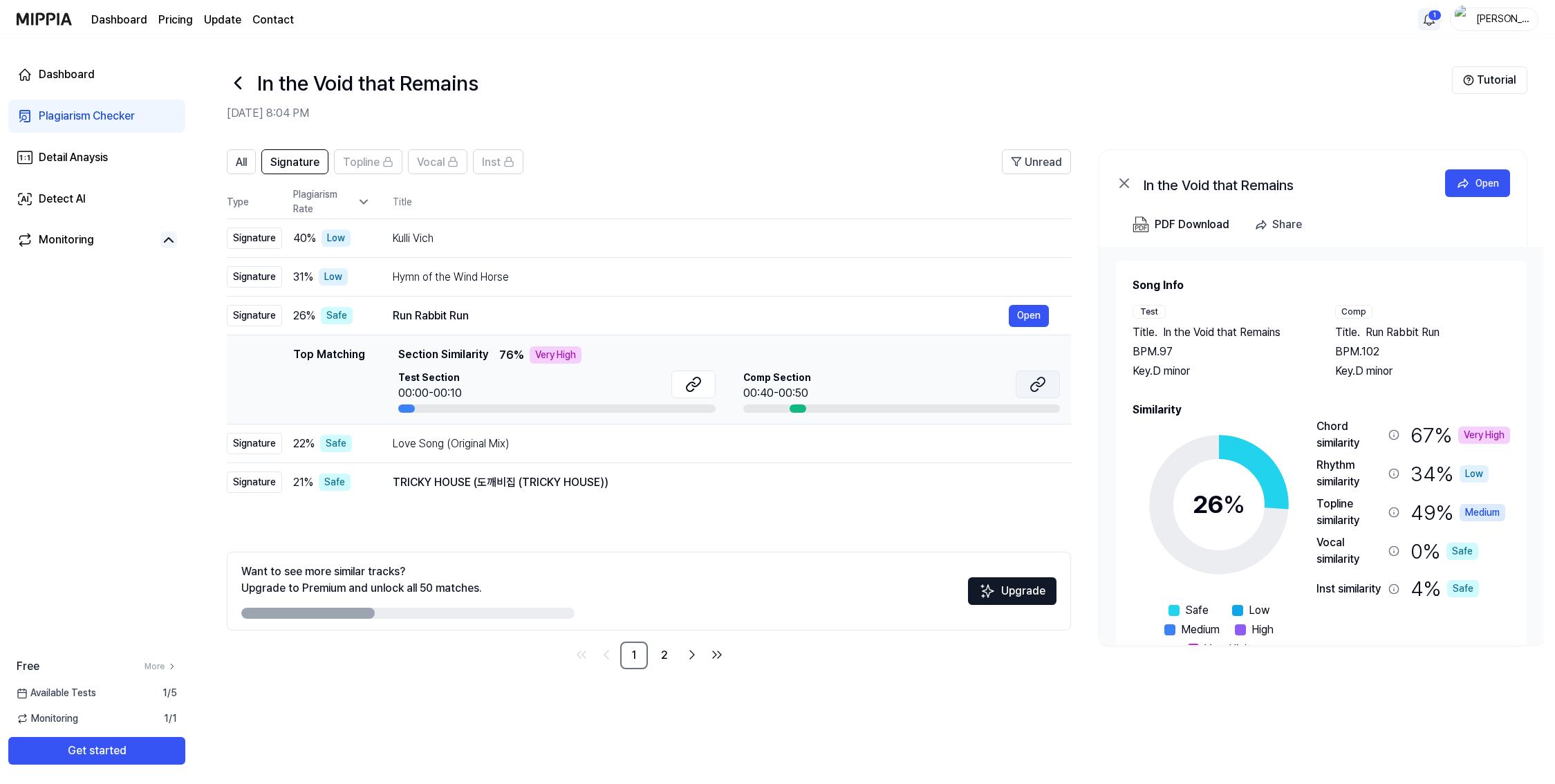
click at [1035, 382] on icon at bounding box center [1034, 387] width 8 height 9
click at [441, 444] on div "Love Song (Original Mix)" at bounding box center [700, 444] width 616 height 17
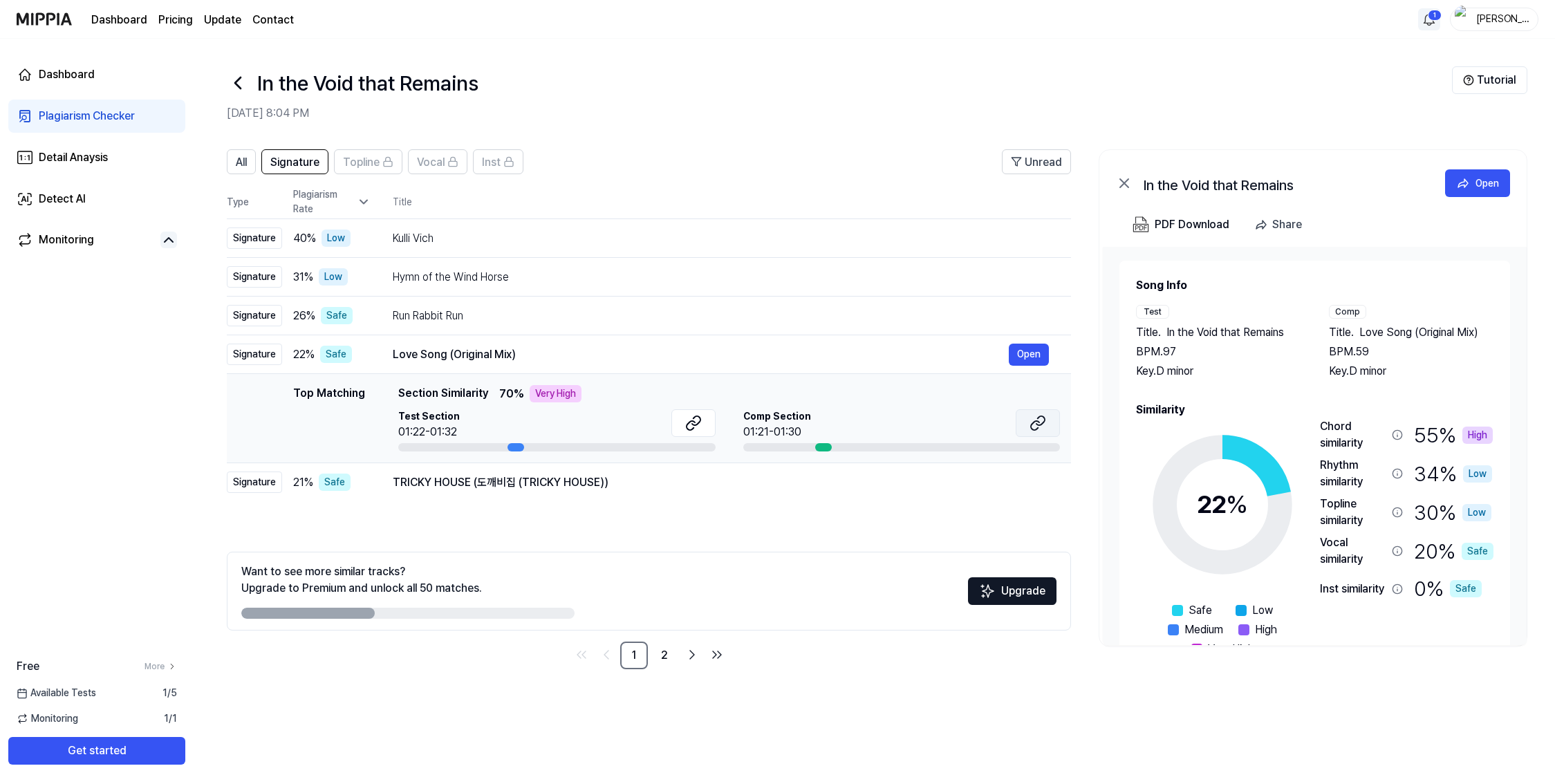
click at [1041, 418] on icon at bounding box center [1038, 423] width 17 height 17
click at [497, 482] on div "TRICKY HOUSE (도깨비집 (TRICKY HOUSE))" at bounding box center [700, 483] width 616 height 17
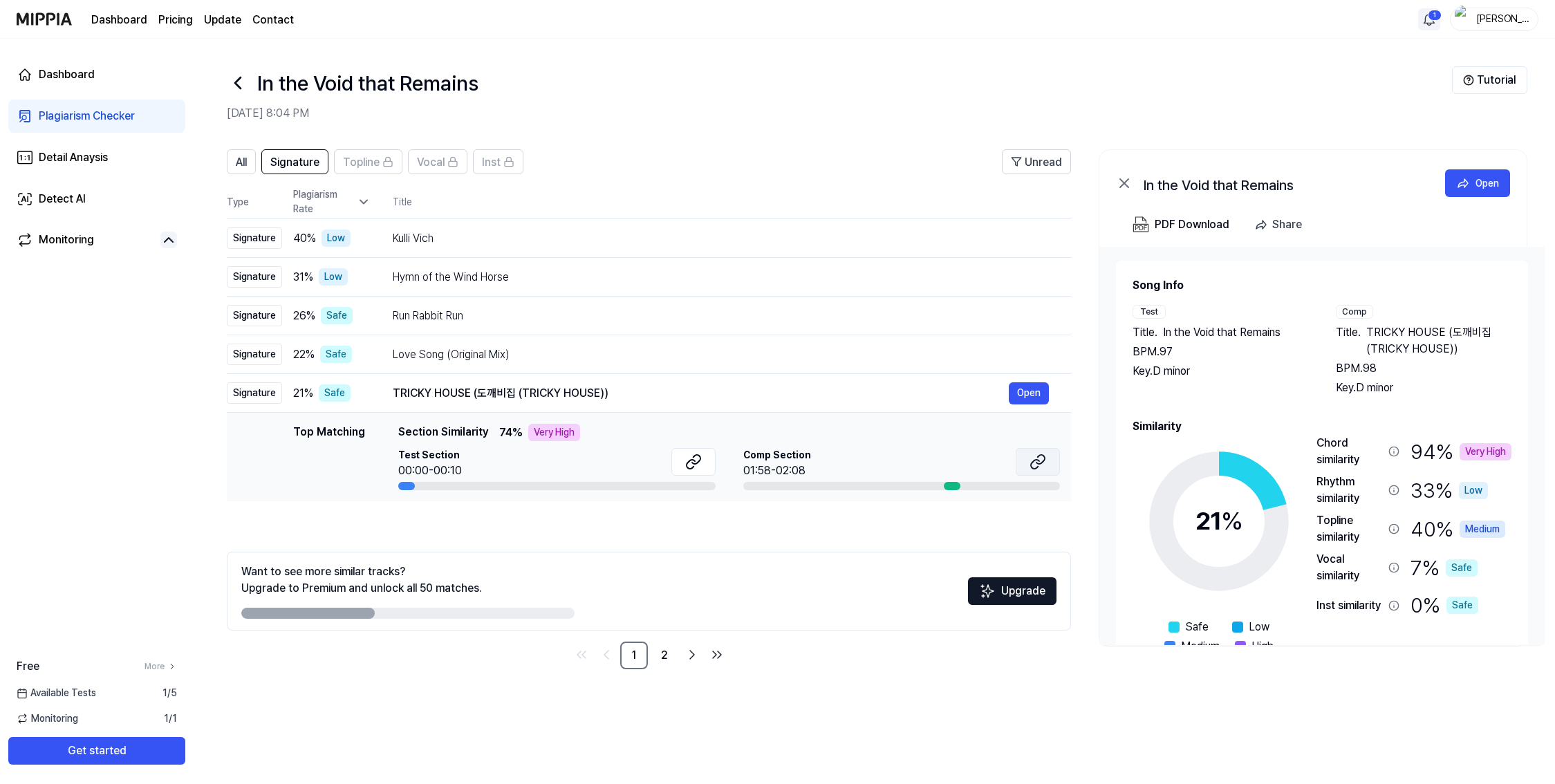
click at [1038, 459] on icon at bounding box center [1034, 464] width 8 height 9
click at [670, 658] on link "2" at bounding box center [665, 656] width 28 height 28
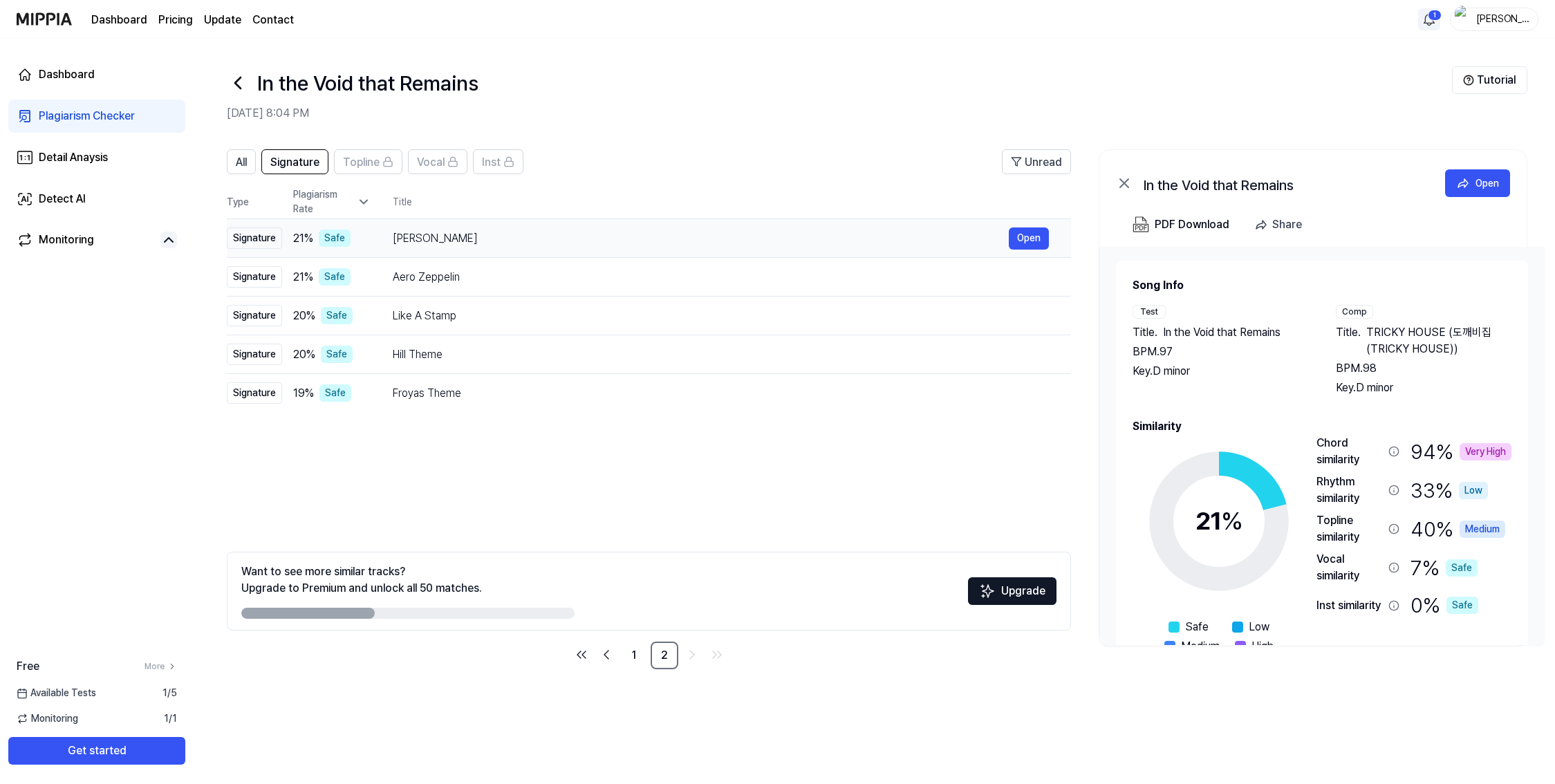
click at [445, 239] on div "[PERSON_NAME]" at bounding box center [700, 239] width 616 height 17
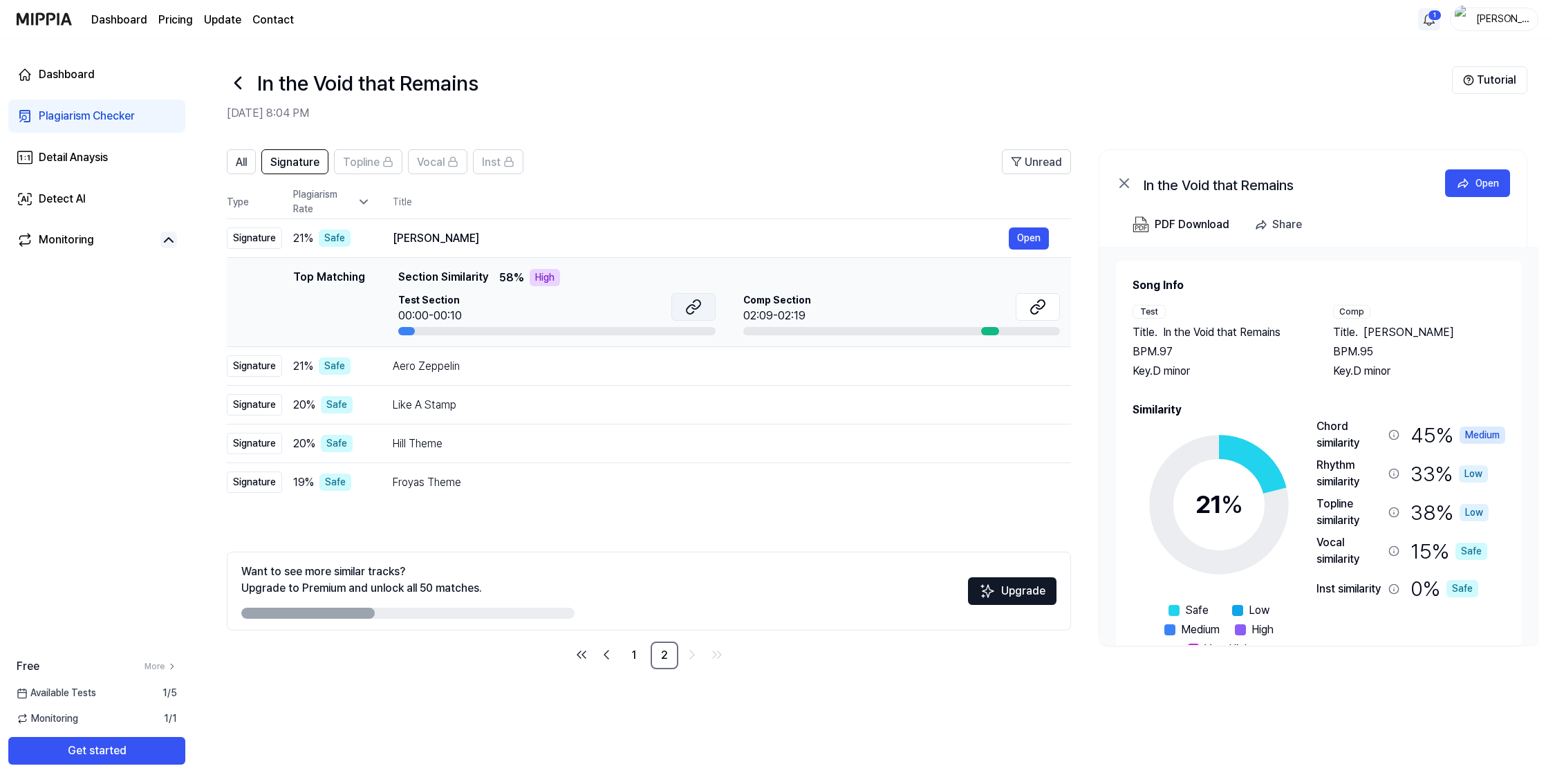
click at [690, 307] on icon at bounding box center [694, 307] width 17 height 17
click at [1045, 309] on icon at bounding box center [1038, 307] width 17 height 17
click at [473, 368] on div "Aero Zeppelin" at bounding box center [700, 366] width 616 height 17
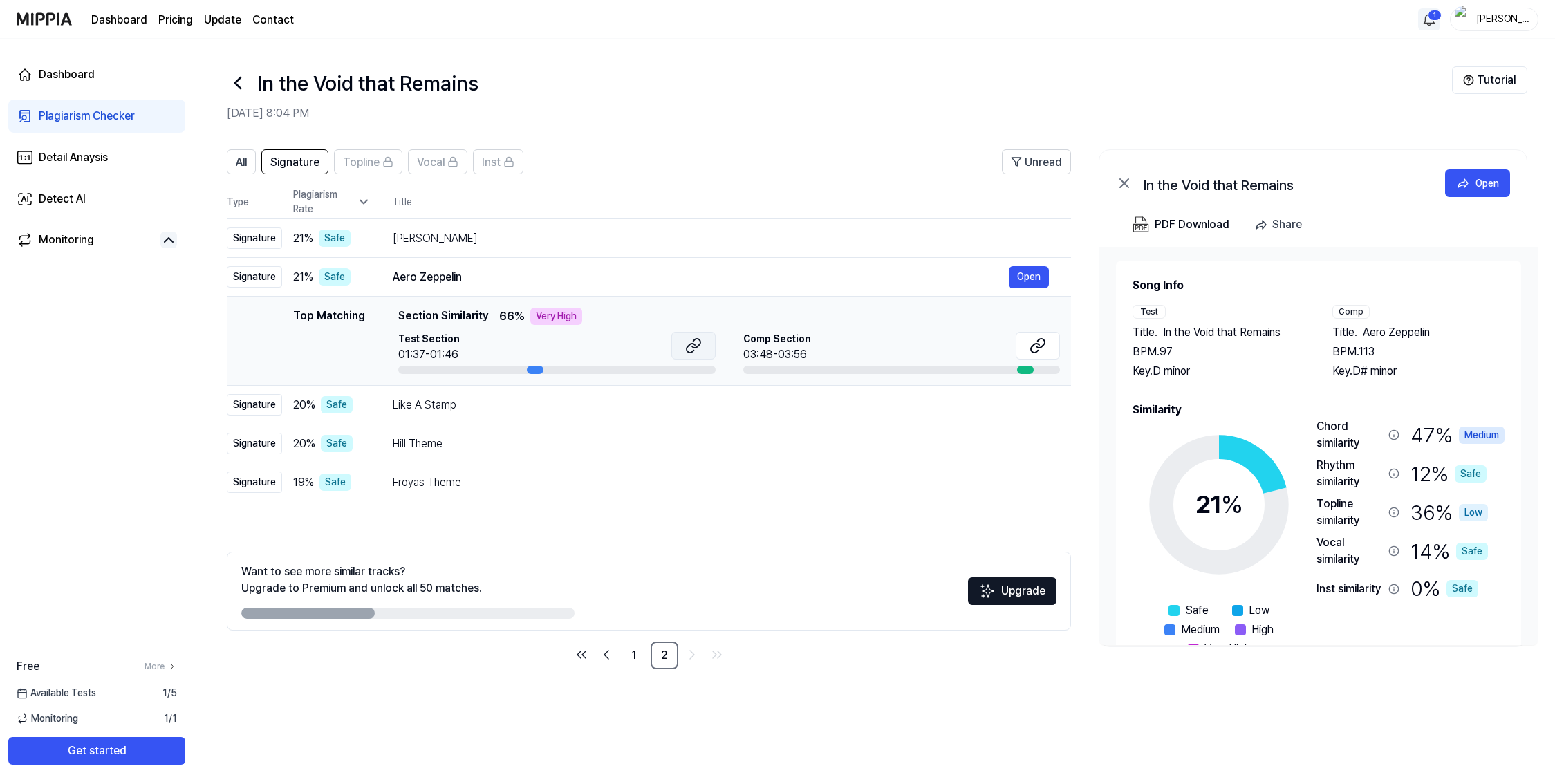
click at [689, 349] on icon at bounding box center [694, 346] width 17 height 17
click at [1032, 346] on icon at bounding box center [1034, 348] width 8 height 9
click at [464, 417] on td "Like A Stamp Open" at bounding box center [720, 405] width 700 height 39
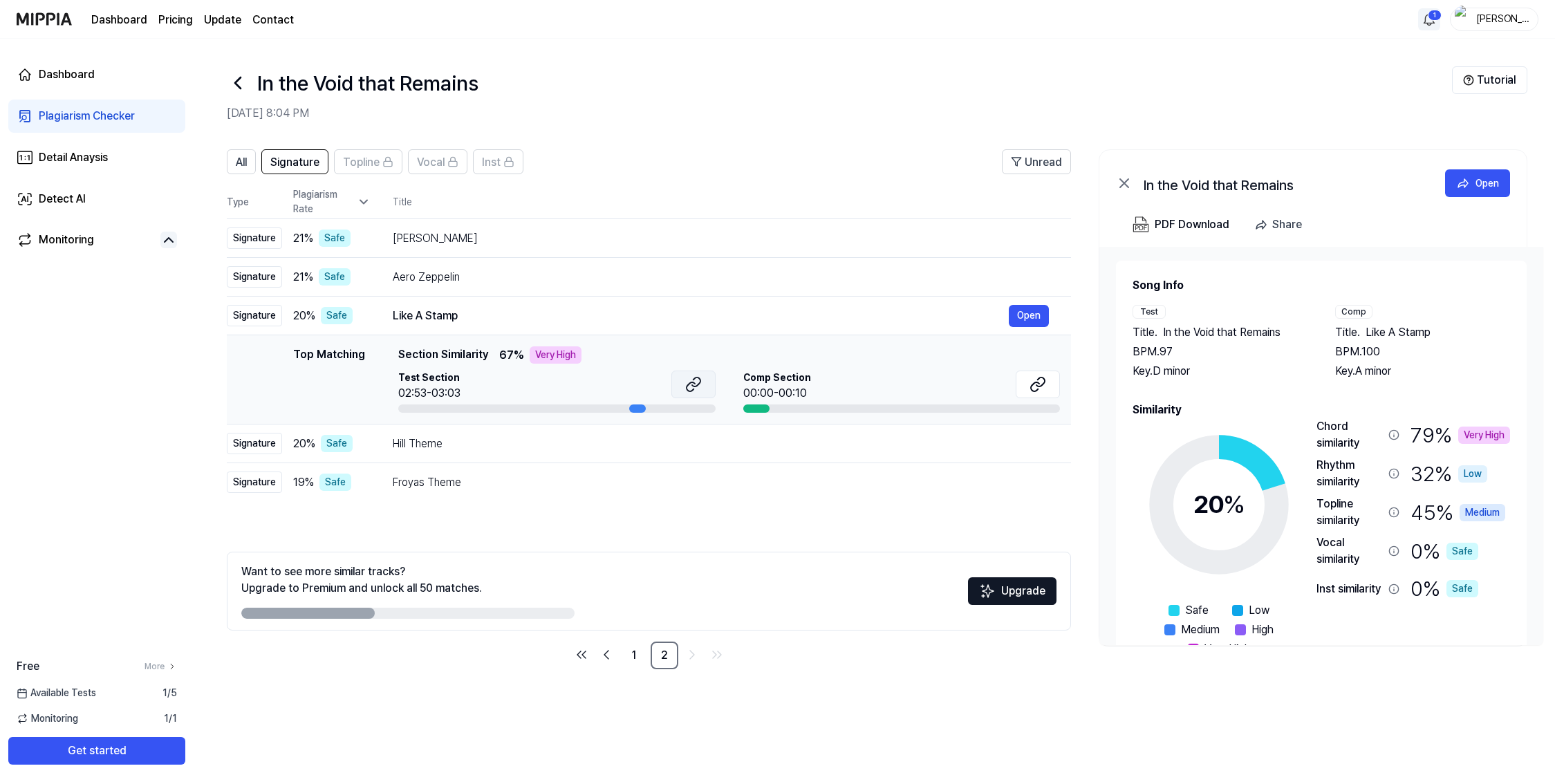
click at [691, 380] on icon at bounding box center [694, 384] width 17 height 17
click at [1034, 392] on icon at bounding box center [1034, 387] width 8 height 9
click at [698, 388] on icon at bounding box center [694, 384] width 17 height 17
click at [58, 20] on img at bounding box center [44, 19] width 55 height 38
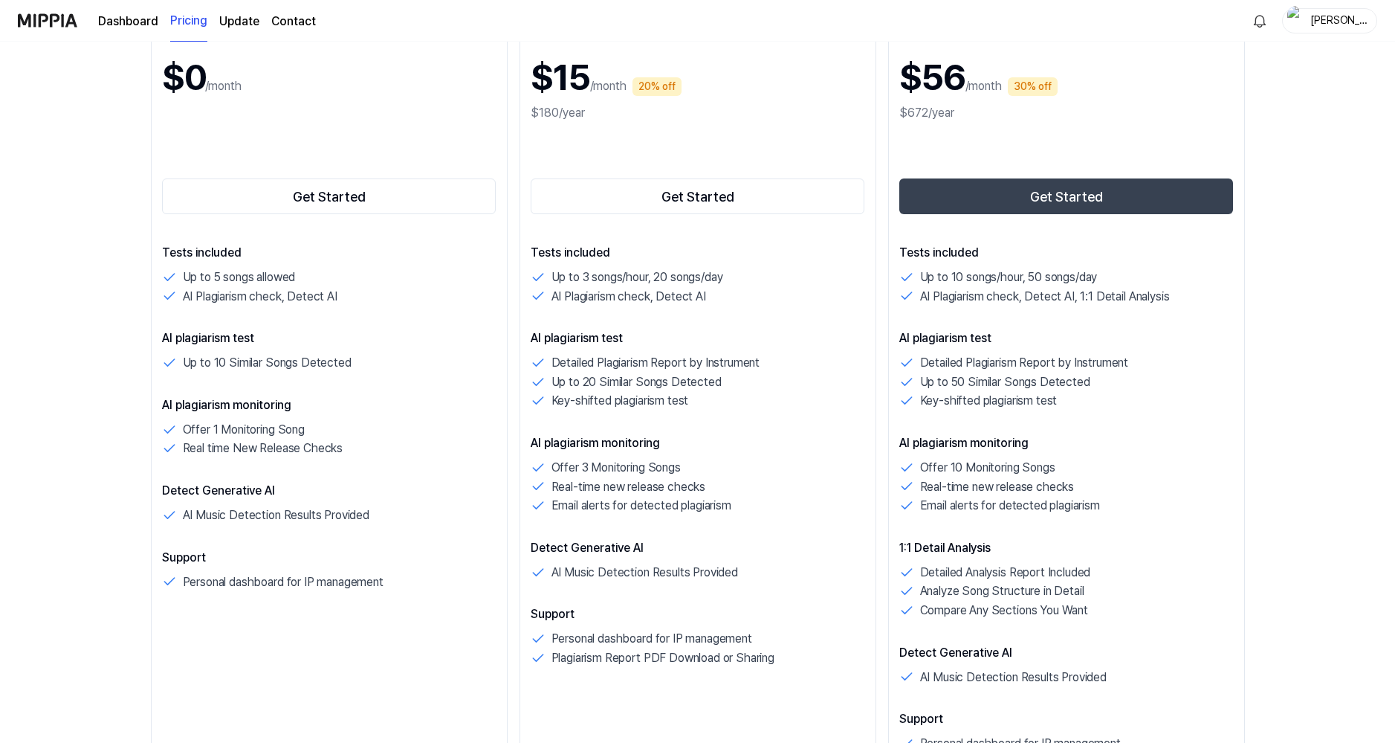
scroll to position [297, 0]
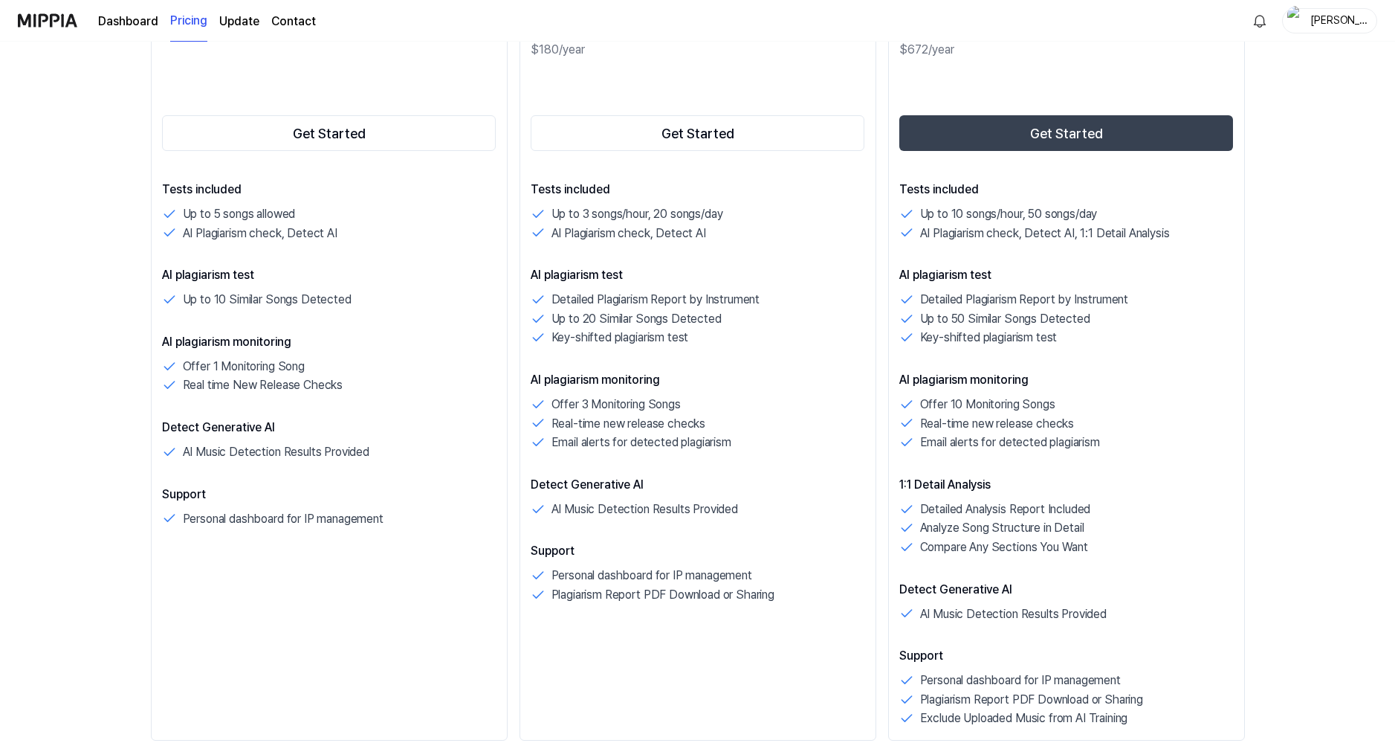
click at [271, 210] on p "Up to 5 songs allowed" at bounding box center [239, 213] width 113 height 19
click at [239, 236] on p "AI Plagiarism check, Detect AI" at bounding box center [260, 233] width 155 height 19
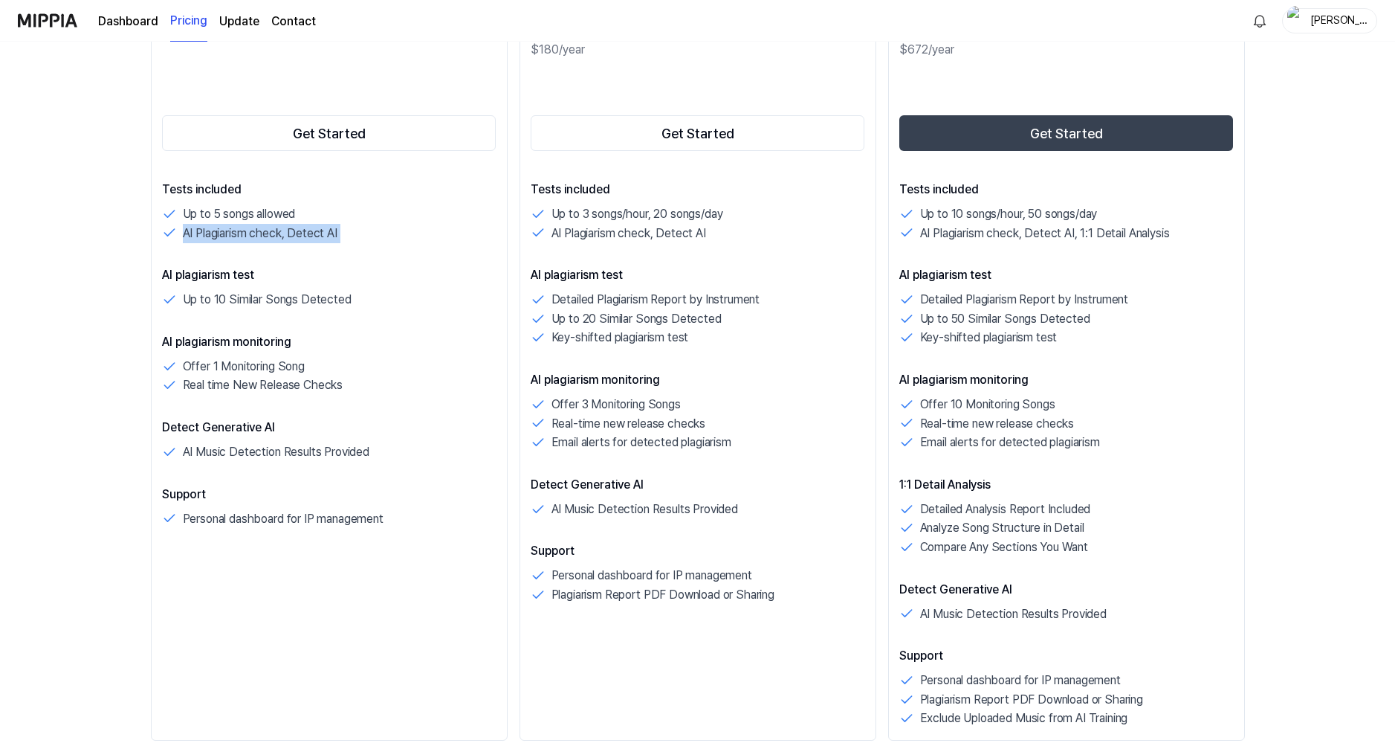
click at [239, 236] on p "AI Plagiarism check, Detect AI" at bounding box center [260, 233] width 155 height 19
click at [234, 298] on p "Up to 10 Similar Songs Detected" at bounding box center [267, 299] width 169 height 19
click at [235, 298] on p "Up to 10 Similar Songs Detected" at bounding box center [267, 299] width 169 height 19
click at [236, 298] on p "Up to 10 Similar Songs Detected" at bounding box center [267, 299] width 169 height 19
click at [594, 219] on p "Up to 3 songs/hour, 20 songs/day" at bounding box center [638, 213] width 172 height 19
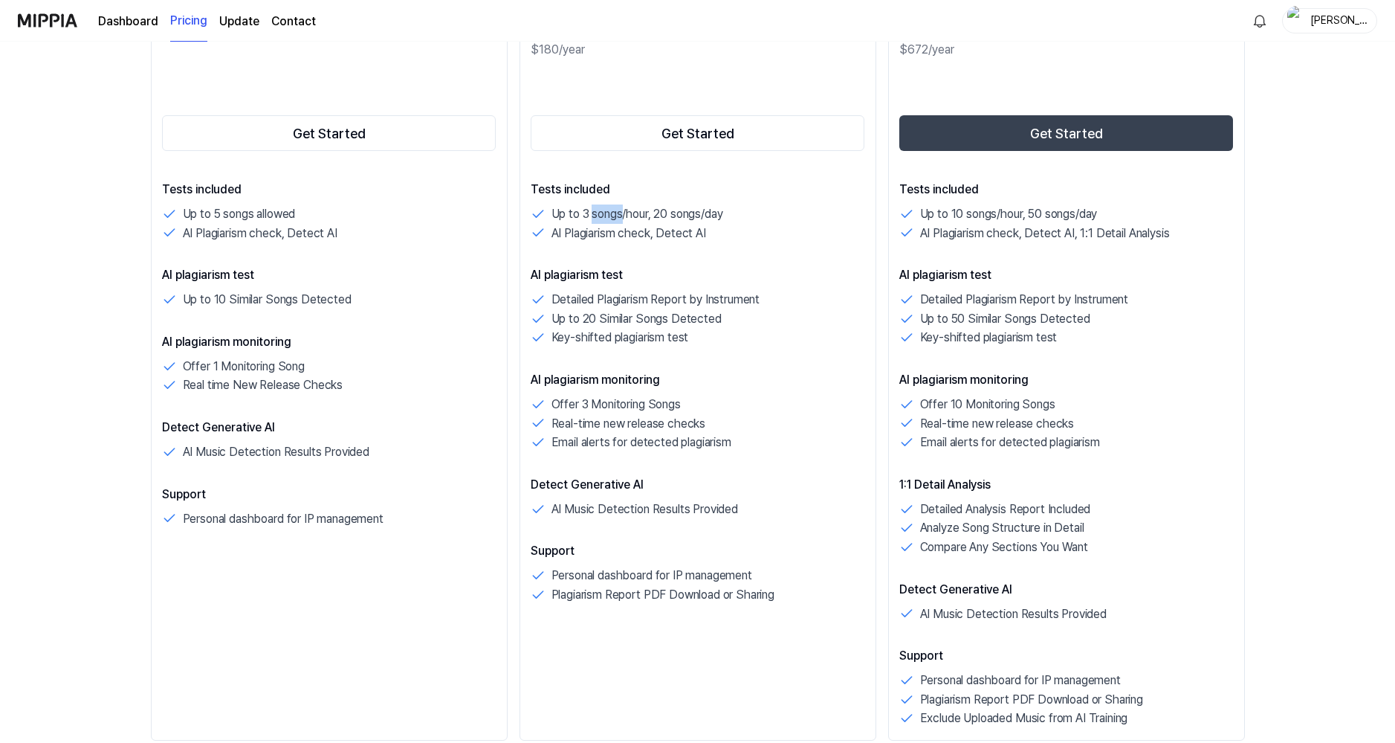
click at [594, 219] on p "Up to 3 songs/hour, 20 songs/day" at bounding box center [638, 213] width 172 height 19
click at [646, 196] on p "Tests included" at bounding box center [698, 190] width 335 height 18
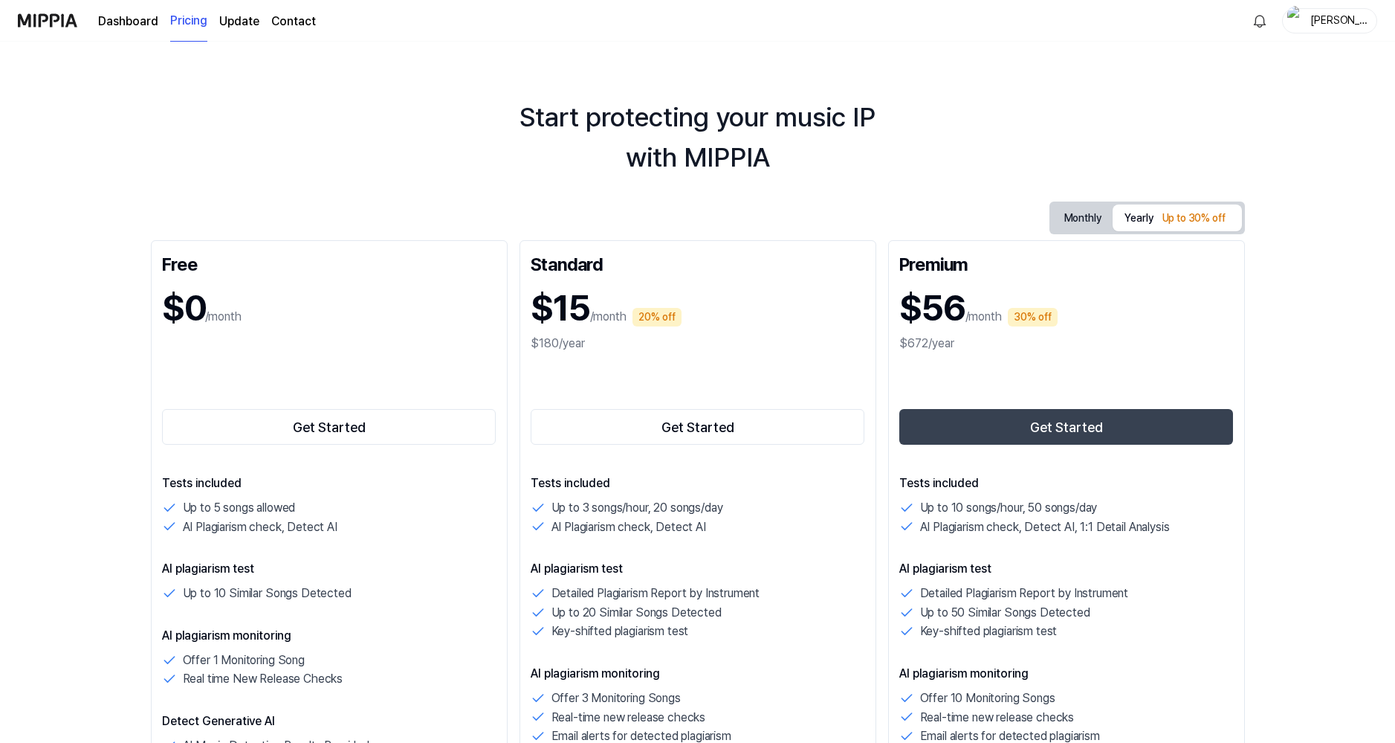
scroll to position [0, 0]
